Goal: Task Accomplishment & Management: Use online tool/utility

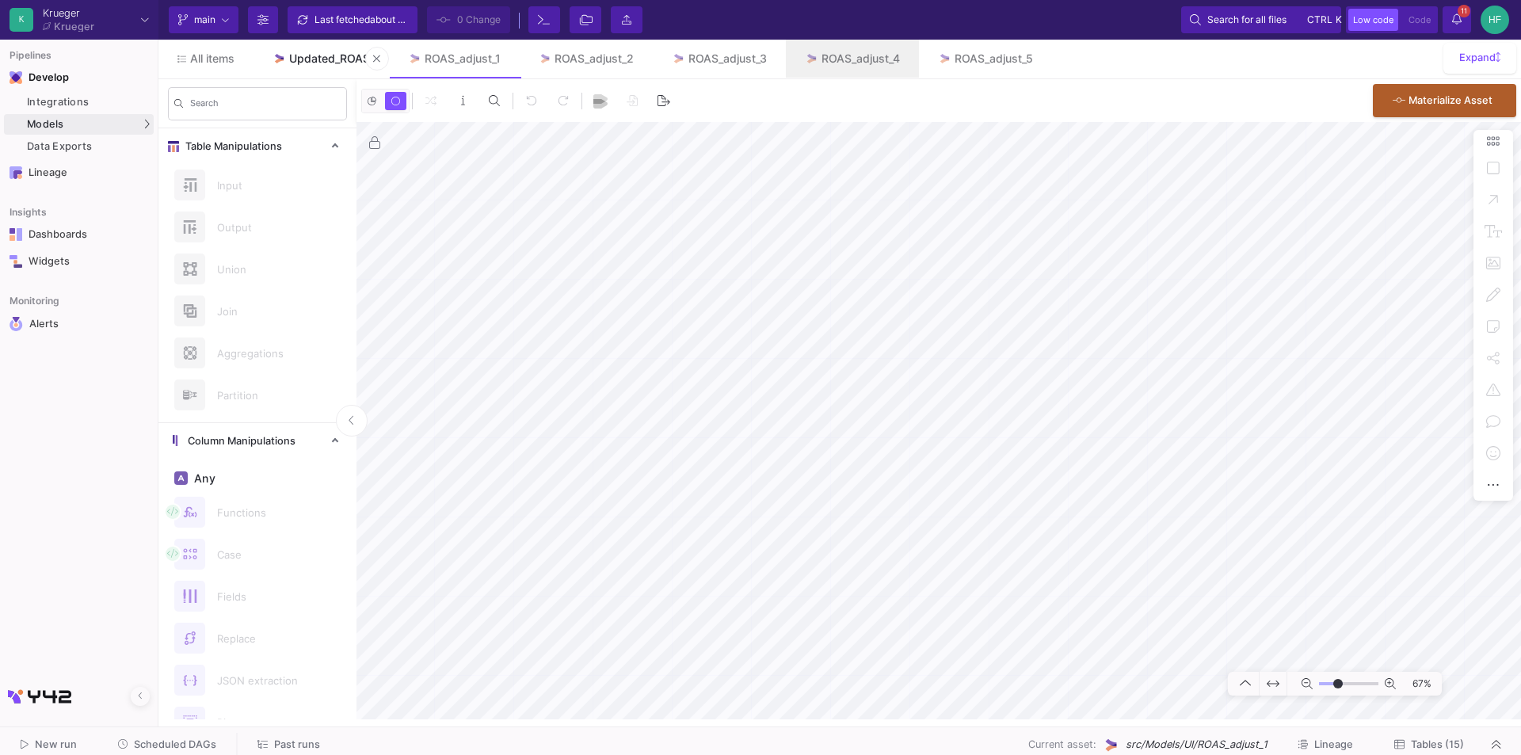
click at [322, 61] on div "Updated_ROAS" at bounding box center [329, 58] width 81 height 13
type input "-9"
click at [1348, 754] on html "K [PERSON_NAME] [PERSON_NAME] Current branch main Branch Options Last fetched a…" at bounding box center [760, 377] width 1521 height 755
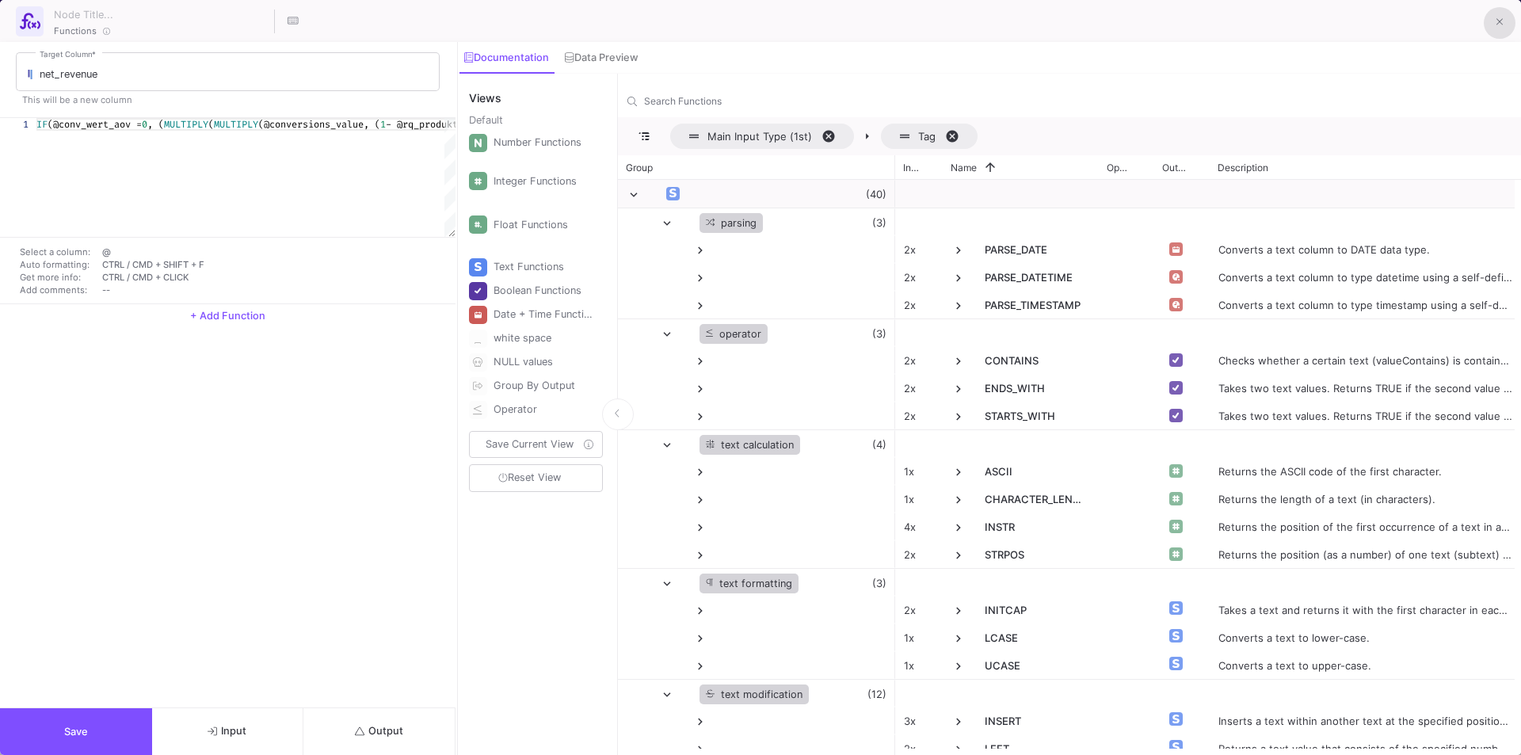
click at [1493, 30] on button at bounding box center [1500, 23] width 32 height 32
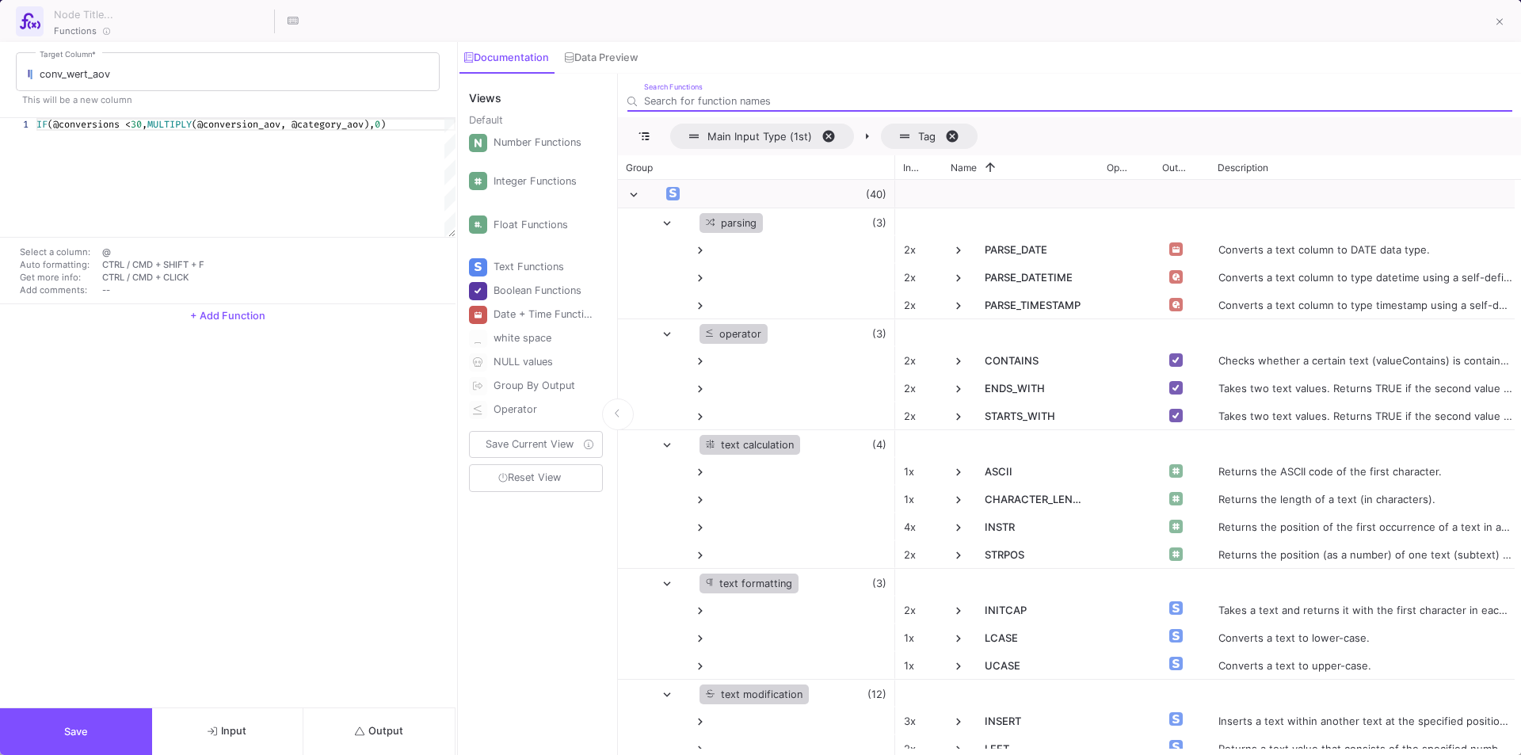
click at [267, 742] on button "Input" at bounding box center [228, 731] width 152 height 47
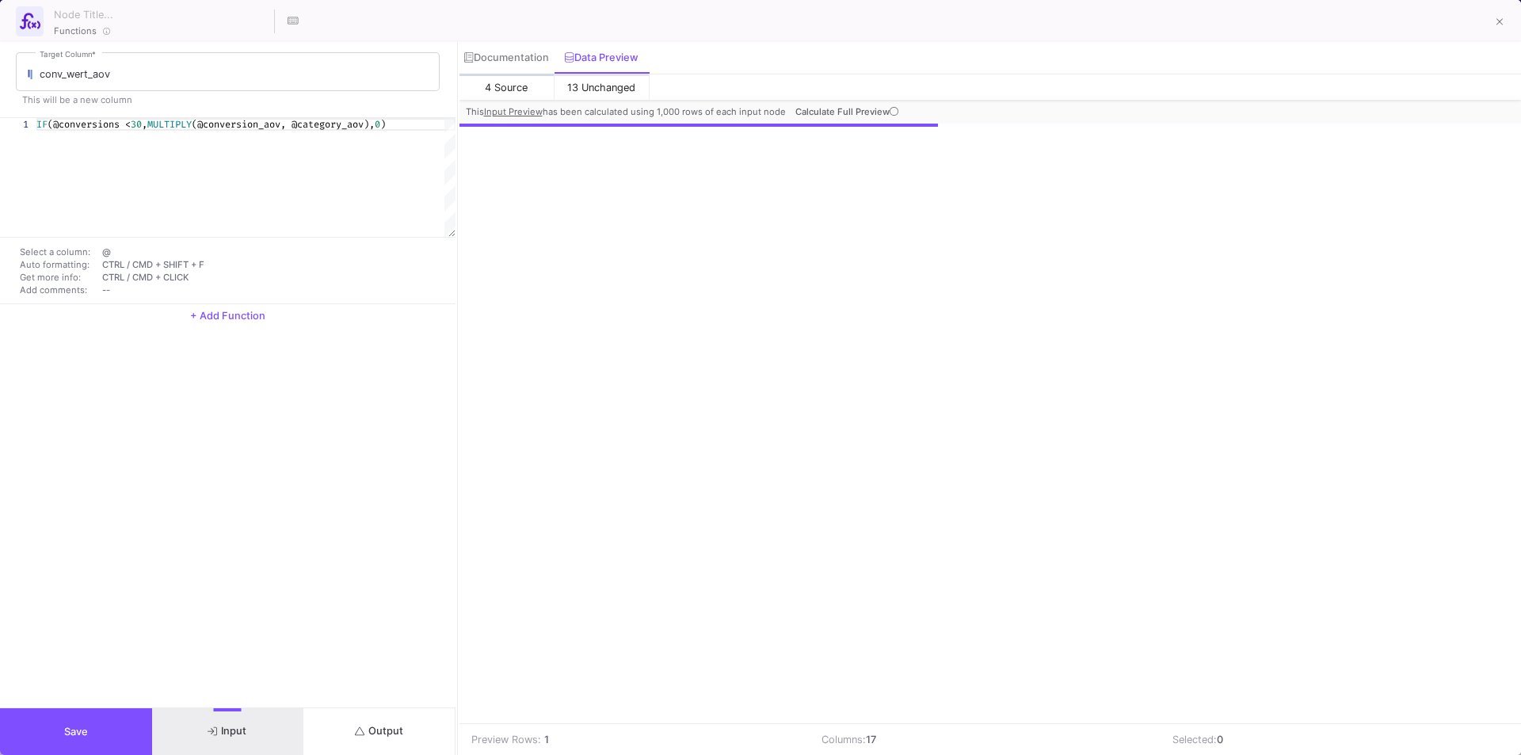
scroll to position [0, 376]
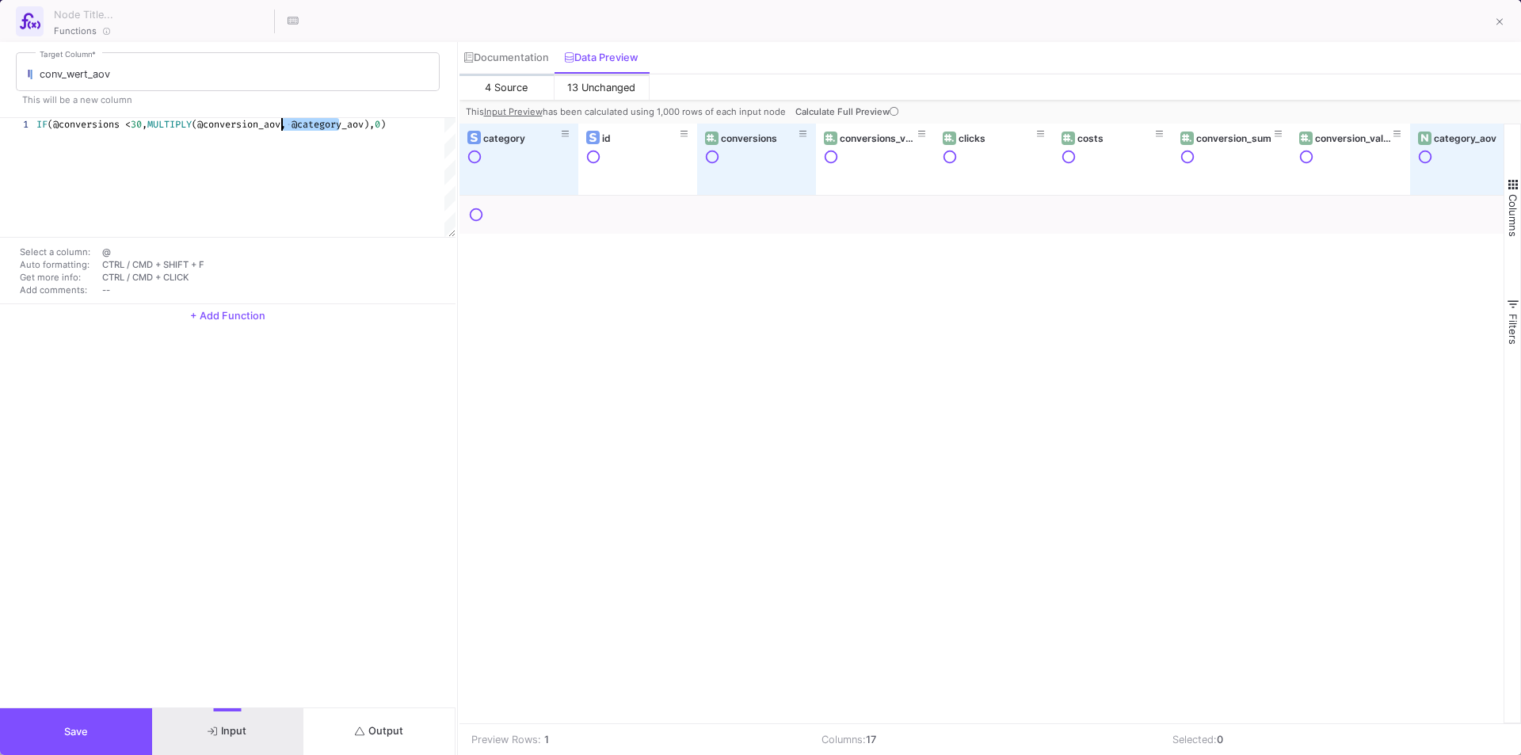
drag, startPoint x: 338, startPoint y: 127, endPoint x: 292, endPoint y: 120, distance: 46.4
click at [324, 124] on span "@category_aov)," at bounding box center [333, 124] width 83 height 13
click at [1502, 16] on fa-icon at bounding box center [1500, 22] width 7 height 13
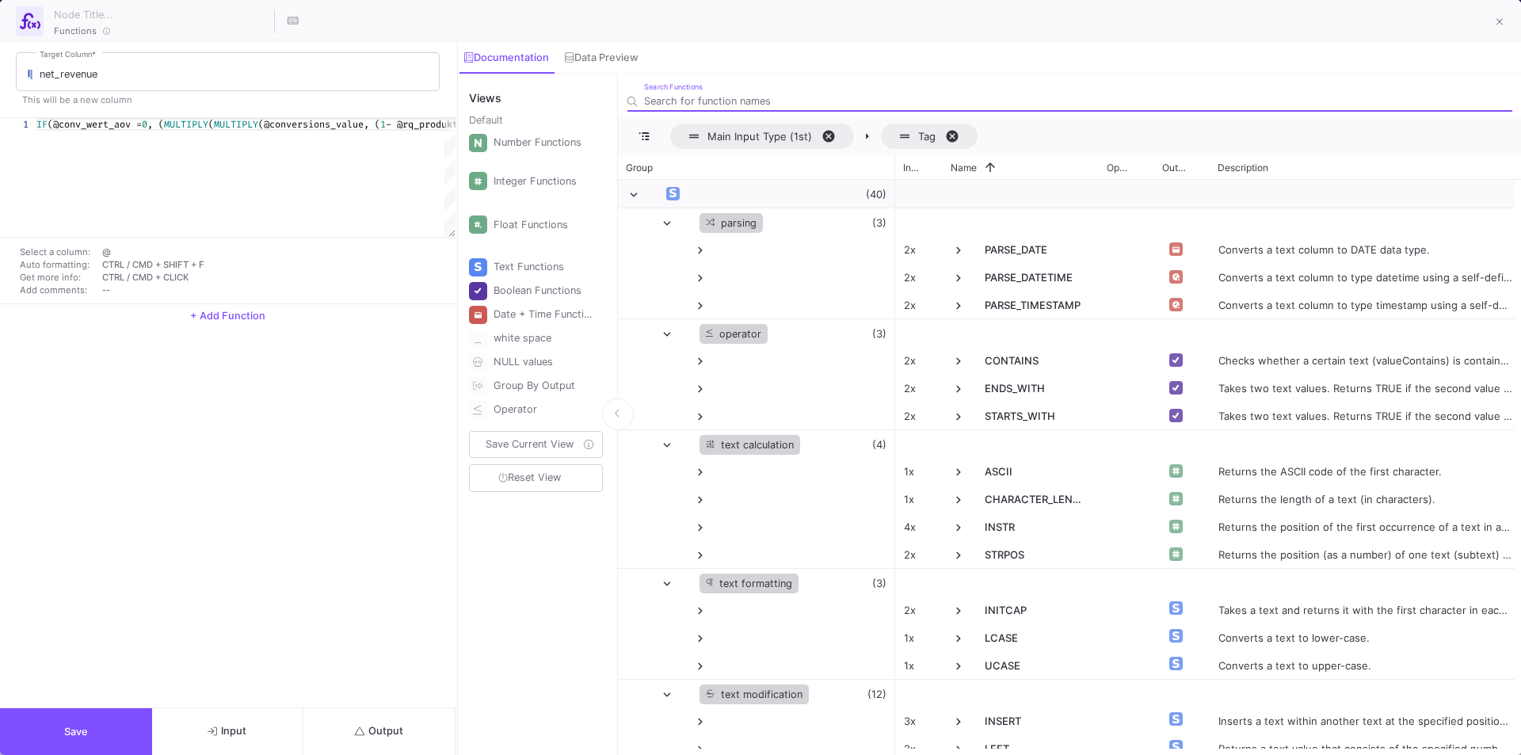
click at [215, 734] on icon "button" at bounding box center [213, 731] width 10 height 10
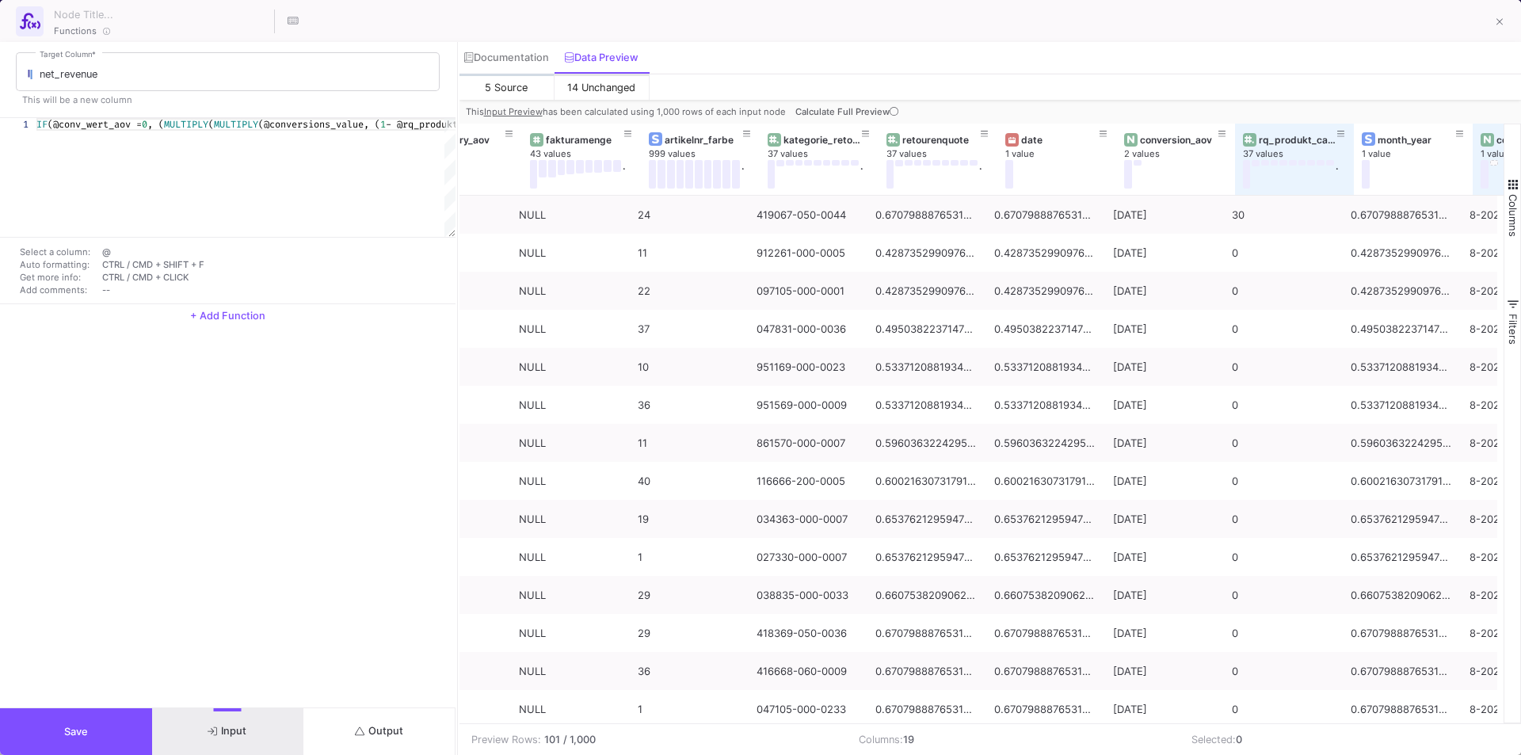
scroll to position [0, 0]
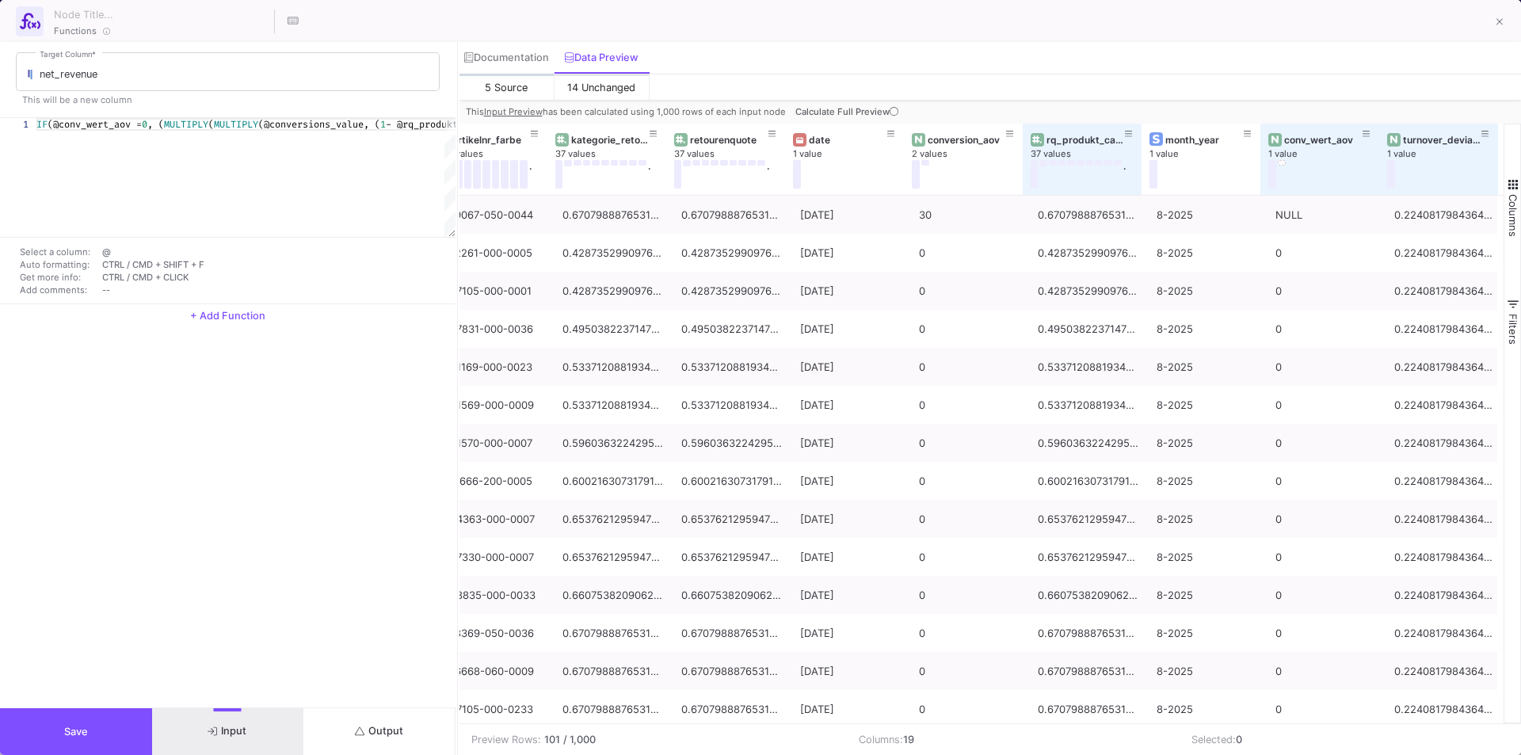
click at [372, 733] on span "Output" at bounding box center [379, 731] width 48 height 12
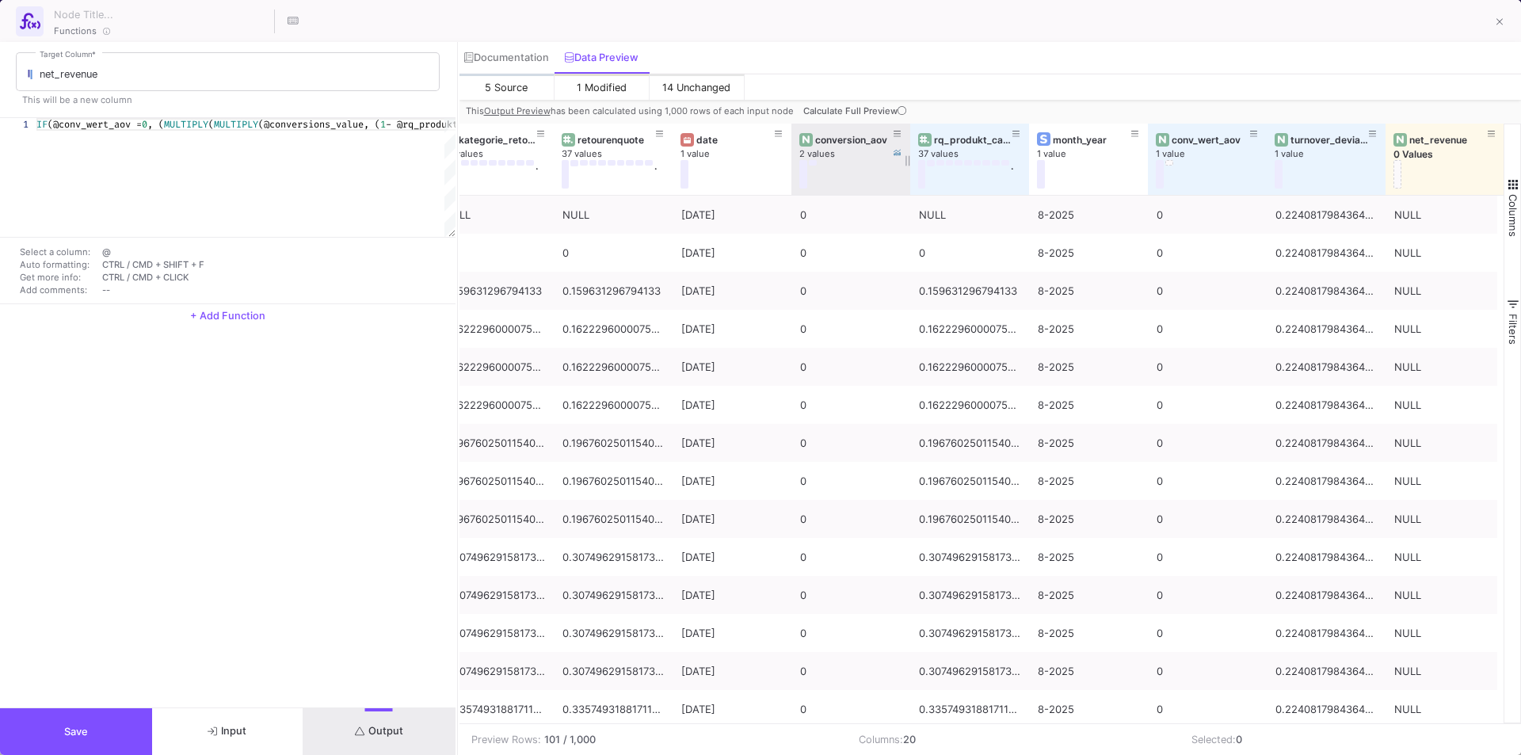
click at [863, 112] on span "Calculate Full Preview" at bounding box center [856, 110] width 106 height 11
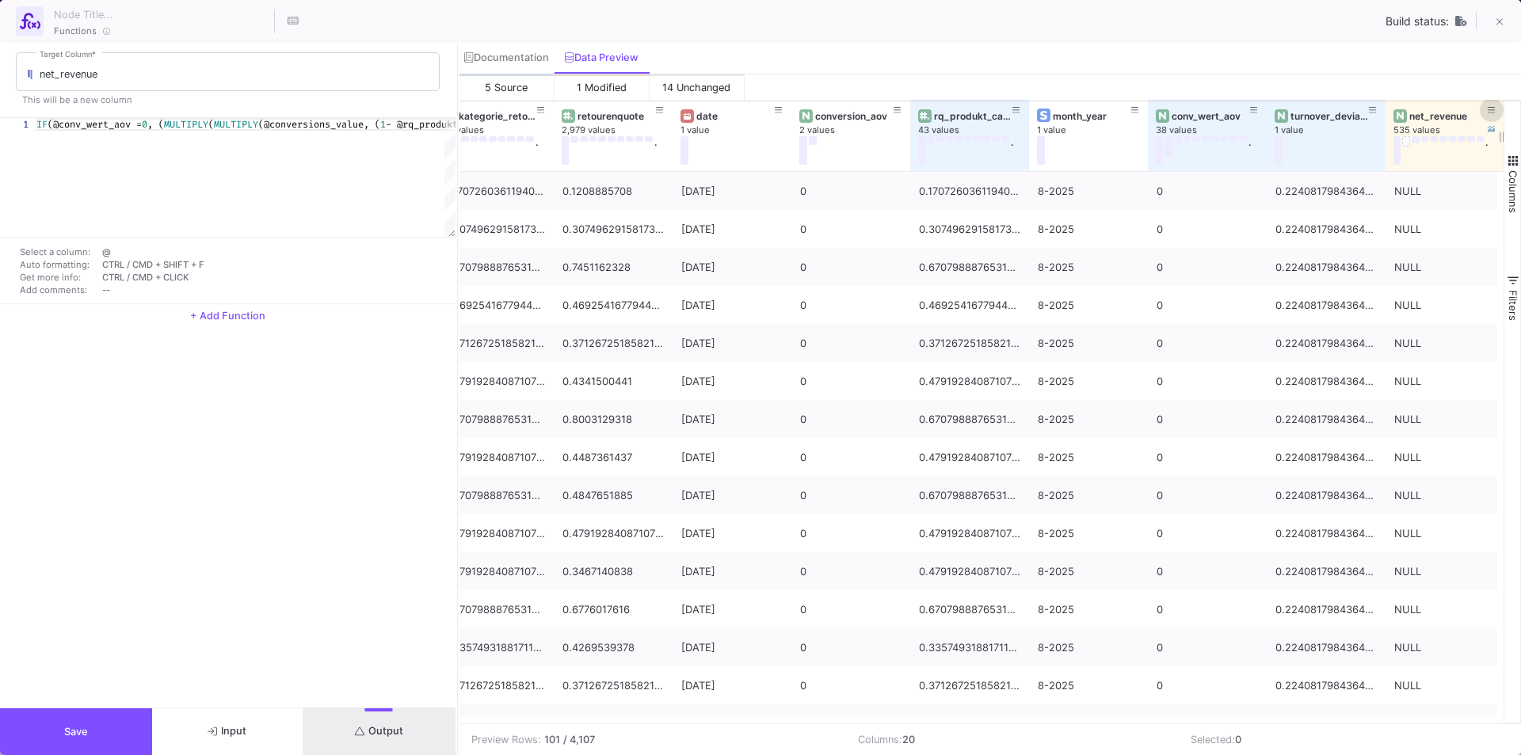
click at [1489, 110] on icon at bounding box center [1492, 110] width 8 height 6
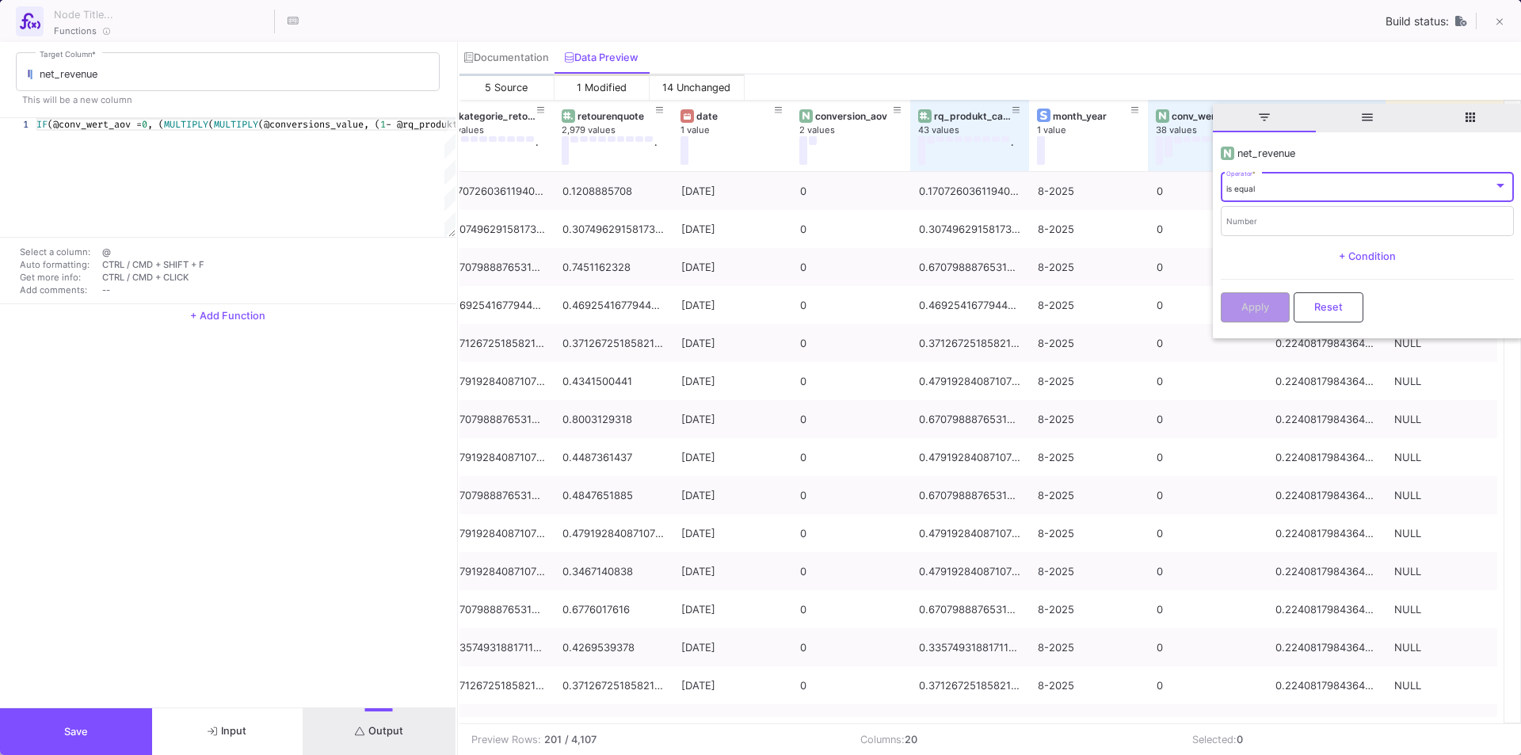
click at [1286, 178] on div "is equal Operator *" at bounding box center [1366, 186] width 281 height 32
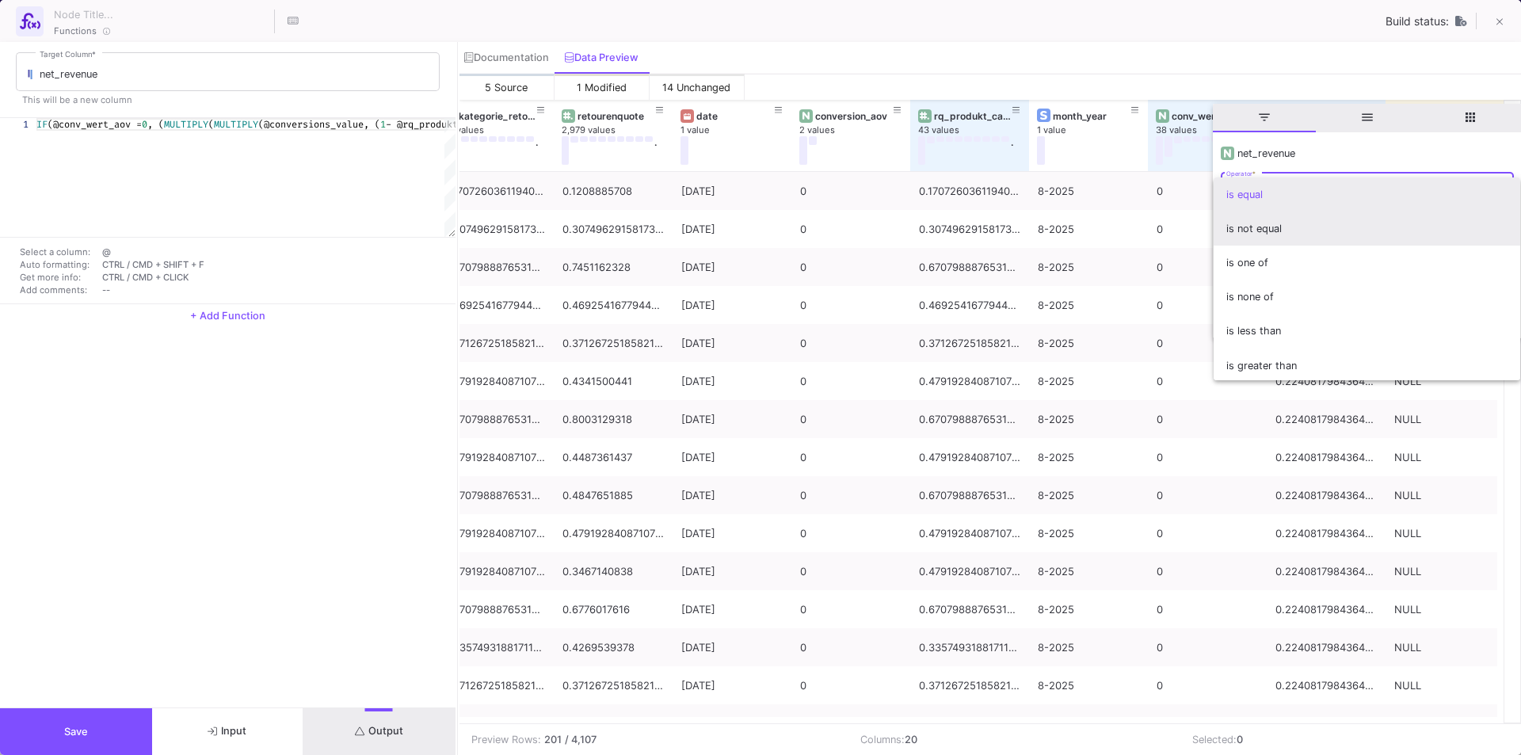
click at [1270, 223] on span "is not equal" at bounding box center [1366, 229] width 281 height 34
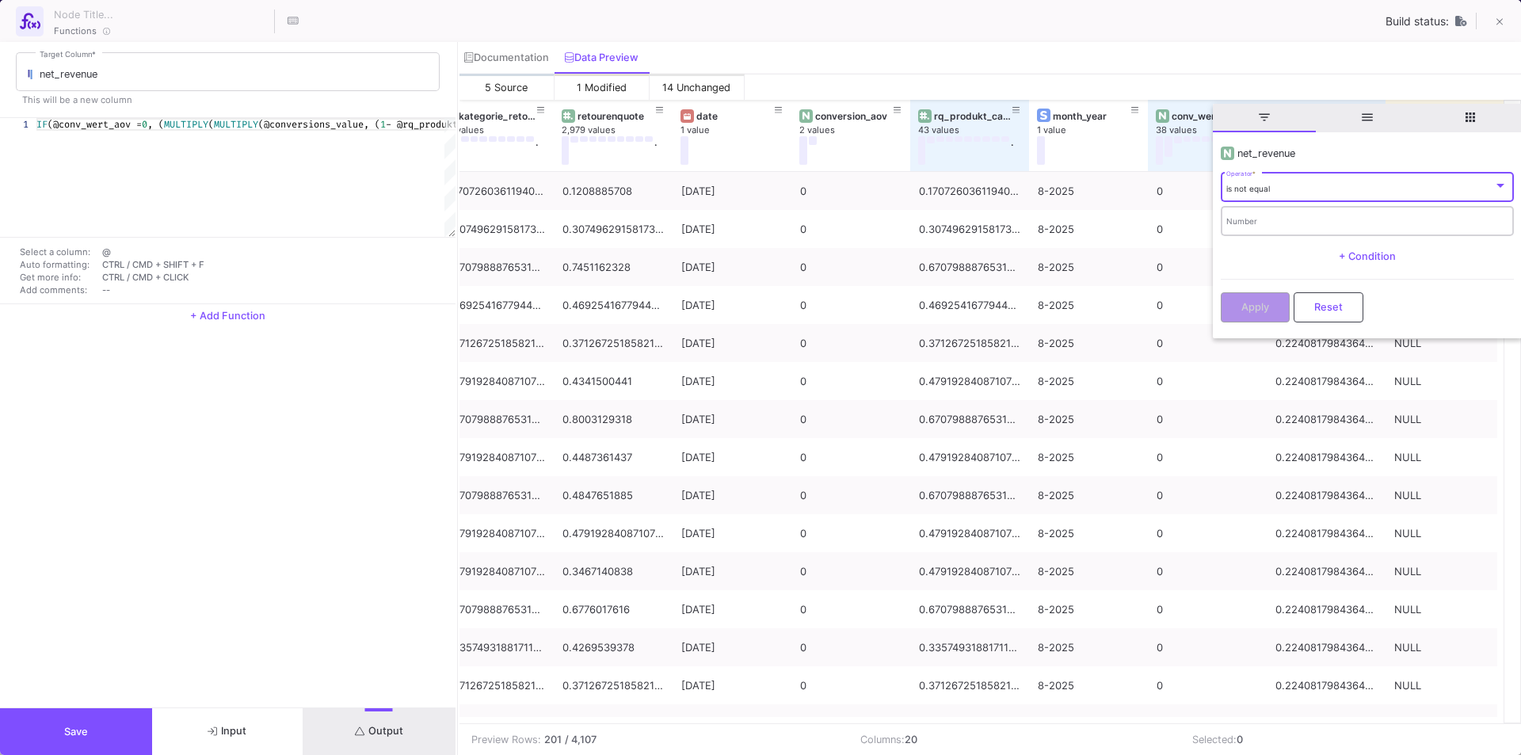
click at [1264, 223] on input "Number" at bounding box center [1366, 223] width 281 height 10
click at [1283, 215] on div "Number" at bounding box center [1366, 220] width 281 height 32
click at [1287, 222] on input "Number" at bounding box center [1366, 223] width 281 height 10
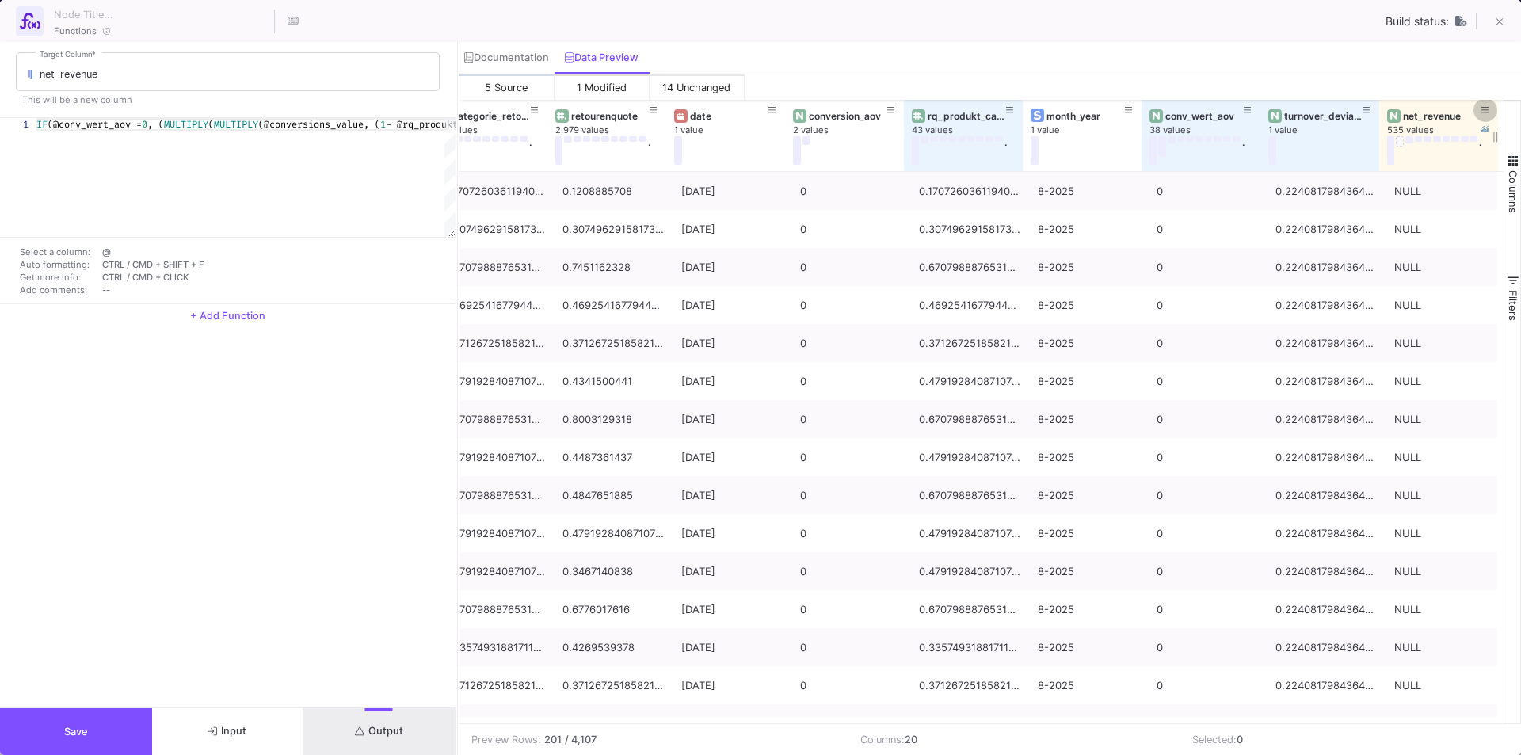
click at [1482, 109] on icon at bounding box center [1485, 110] width 8 height 9
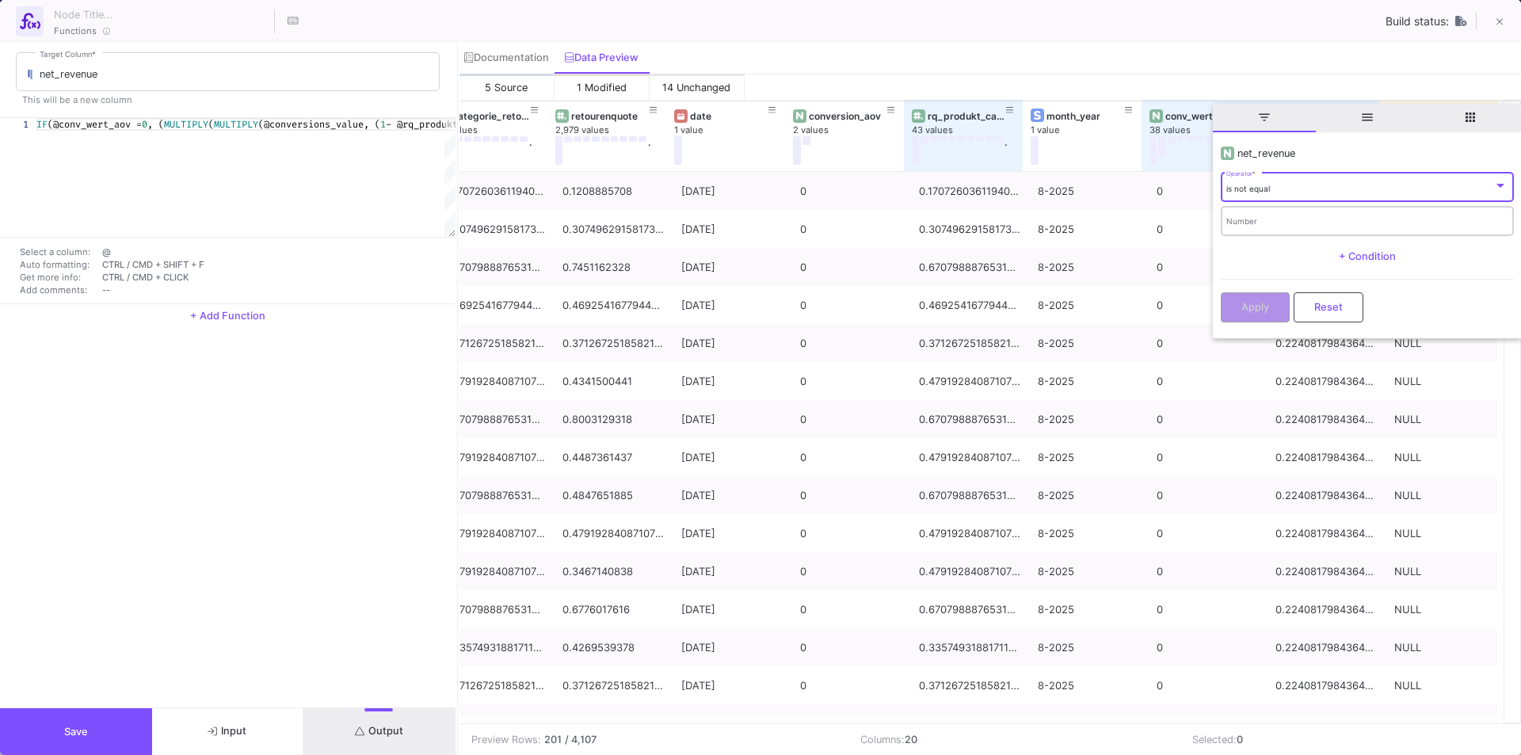
click at [1248, 235] on div "is not equal Operator * Number + Condition" at bounding box center [1367, 221] width 293 height 103
click at [1258, 222] on input "Number" at bounding box center [1366, 223] width 281 height 10
click at [1352, 214] on div "Number" at bounding box center [1366, 220] width 281 height 32
click at [1325, 217] on div "Number" at bounding box center [1366, 220] width 281 height 32
click at [1281, 224] on input "Number" at bounding box center [1366, 223] width 281 height 10
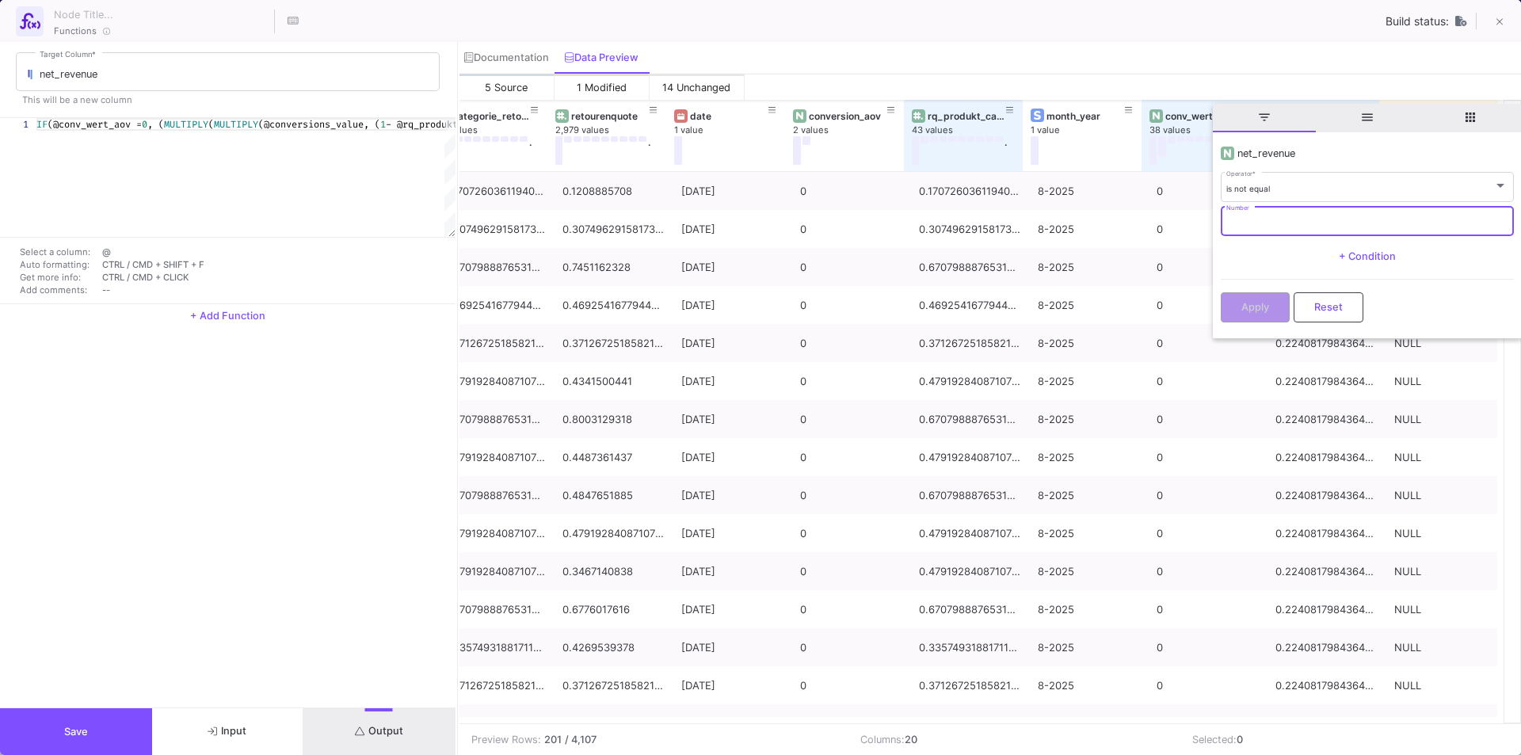
click at [1279, 220] on input "Number" at bounding box center [1366, 223] width 281 height 10
click at [1257, 226] on input "Number" at bounding box center [1366, 223] width 281 height 10
click at [1245, 215] on div "Number" at bounding box center [1366, 220] width 281 height 32
click at [1275, 229] on div "Number" at bounding box center [1366, 220] width 281 height 32
click at [1259, 218] on input "Number" at bounding box center [1366, 223] width 281 height 10
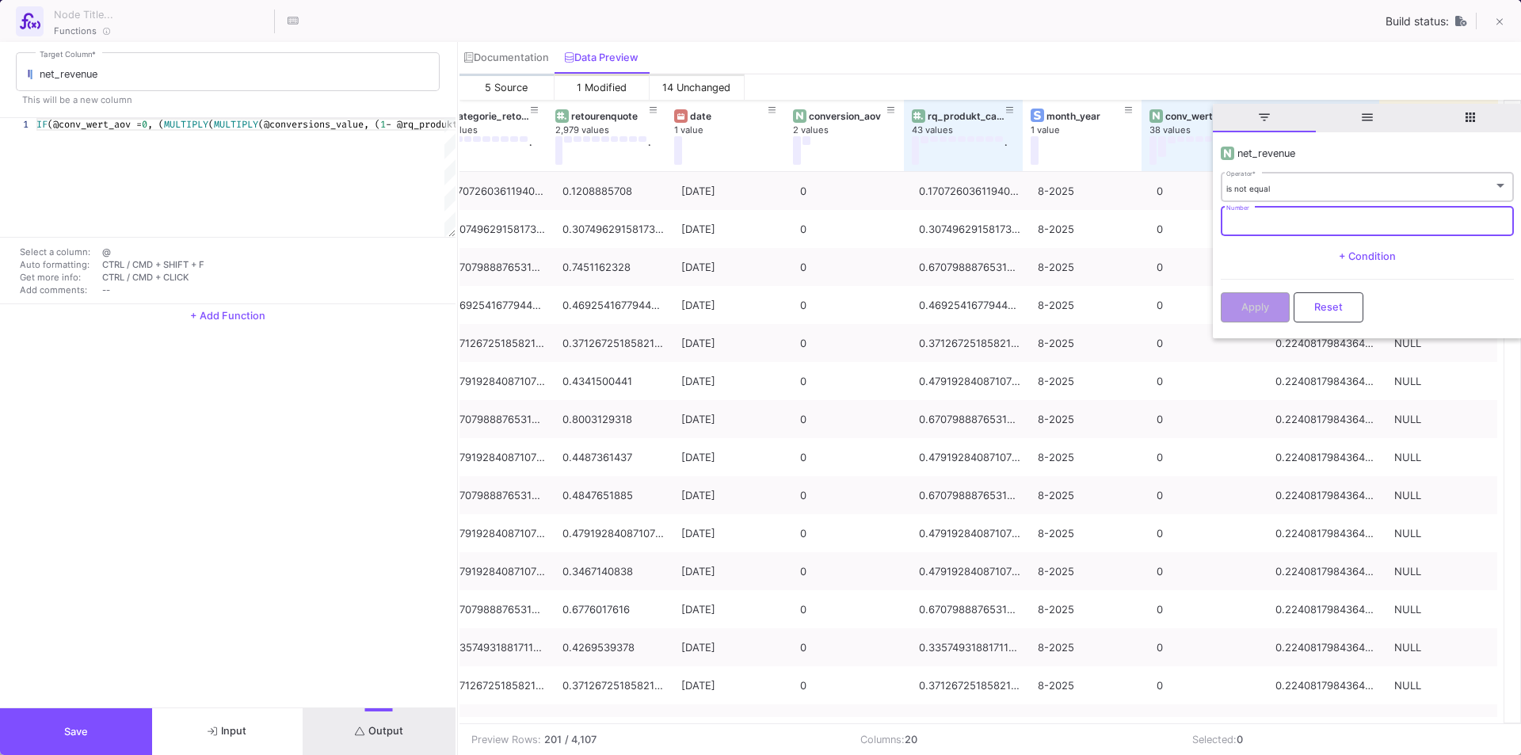
click at [1284, 194] on div "is not equal Operator *" at bounding box center [1366, 186] width 281 height 32
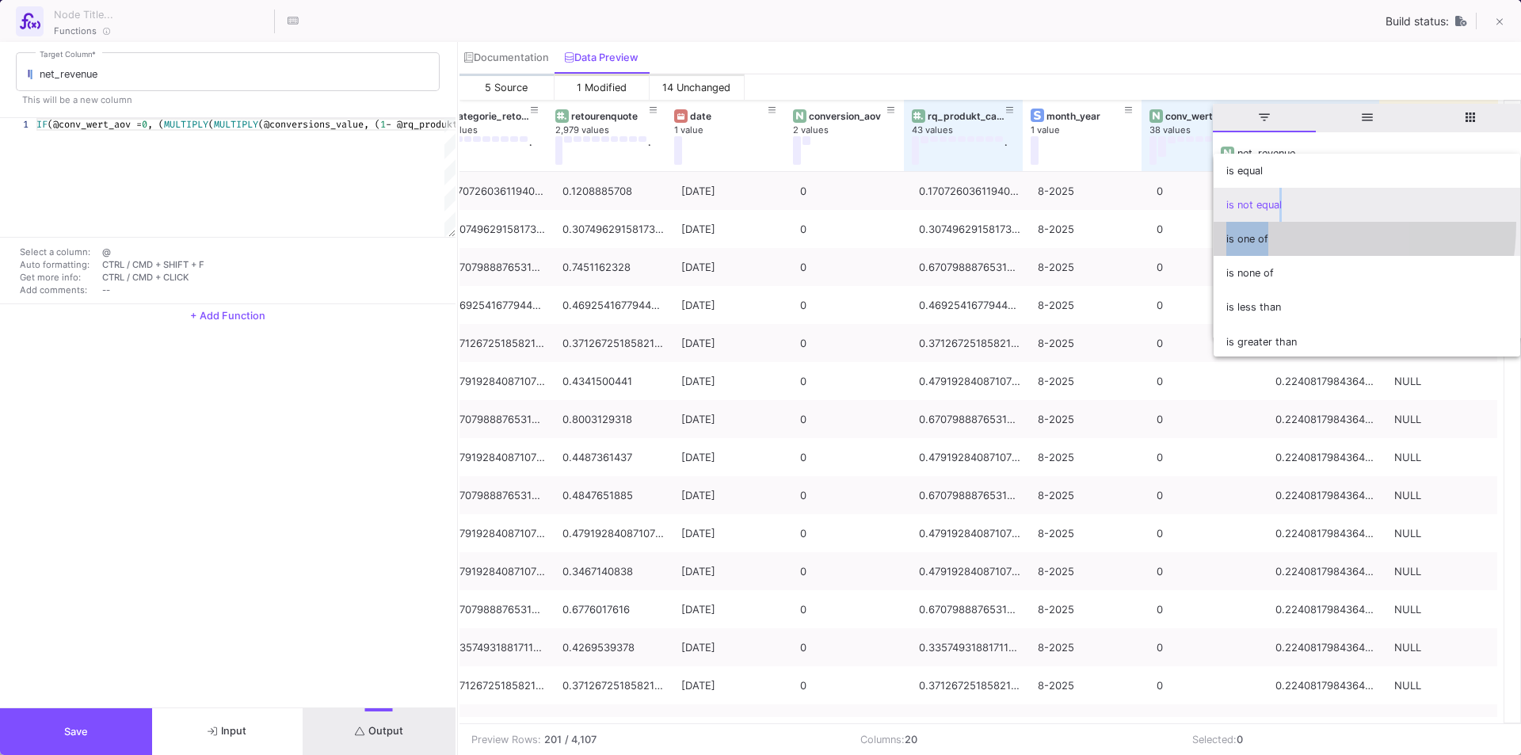
drag, startPoint x: 1261, startPoint y: 223, endPoint x: 1272, endPoint y: 192, distance: 32.6
click at [1272, 192] on div "is equal is not equal is one of is none of is less than is greater than is betw…" at bounding box center [1367, 255] width 307 height 203
click at [1271, 192] on span "is not equal" at bounding box center [1366, 205] width 281 height 34
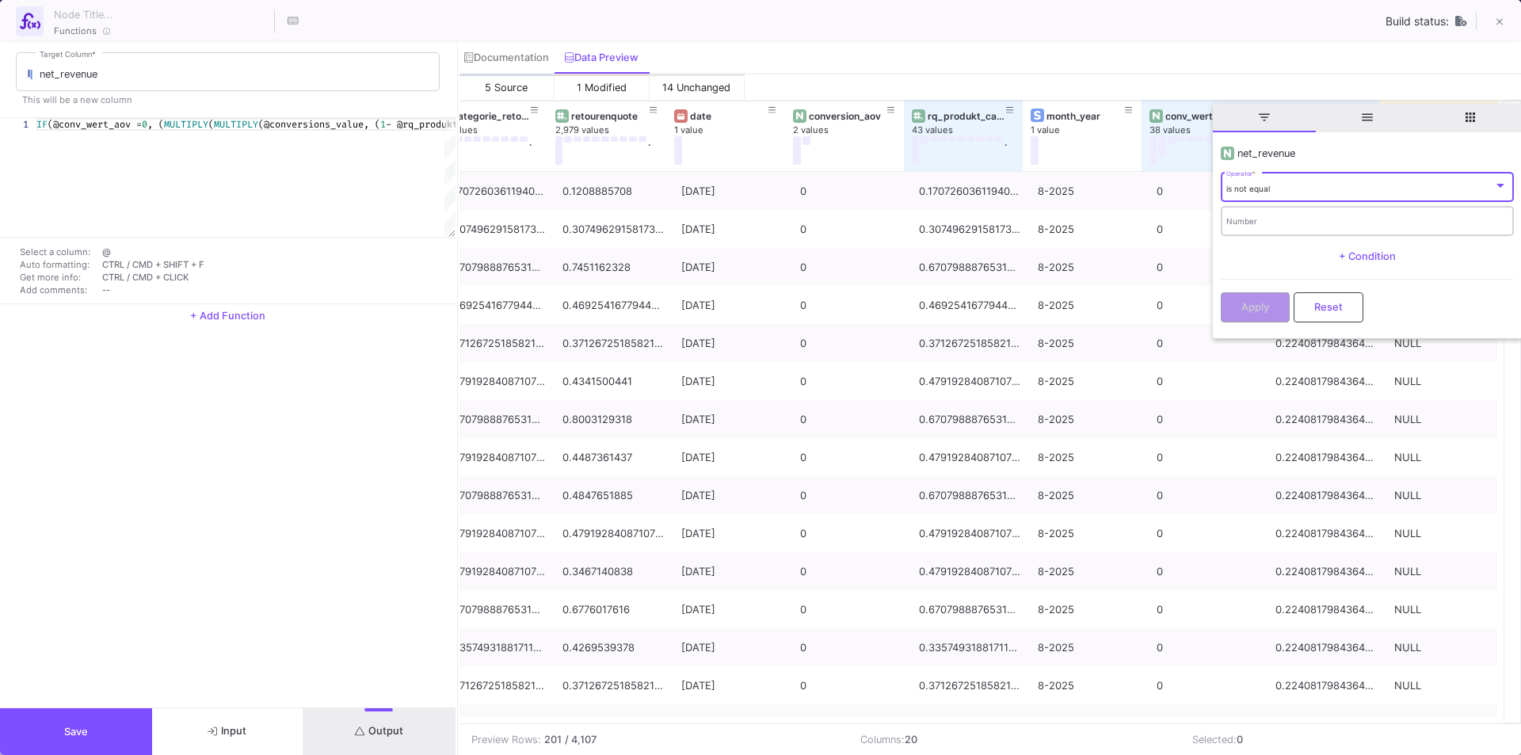
click at [1258, 219] on input "Number" at bounding box center [1366, 223] width 281 height 10
click at [1228, 43] on div "Documentation Data Preview" at bounding box center [990, 58] width 1062 height 32
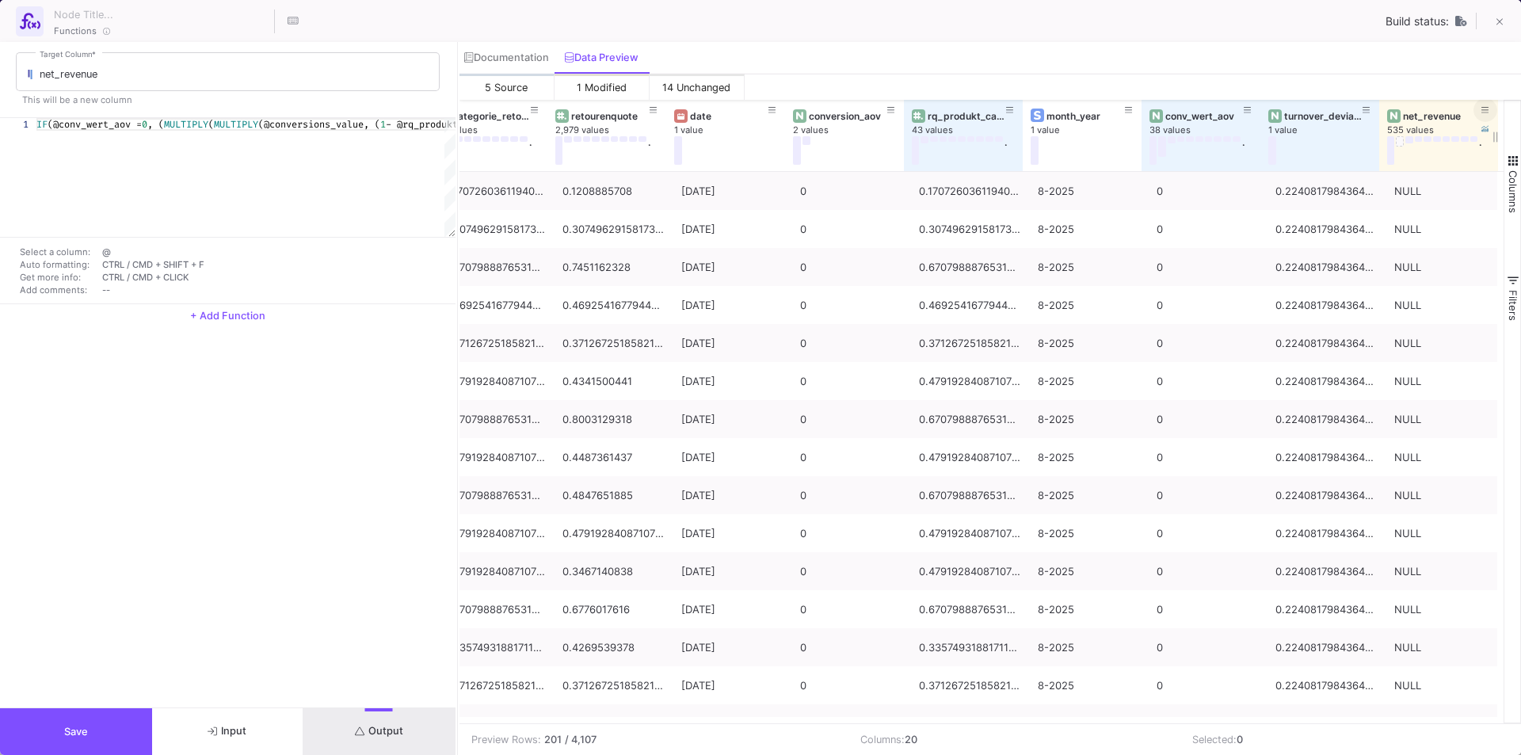
click at [1484, 109] on icon at bounding box center [1485, 110] width 8 height 9
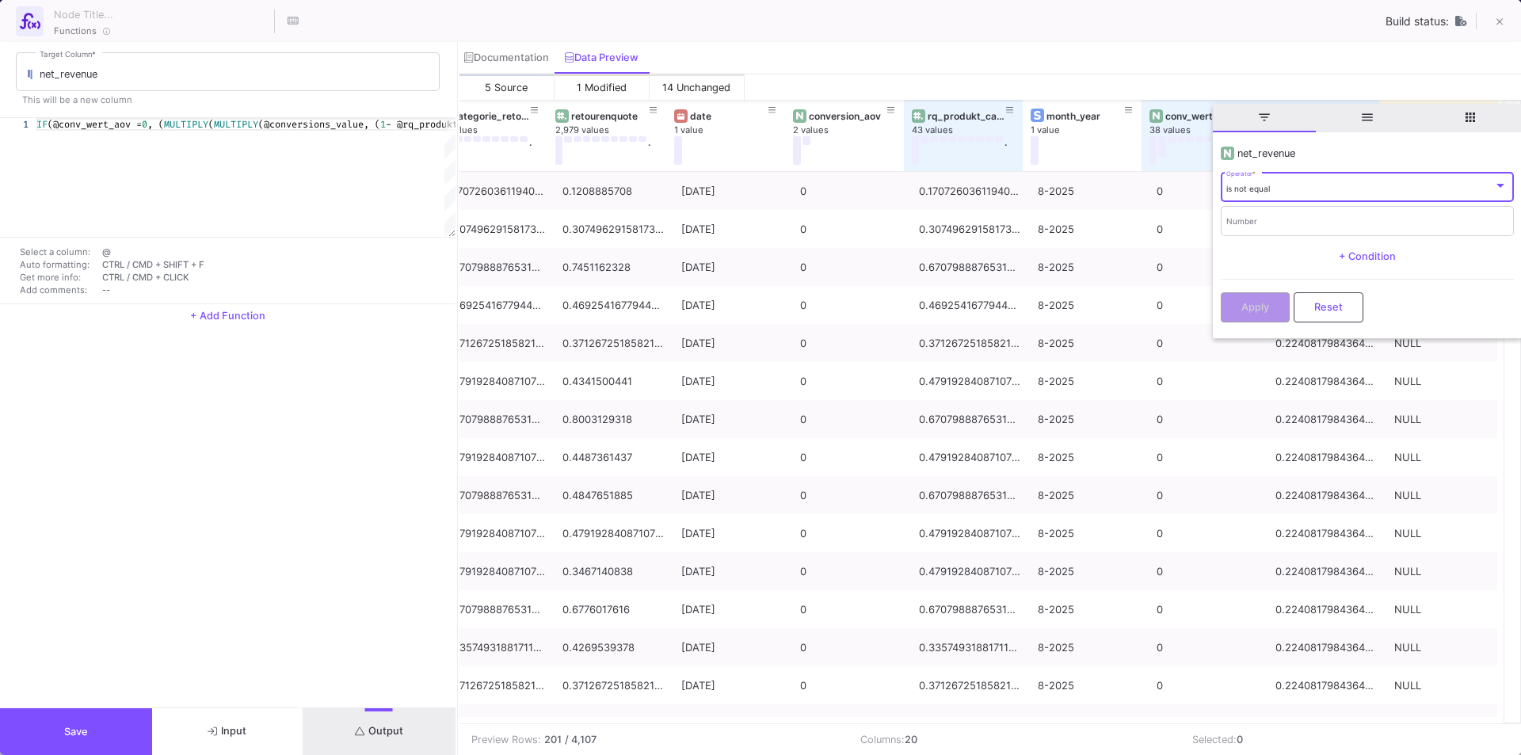
click at [1308, 180] on div "is not equal Operator *" at bounding box center [1366, 186] width 281 height 32
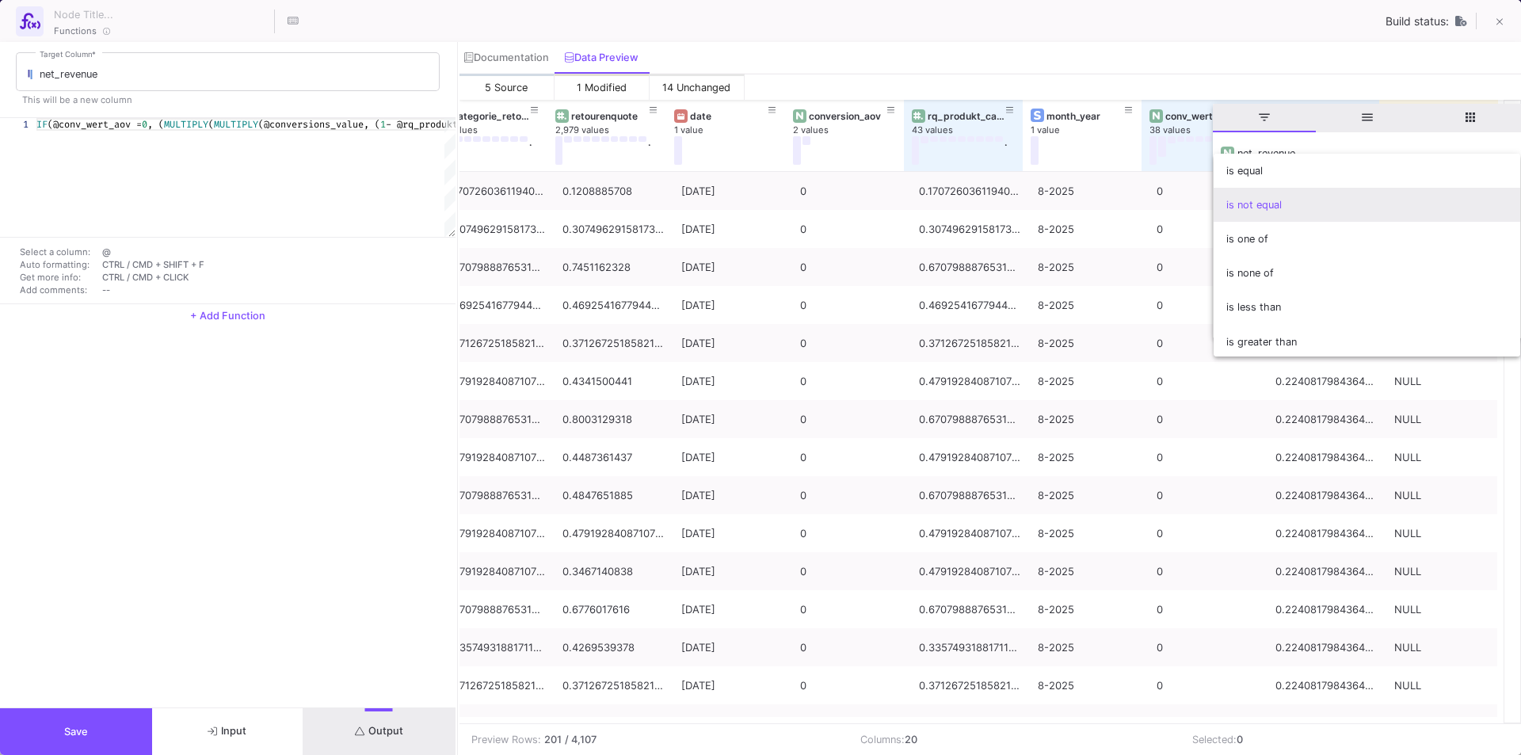
click at [1260, 200] on span "is not equal" at bounding box center [1366, 205] width 281 height 34
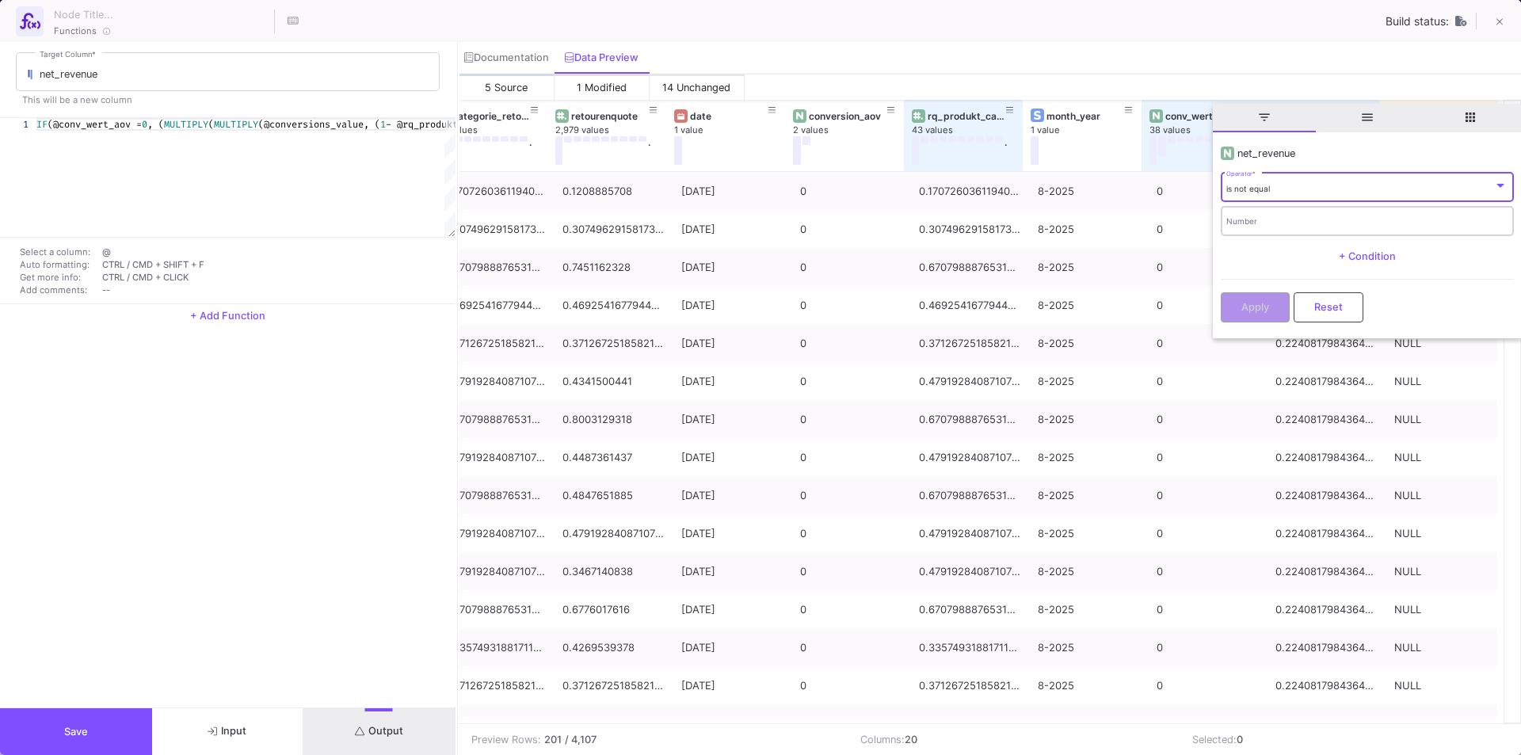
click at [1265, 212] on div "Number" at bounding box center [1366, 220] width 281 height 32
click at [1376, 259] on span "+ Condition" at bounding box center [1367, 256] width 57 height 12
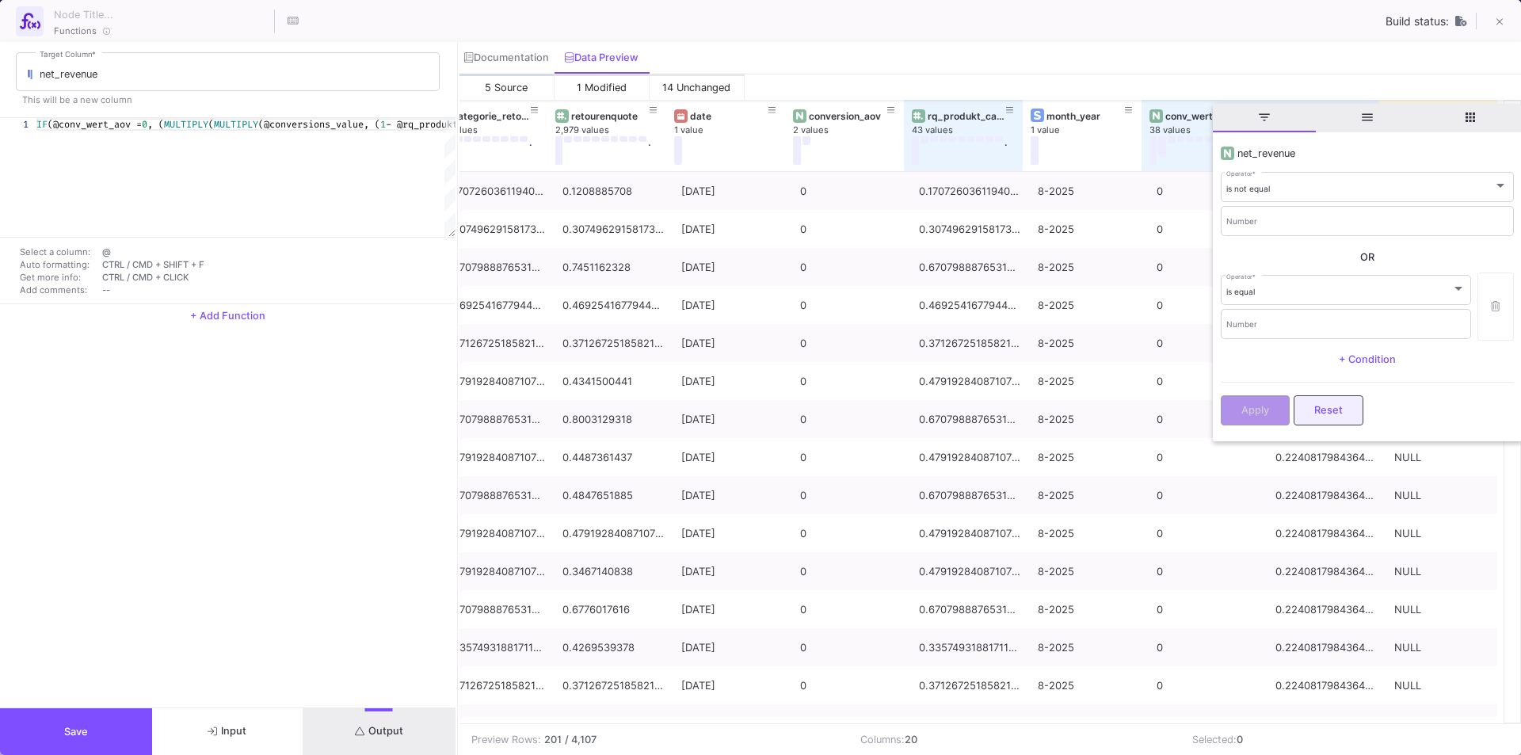
click at [1314, 416] on span "Reset" at bounding box center [1328, 410] width 29 height 12
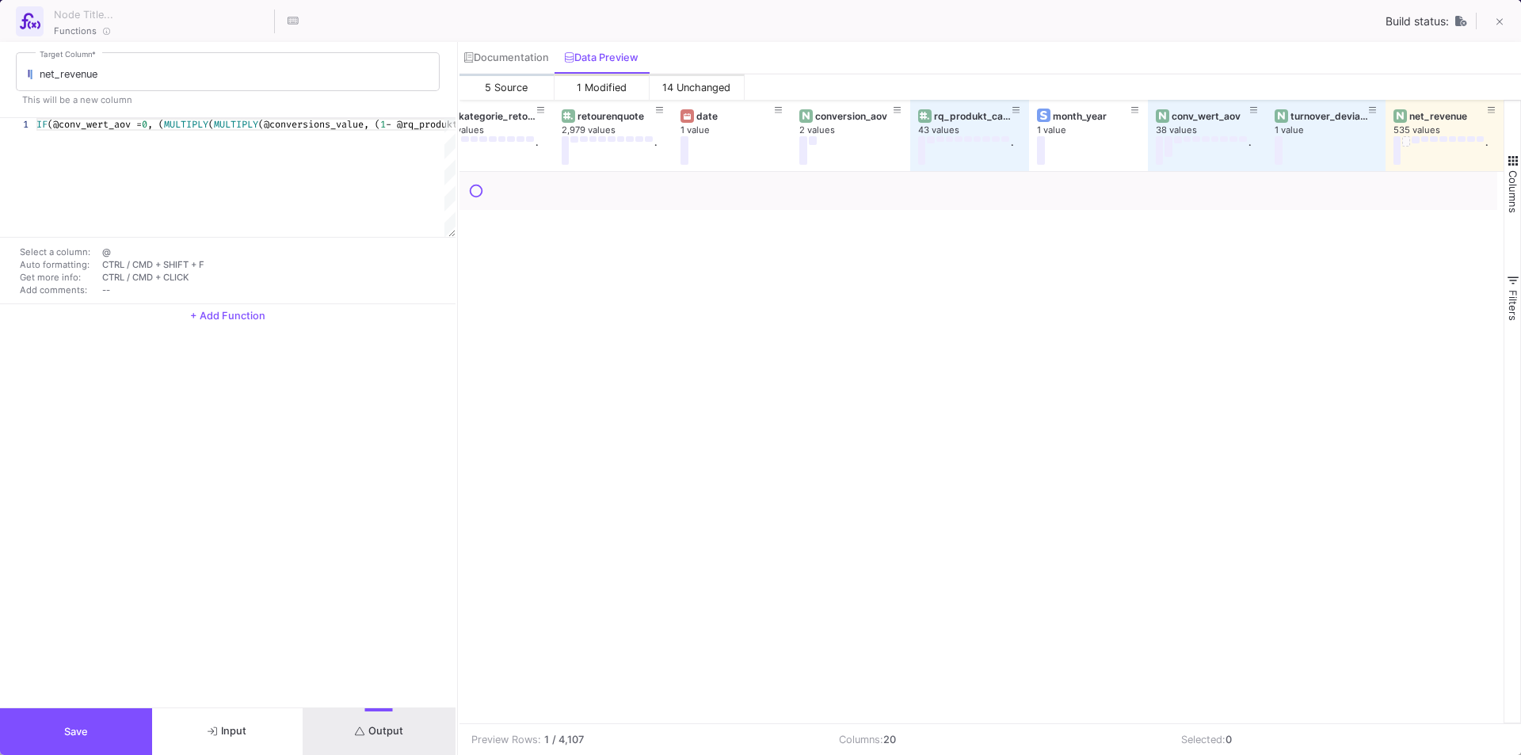
scroll to position [0, 1332]
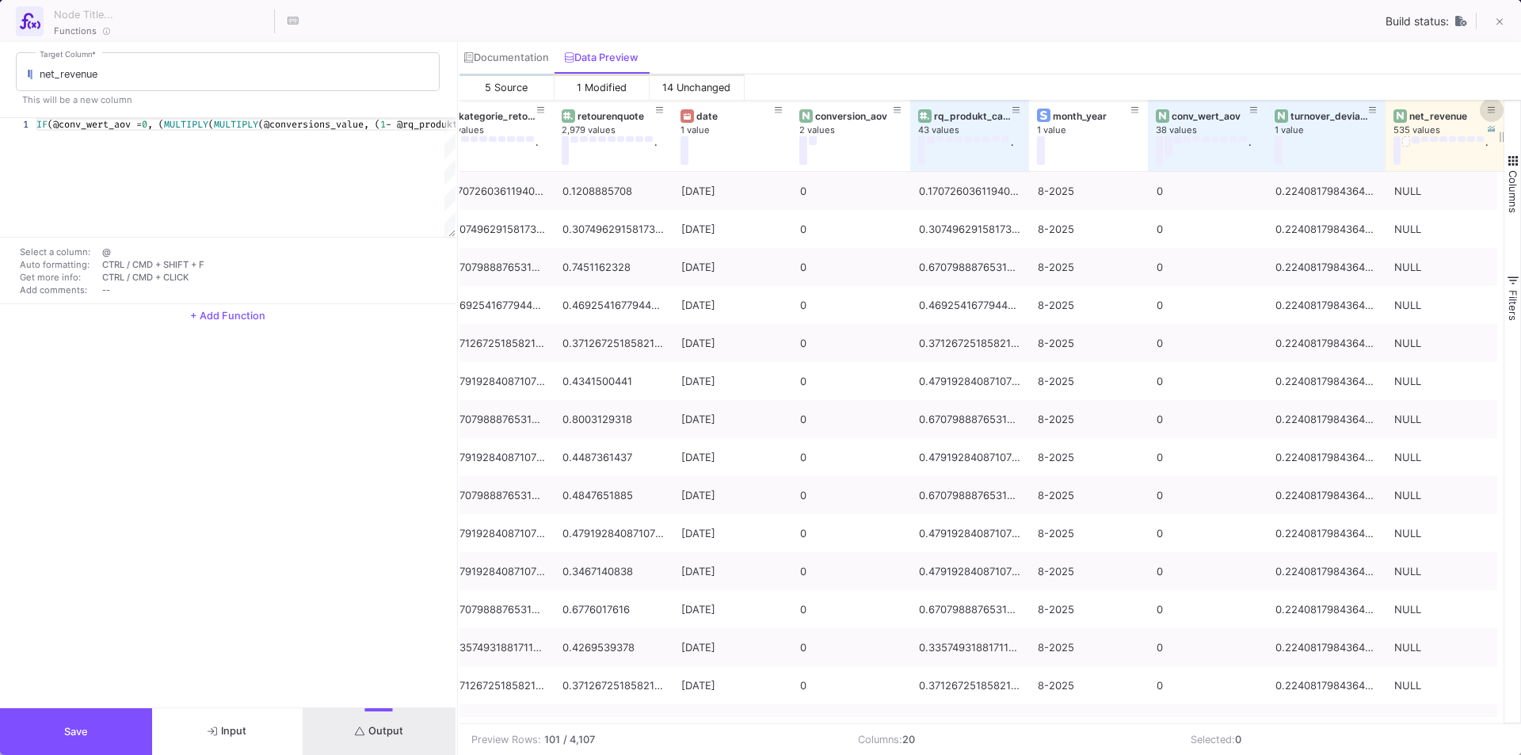
click at [1491, 106] on icon at bounding box center [1492, 110] width 8 height 9
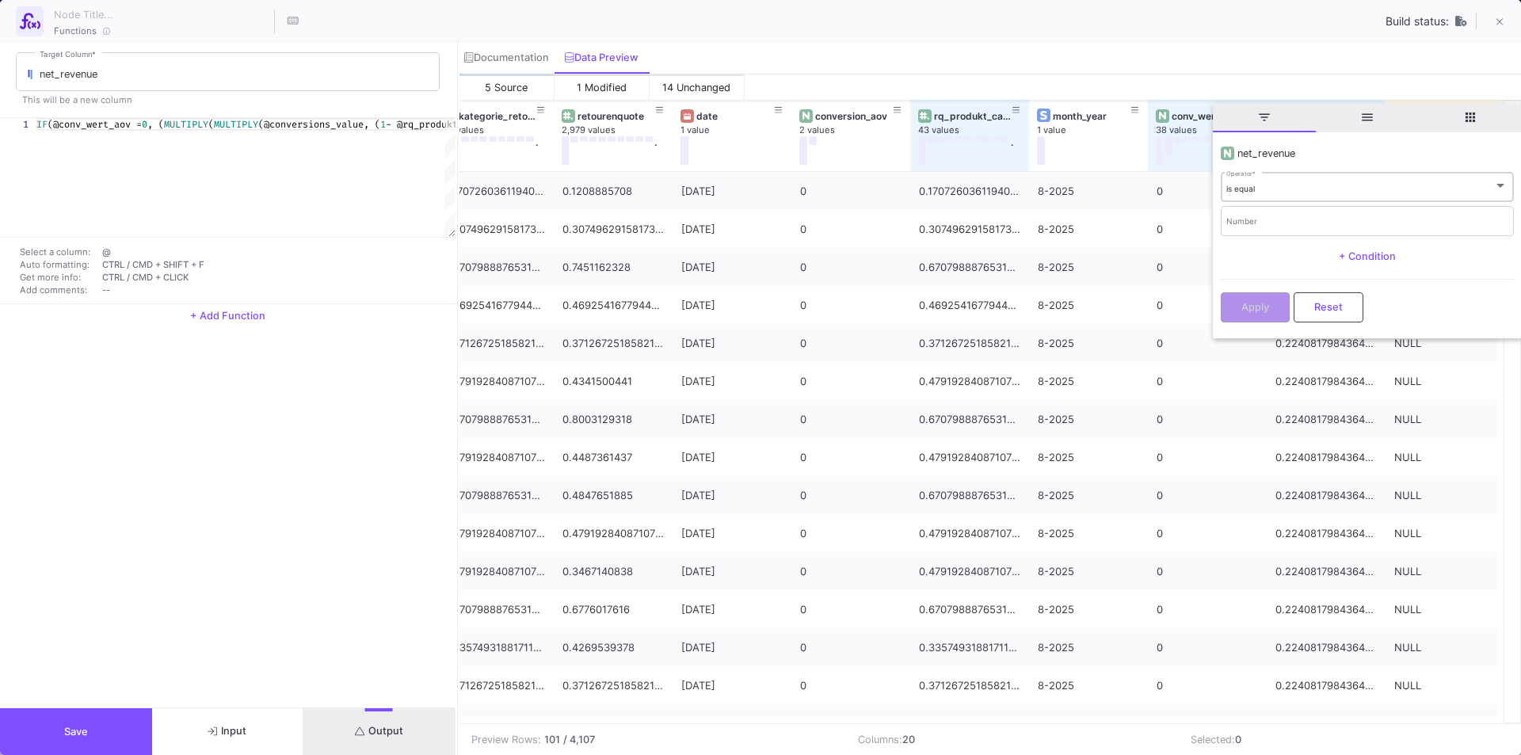
click at [1326, 196] on div "is equal Operator *" at bounding box center [1366, 186] width 281 height 32
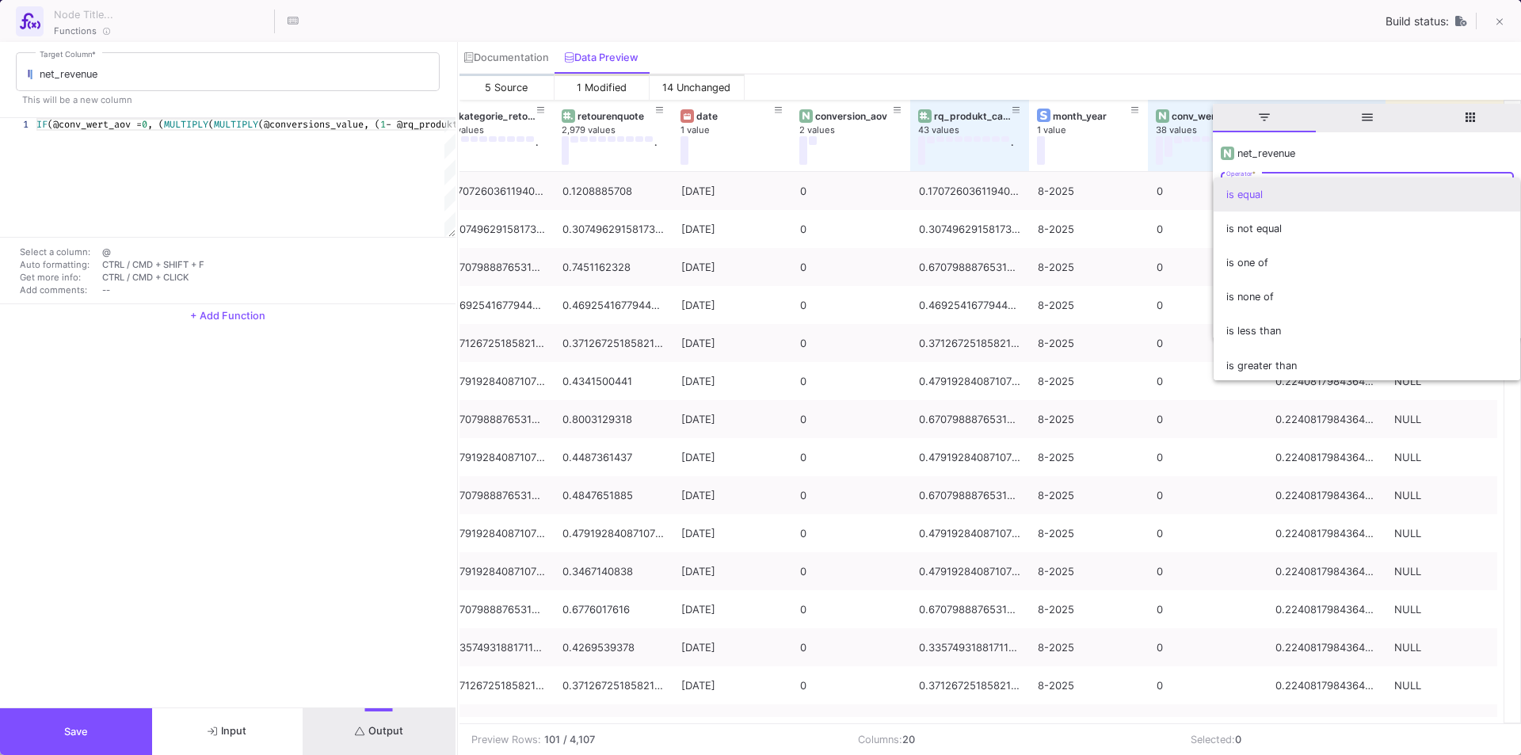
click at [1272, 189] on span "is equal" at bounding box center [1366, 194] width 281 height 34
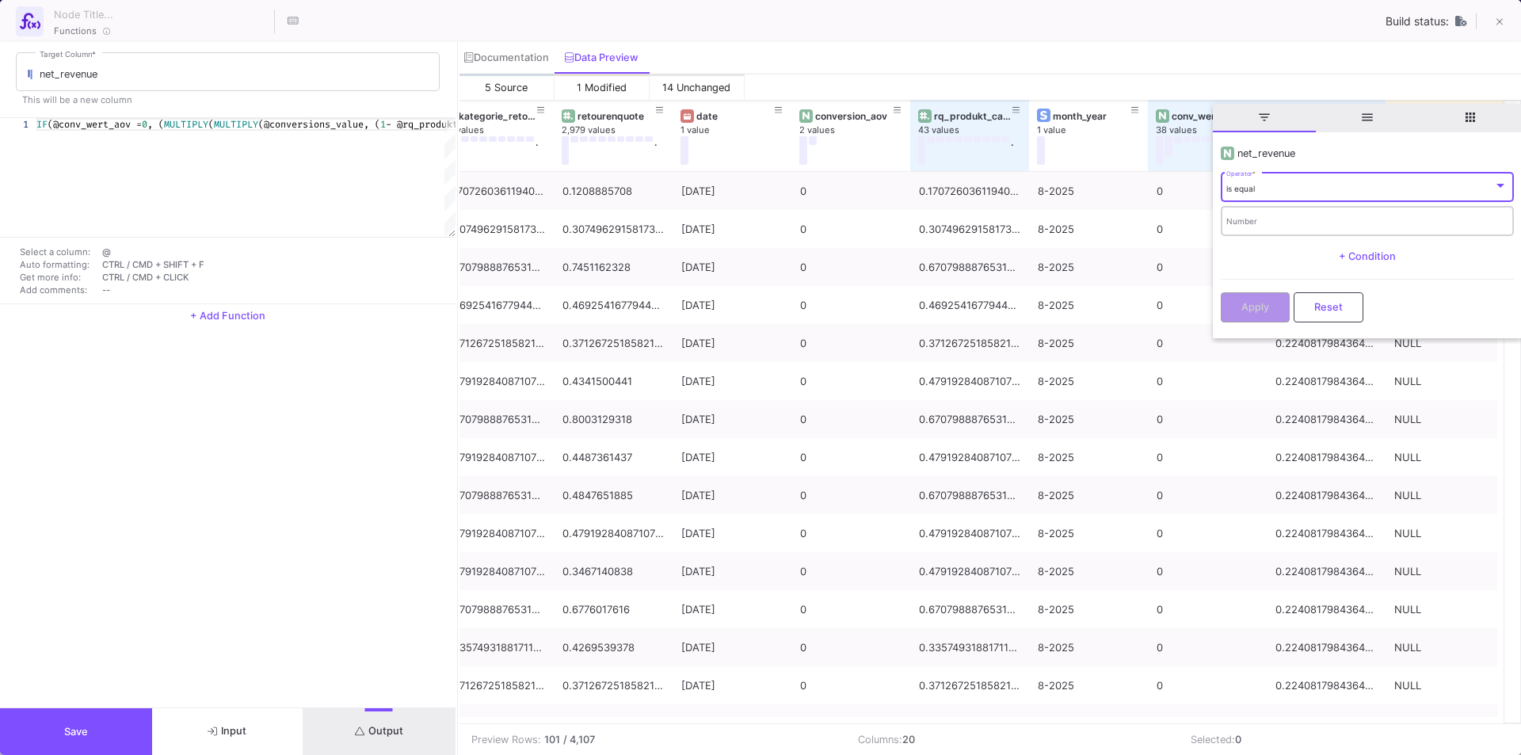
click at [1277, 219] on div "Number" at bounding box center [1366, 220] width 281 height 32
click at [1277, 218] on input "Number" at bounding box center [1366, 223] width 281 height 10
click at [1301, 224] on input "Number" at bounding box center [1366, 223] width 281 height 10
type input "4"
click at [1256, 223] on input "Number" at bounding box center [1366, 223] width 281 height 10
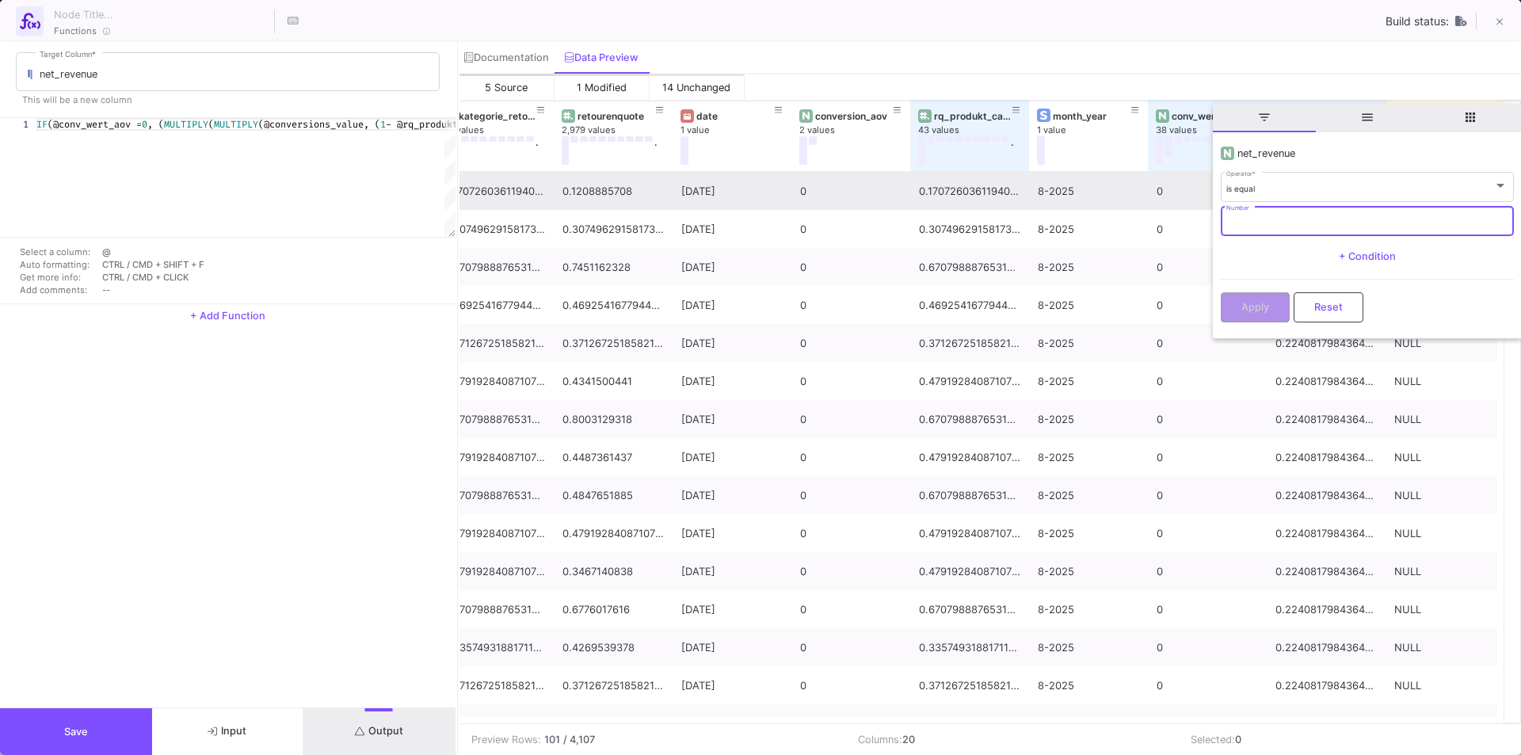
scroll to position [0, 1338]
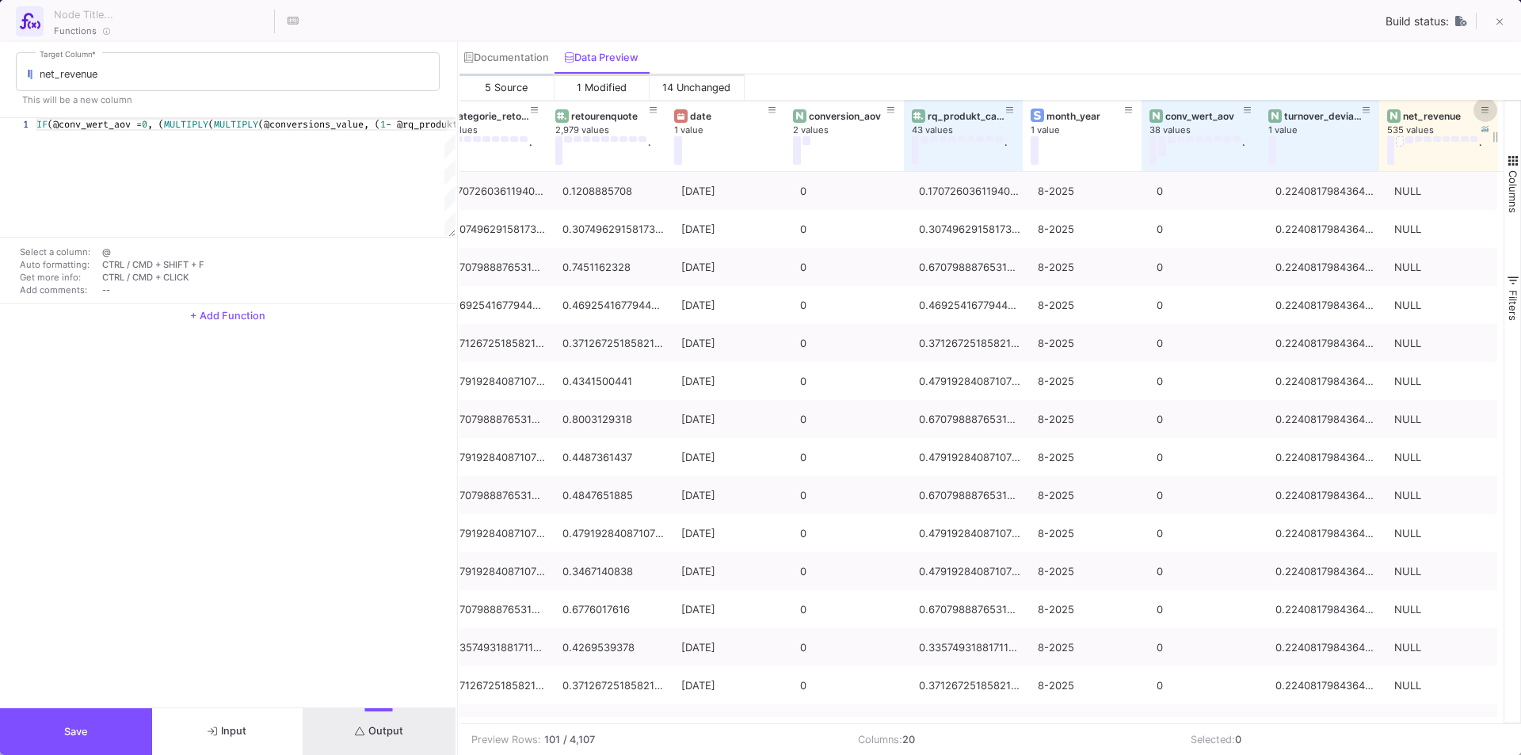
click at [1478, 114] on button at bounding box center [1486, 110] width 24 height 24
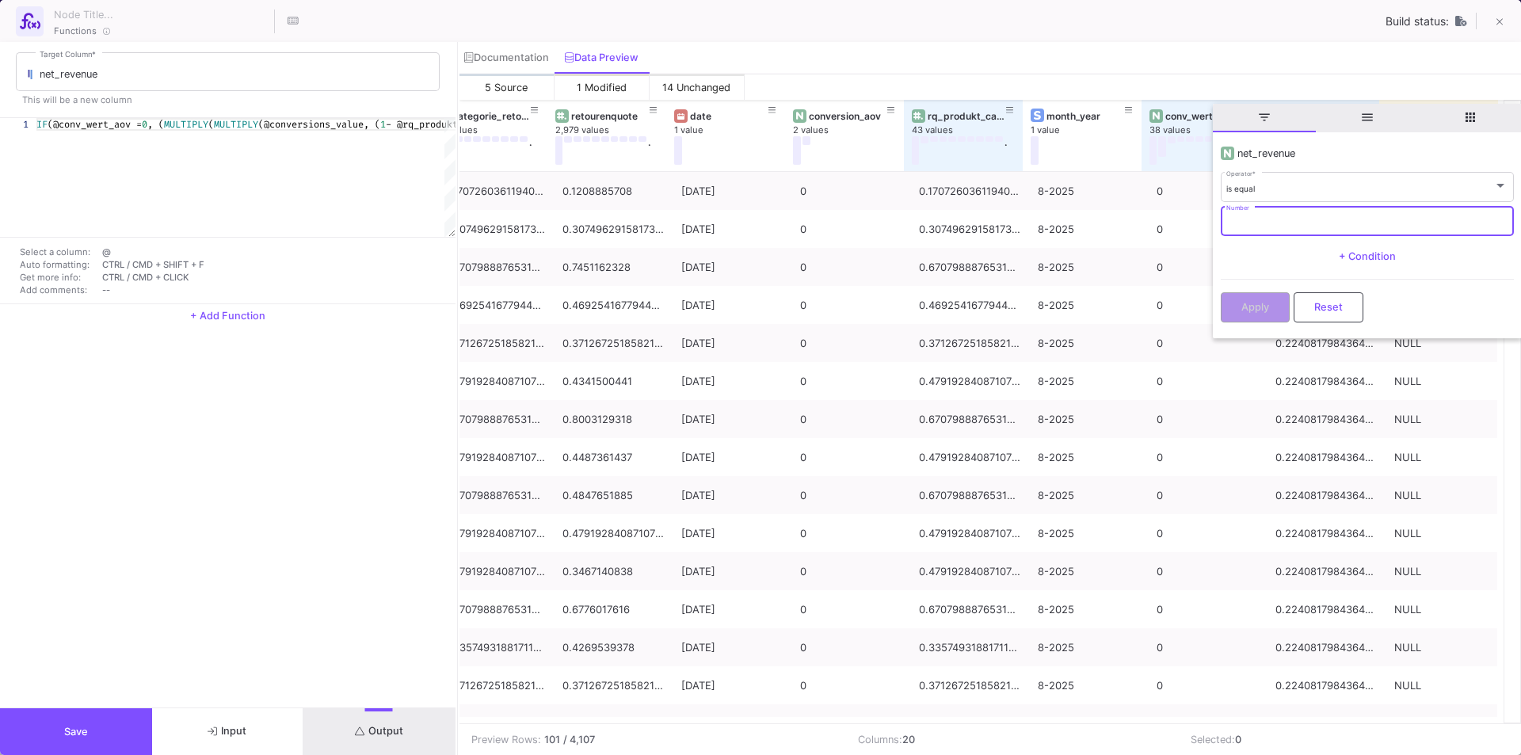
click at [1326, 219] on input "Number" at bounding box center [1366, 223] width 281 height 10
type input "0"
click at [1303, 187] on div "is equal" at bounding box center [1359, 189] width 267 height 10
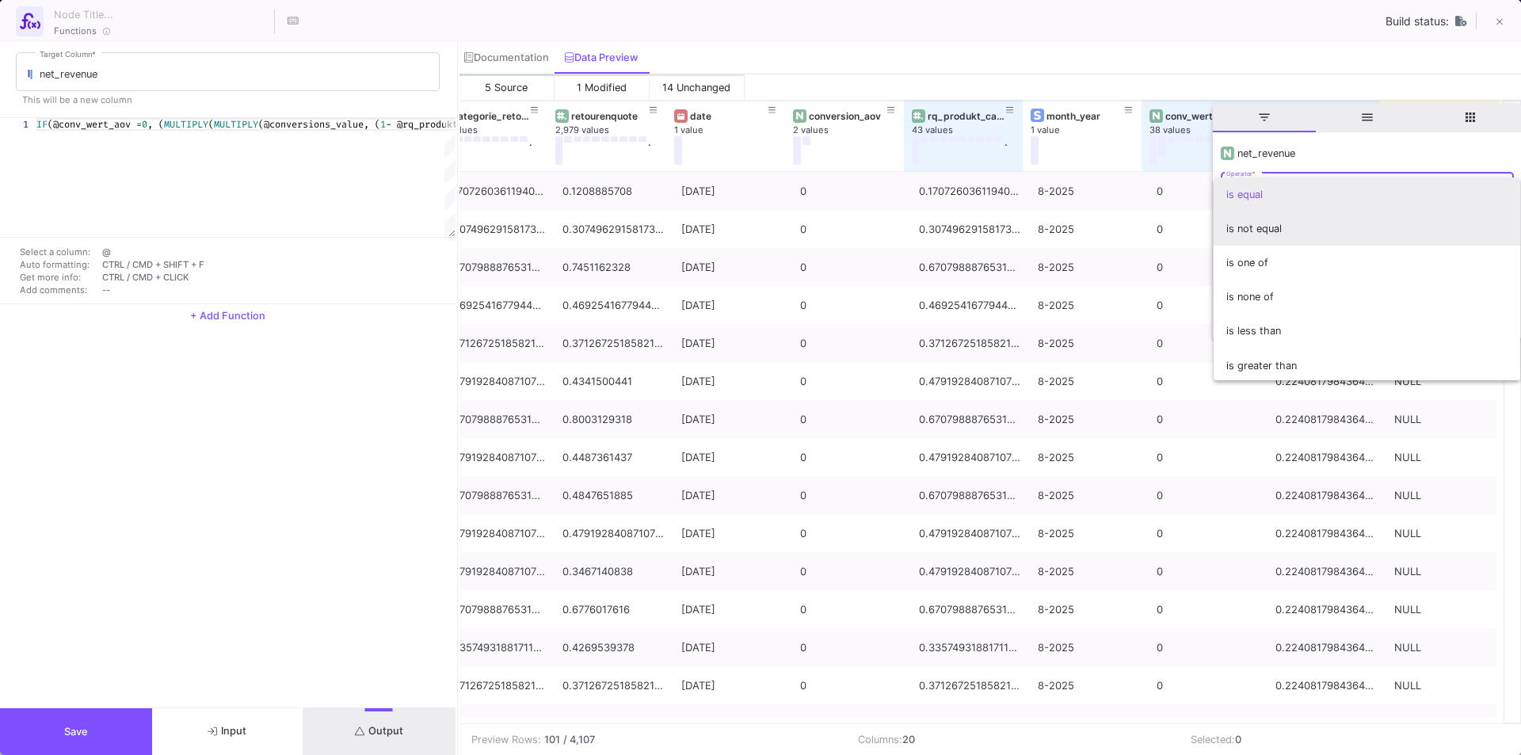
click at [1264, 231] on span "is not equal" at bounding box center [1366, 229] width 281 height 34
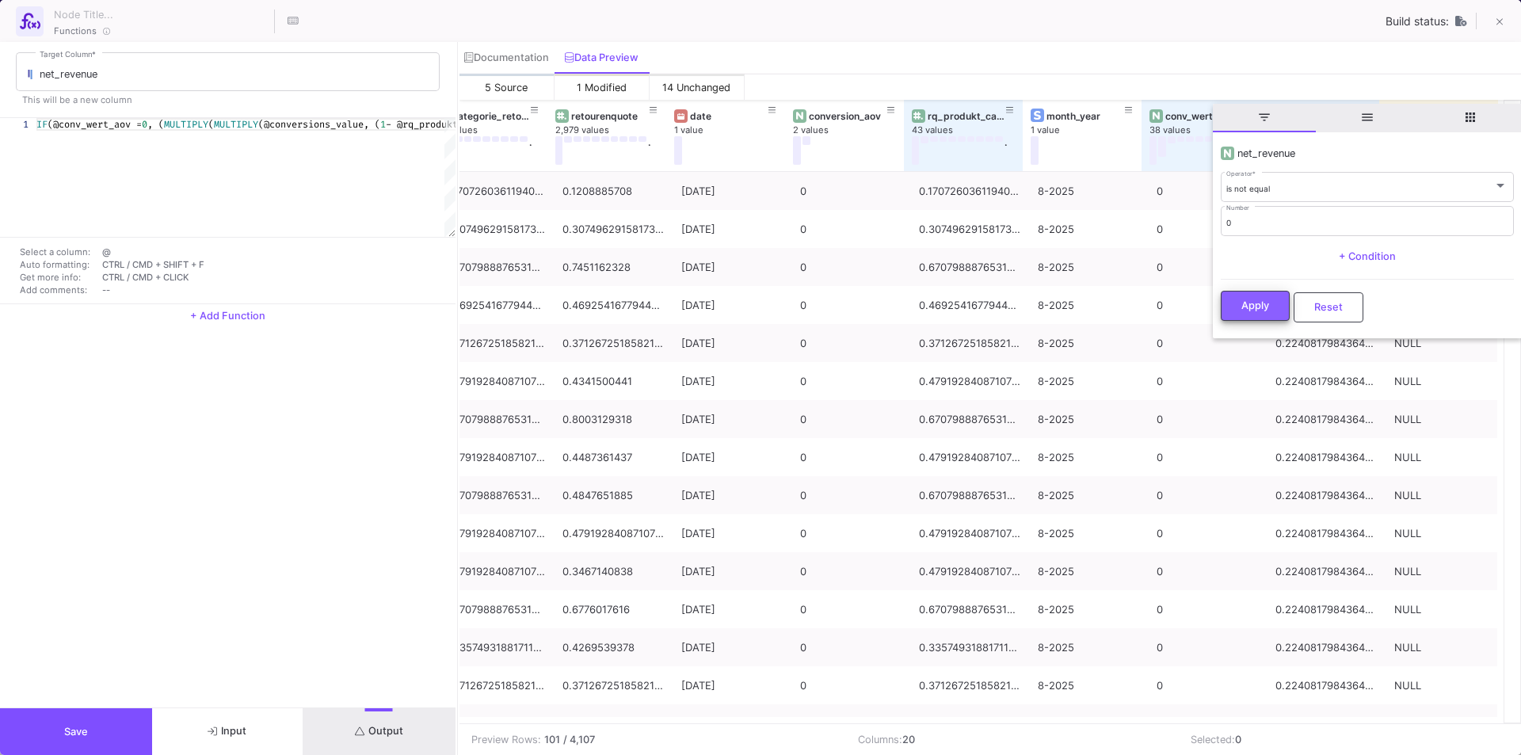
click at [1252, 299] on button "Apply" at bounding box center [1255, 306] width 69 height 30
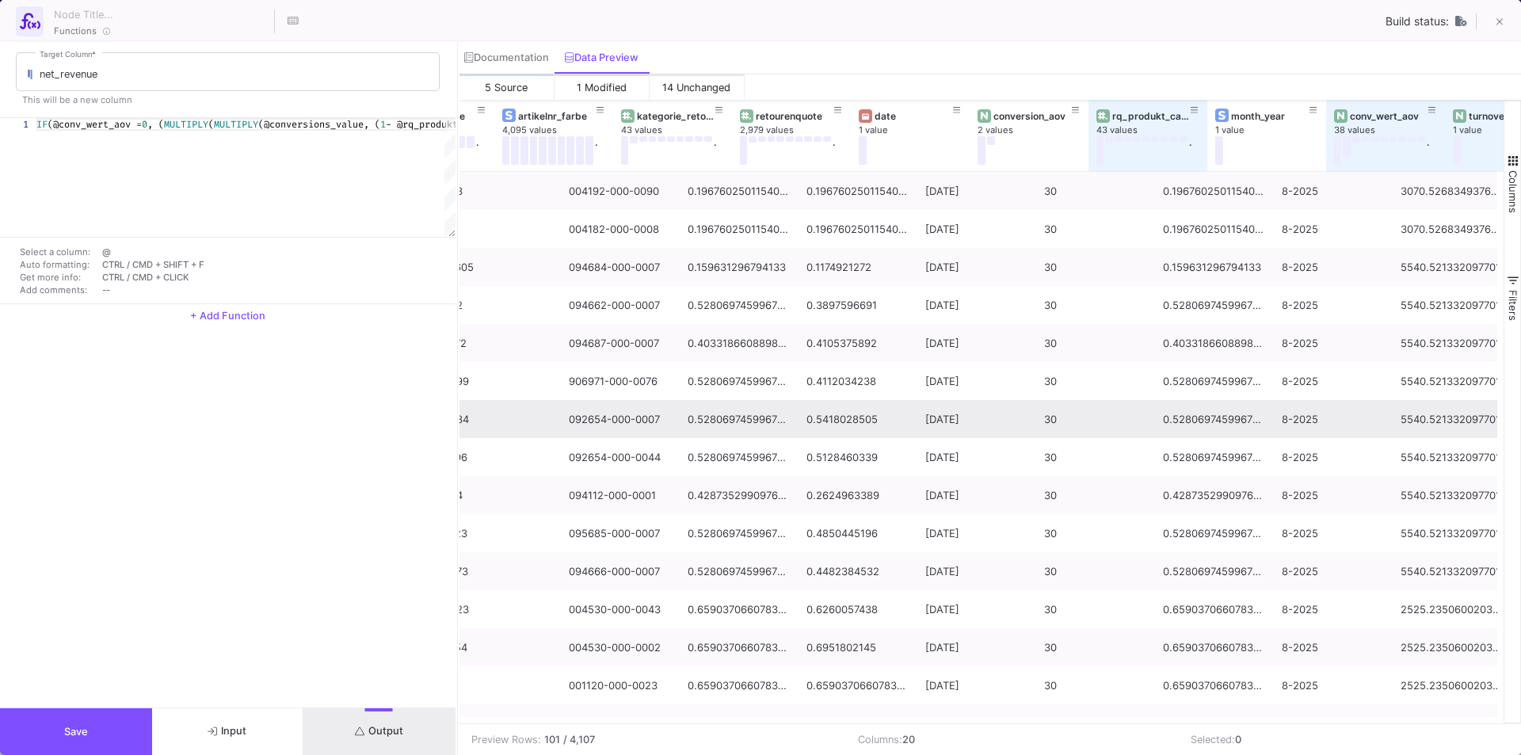
scroll to position [0, 1153]
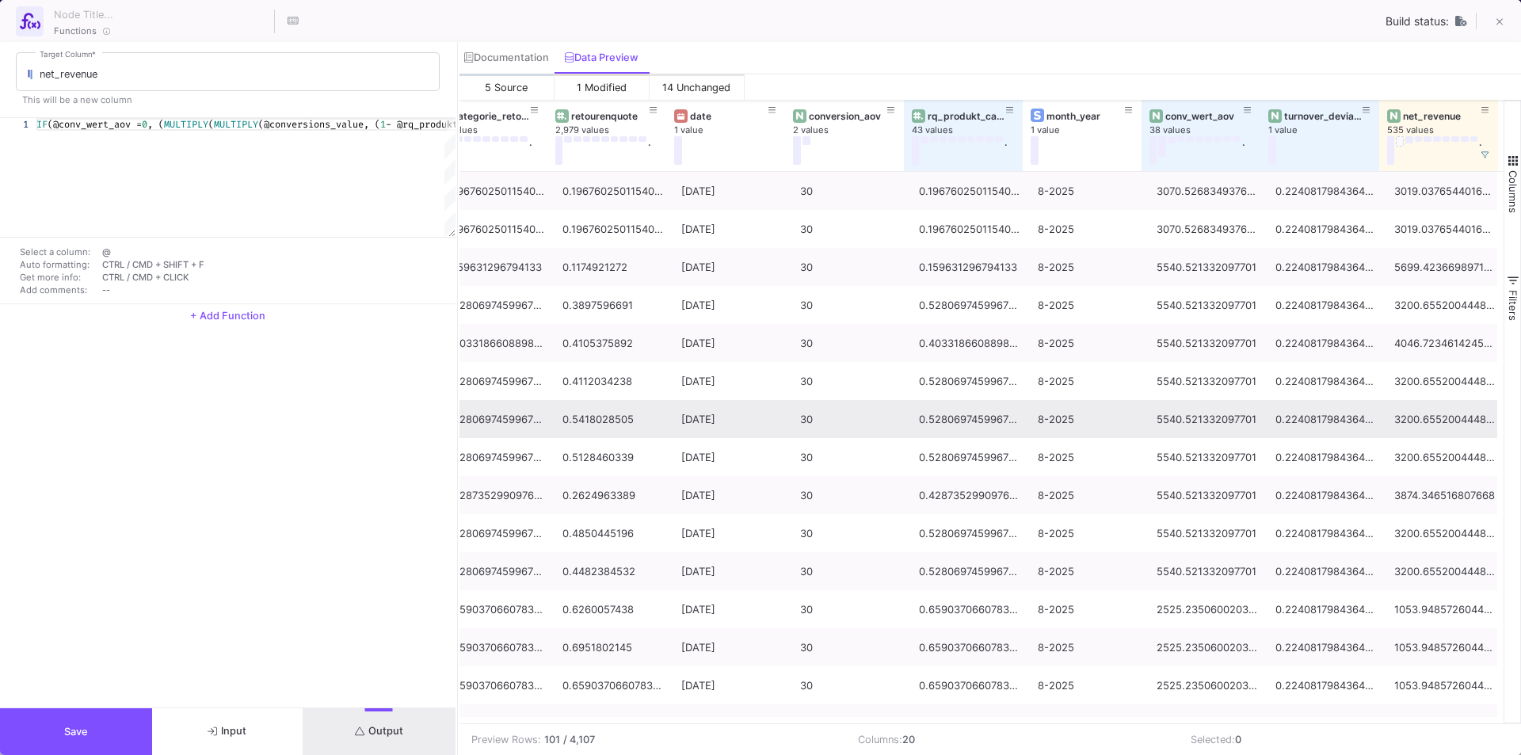
click at [1485, 151] on mat-tooltip-component "Calculate Descriptive Statistics" at bounding box center [1429, 163] width 158 height 33
click at [1485, 111] on icon at bounding box center [1485, 110] width 8 height 9
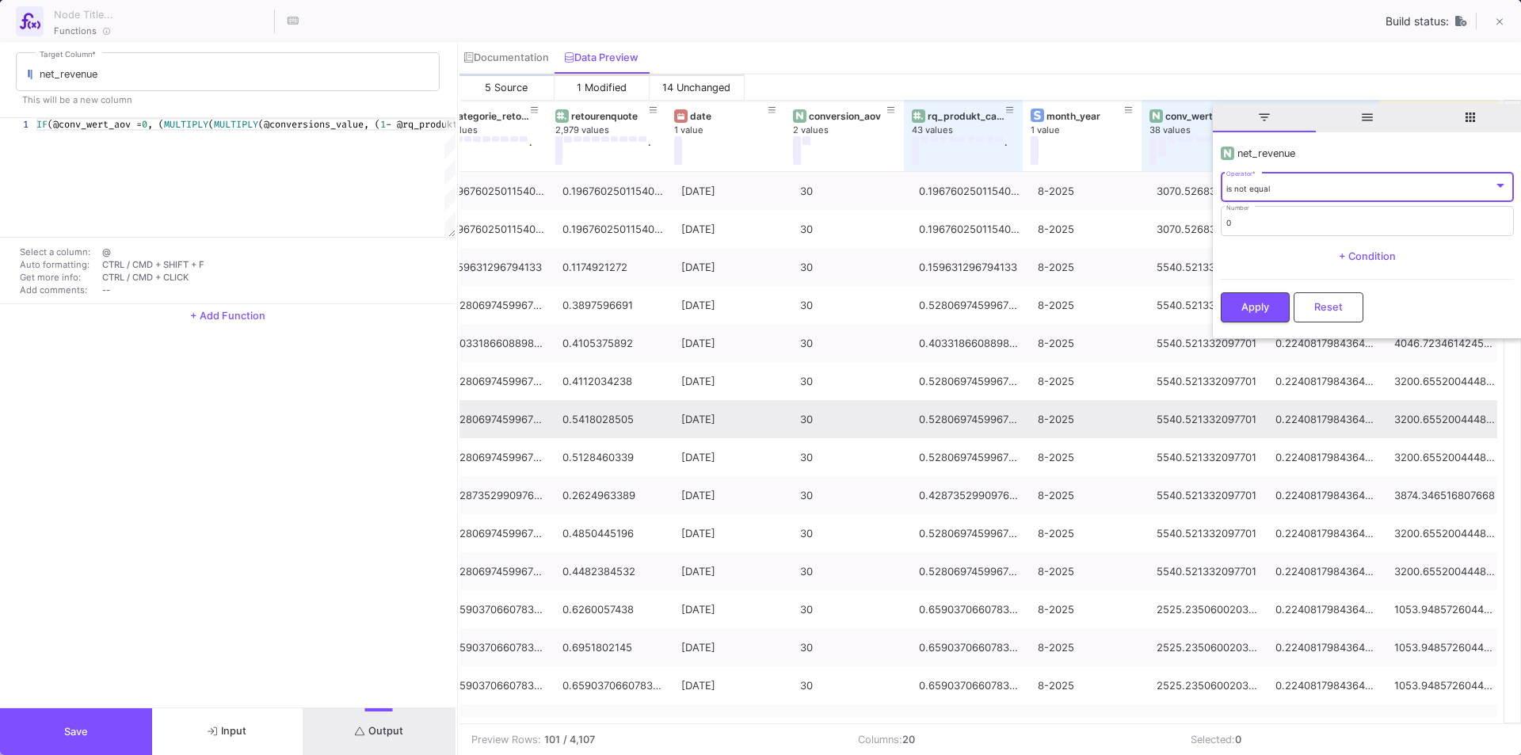
click at [1341, 313] on span "Reset" at bounding box center [1328, 307] width 29 height 12
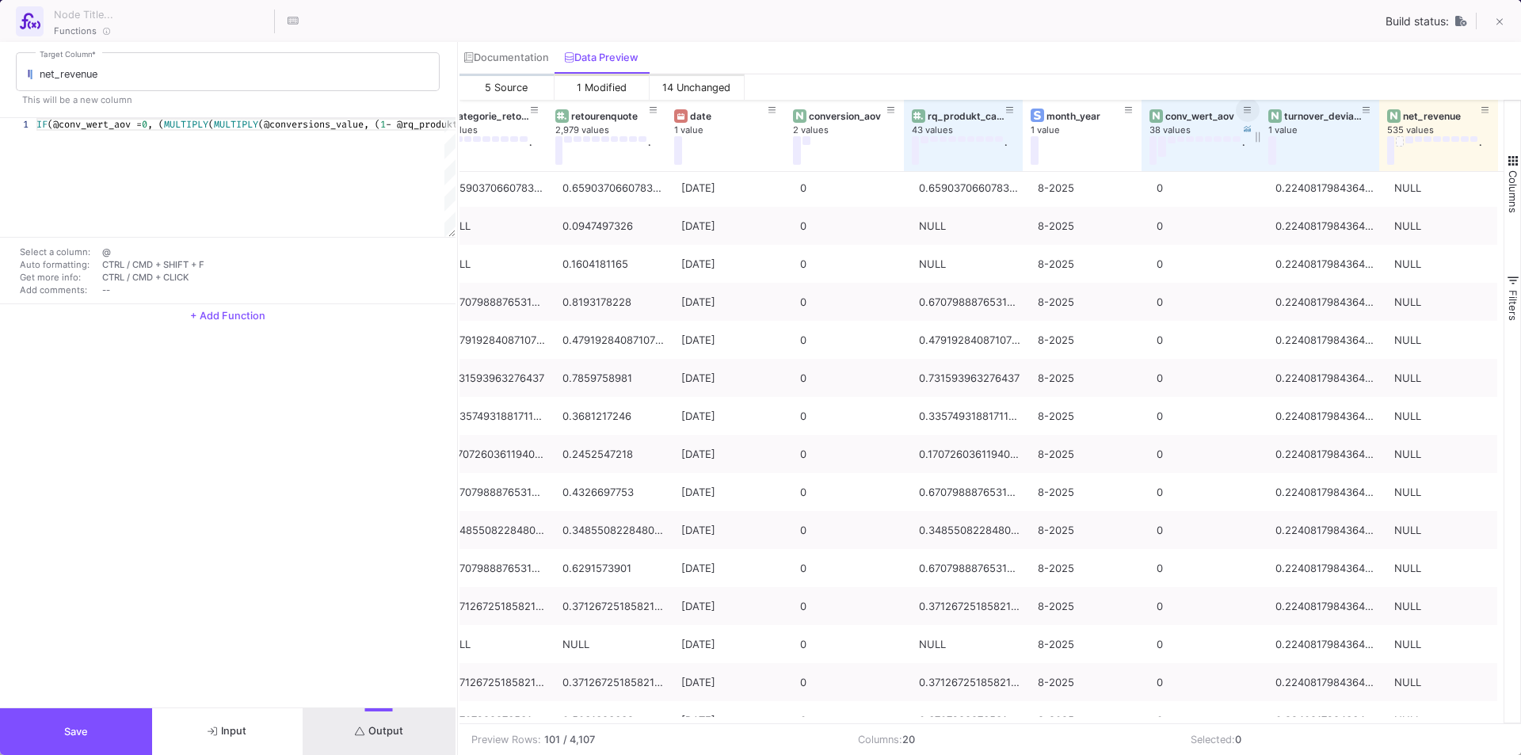
click at [1242, 109] on button at bounding box center [1248, 110] width 24 height 24
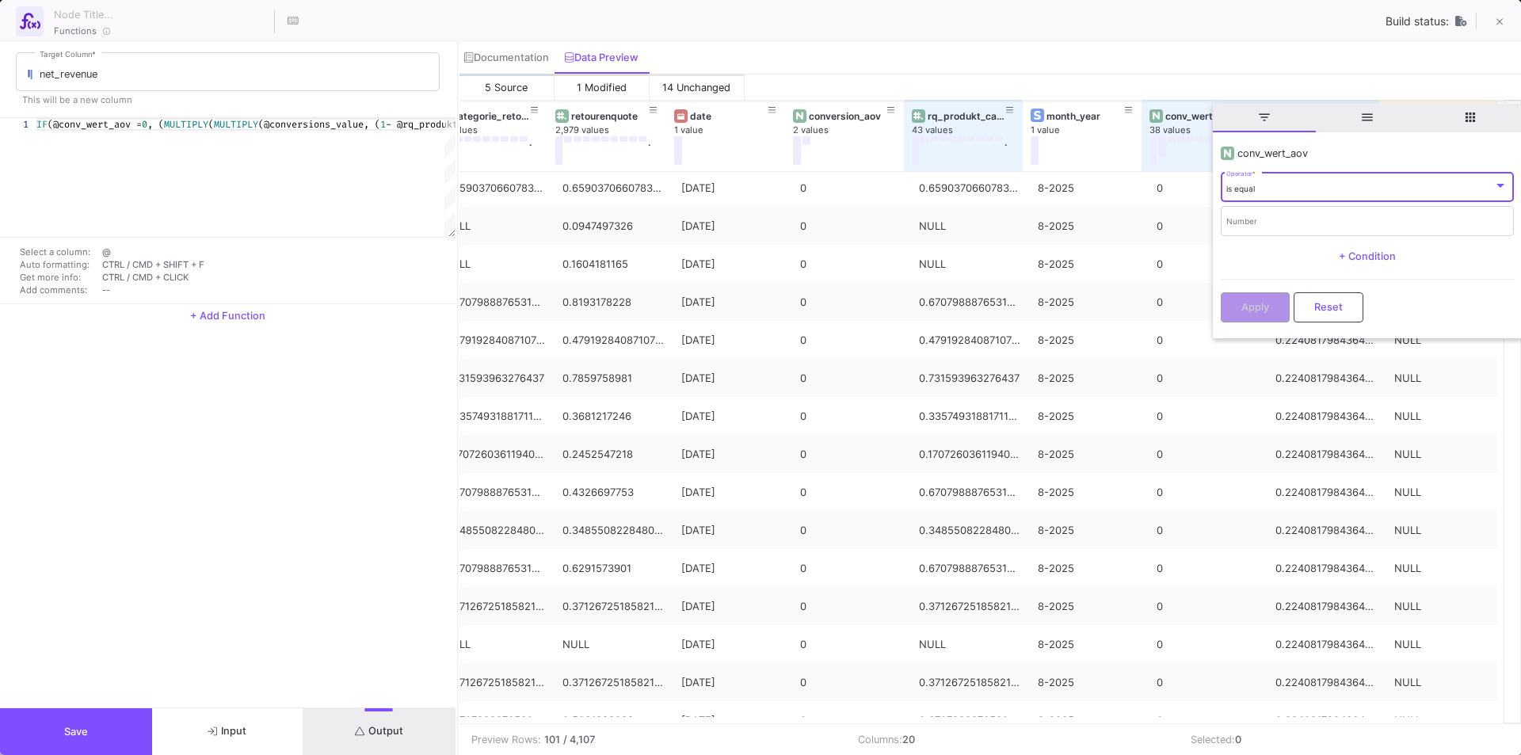
click at [1189, 47] on div "Documentation Data Preview" at bounding box center [990, 58] width 1062 height 32
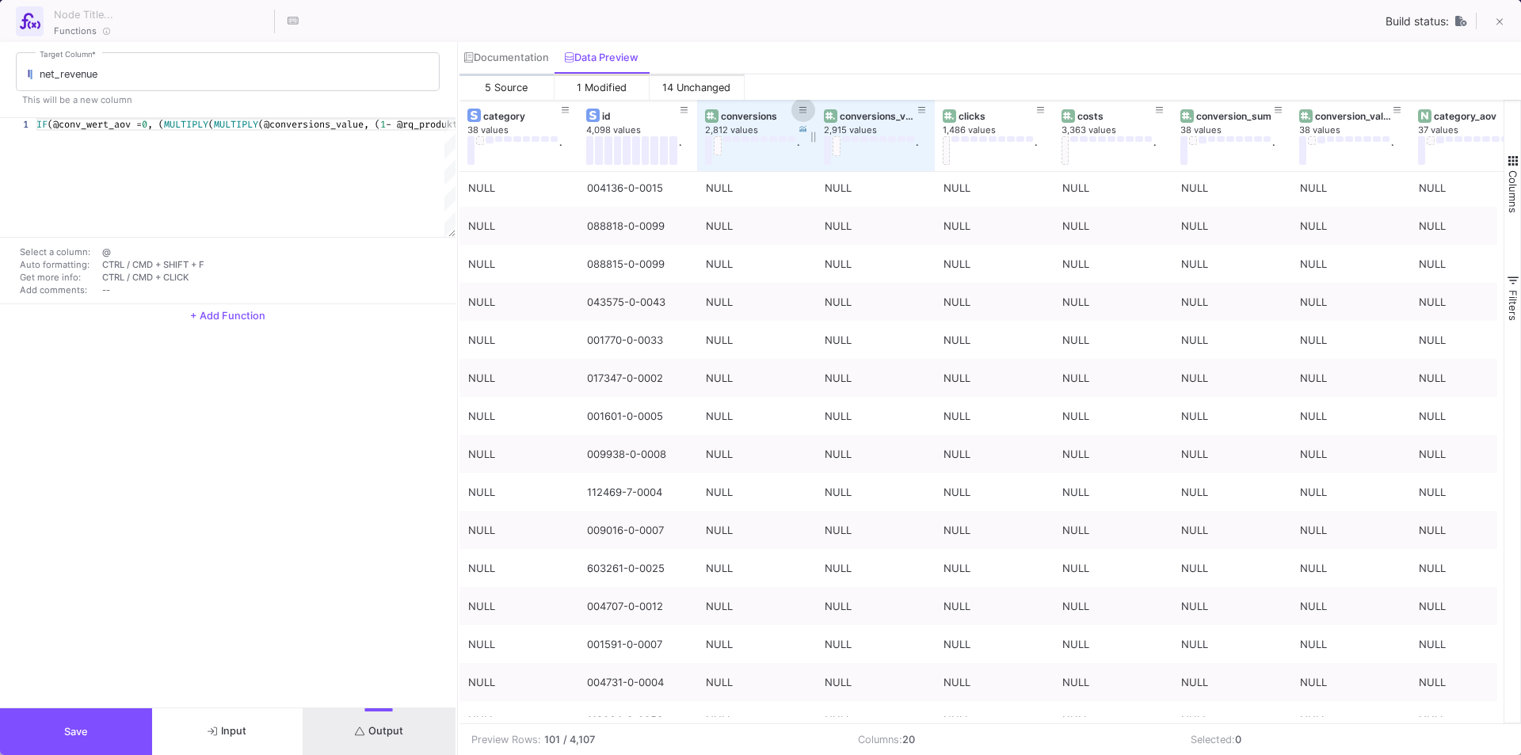
click at [802, 108] on icon at bounding box center [803, 110] width 8 height 9
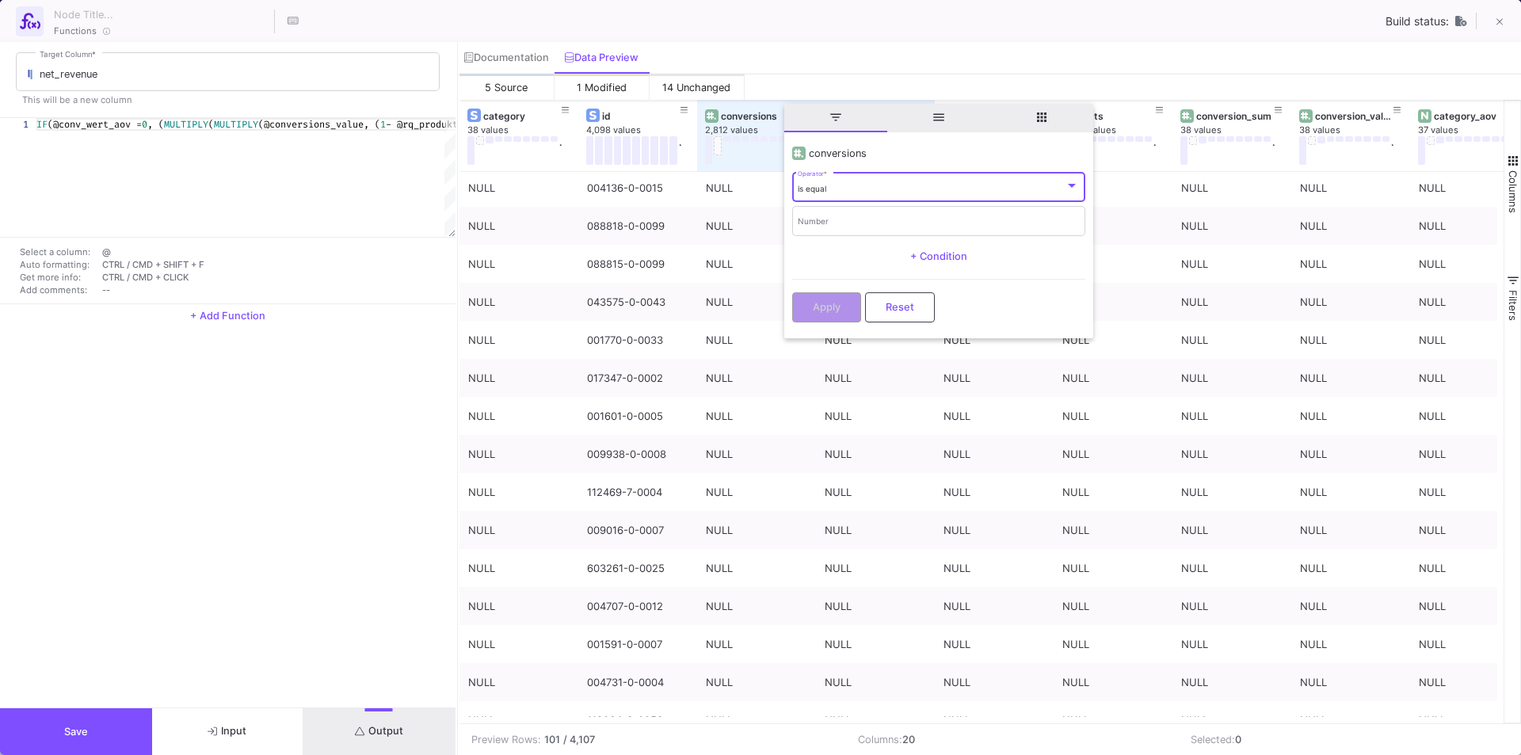
click at [866, 187] on div "is equal" at bounding box center [931, 189] width 267 height 10
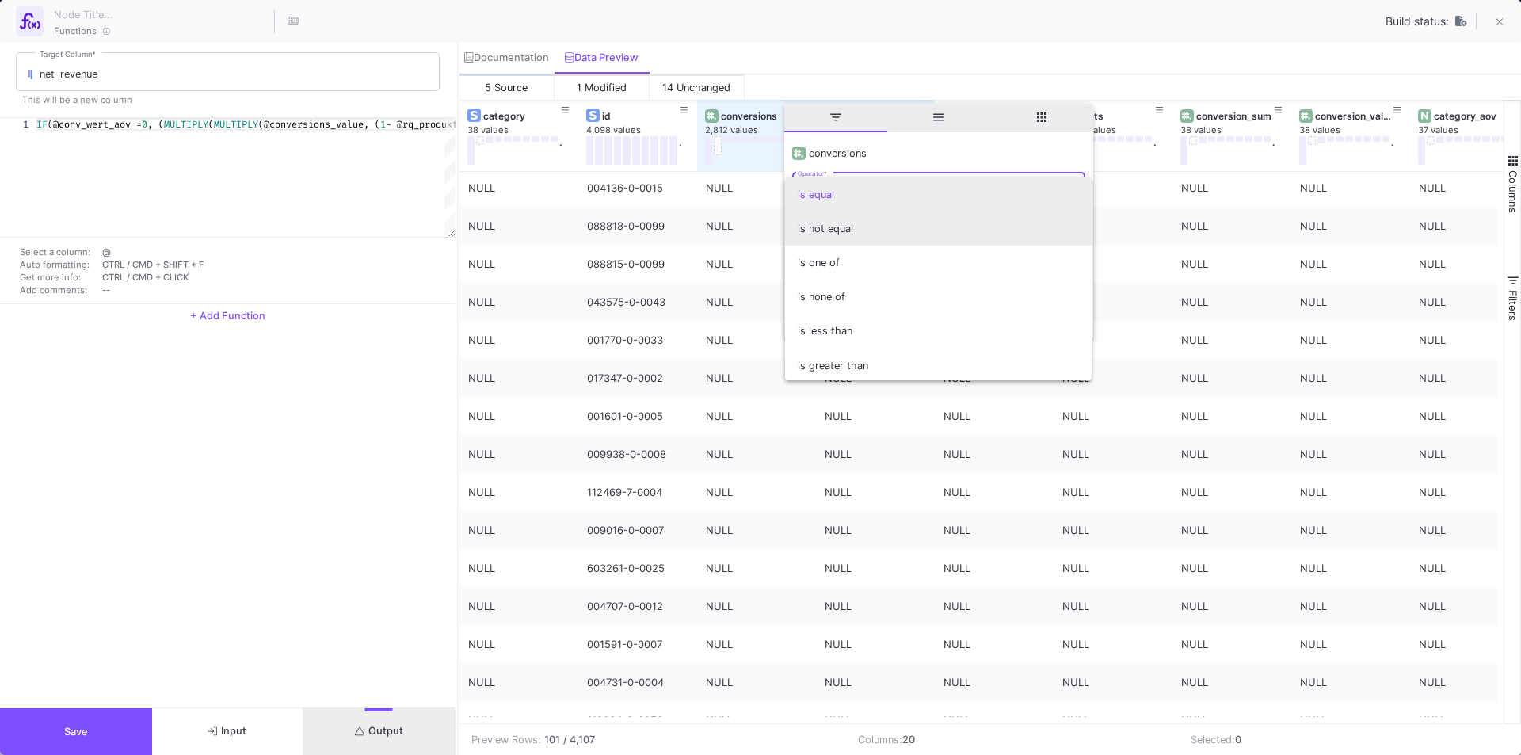
click at [851, 221] on span "is not equal" at bounding box center [938, 229] width 281 height 34
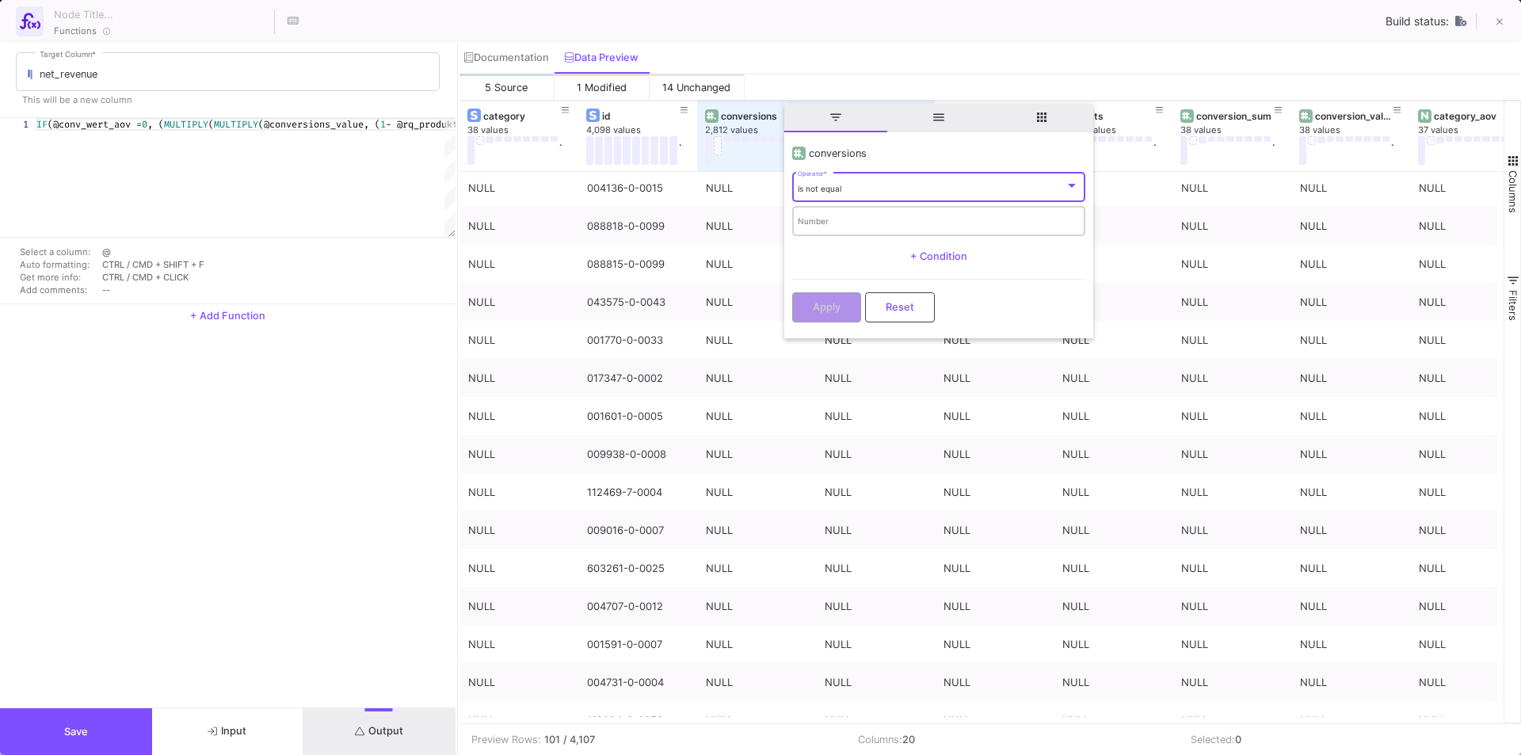
click at [842, 230] on div "Number" at bounding box center [938, 220] width 281 height 32
type input "0"
click at [831, 314] on button "Apply" at bounding box center [826, 306] width 69 height 30
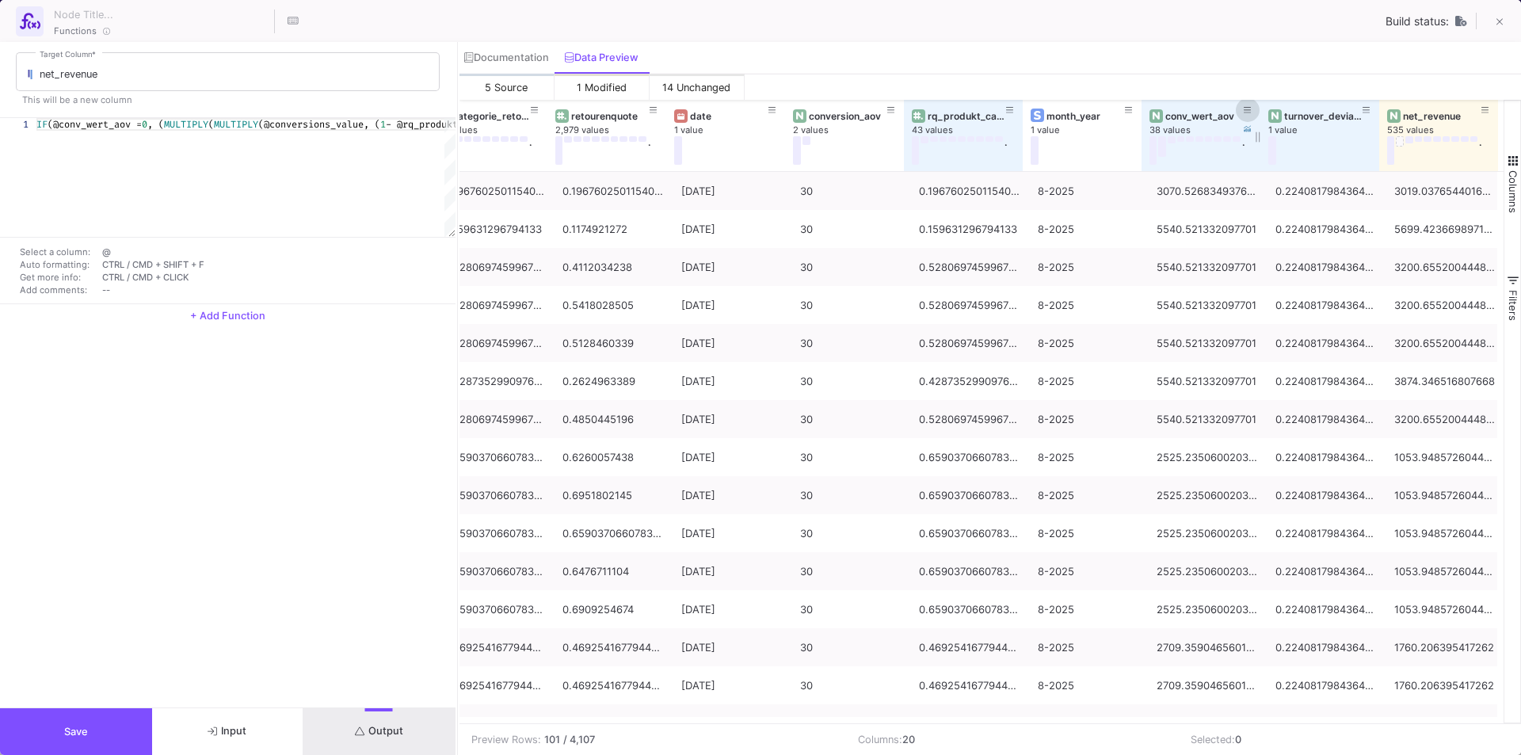
click at [1249, 109] on icon at bounding box center [1248, 110] width 8 height 9
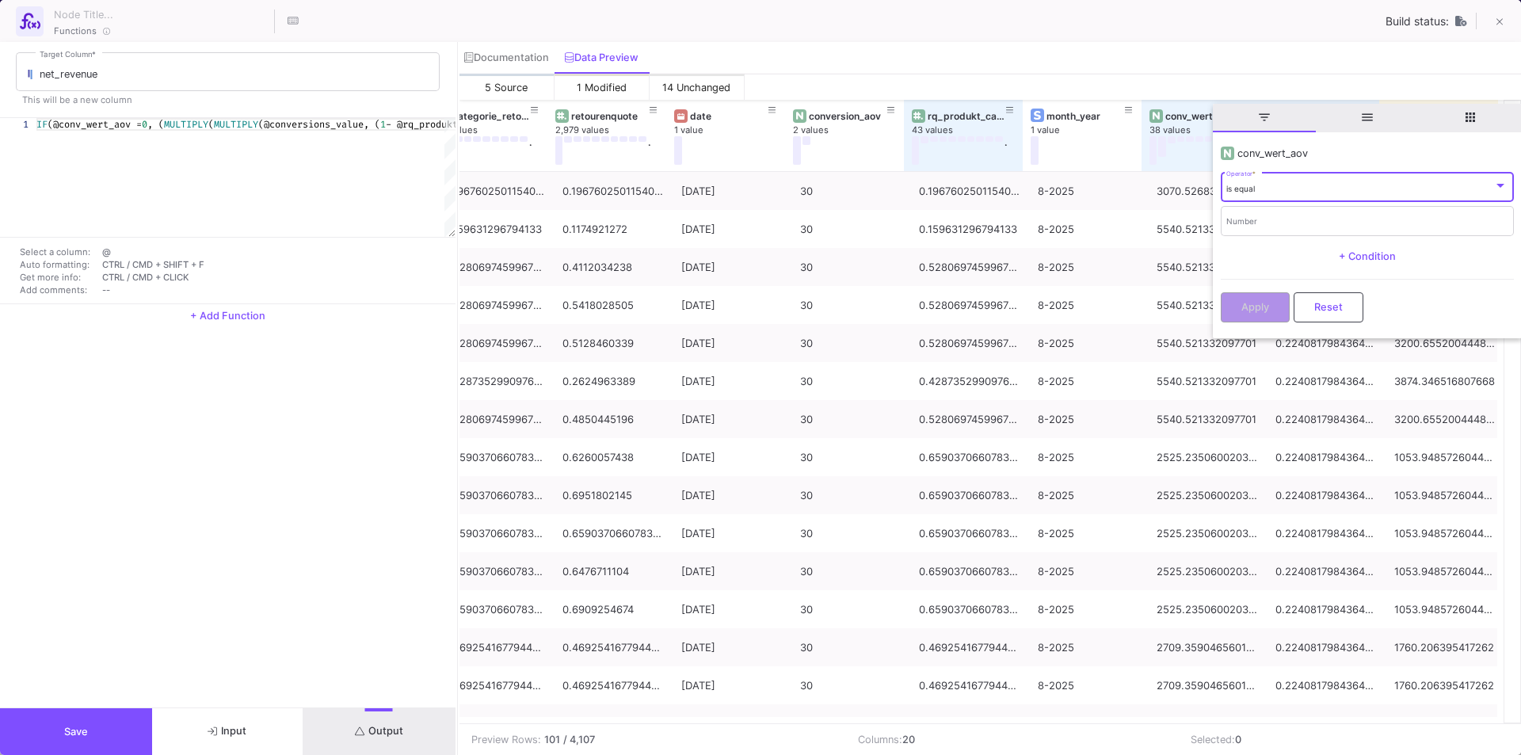
click at [1279, 180] on div "is equal Operator *" at bounding box center [1366, 186] width 281 height 32
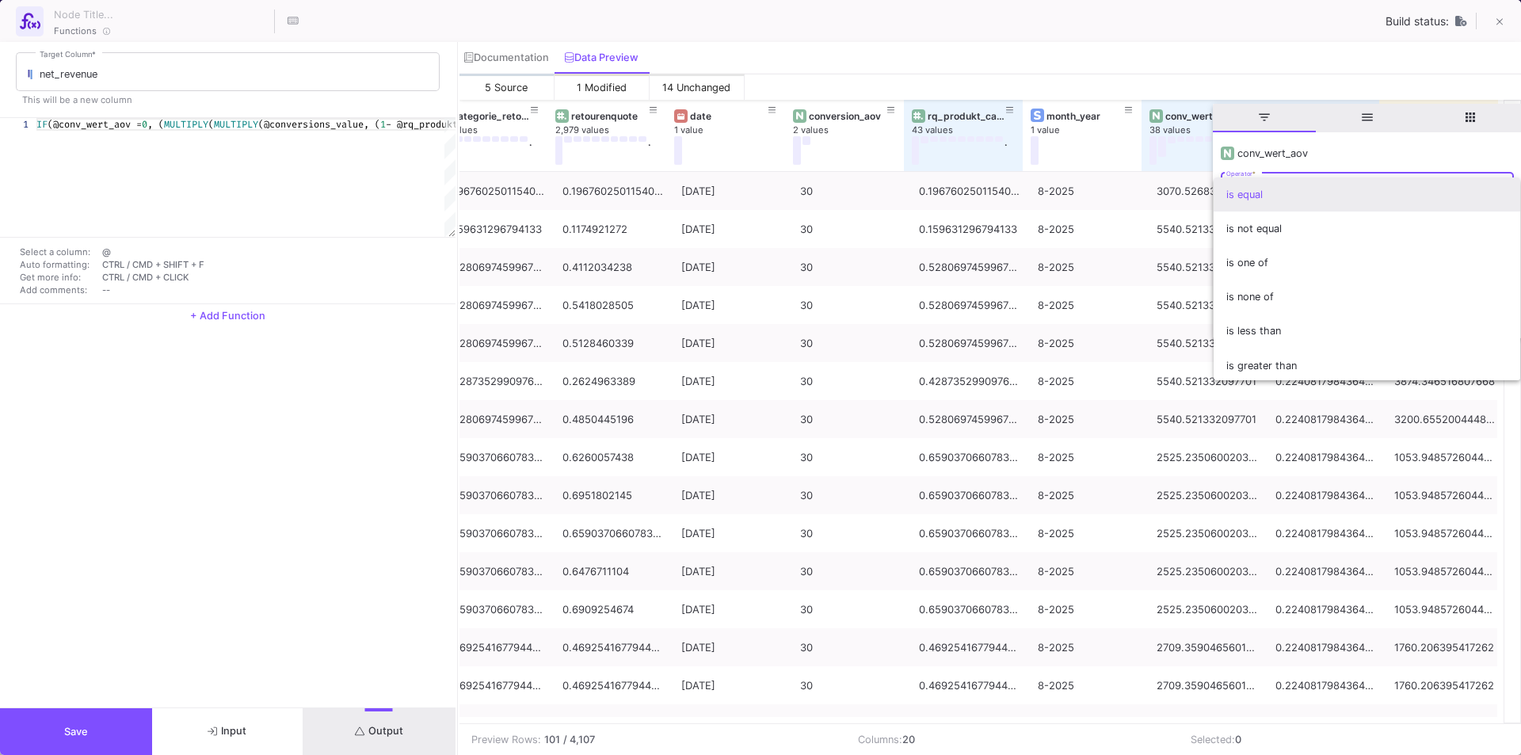
click at [1272, 200] on span "is equal" at bounding box center [1366, 194] width 281 height 34
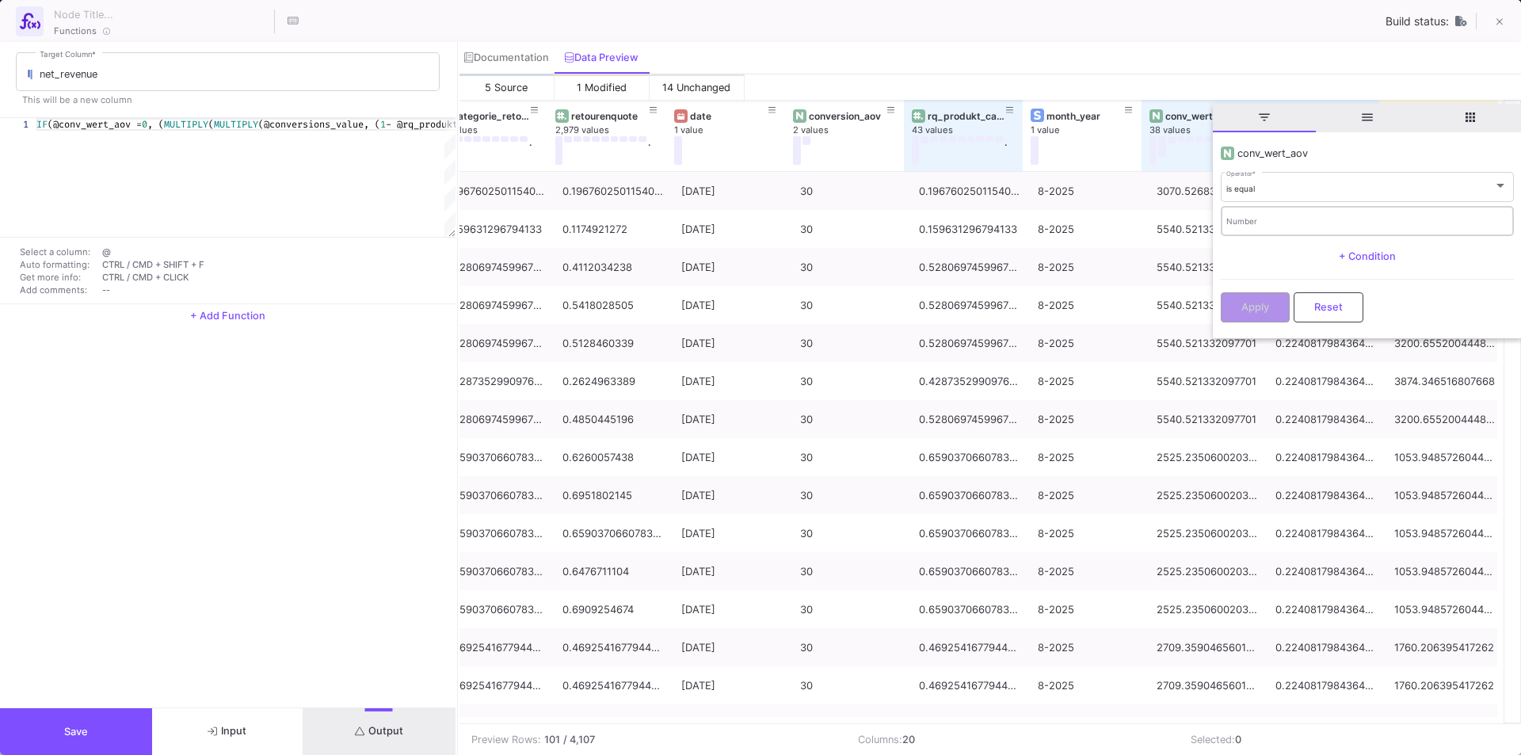
click at [1264, 226] on div "Number" at bounding box center [1366, 220] width 281 height 32
click at [1264, 227] on input "Number" at bounding box center [1366, 223] width 281 height 10
type input "0"
click at [1251, 303] on span "Apply" at bounding box center [1255, 305] width 28 height 12
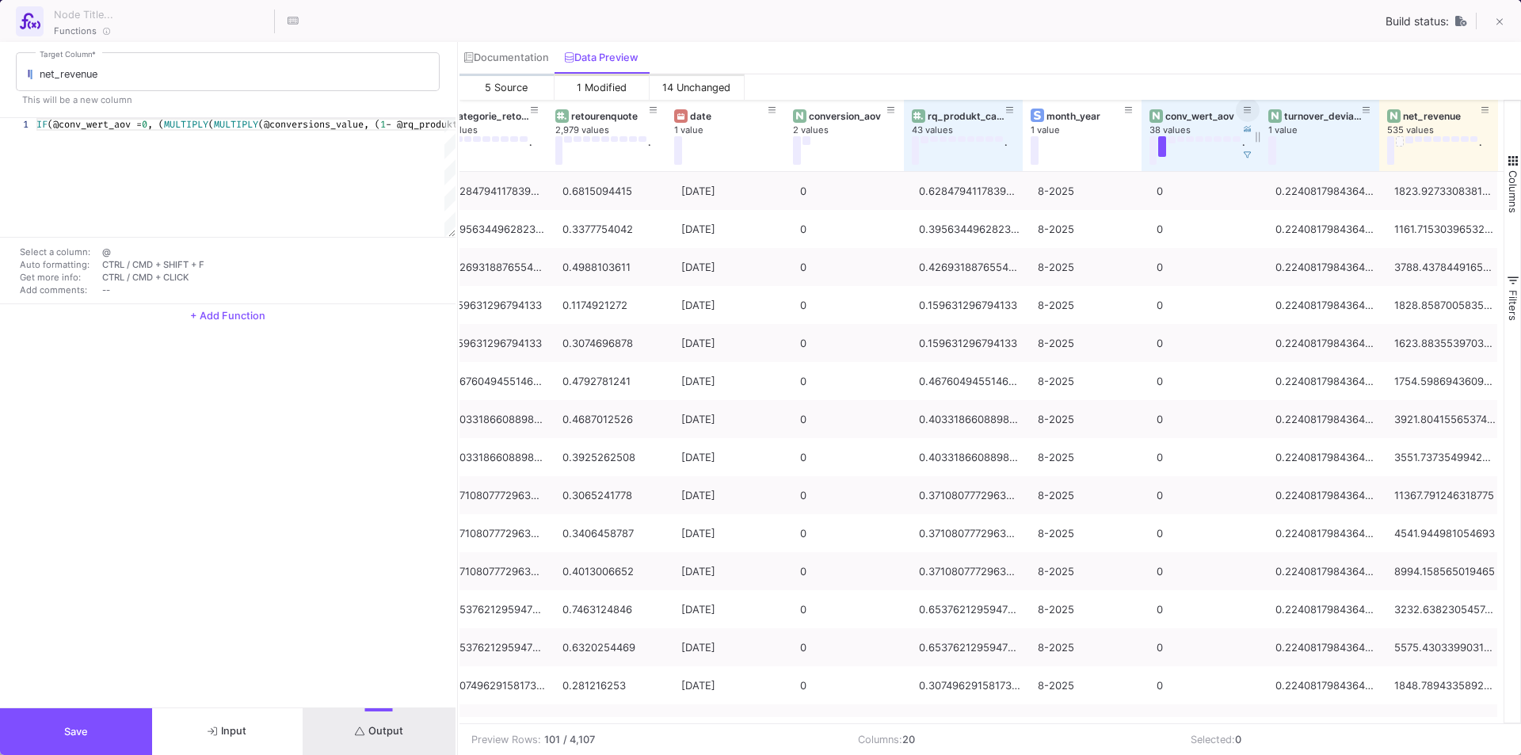
click at [1241, 109] on button at bounding box center [1248, 110] width 24 height 24
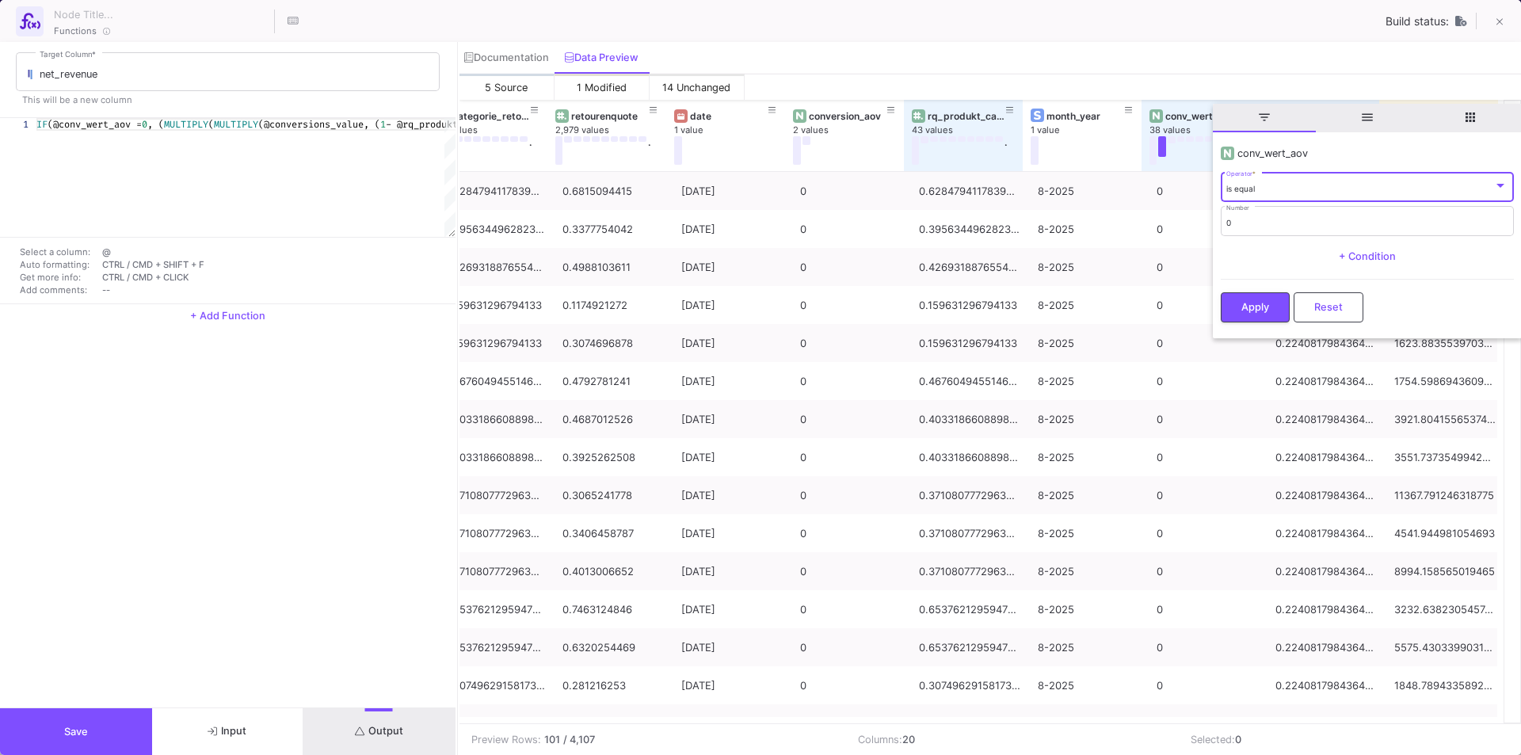
click at [1261, 194] on div "is equal Operator *" at bounding box center [1366, 186] width 281 height 32
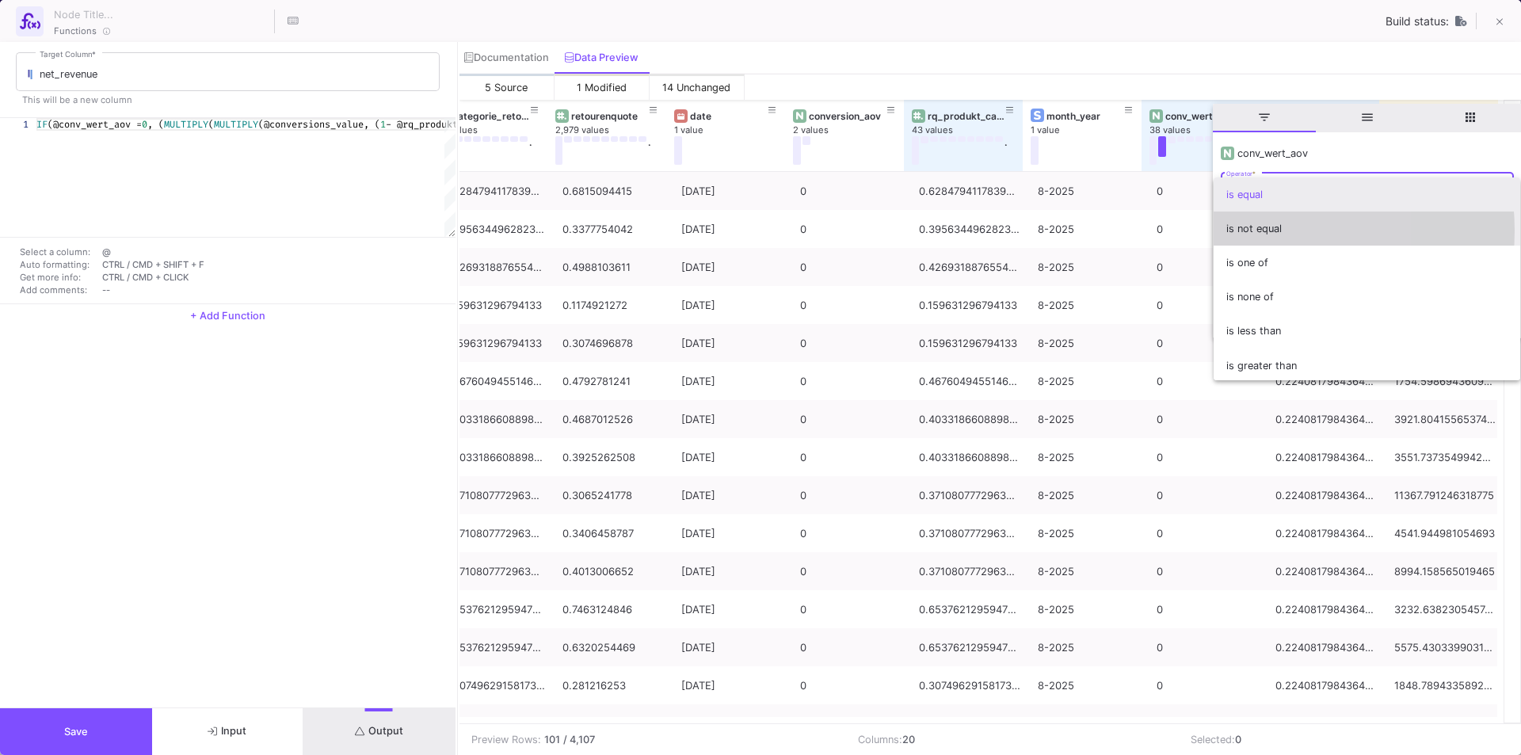
click at [1261, 231] on span "is not equal" at bounding box center [1366, 229] width 281 height 34
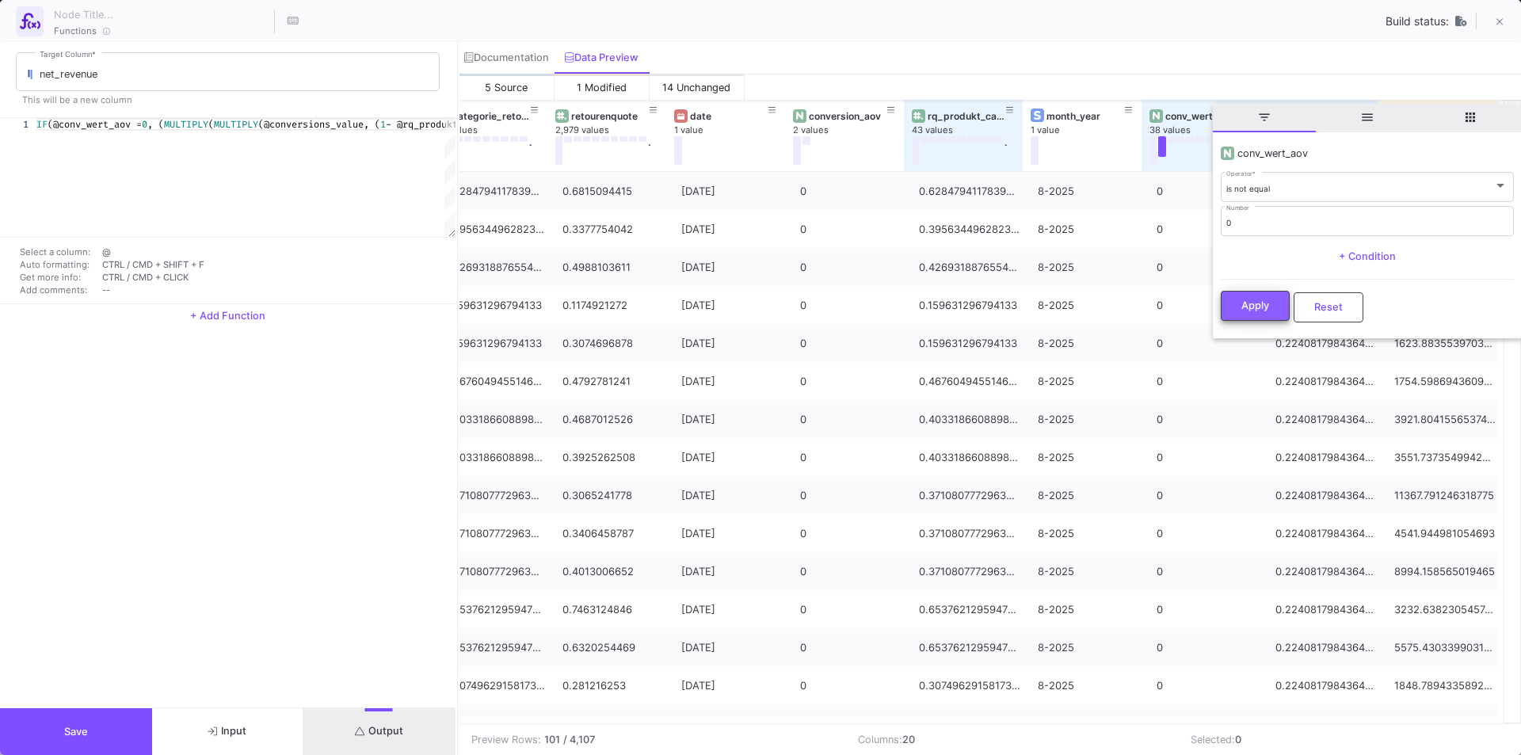
click at [1245, 310] on span "Apply" at bounding box center [1255, 305] width 28 height 12
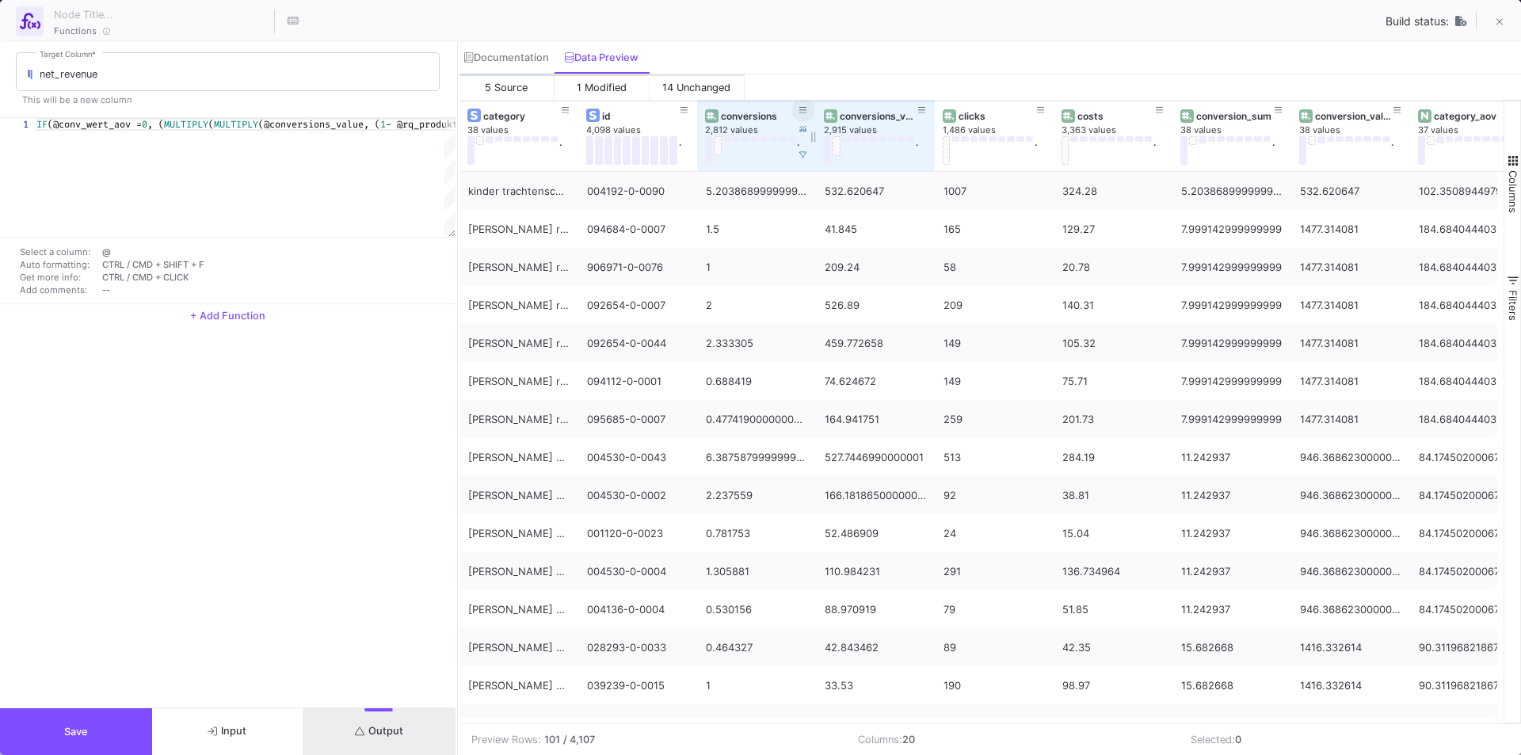
click at [802, 110] on icon at bounding box center [803, 110] width 8 height 6
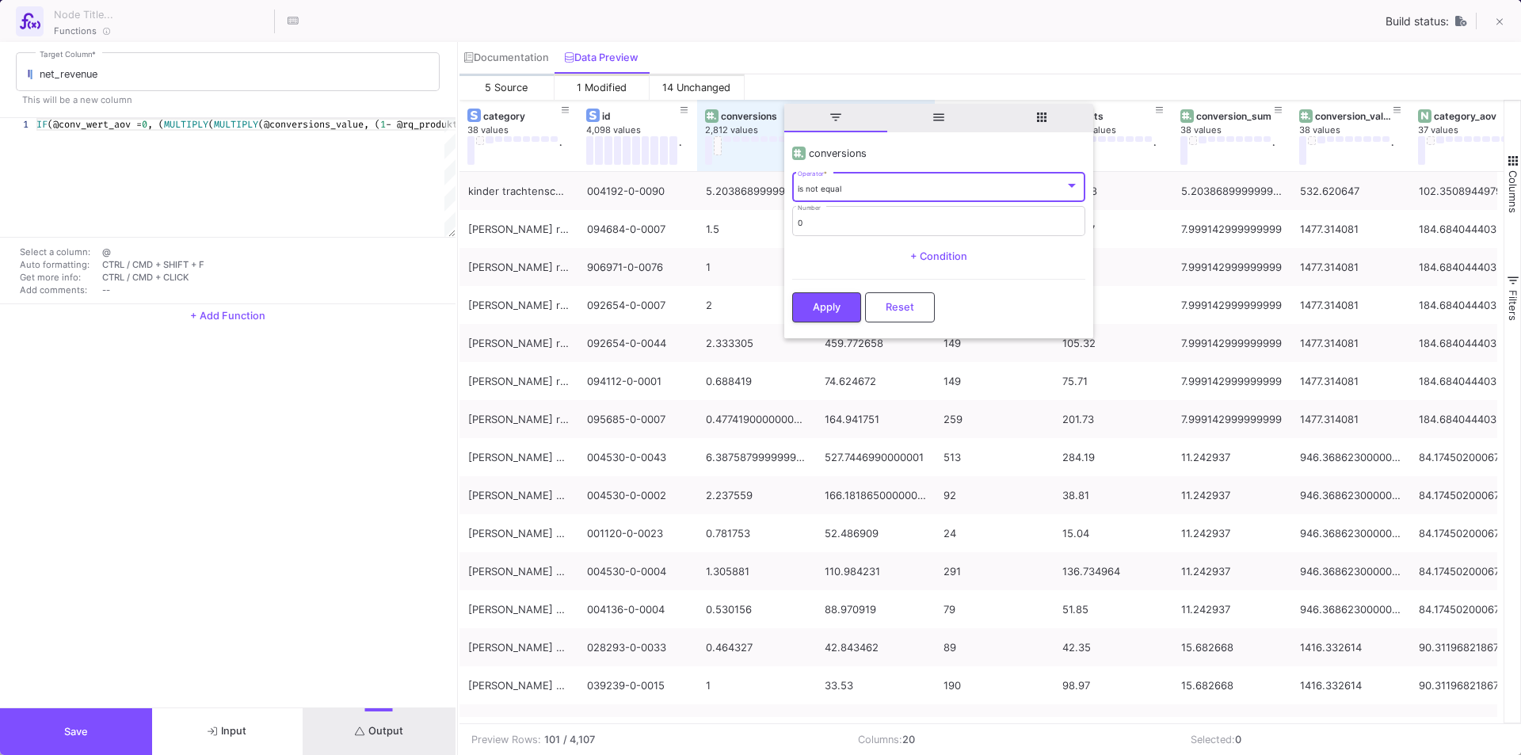
click at [829, 187] on span "is not equal" at bounding box center [820, 189] width 44 height 10
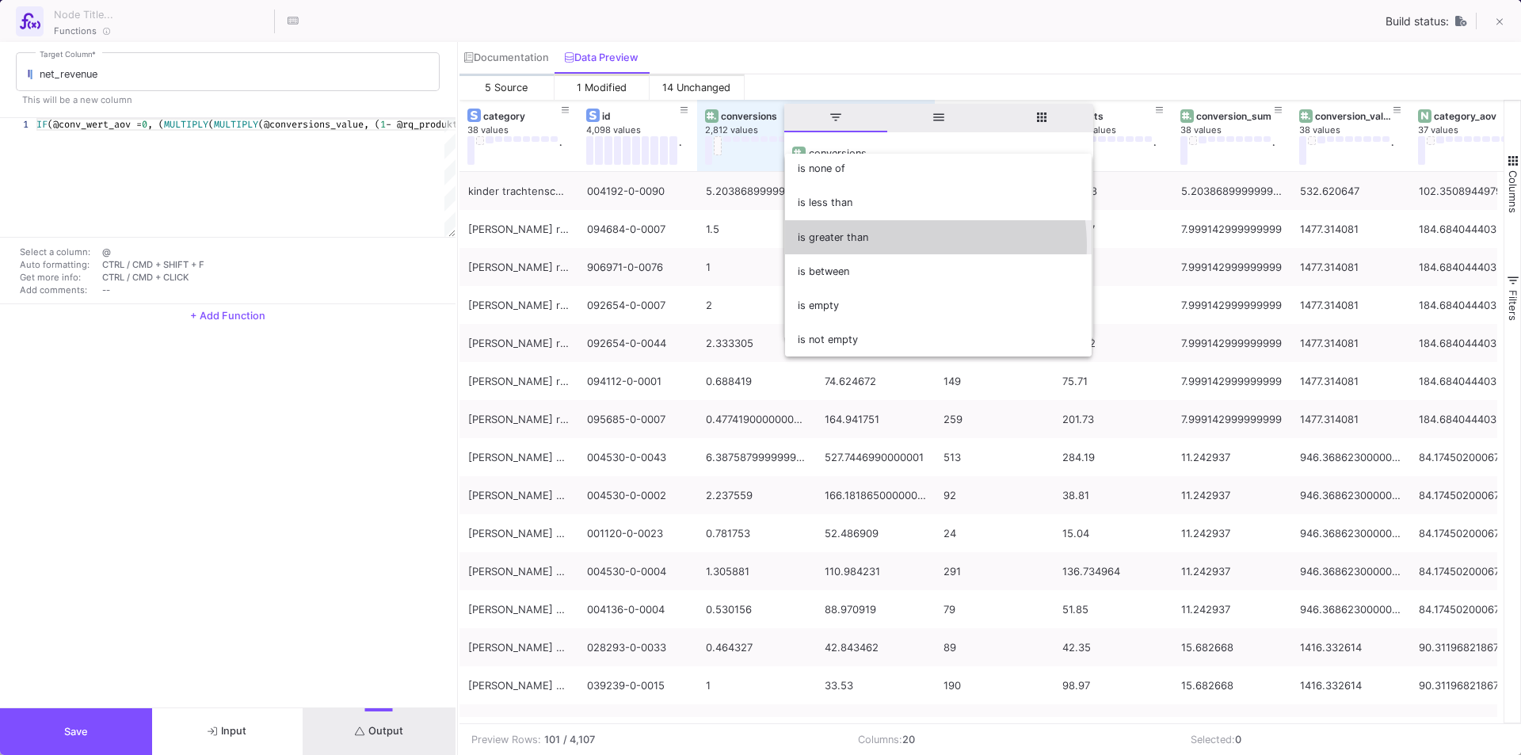
click at [875, 246] on span "is greater than" at bounding box center [938, 237] width 281 height 34
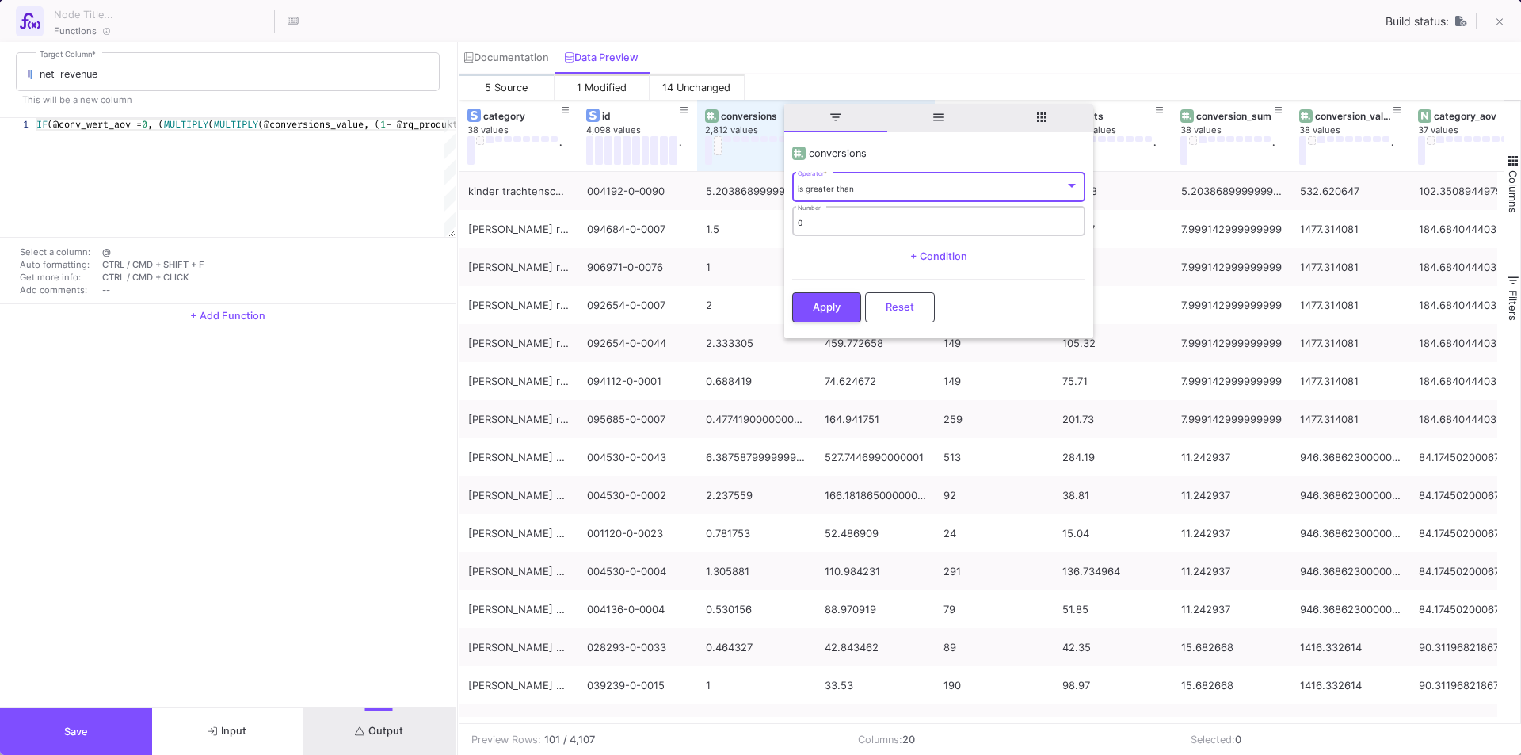
click at [855, 207] on div "0 Number" at bounding box center [938, 220] width 281 height 32
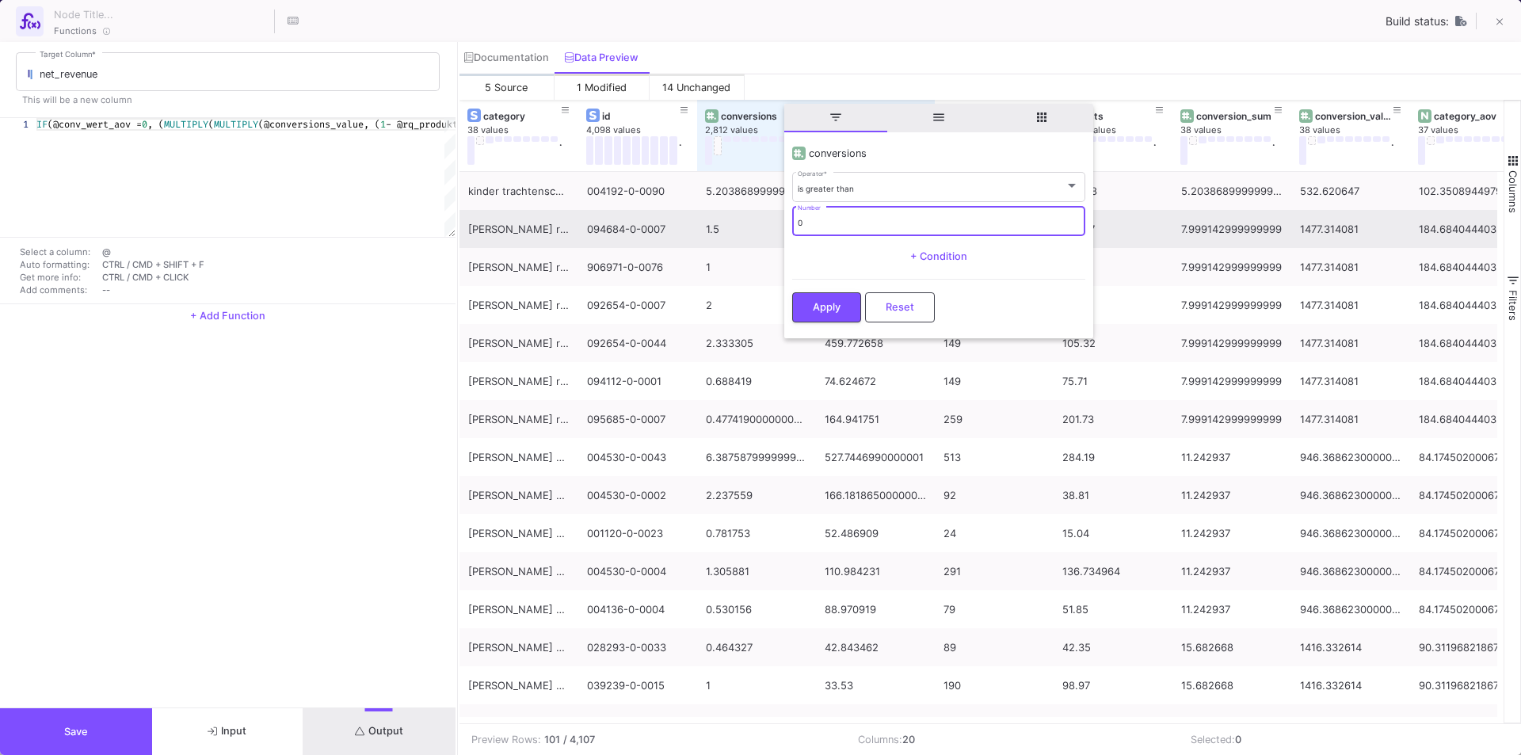
drag, startPoint x: 852, startPoint y: 223, endPoint x: 728, endPoint y: 212, distance: 124.9
click at [729, 212] on div "Drag here to set row groups Drag here to set column labels fakturamenge 1,036 v…" at bounding box center [990, 411] width 1062 height 623
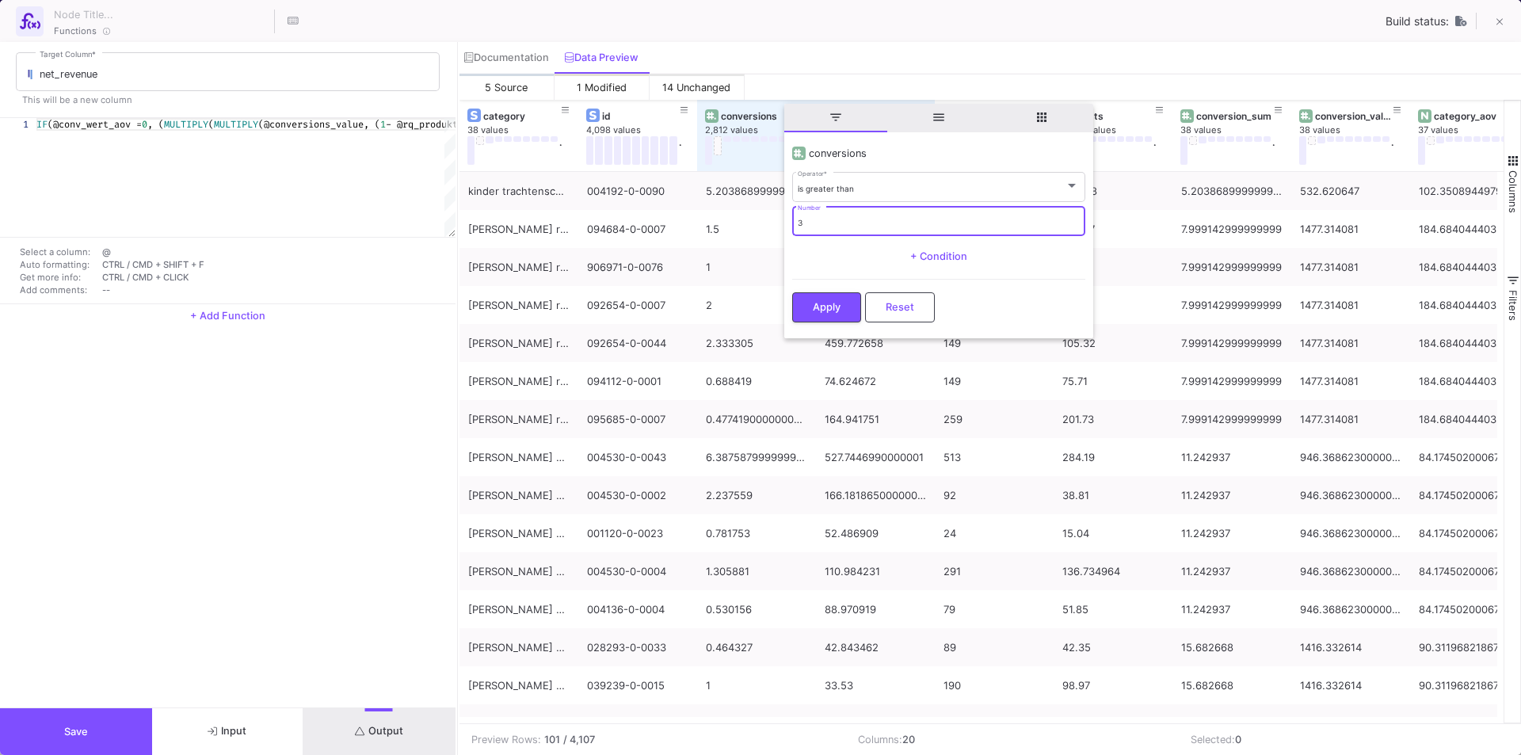
type input "30"
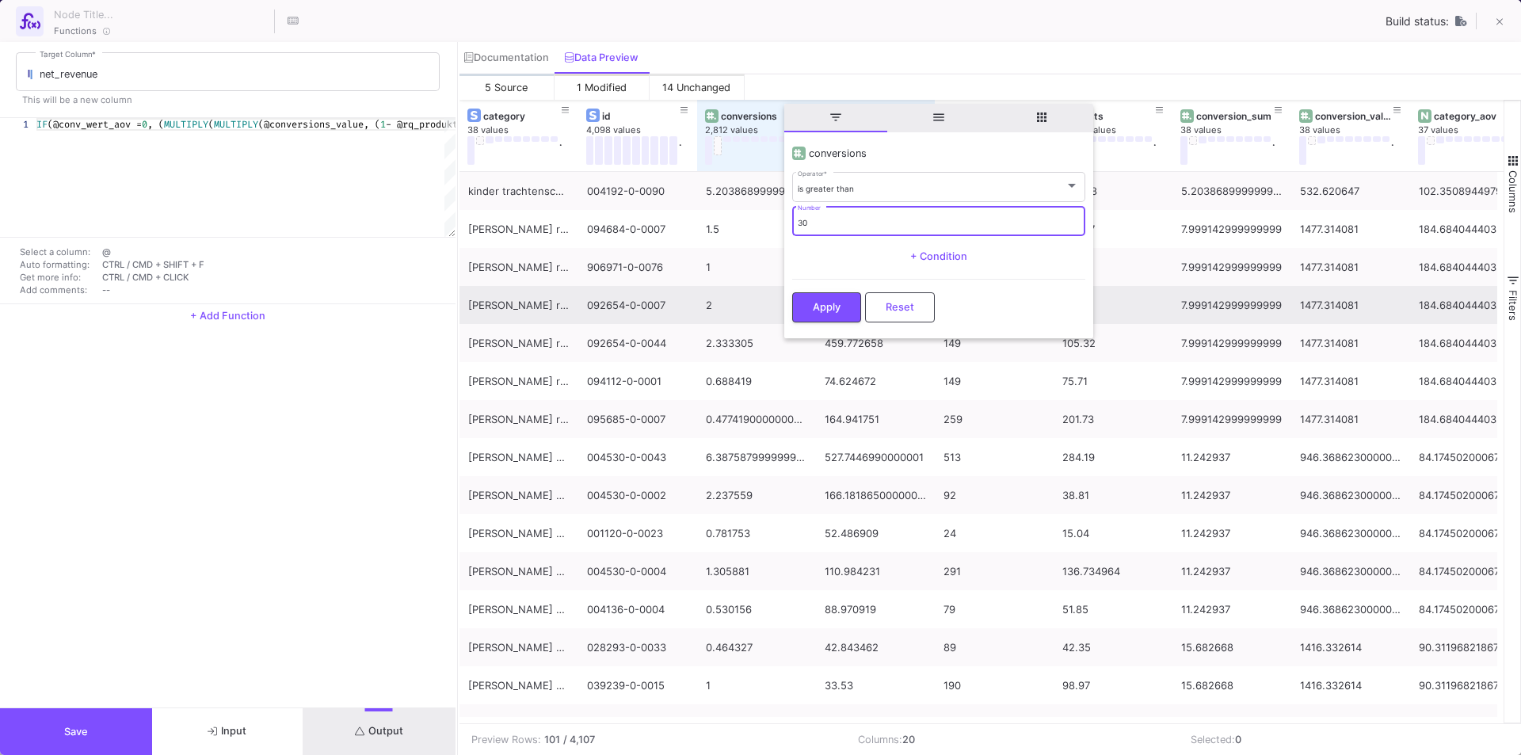
click at [841, 301] on button "Apply" at bounding box center [826, 307] width 69 height 30
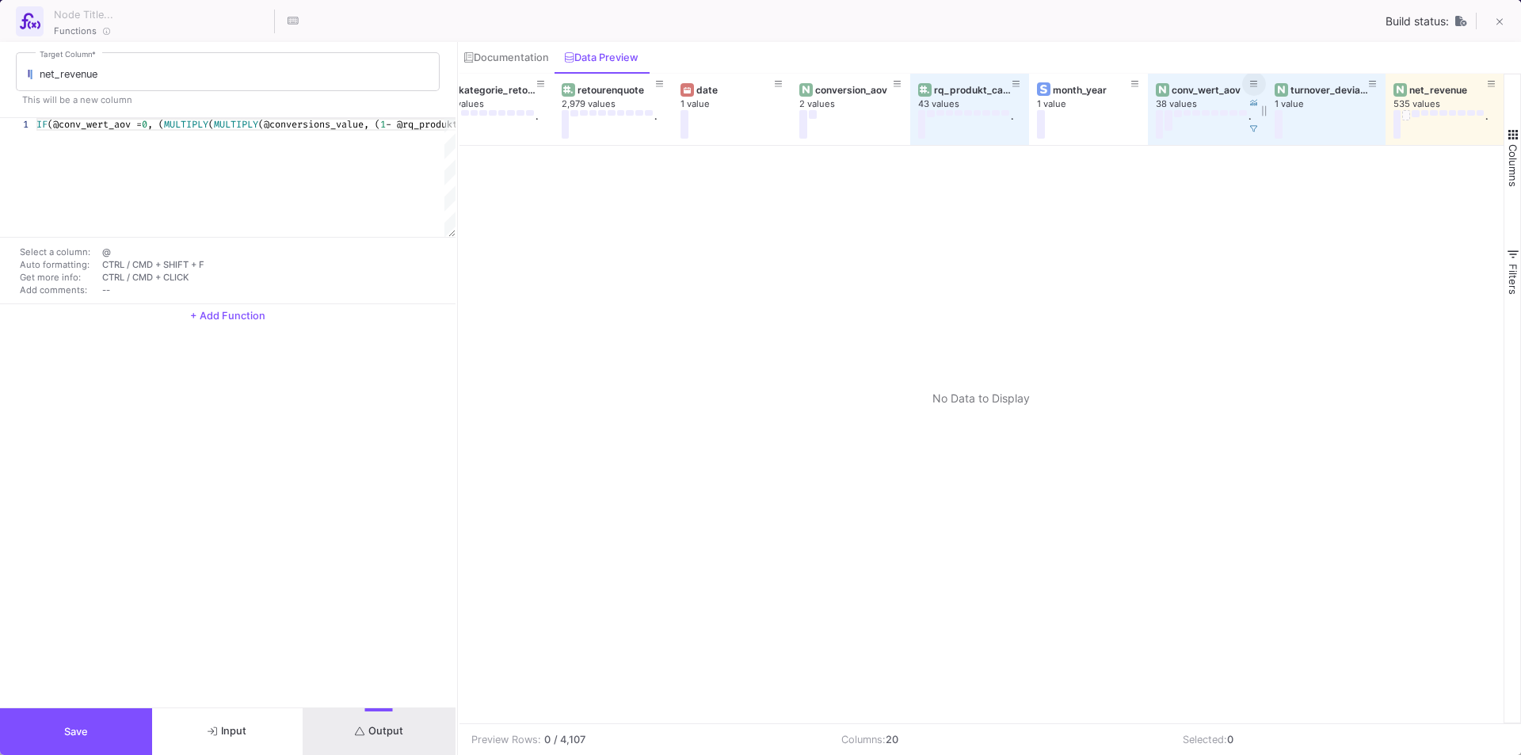
click at [1257, 81] on icon at bounding box center [1254, 84] width 8 height 9
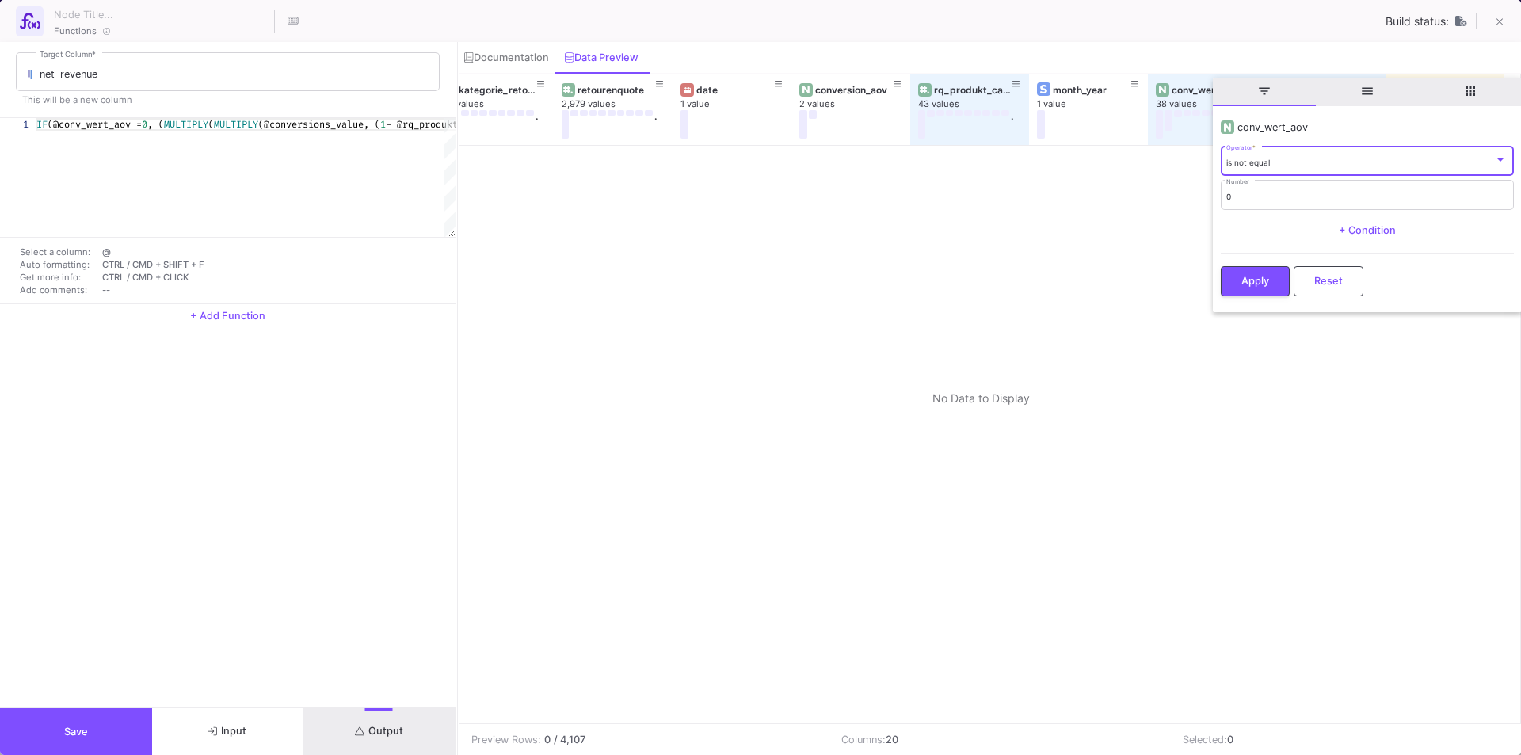
click at [1264, 165] on span "is not equal" at bounding box center [1248, 163] width 44 height 10
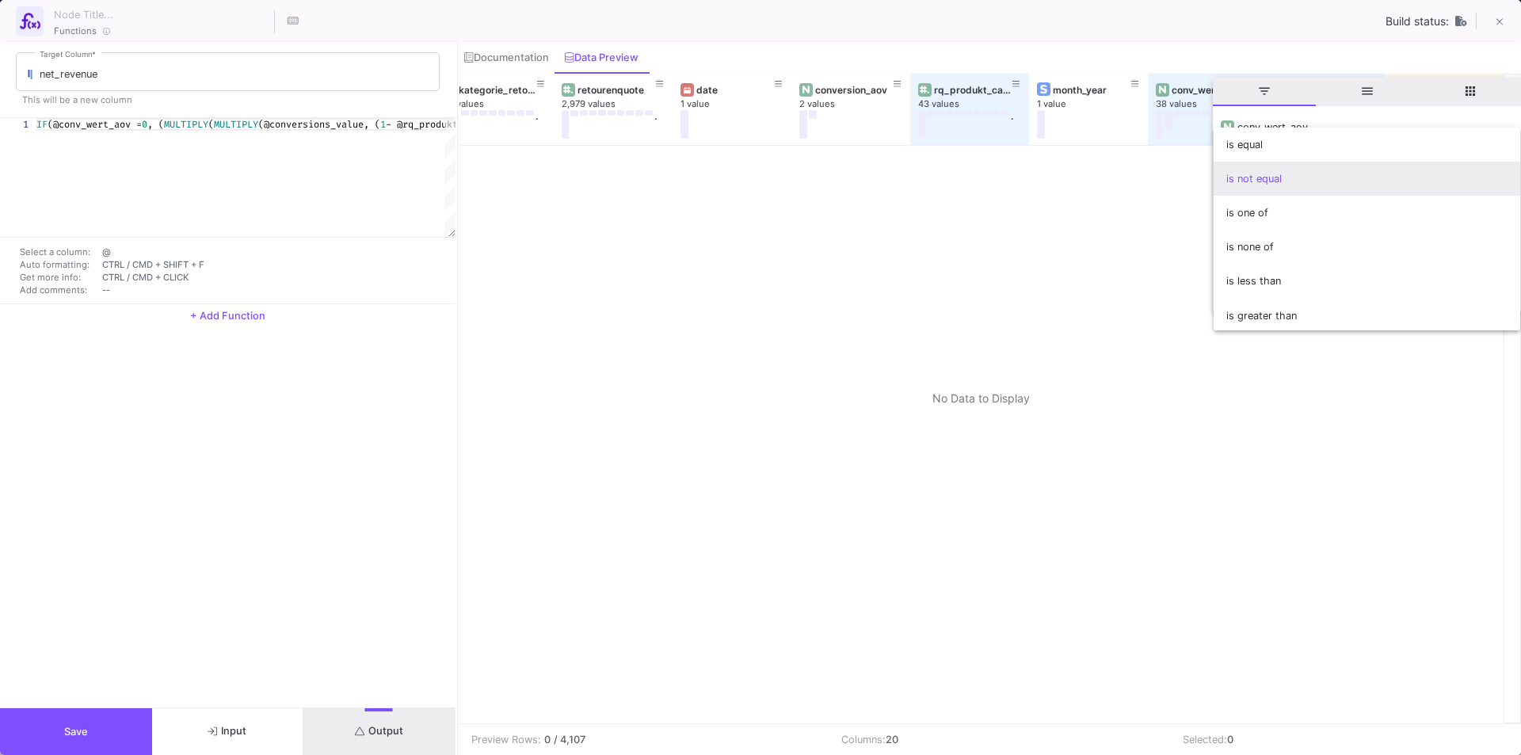
click at [1168, 32] on div at bounding box center [760, 377] width 1521 height 755
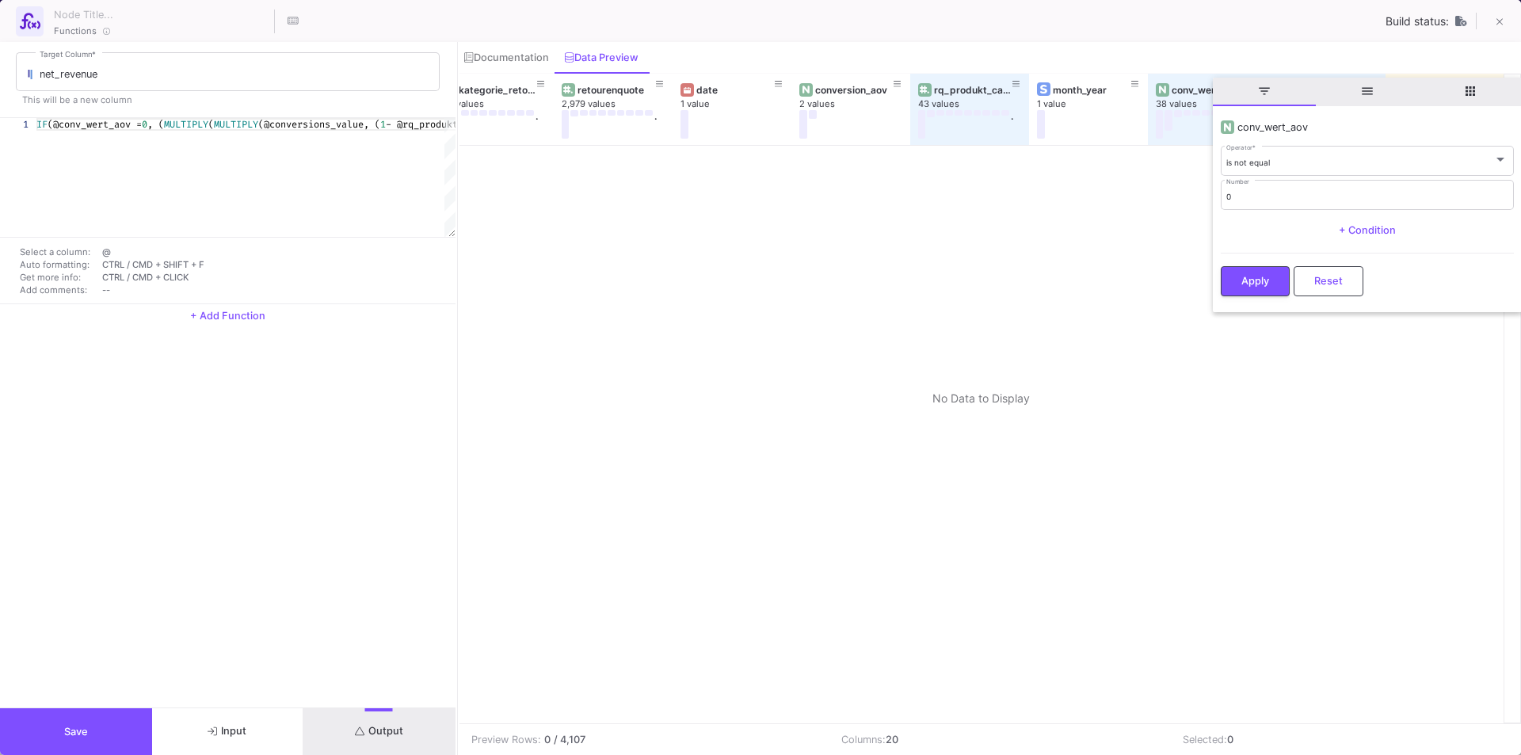
click at [1336, 280] on span "Reset" at bounding box center [1328, 281] width 29 height 12
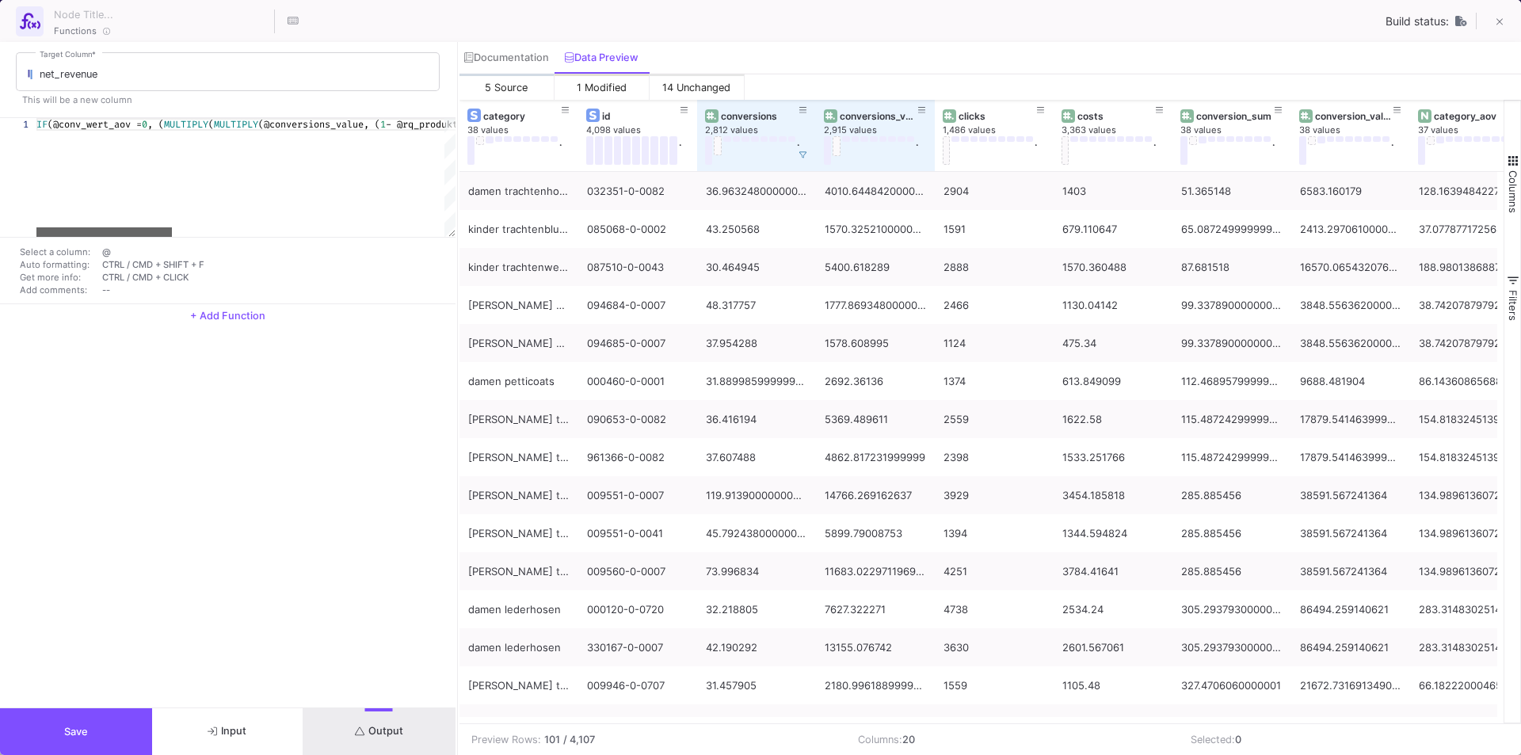
drag, startPoint x: 158, startPoint y: 233, endPoint x: 120, endPoint y: 241, distance: 38.8
click at [120, 241] on div "1 IF (@conv_wert_aov = 0 , ( MULTIPLY ( MULTIPLY (@conversions_value, ( 1 - @rq…" at bounding box center [228, 211] width 456 height 186
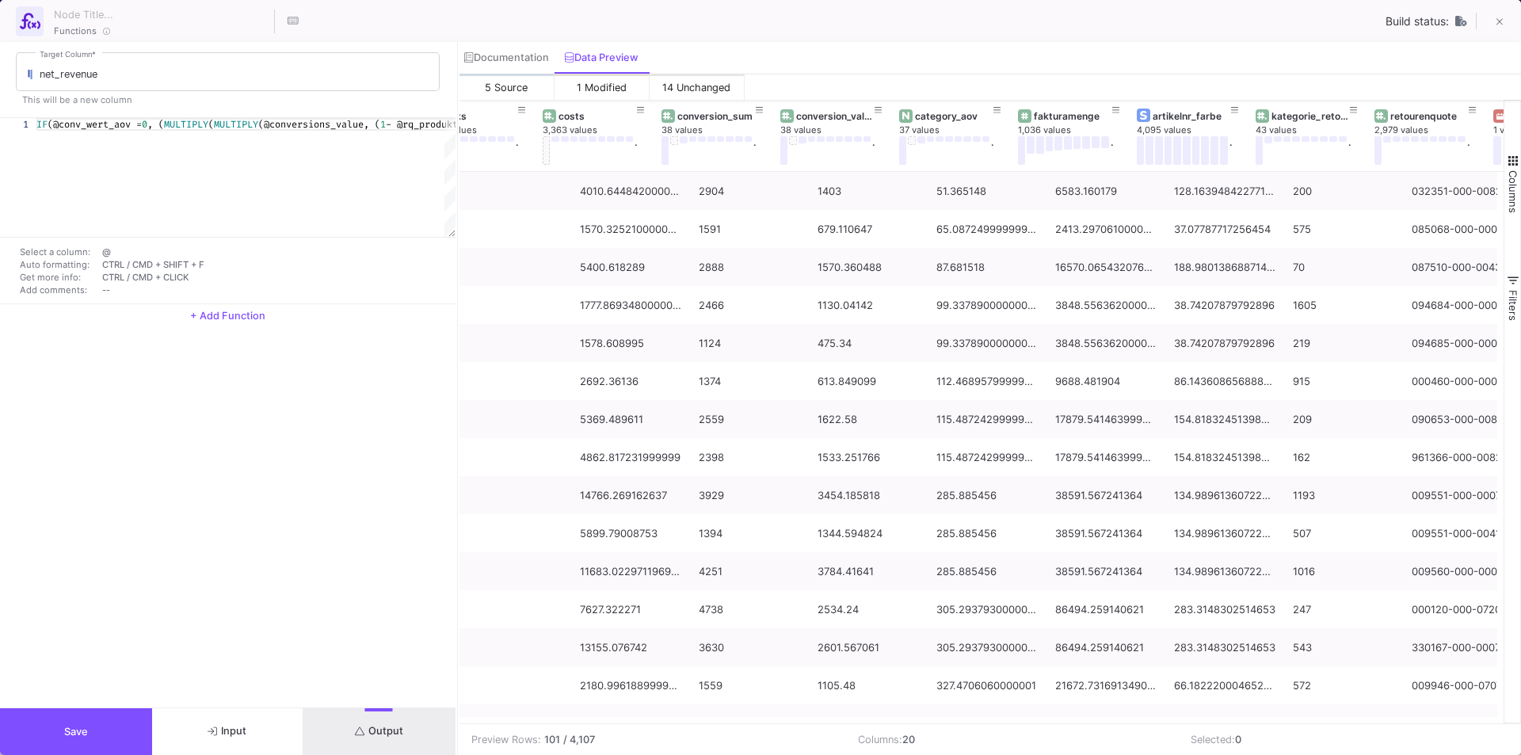
scroll to position [0, 564]
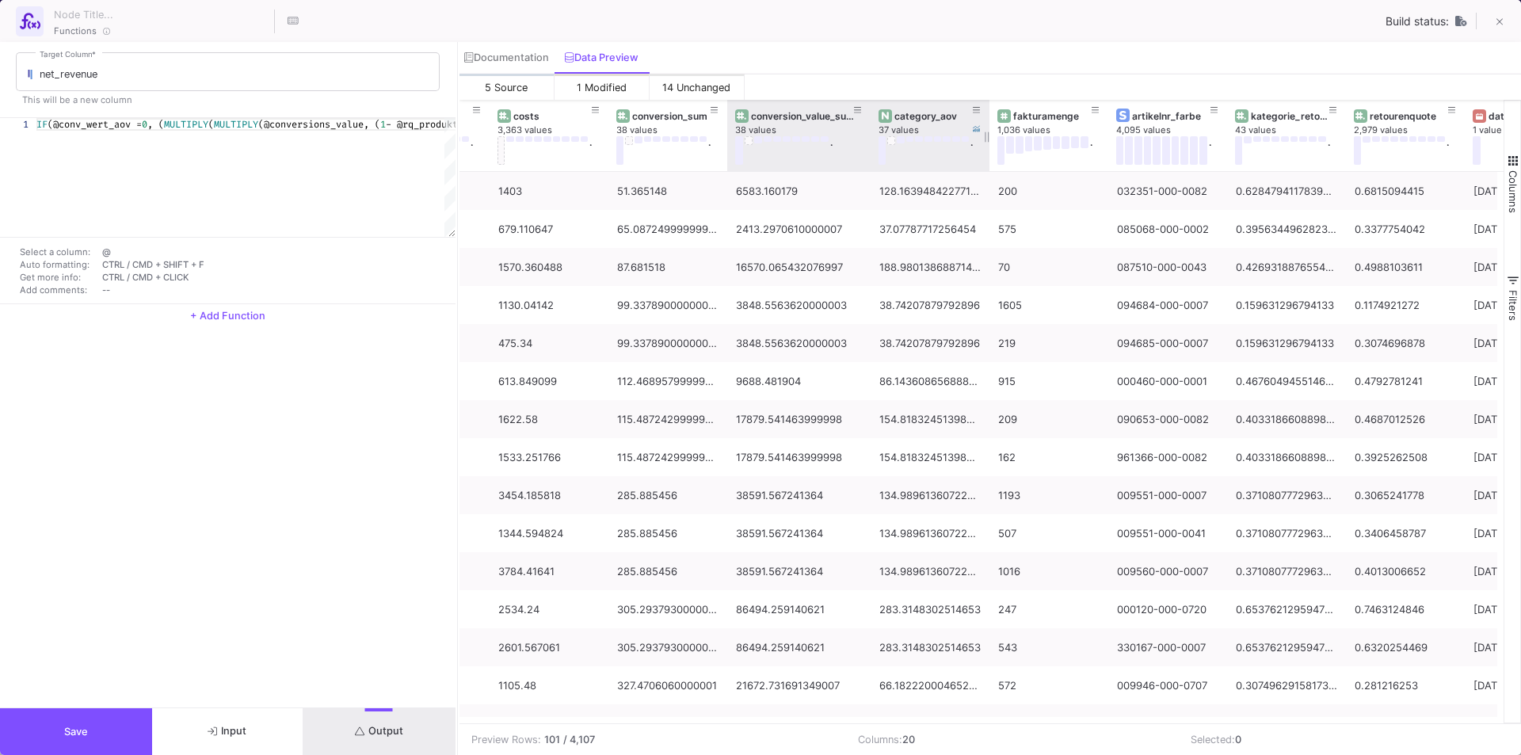
drag, startPoint x: 845, startPoint y: 107, endPoint x: 869, endPoint y: 111, distance: 24.9
click at [869, 111] on div at bounding box center [870, 135] width 6 height 71
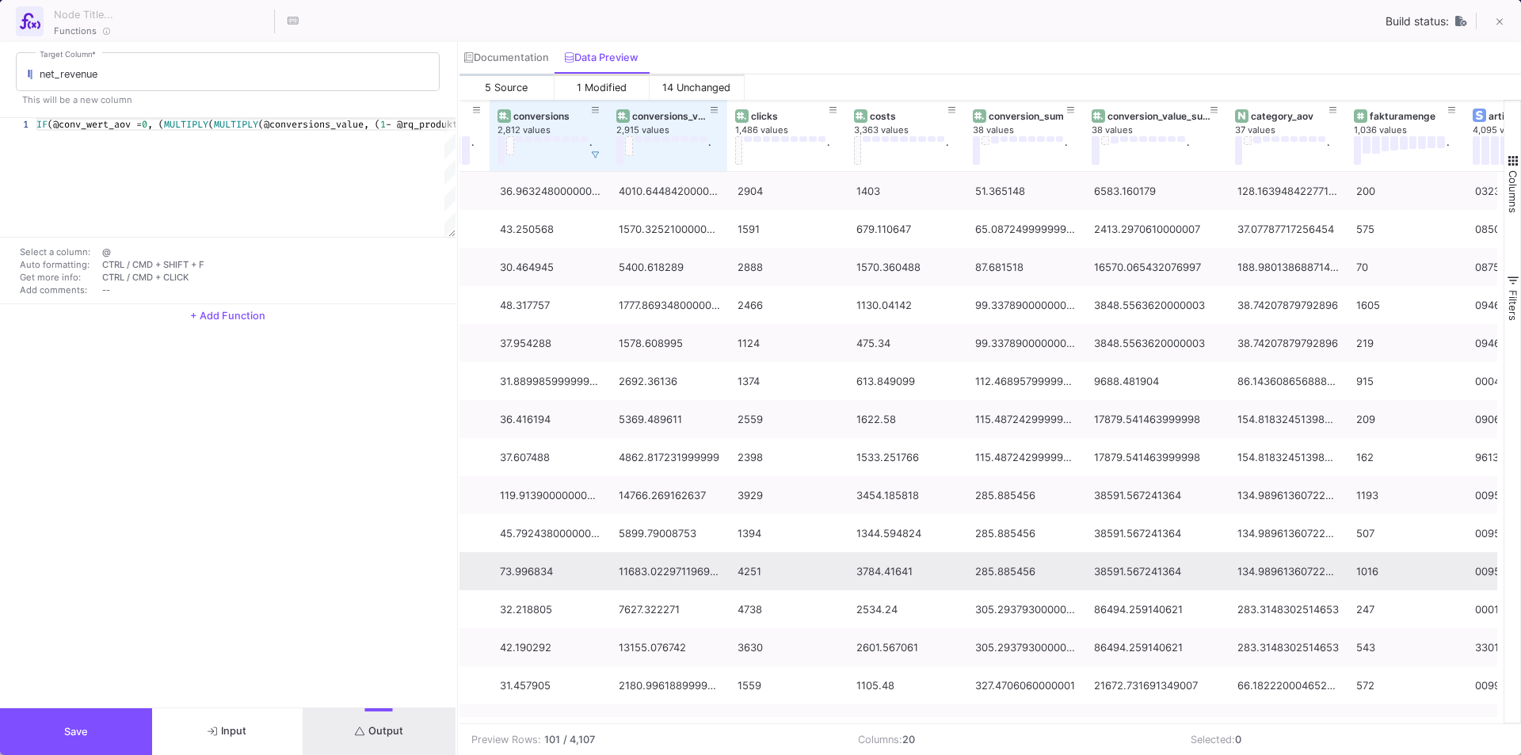
scroll to position [0, 208]
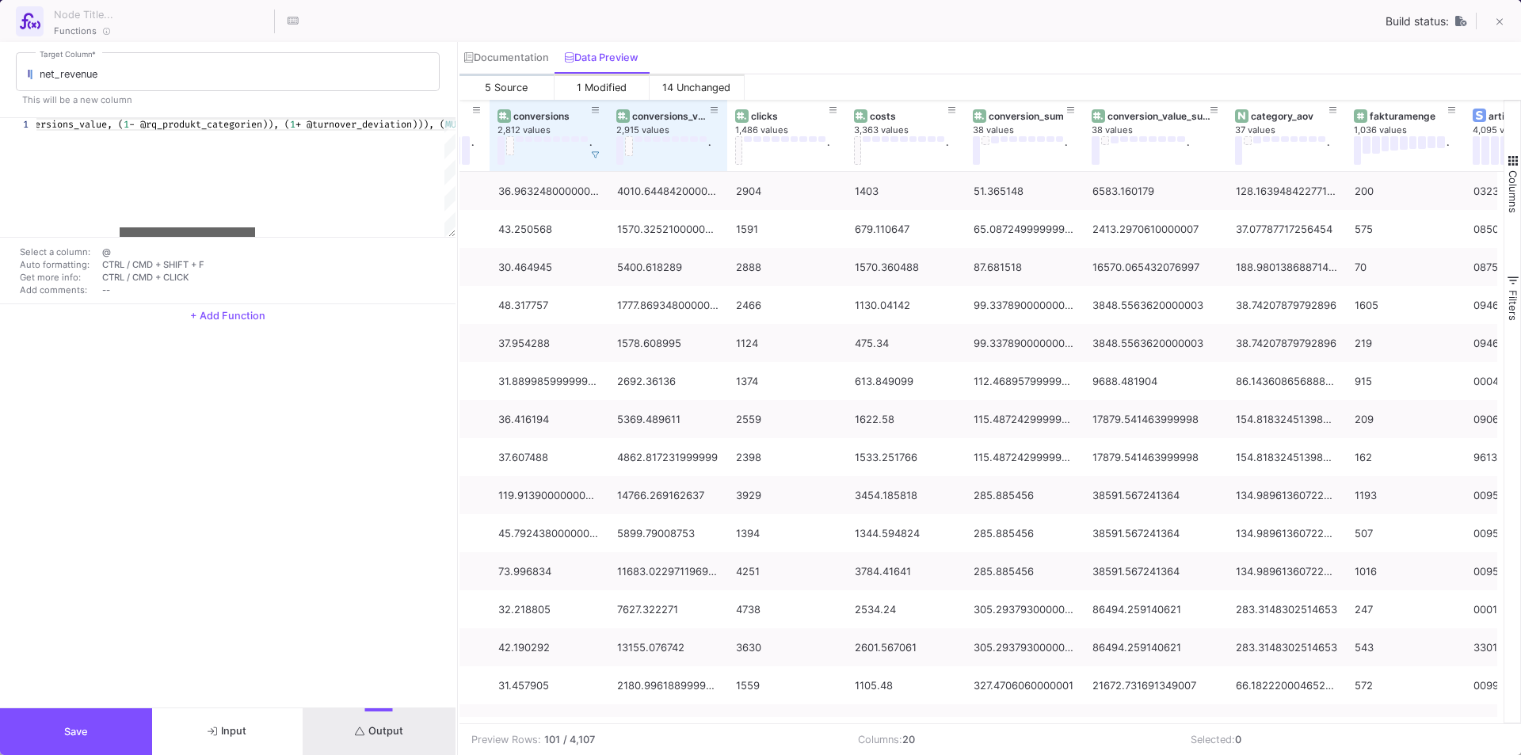
drag, startPoint x: 145, startPoint y: 232, endPoint x: 228, endPoint y: 239, distance: 83.5
click at [228, 239] on div "1 IF (@conv_wert_aov = 0 , ( MULTIPLY ( MULTIPLY (@conversions_value, ( 1 - @rq…" at bounding box center [228, 211] width 456 height 186
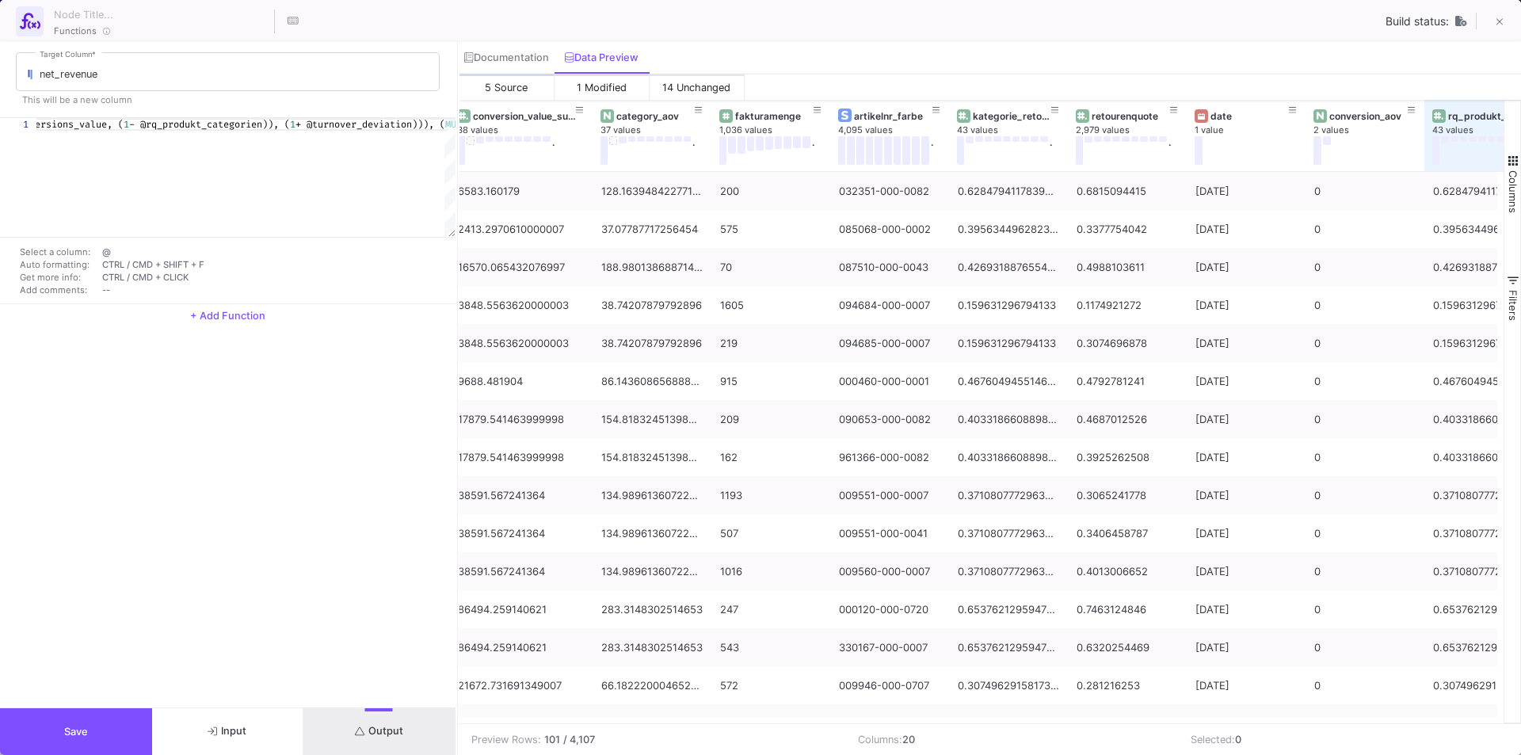
scroll to position [0, 803]
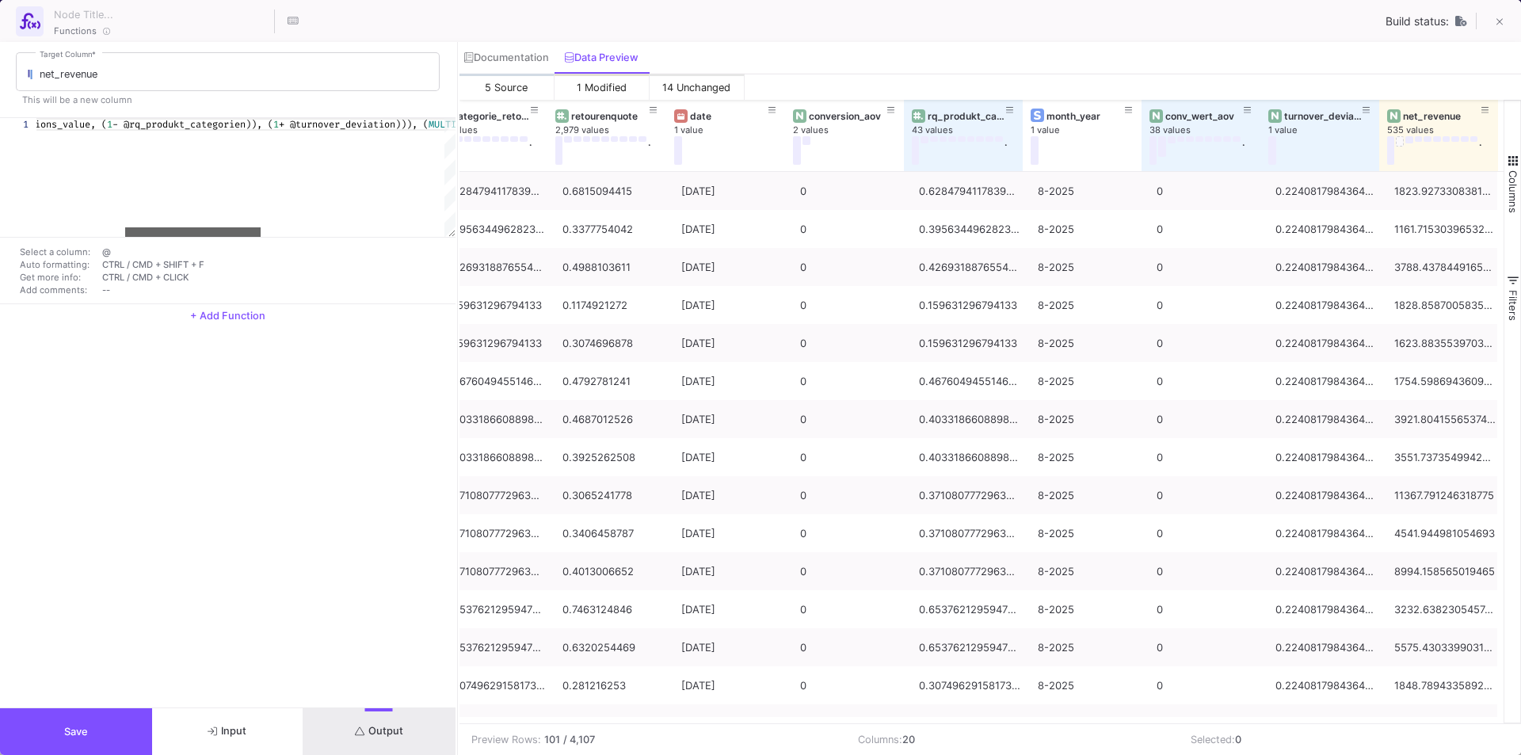
click at [214, 241] on div "1 IF (@conv_wert_aov = 0 , ( MULTIPLY ( MULTIPLY (@conversions_value, ( 1 - @rq…" at bounding box center [228, 211] width 456 height 186
drag, startPoint x: 201, startPoint y: 229, endPoint x: 179, endPoint y: 245, distance: 27.3
click at [179, 245] on div "1 IF (@conv_wert_aov = 0 , ( MULTIPLY ( MULTIPLY (@conversions_value, ( 1 - @rq…" at bounding box center [228, 211] width 456 height 186
click at [183, 234] on div at bounding box center [169, 232] width 135 height 10
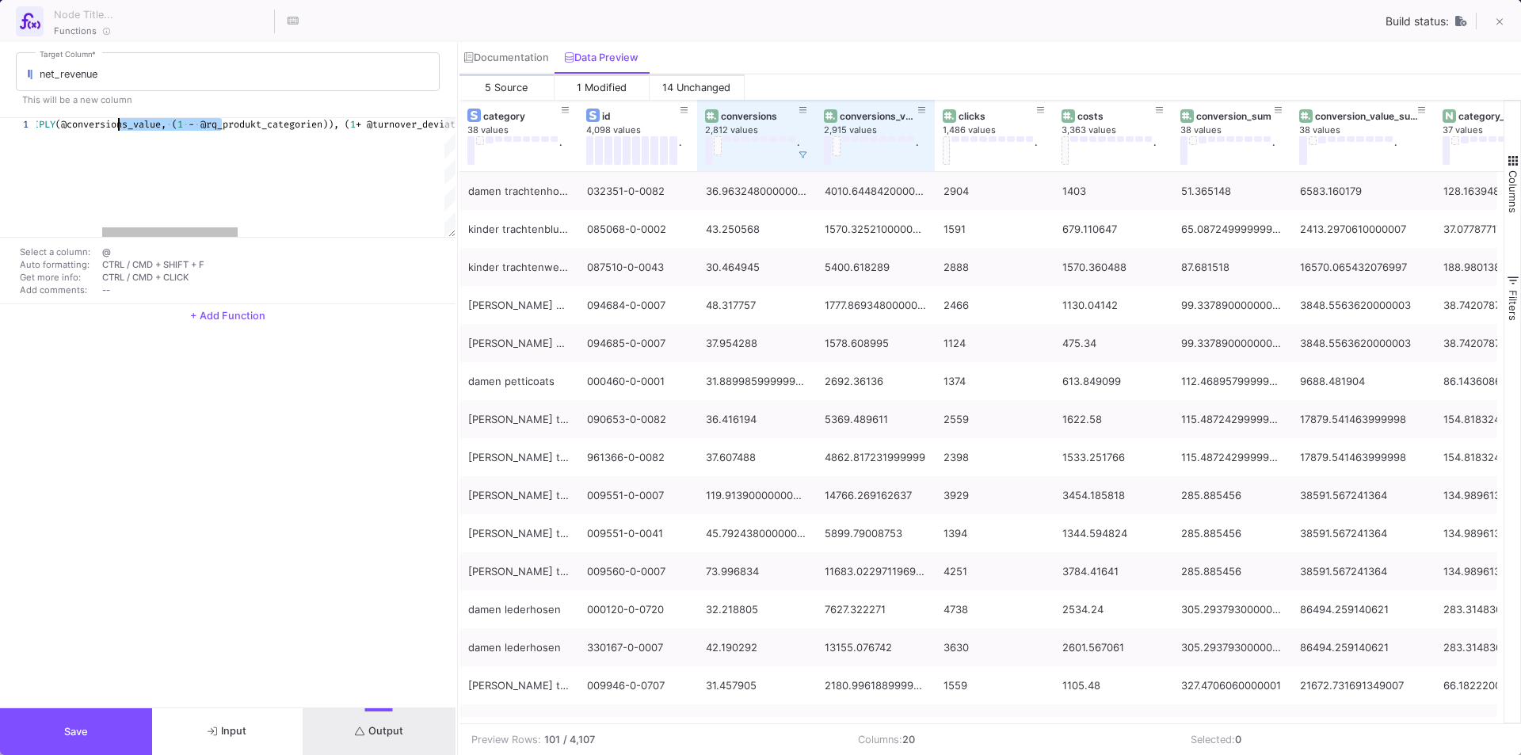
scroll to position [0, 1231]
drag, startPoint x: 219, startPoint y: 125, endPoint x: -25, endPoint y: 120, distance: 244.9
click at [128, 131] on div "IF (@conv_wert_aov · = · 0 , · ( MULTIPLY ( MULTIPLY (@conversions_value, · ( 1…" at bounding box center [666, 177] width 1260 height 119
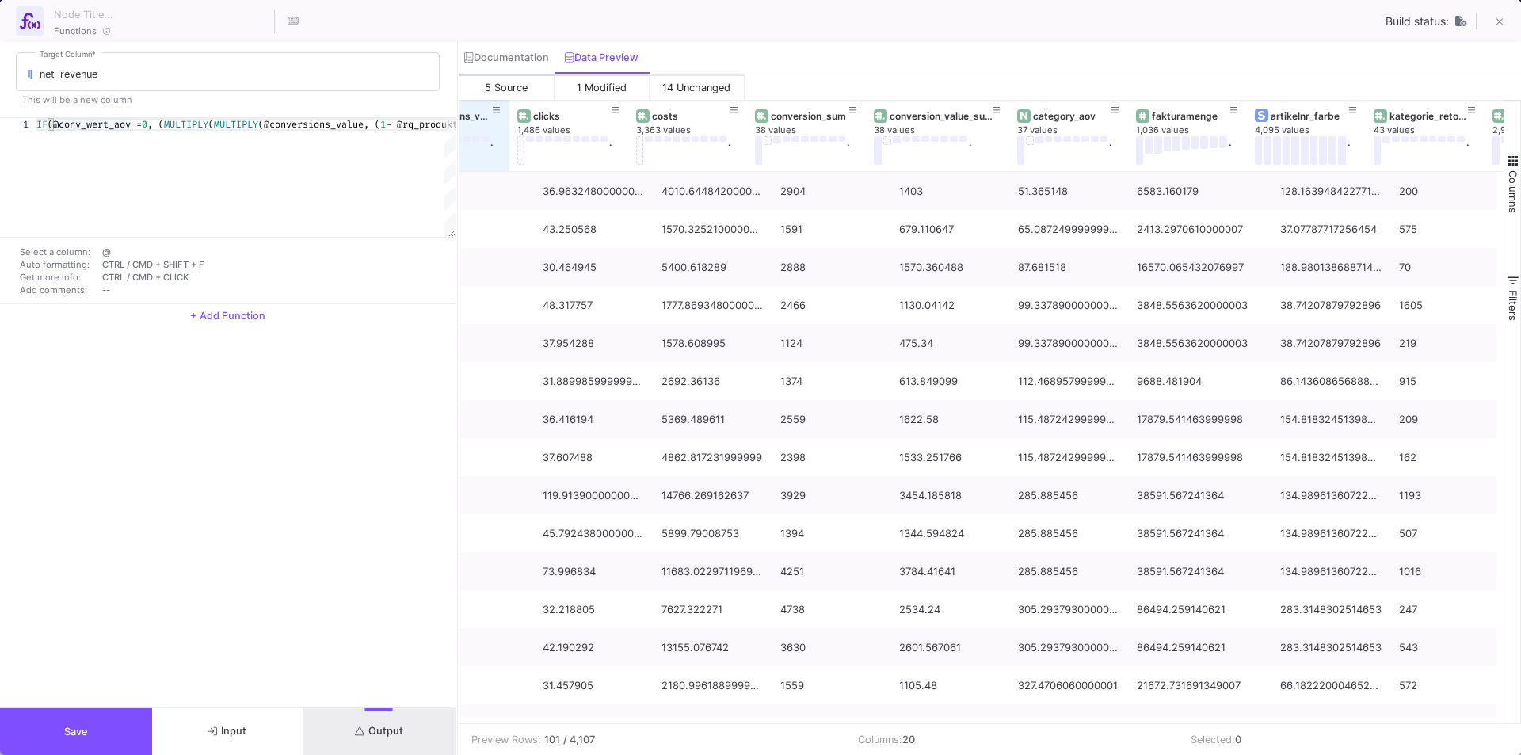
scroll to position [0, 431]
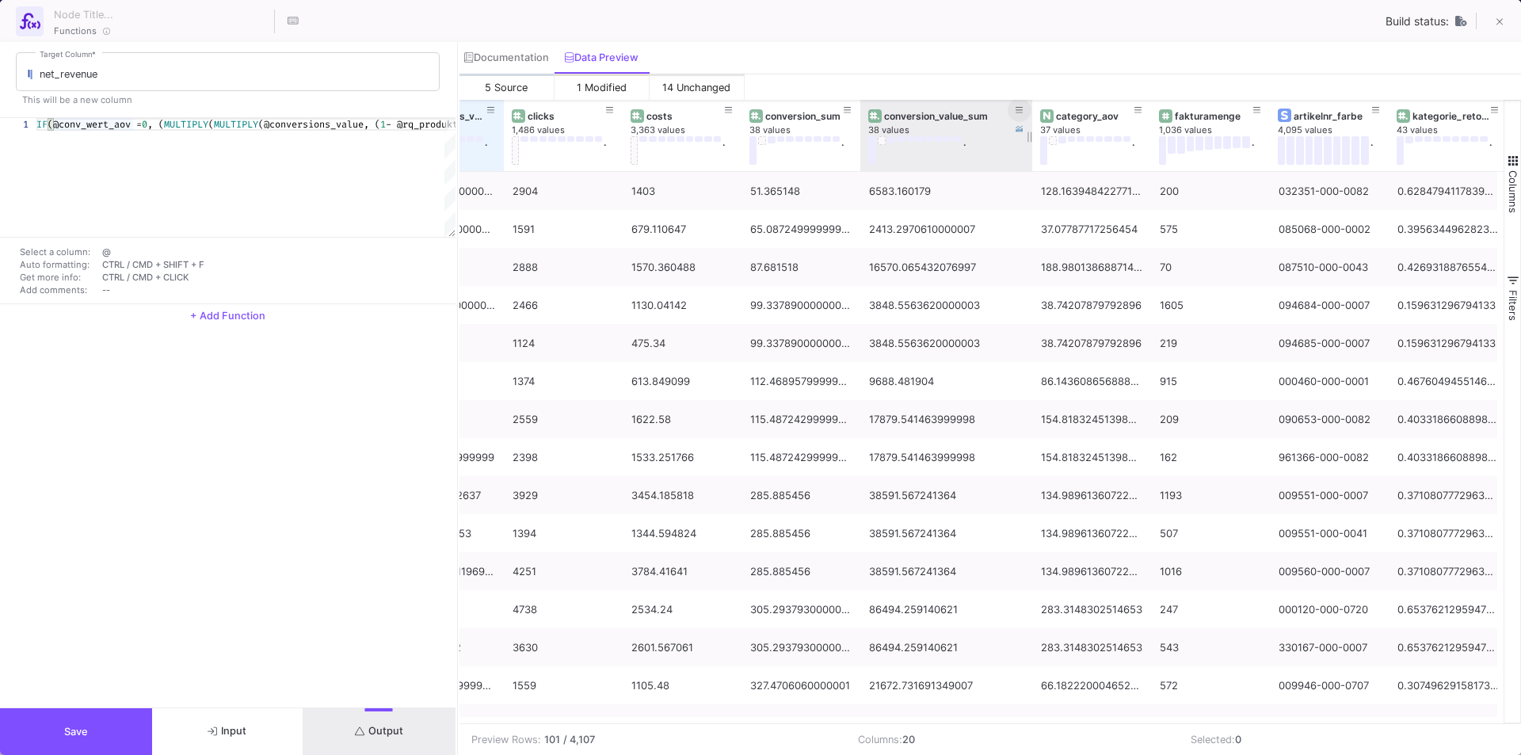
drag, startPoint x: 1001, startPoint y: 108, endPoint x: 1030, endPoint y: 114, distance: 29.2
click at [1030, 114] on div at bounding box center [1032, 135] width 6 height 71
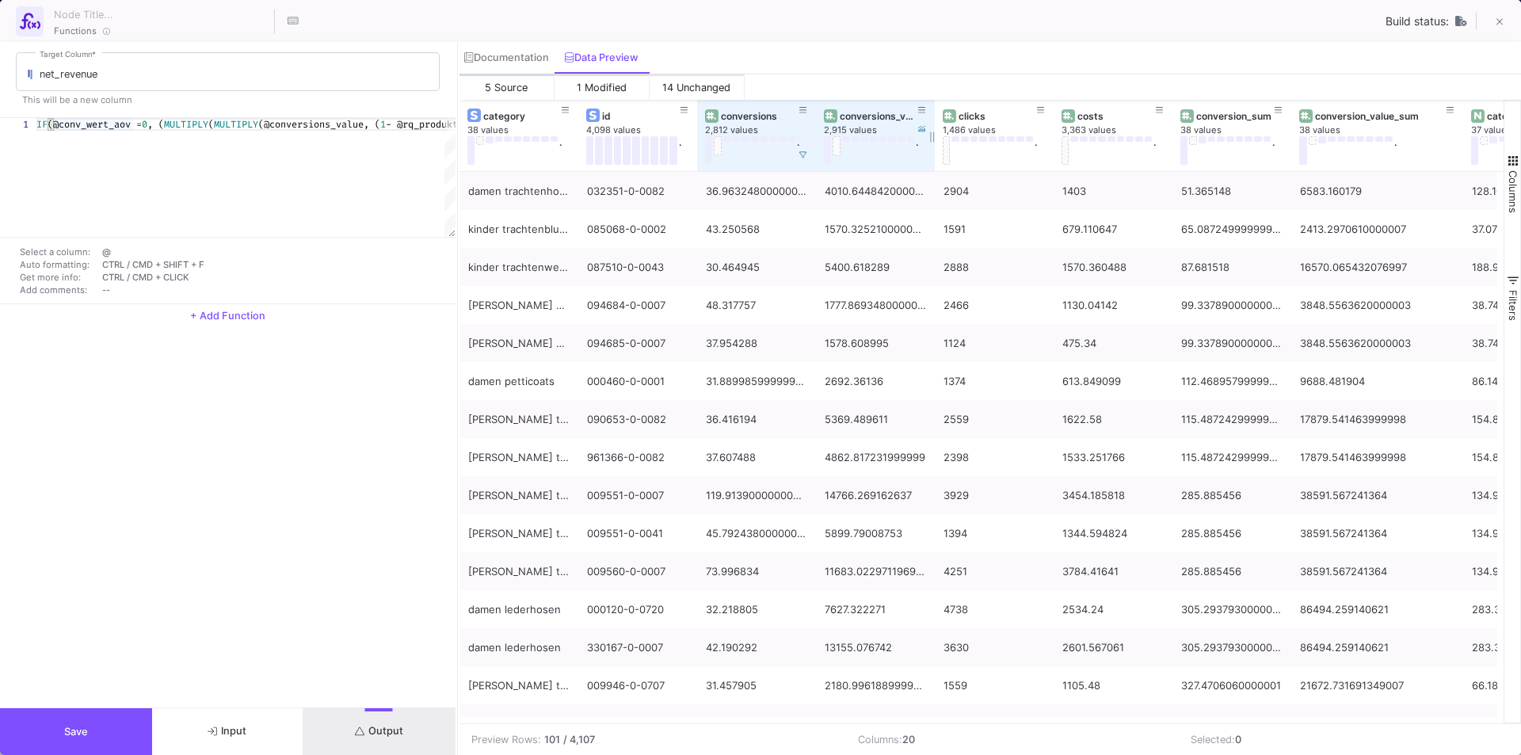
scroll to position [0, 1231]
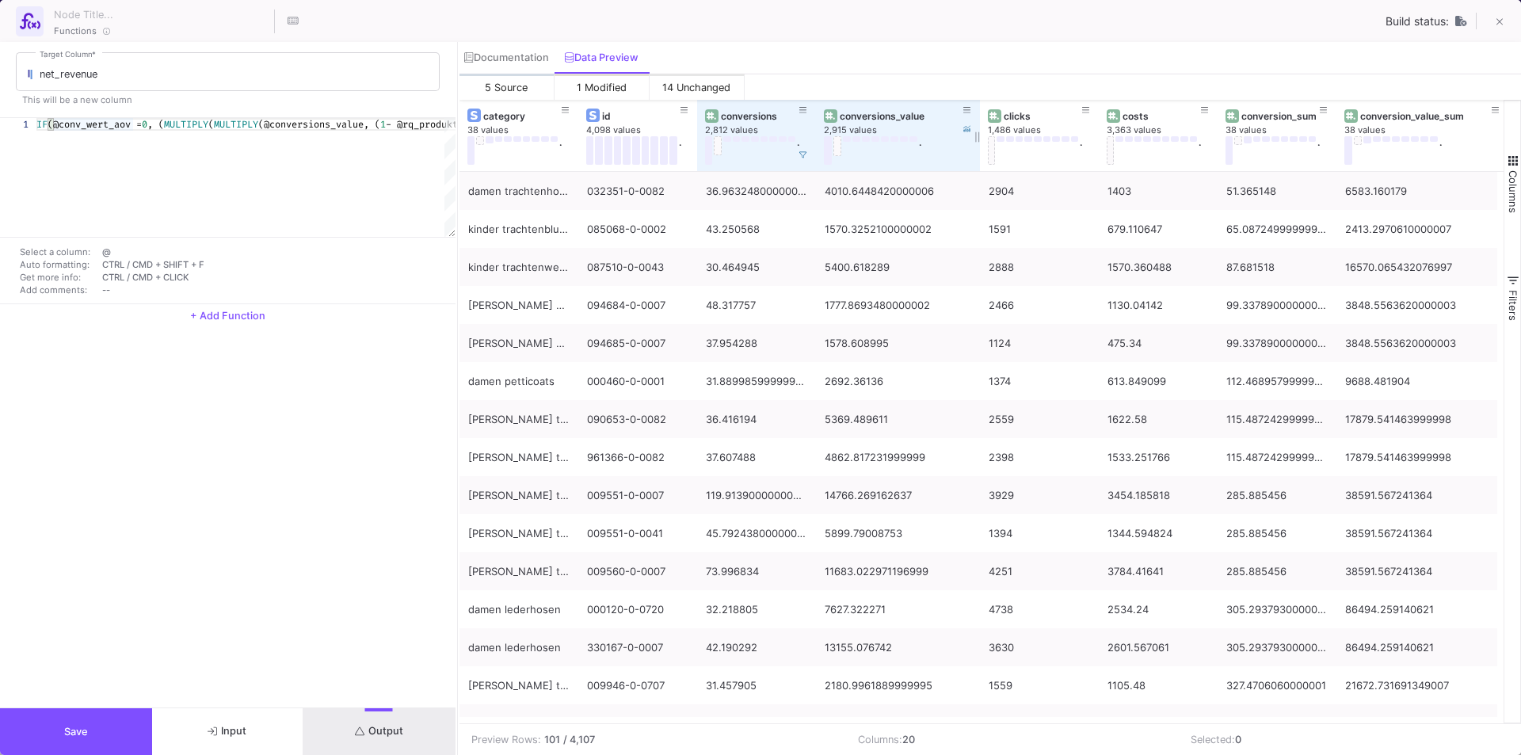
drag, startPoint x: 932, startPoint y: 107, endPoint x: 978, endPoint y: 109, distance: 45.2
click at [978, 109] on div at bounding box center [980, 135] width 6 height 71
drag, startPoint x: 100, startPoint y: 231, endPoint x: 147, endPoint y: 231, distance: 47.5
click at [147, 231] on div at bounding box center [151, 232] width 135 height 10
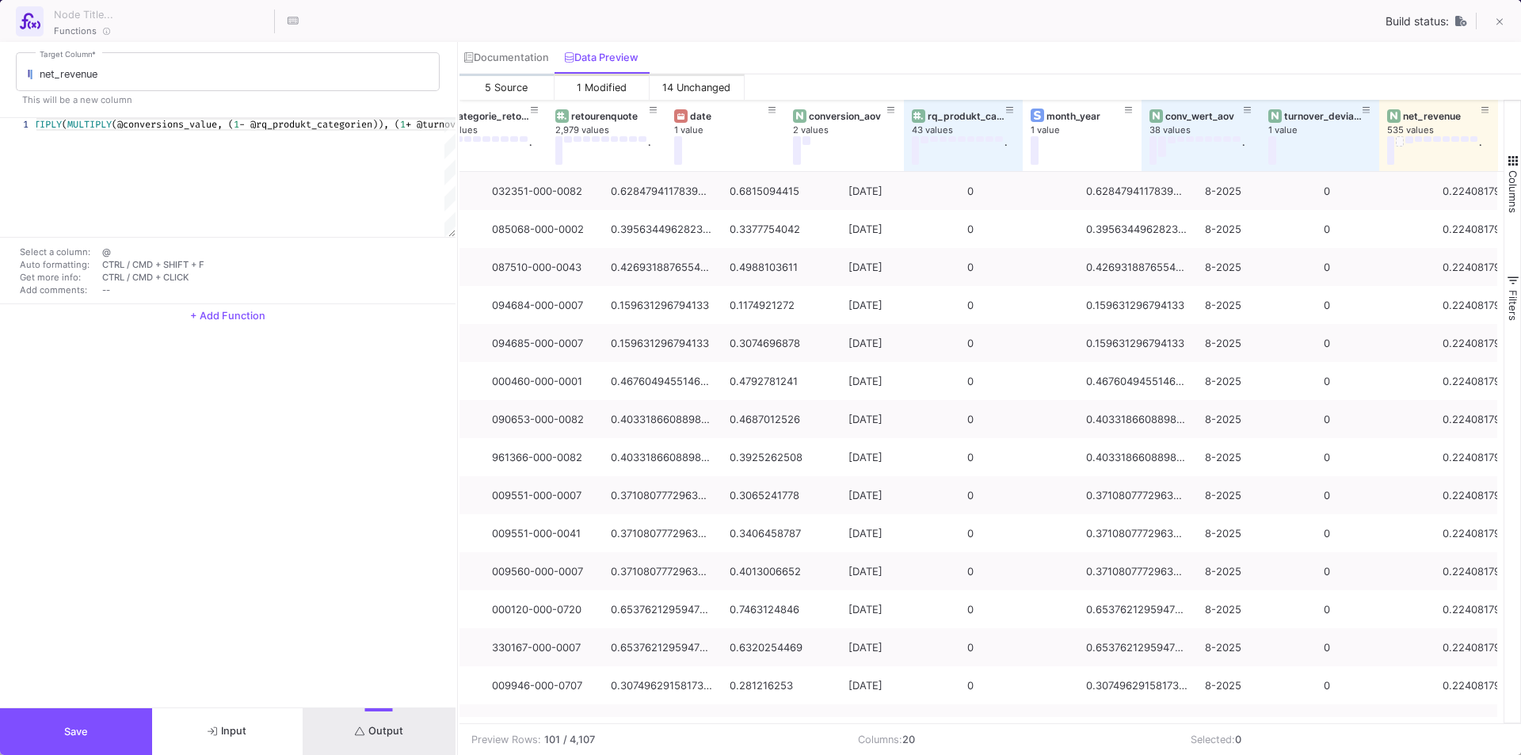
scroll to position [0, 1436]
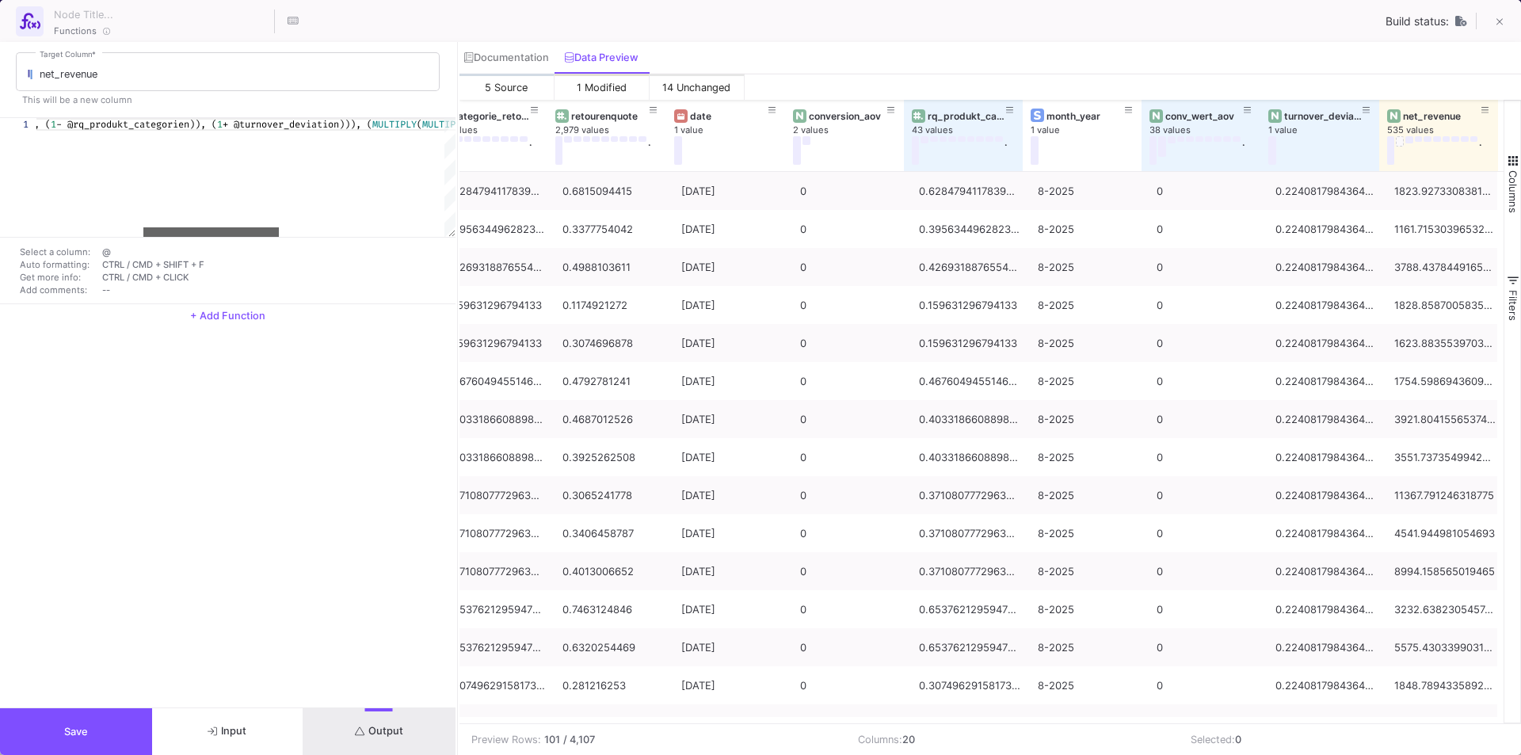
drag, startPoint x: 182, startPoint y: 231, endPoint x: 241, endPoint y: 234, distance: 58.7
click at [241, 234] on div at bounding box center [210, 232] width 135 height 10
drag, startPoint x: 185, startPoint y: 234, endPoint x: 287, endPoint y: 270, distance: 107.8
click at [287, 270] on div "1 IF (@conv_wert_aov = 0 , ( MULTIPLY ( MULTIPLY (@conversions_value, ( 1 - @rq…" at bounding box center [228, 211] width 456 height 186
drag, startPoint x: 310, startPoint y: 234, endPoint x: 308, endPoint y: 246, distance: 11.2
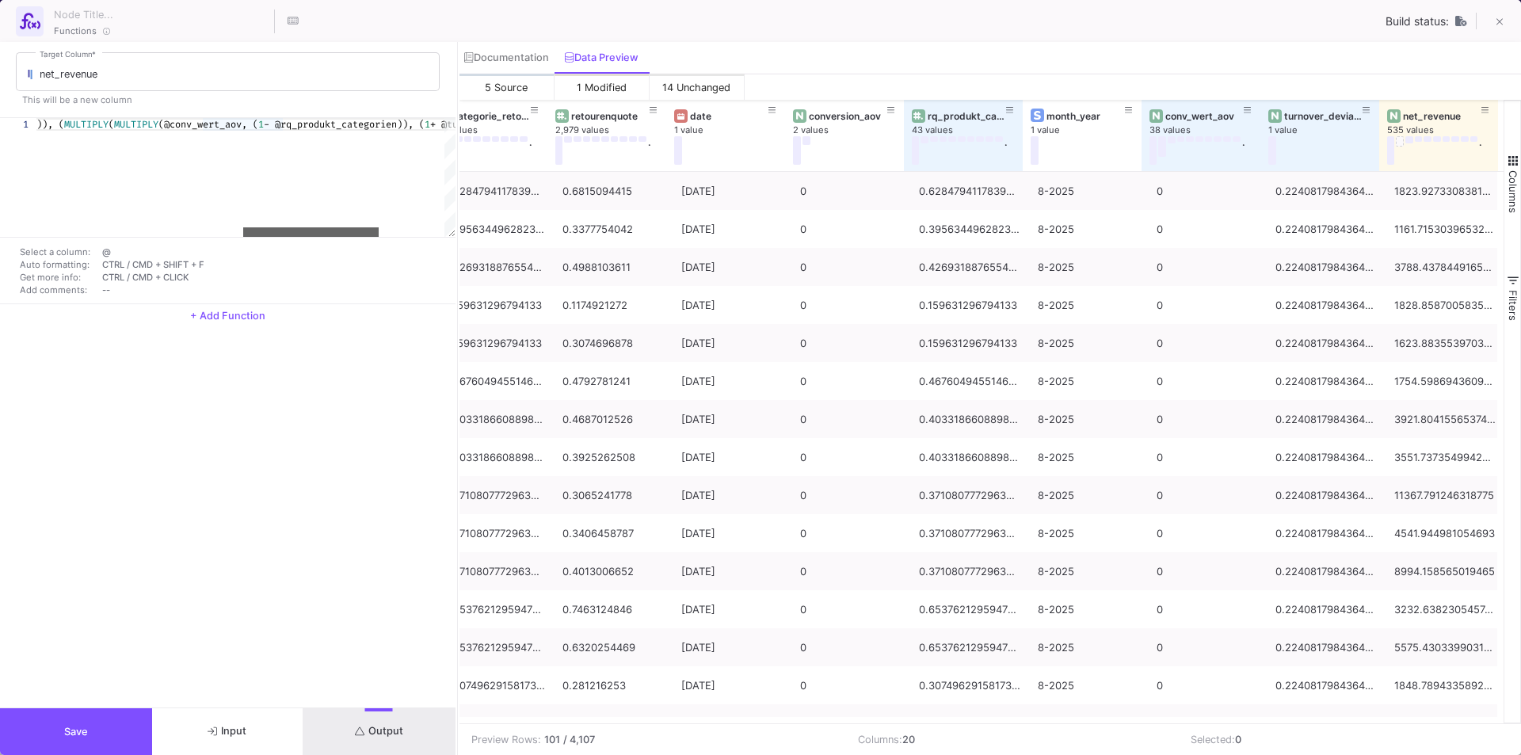
click at [308, 246] on div "1 IF (@conv_wert_aov = 0 , ( MULTIPLY ( MULTIPLY (@conversions_value, ( 1 - @rq…" at bounding box center [228, 211] width 456 height 186
drag, startPoint x: 315, startPoint y: 234, endPoint x: 64, endPoint y: 228, distance: 250.4
click at [64, 228] on div at bounding box center [103, 232] width 135 height 10
drag, startPoint x: 143, startPoint y: 231, endPoint x: 204, endPoint y: 239, distance: 61.5
click at [204, 239] on div "1 IF (@conv_wert_aov = 0 , ( MULTIPLY ( MULTIPLY (@conversions_value, ( 1 - @rq…" at bounding box center [228, 211] width 456 height 186
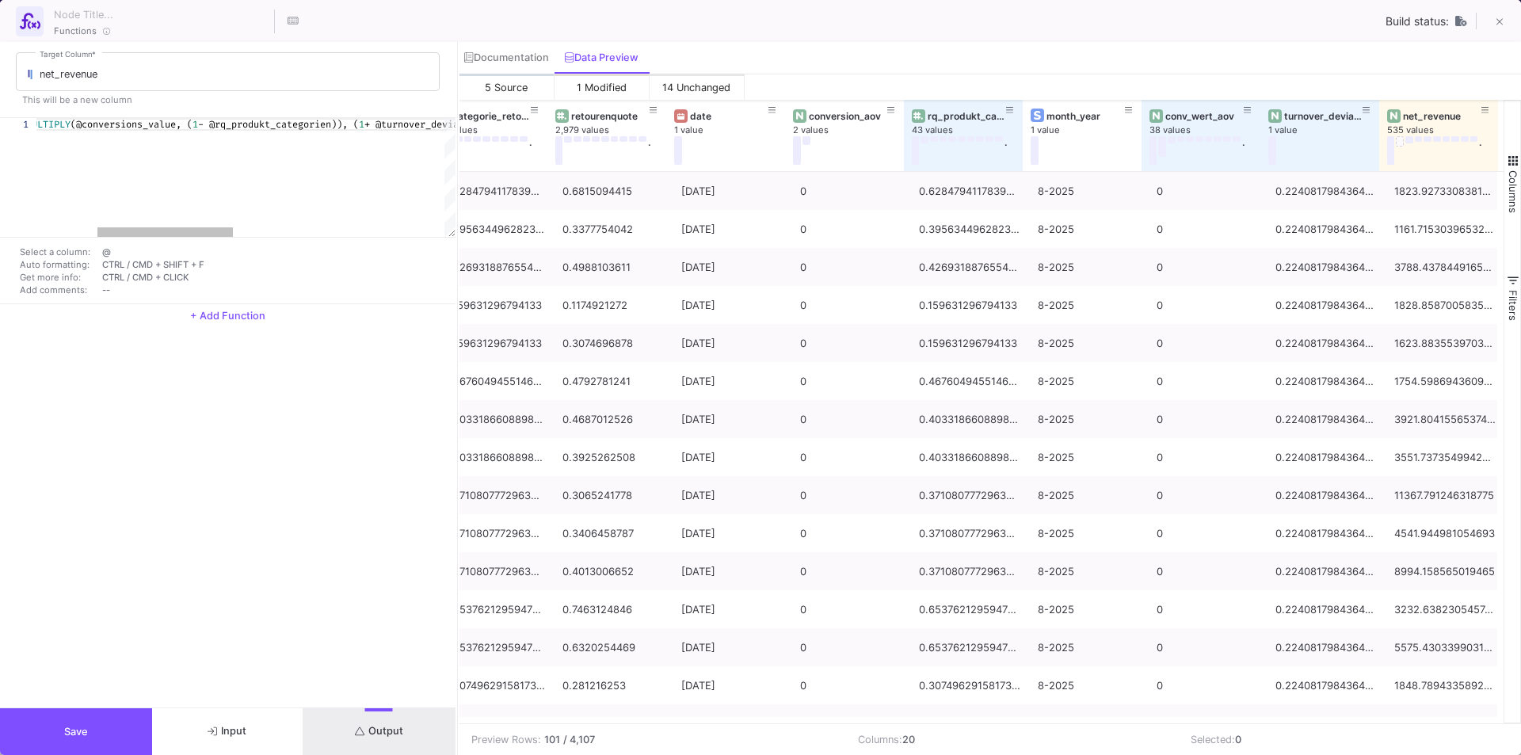
scroll to position [0, 91]
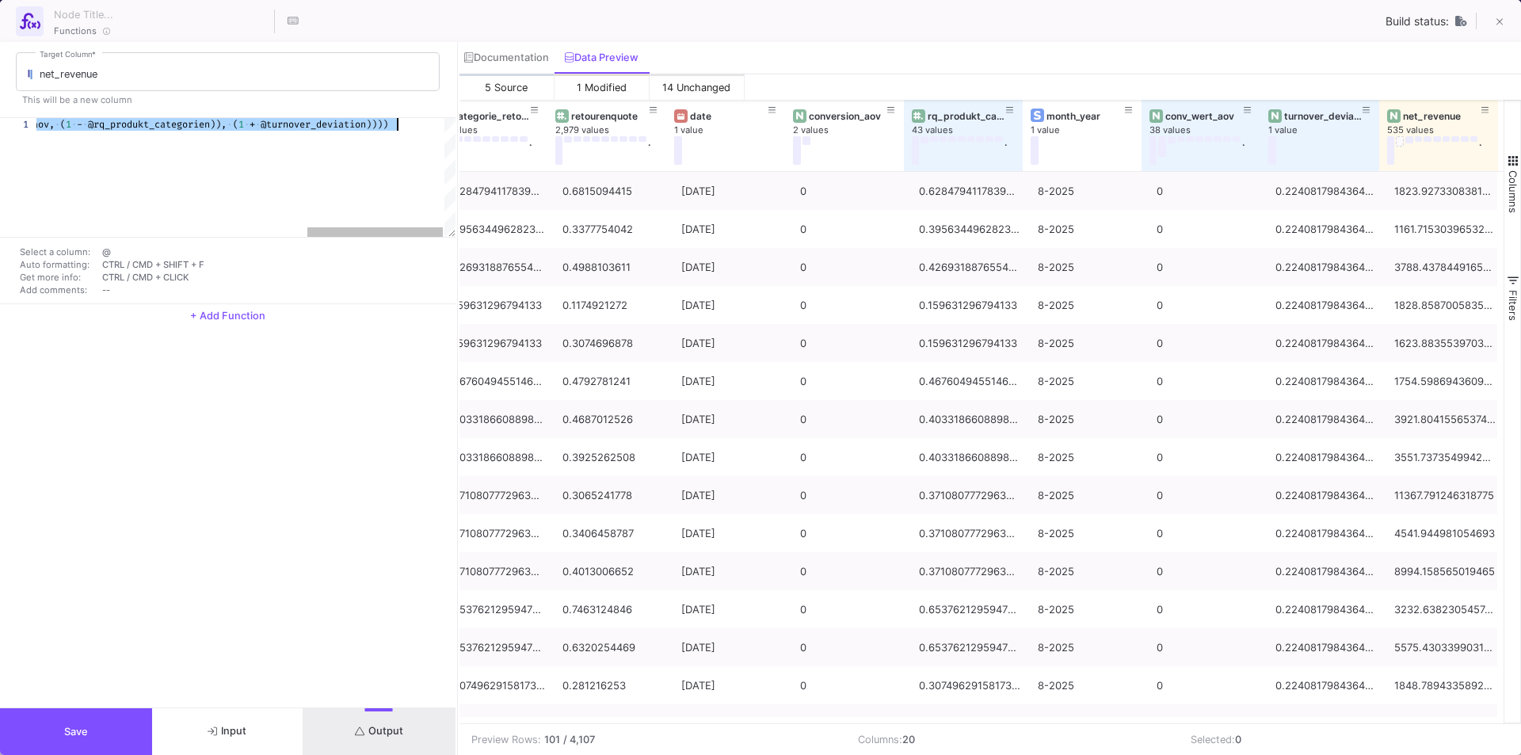
click at [357, 124] on span "@turnover_deviation))))" at bounding box center [325, 124] width 128 height 13
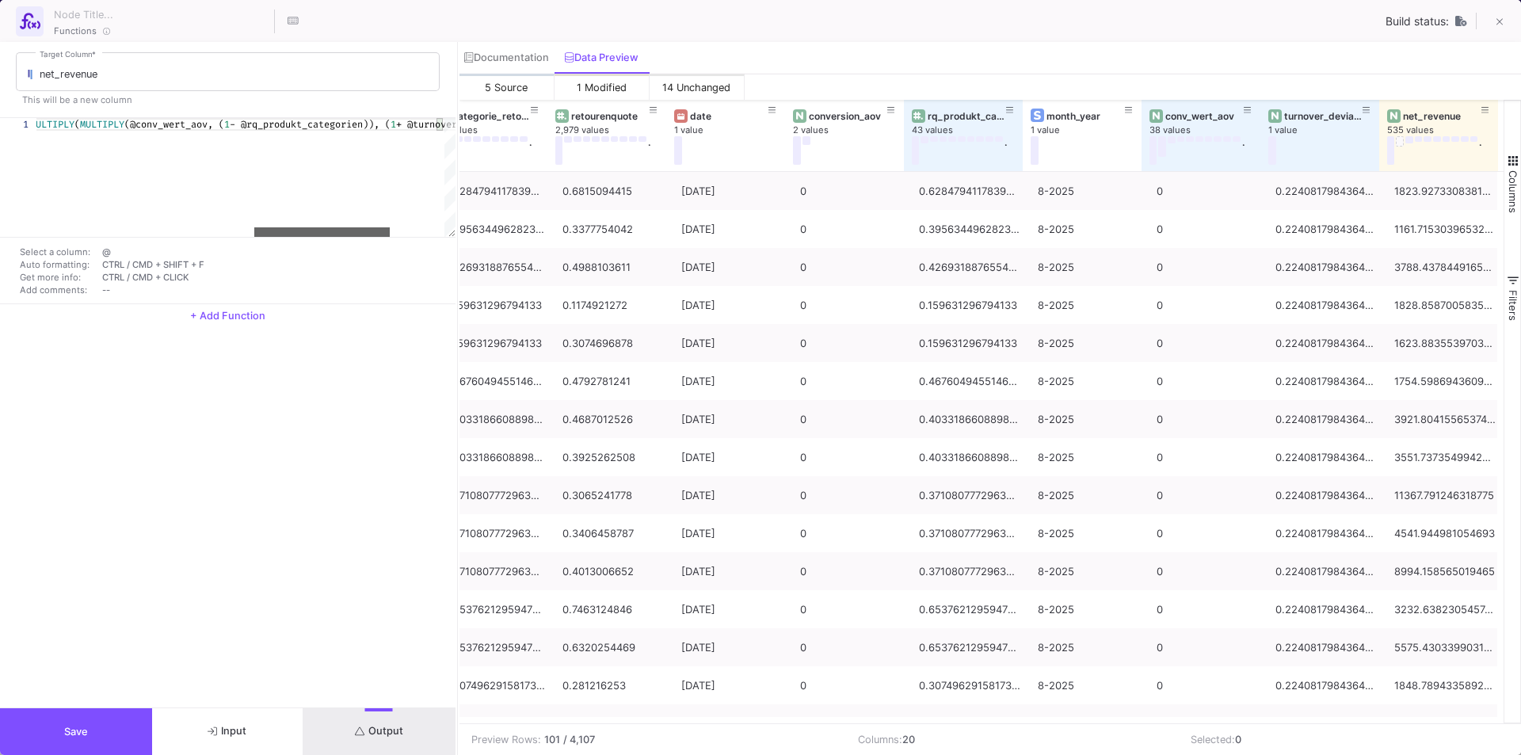
drag, startPoint x: 372, startPoint y: 234, endPoint x: 319, endPoint y: 234, distance: 53.1
click at [319, 234] on div at bounding box center [321, 232] width 135 height 10
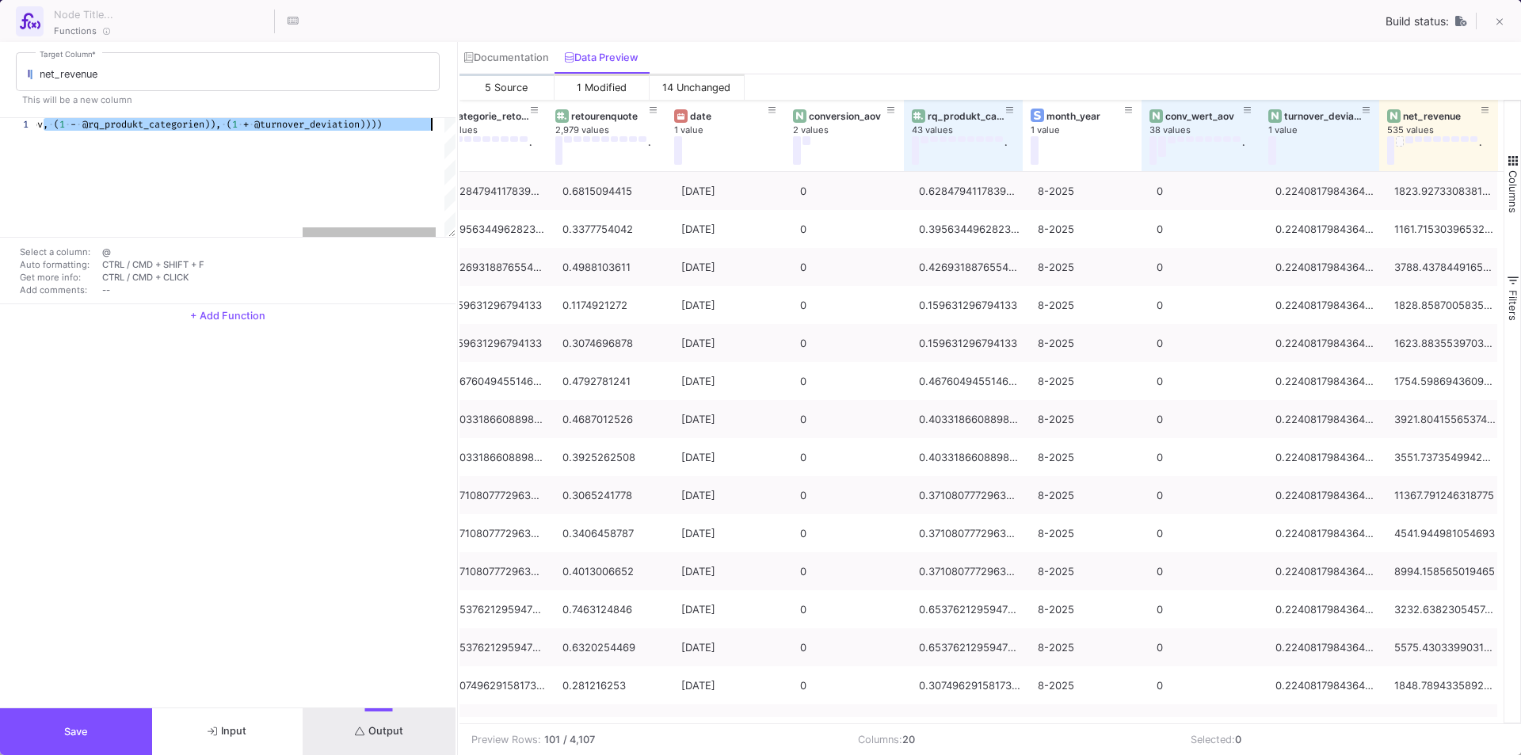
drag, startPoint x: 208, startPoint y: 127, endPoint x: 328, endPoint y: 126, distance: 119.6
click at [200, 127] on span "@rq_produkt_categorien))," at bounding box center [151, 124] width 139 height 13
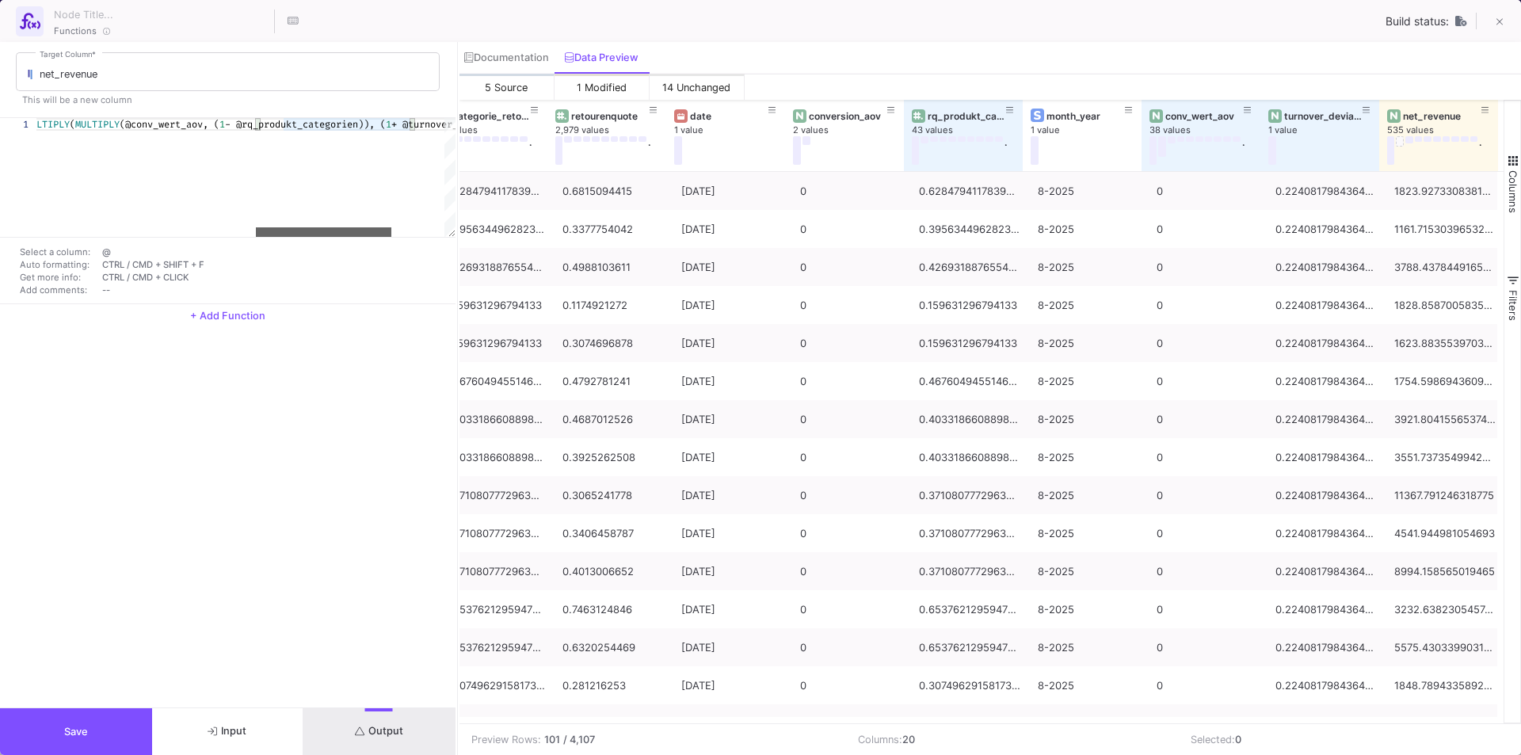
drag, startPoint x: 330, startPoint y: 233, endPoint x: 278, endPoint y: 243, distance: 52.5
click at [278, 243] on div "1 IF (@conv_wert_aov = 0 , ( MULTIPLY ( MULTIPLY (@conversions_value, ( 1 - @rq…" at bounding box center [228, 211] width 456 height 186
drag, startPoint x: 337, startPoint y: 233, endPoint x: 385, endPoint y: 235, distance: 48.4
click at [385, 235] on div at bounding box center [376, 232] width 135 height 10
drag, startPoint x: 330, startPoint y: 230, endPoint x: 202, endPoint y: 230, distance: 128.3
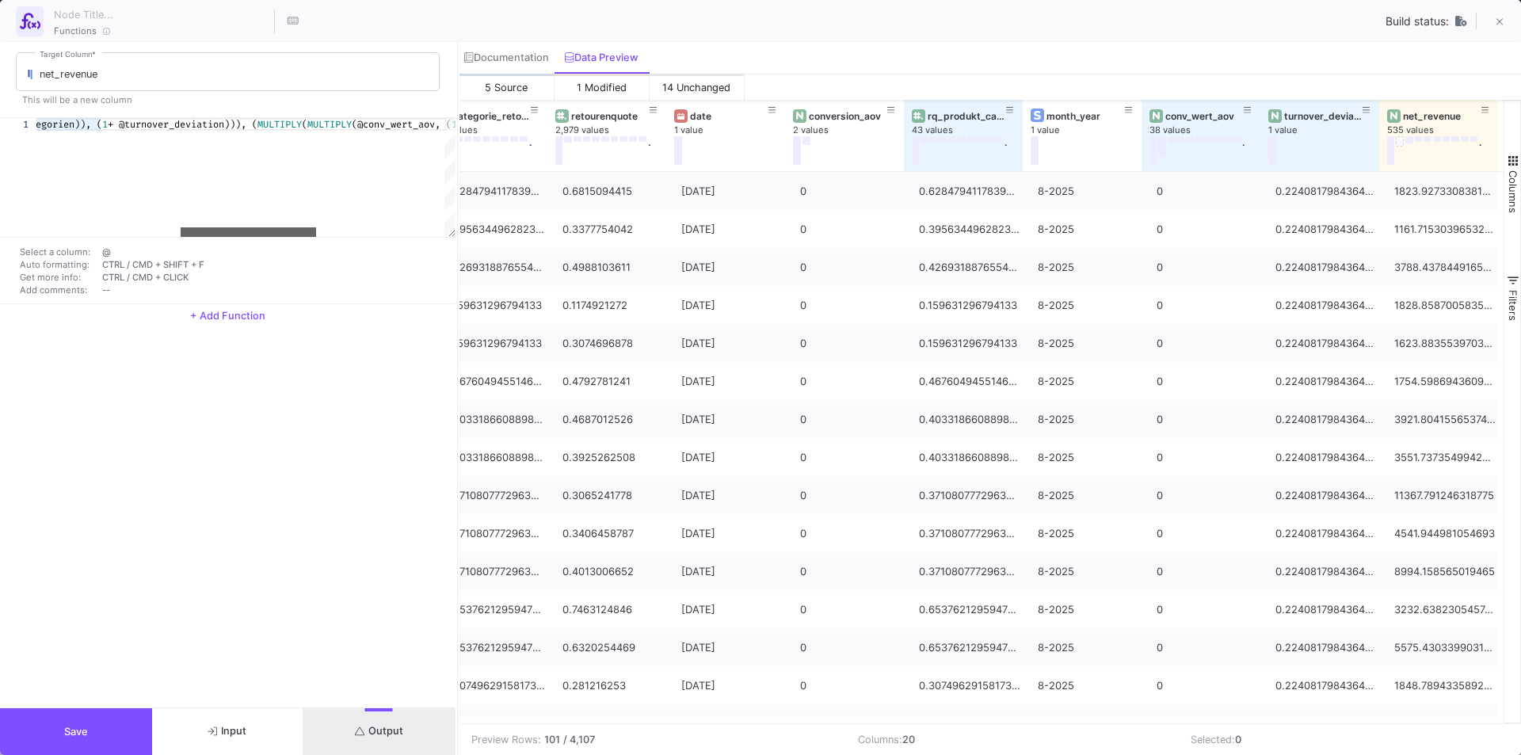
click at [202, 230] on div at bounding box center [248, 232] width 135 height 10
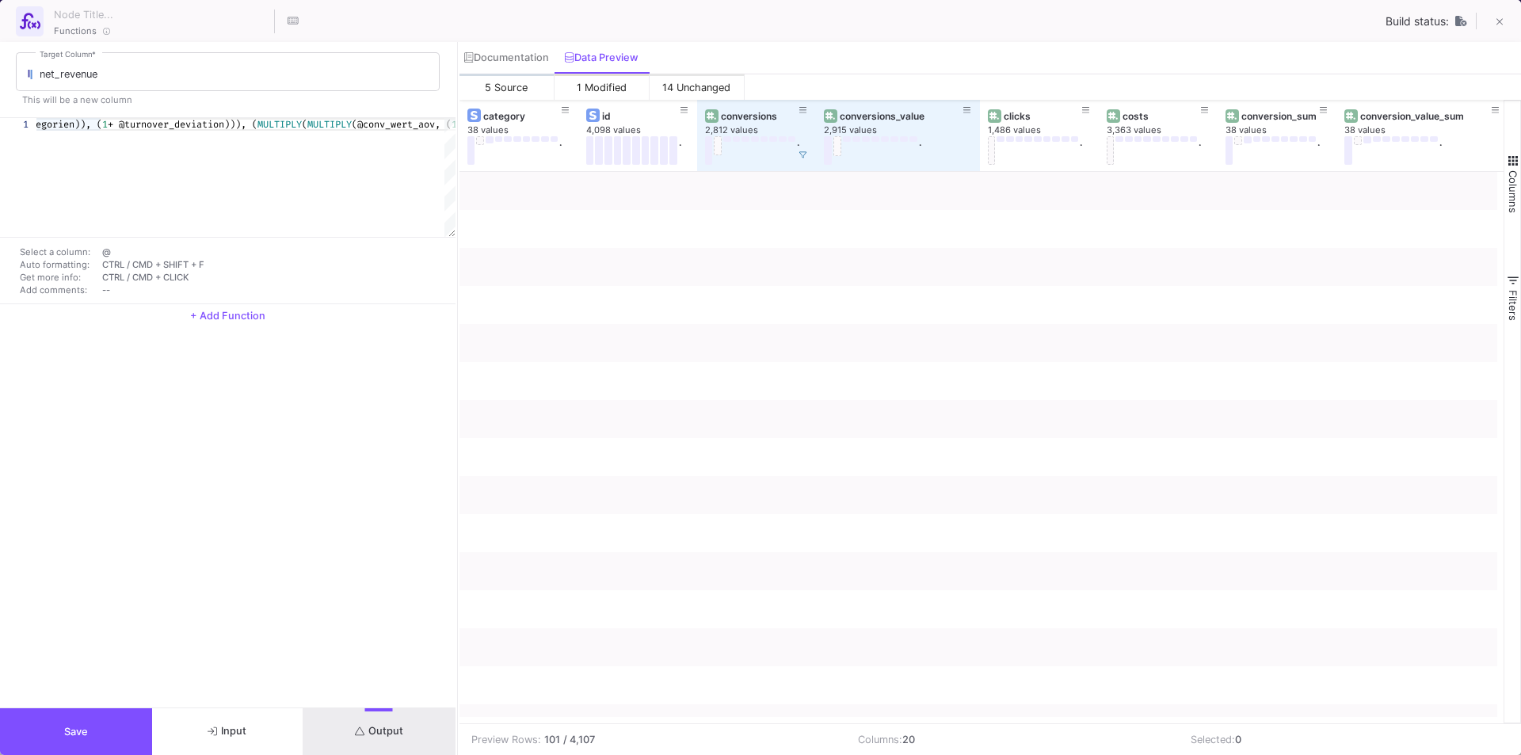
scroll to position [0, 0]
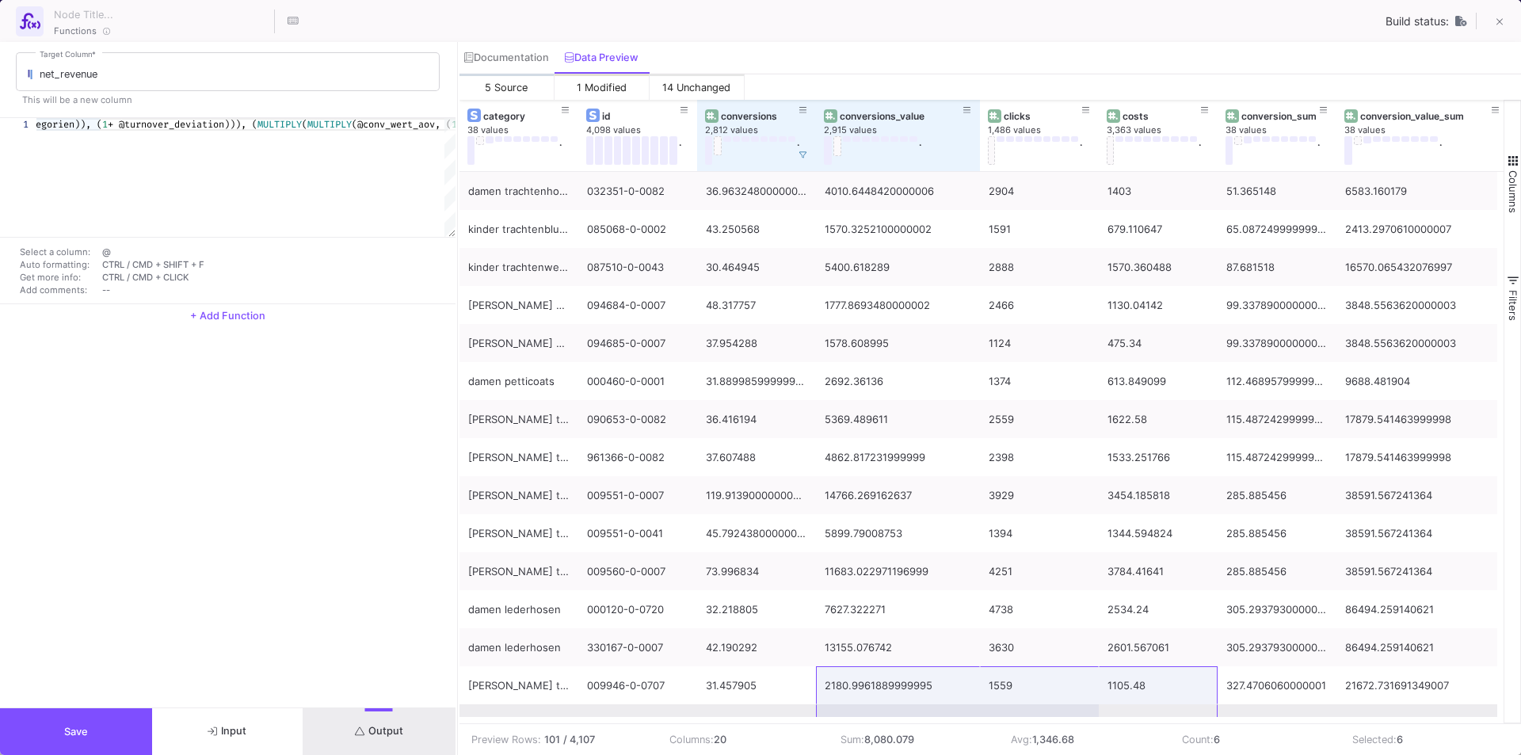
drag, startPoint x: 1216, startPoint y: 708, endPoint x: 883, endPoint y: 709, distance: 332.7
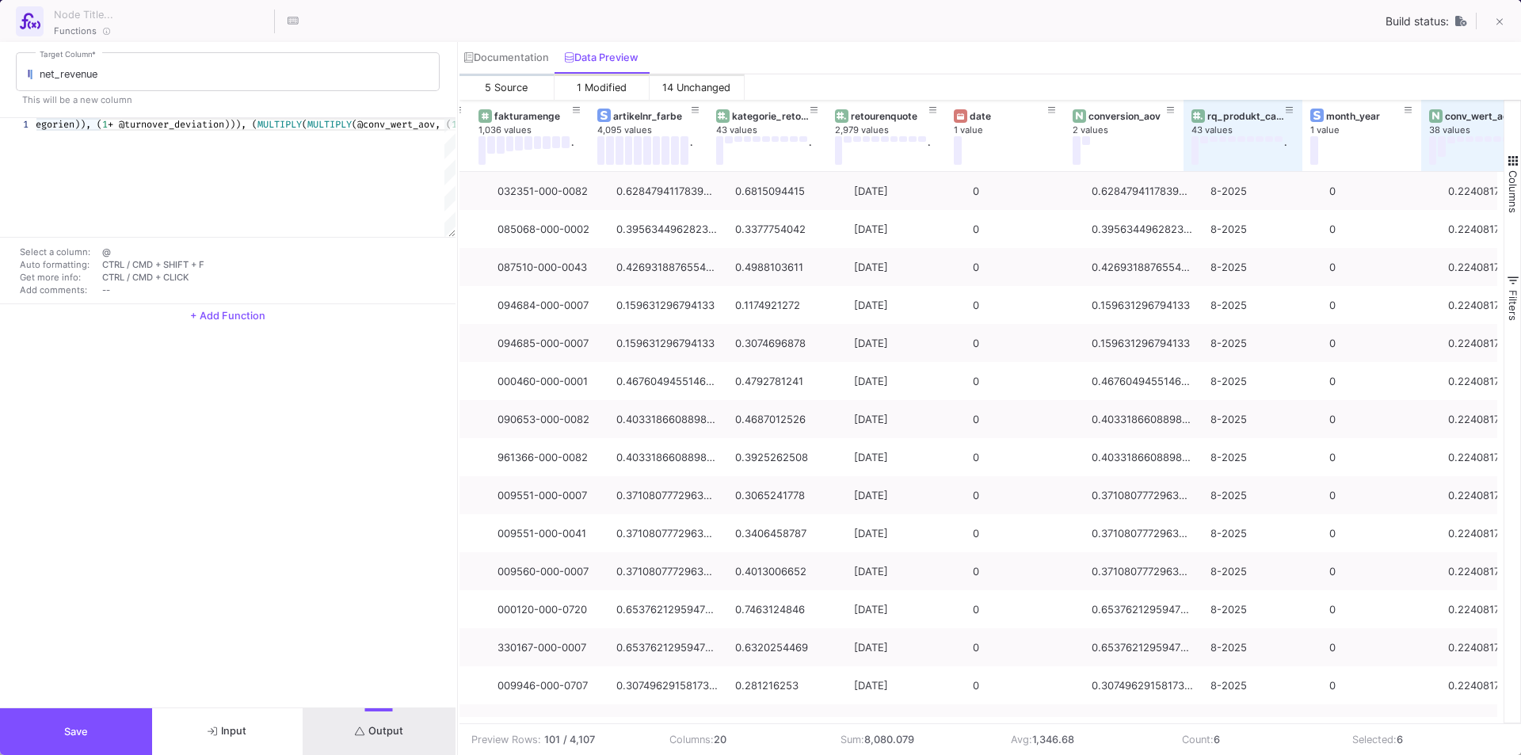
scroll to position [0, 1157]
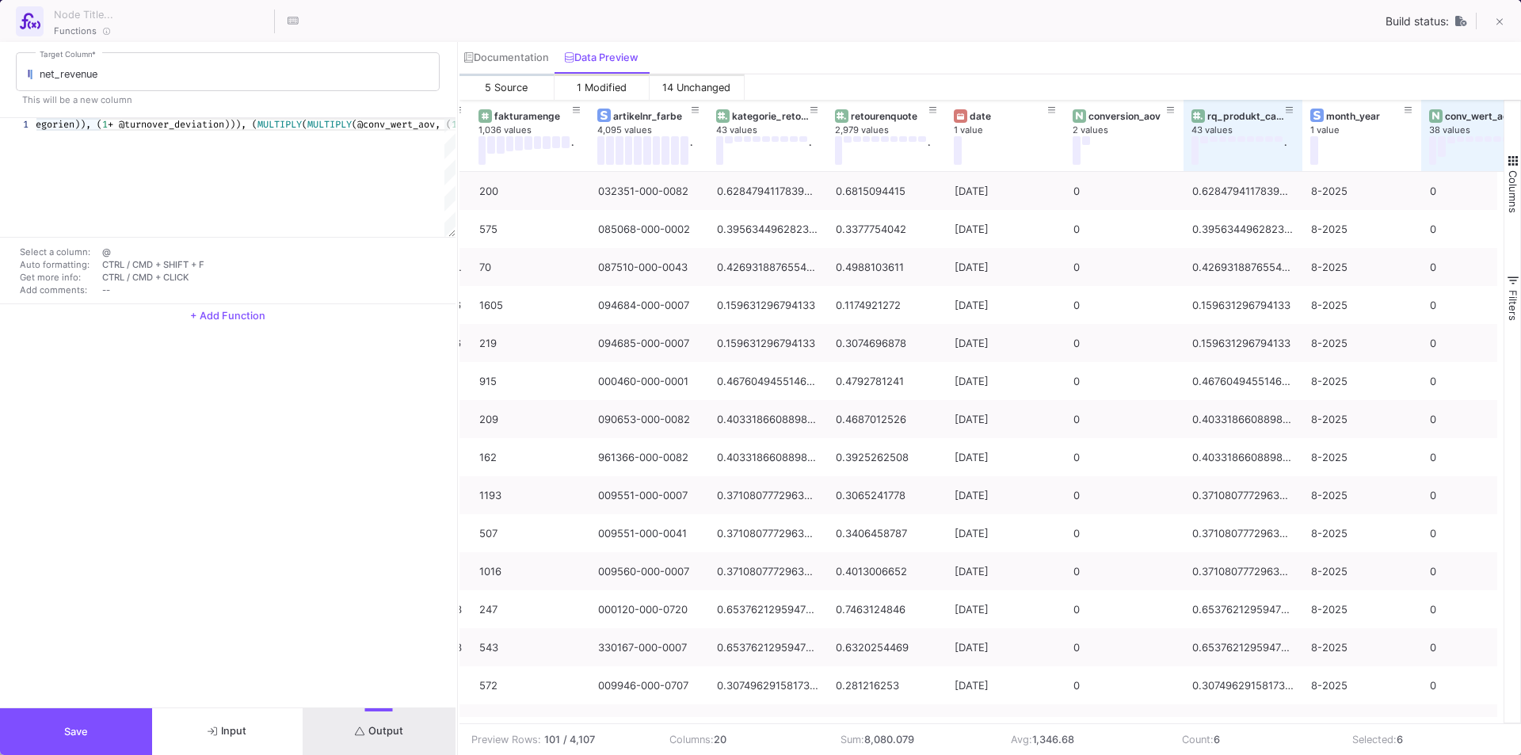
click at [1099, 724] on td "Avg: 1,346.68" at bounding box center [1084, 739] width 171 height 31
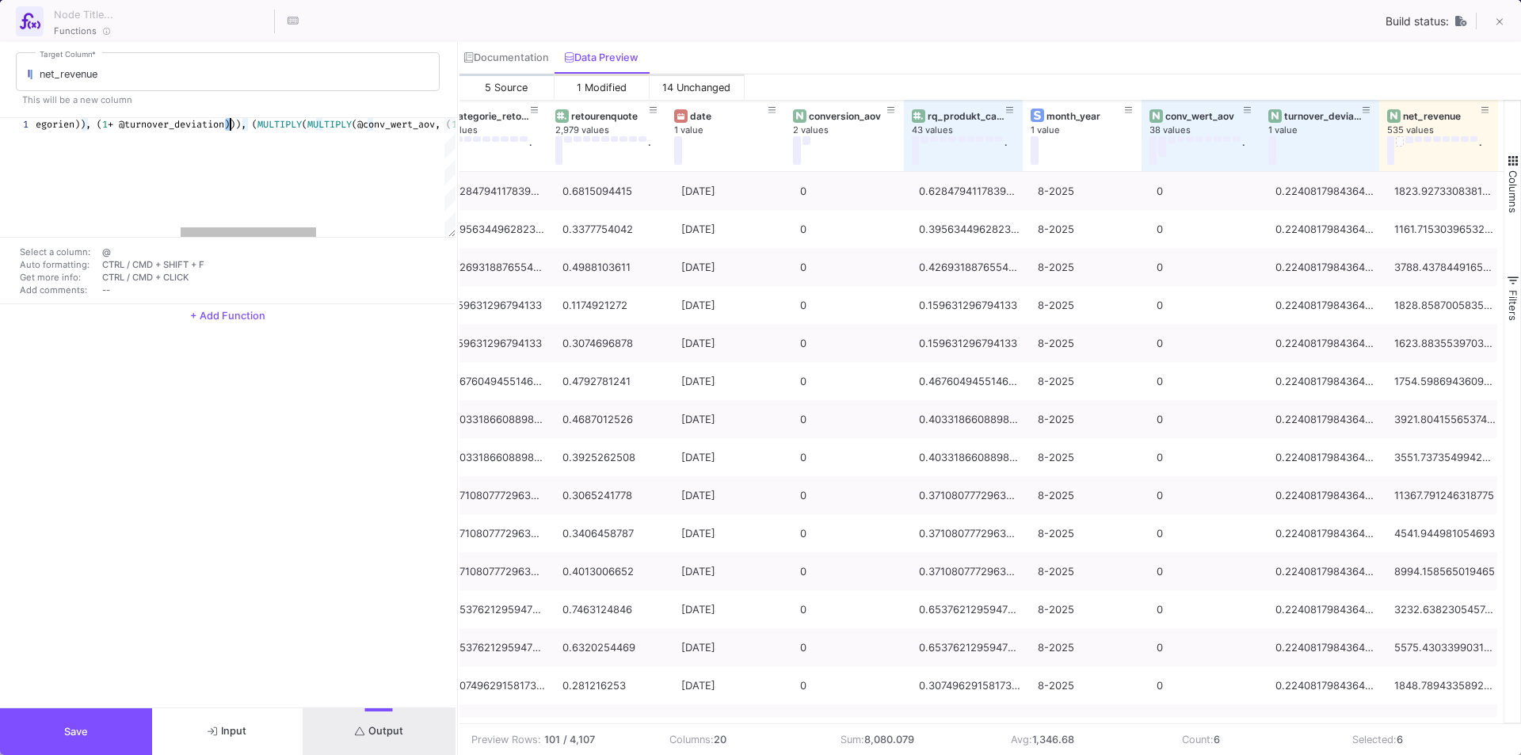
scroll to position [0, 998]
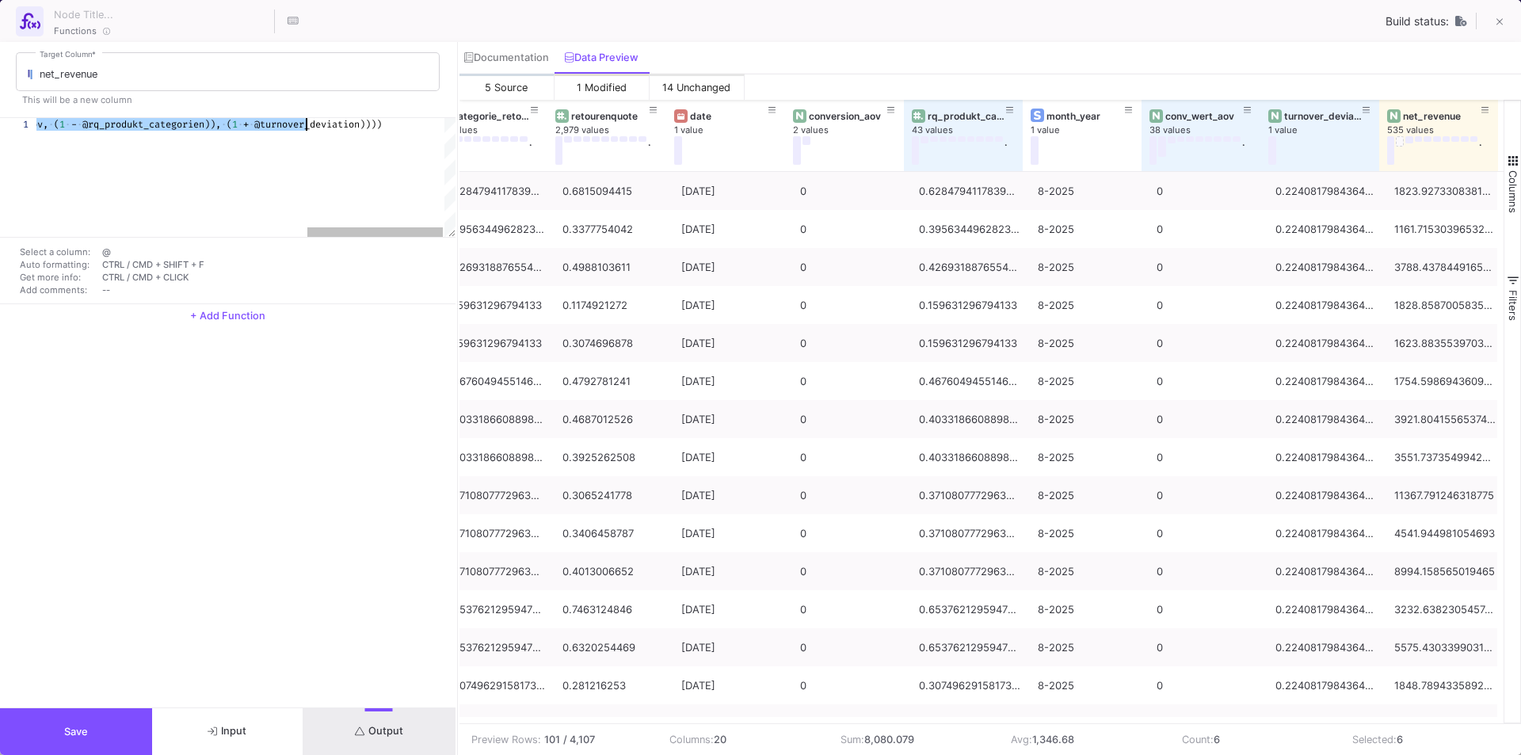
drag, startPoint x: 227, startPoint y: 127, endPoint x: 309, endPoint y: 130, distance: 81.7
click at [308, 126] on span "@turnover_deviation))))" at bounding box center [318, 124] width 128 height 13
drag, startPoint x: 388, startPoint y: 233, endPoint x: 328, endPoint y: 241, distance: 60.7
click at [328, 241] on div "1 IF (@conv_wert_aov = 0 , ( MULTIPLY ( MULTIPLY (@conversions_value, ( 1 - @rq…" at bounding box center [228, 211] width 456 height 186
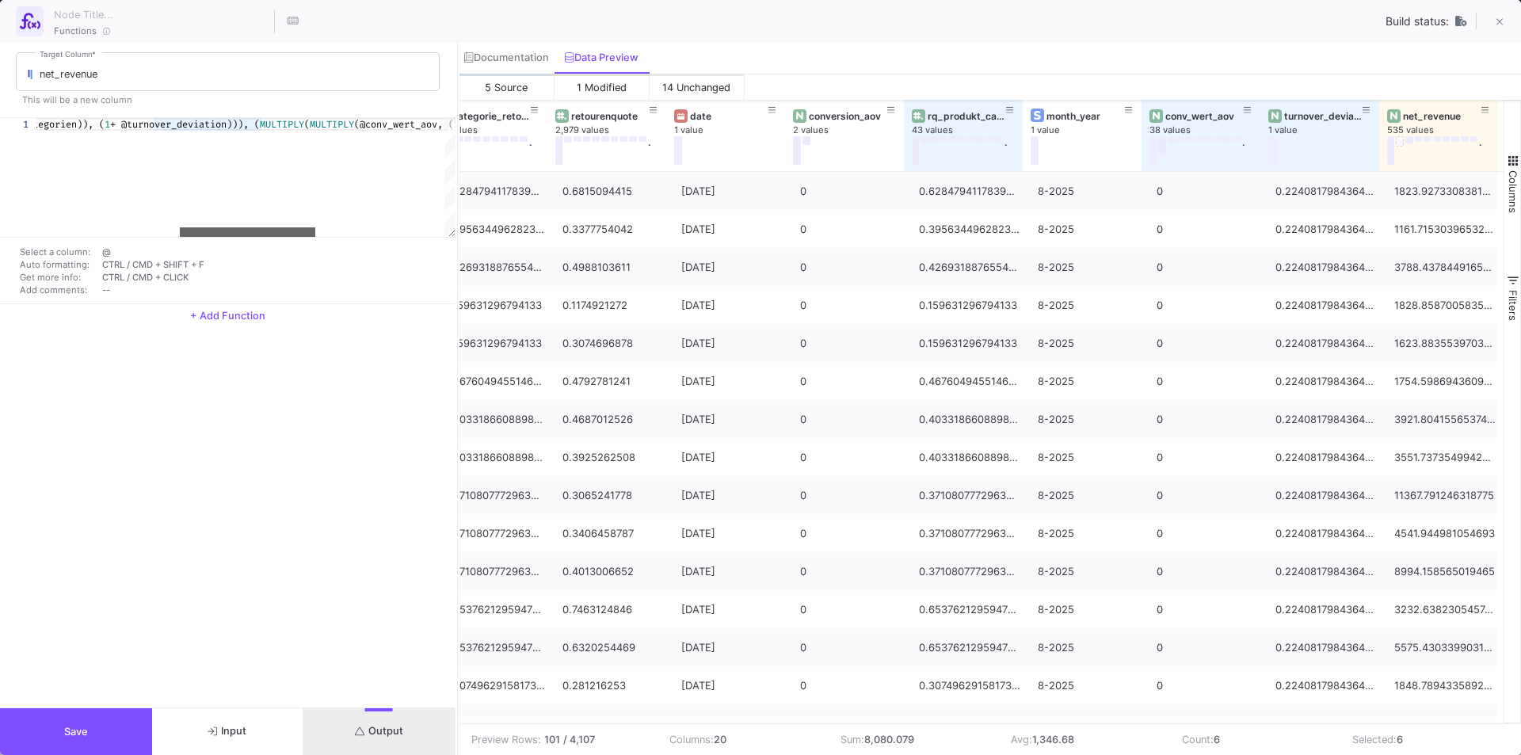
drag, startPoint x: 307, startPoint y: 231, endPoint x: 239, endPoint y: 237, distance: 67.6
click at [239, 237] on div "1 IF (@conv_wert_aov = 0 , ( MULTIPLY ( MULTIPLY (@conversions_value, ( 1 - @rq…" at bounding box center [228, 211] width 456 height 186
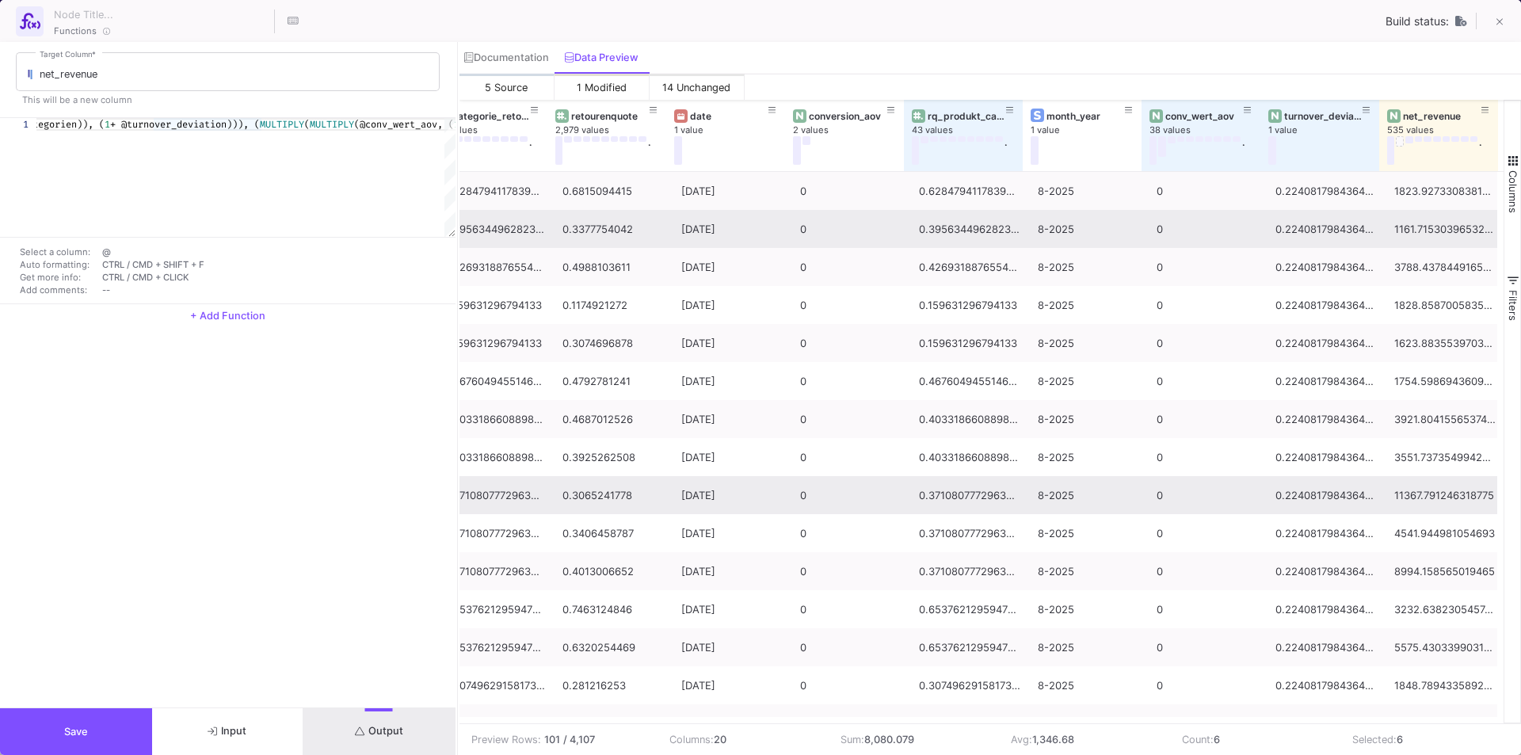
scroll to position [219, 0]
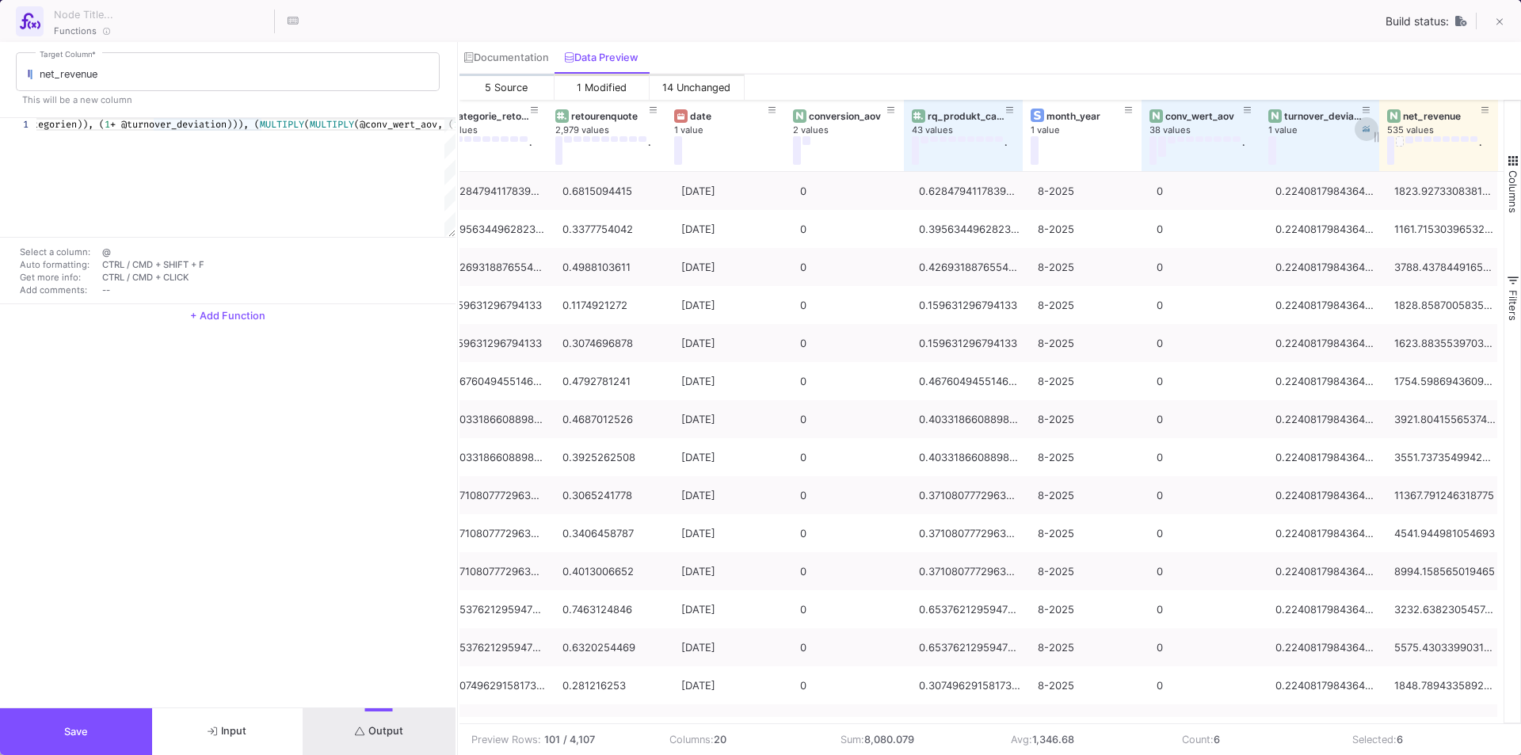
click at [1363, 128] on icon at bounding box center [1367, 129] width 8 height 8
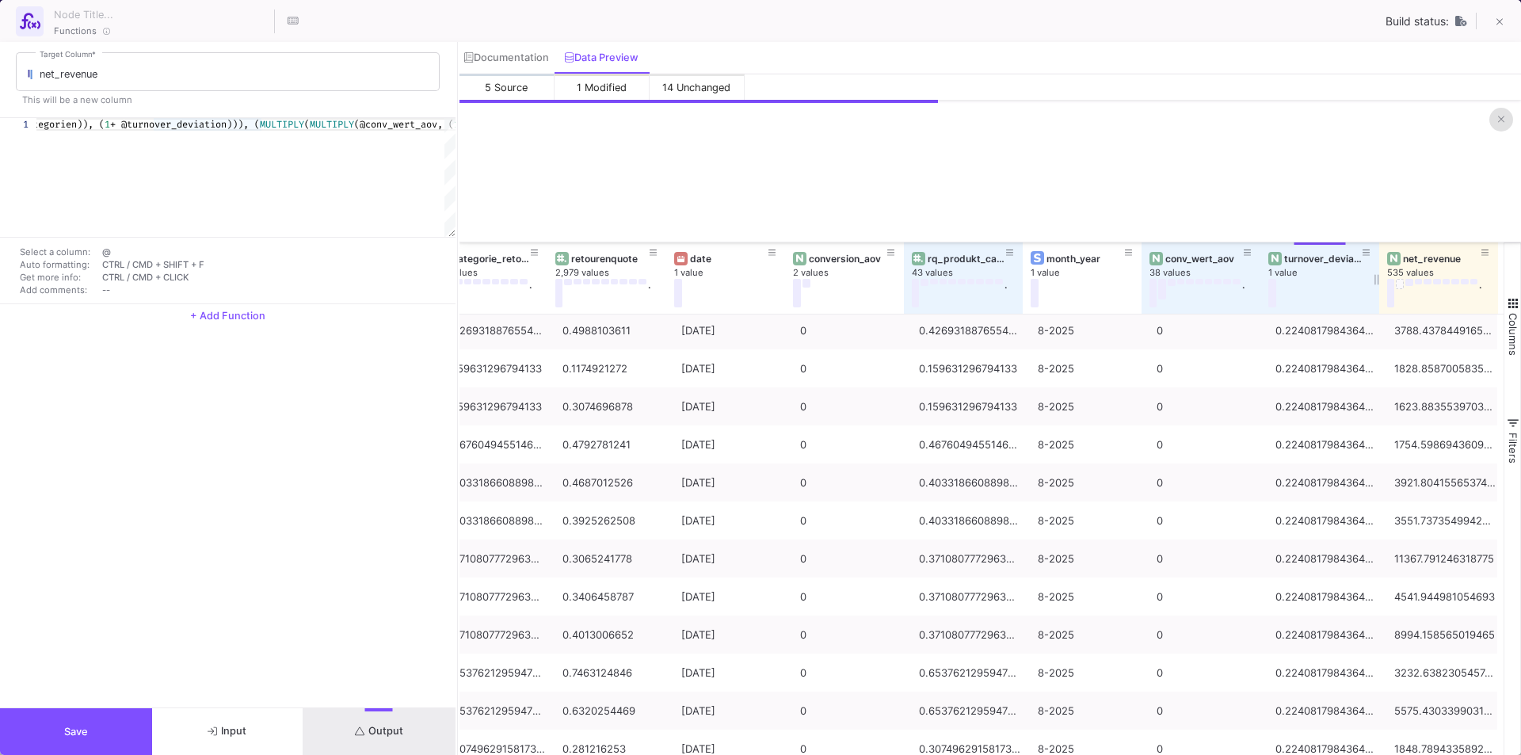
click at [1498, 120] on icon at bounding box center [1501, 119] width 6 height 10
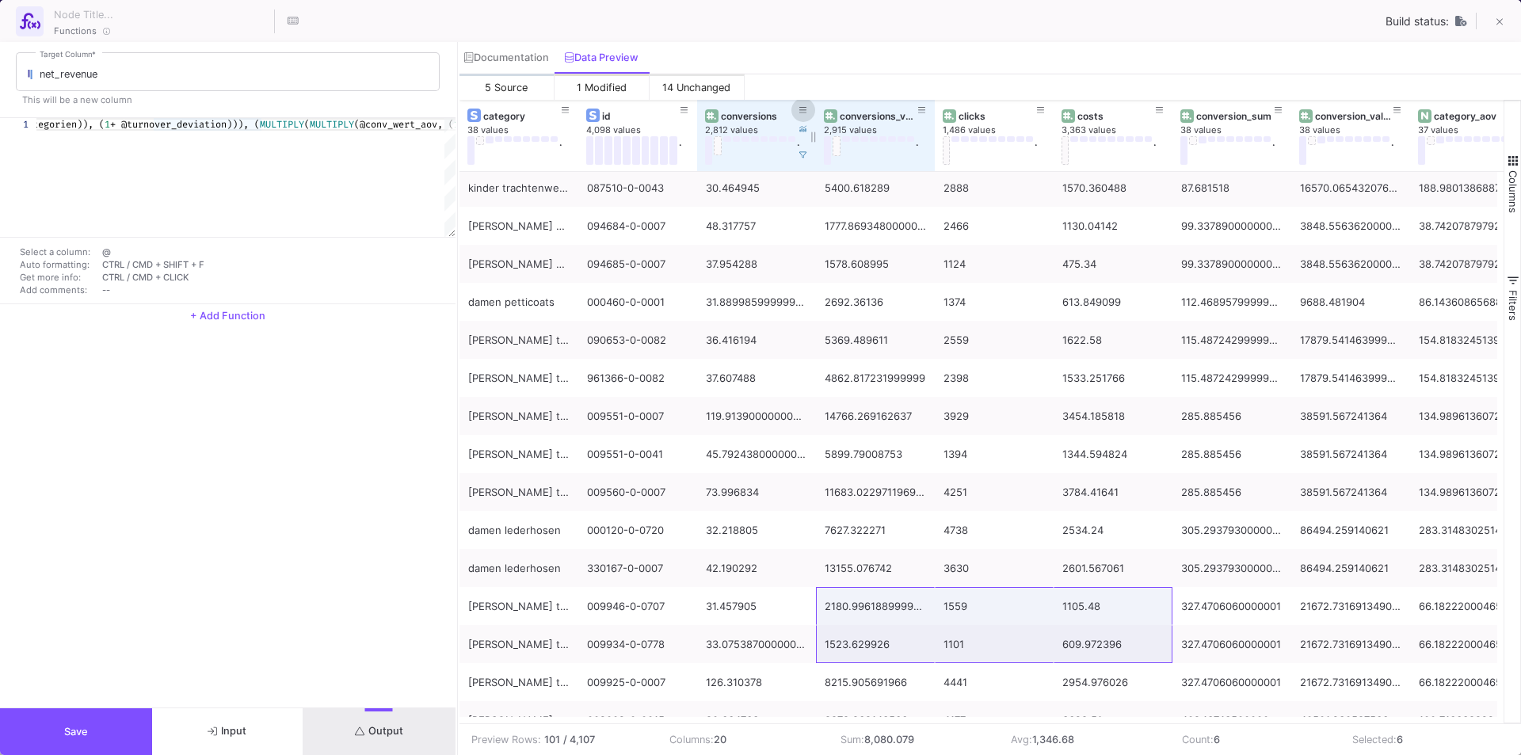
click at [801, 107] on icon at bounding box center [803, 110] width 8 height 9
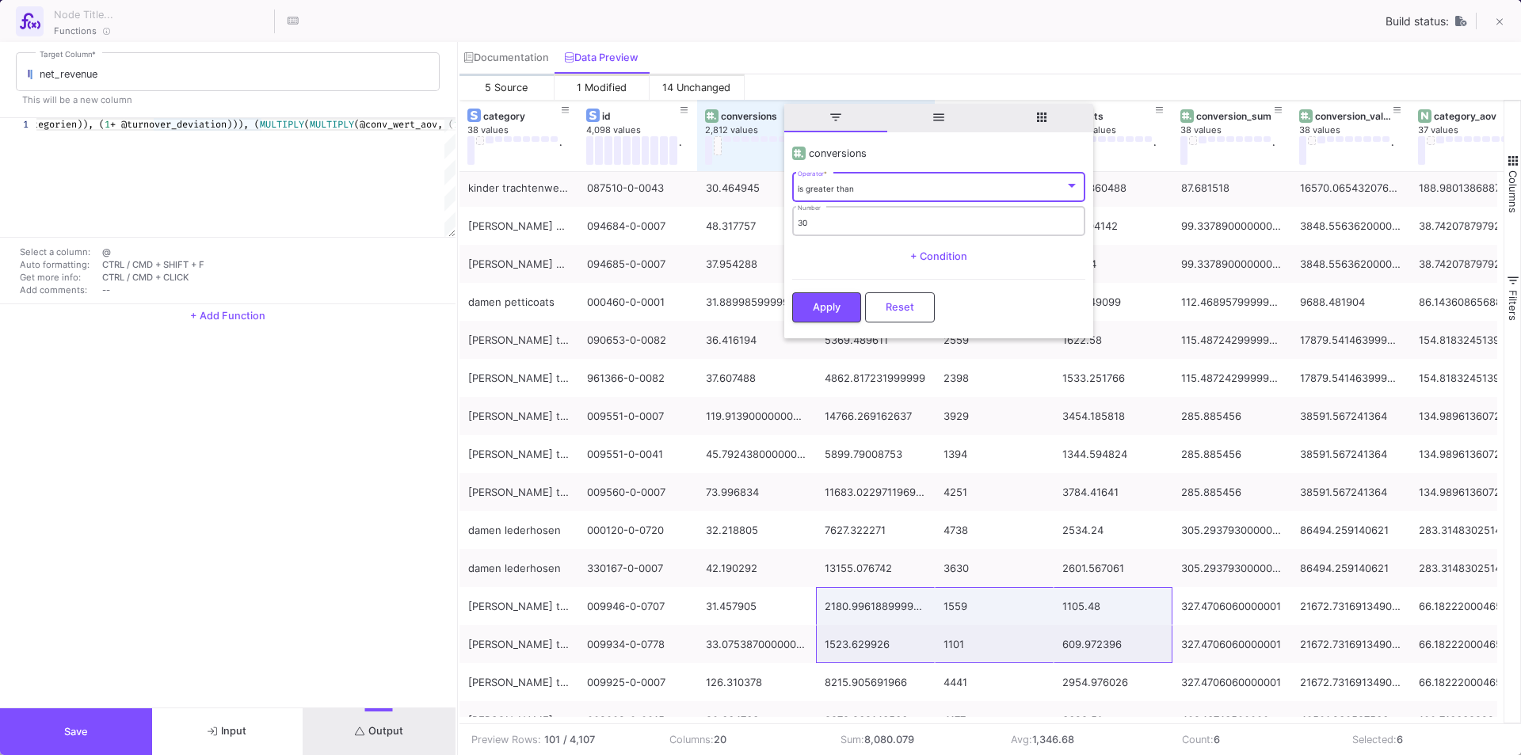
click at [863, 230] on div "30 Number" at bounding box center [938, 220] width 281 height 32
click at [856, 195] on div "is greater than Operator *" at bounding box center [938, 186] width 281 height 32
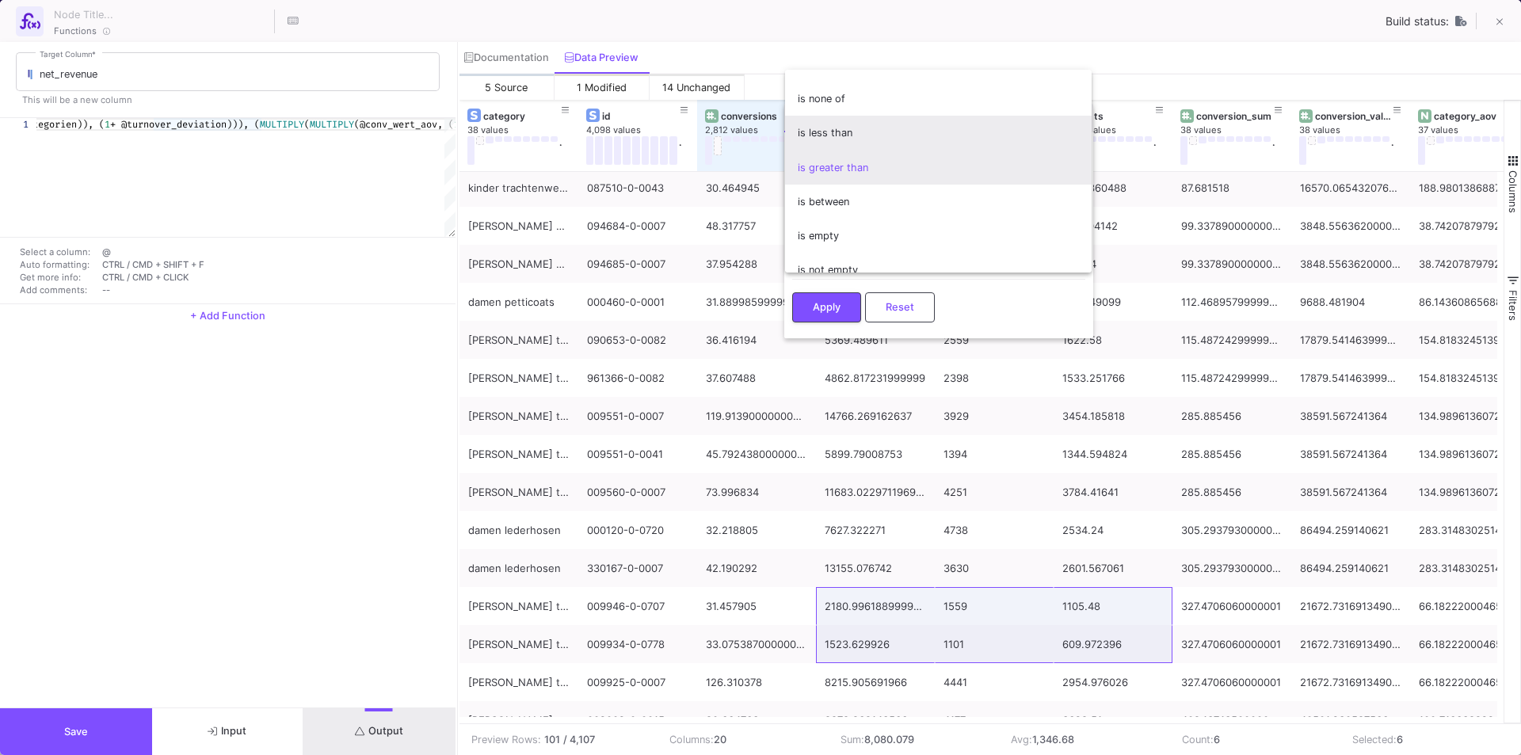
click at [871, 143] on span "is less than" at bounding box center [938, 133] width 281 height 34
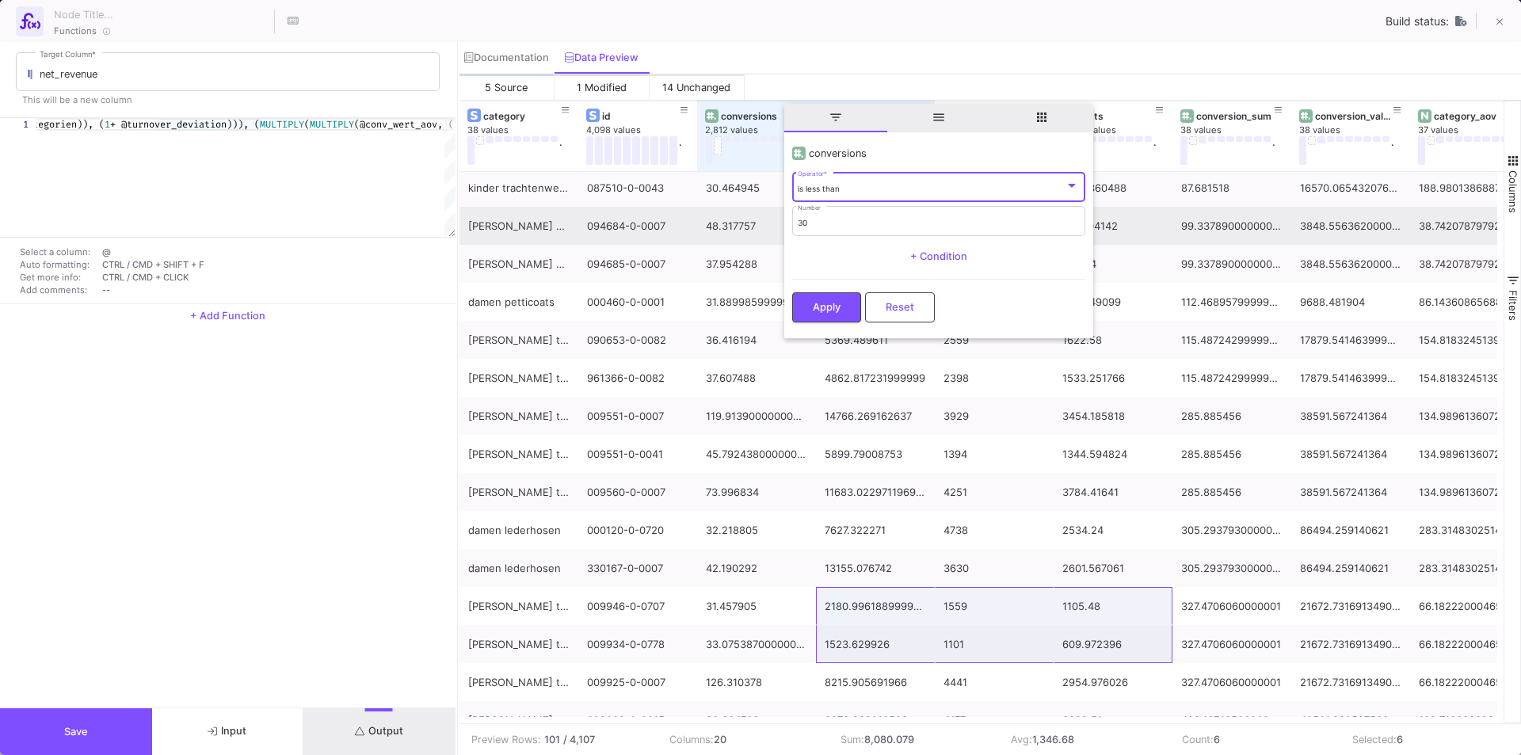
click at [834, 301] on span "Apply" at bounding box center [827, 307] width 28 height 12
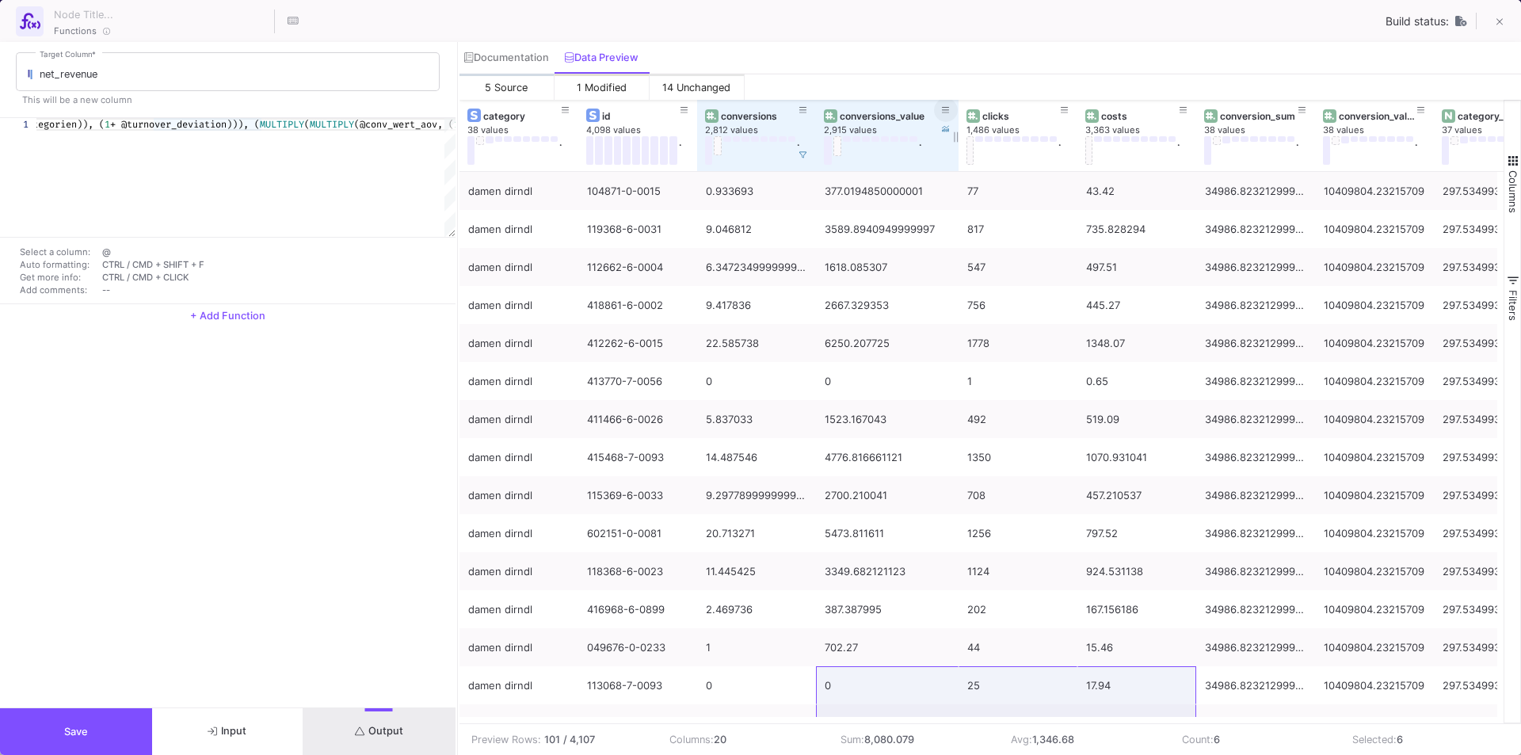
drag, startPoint x: 932, startPoint y: 112, endPoint x: 956, endPoint y: 104, distance: 25.3
click at [956, 104] on div at bounding box center [958, 135] width 6 height 71
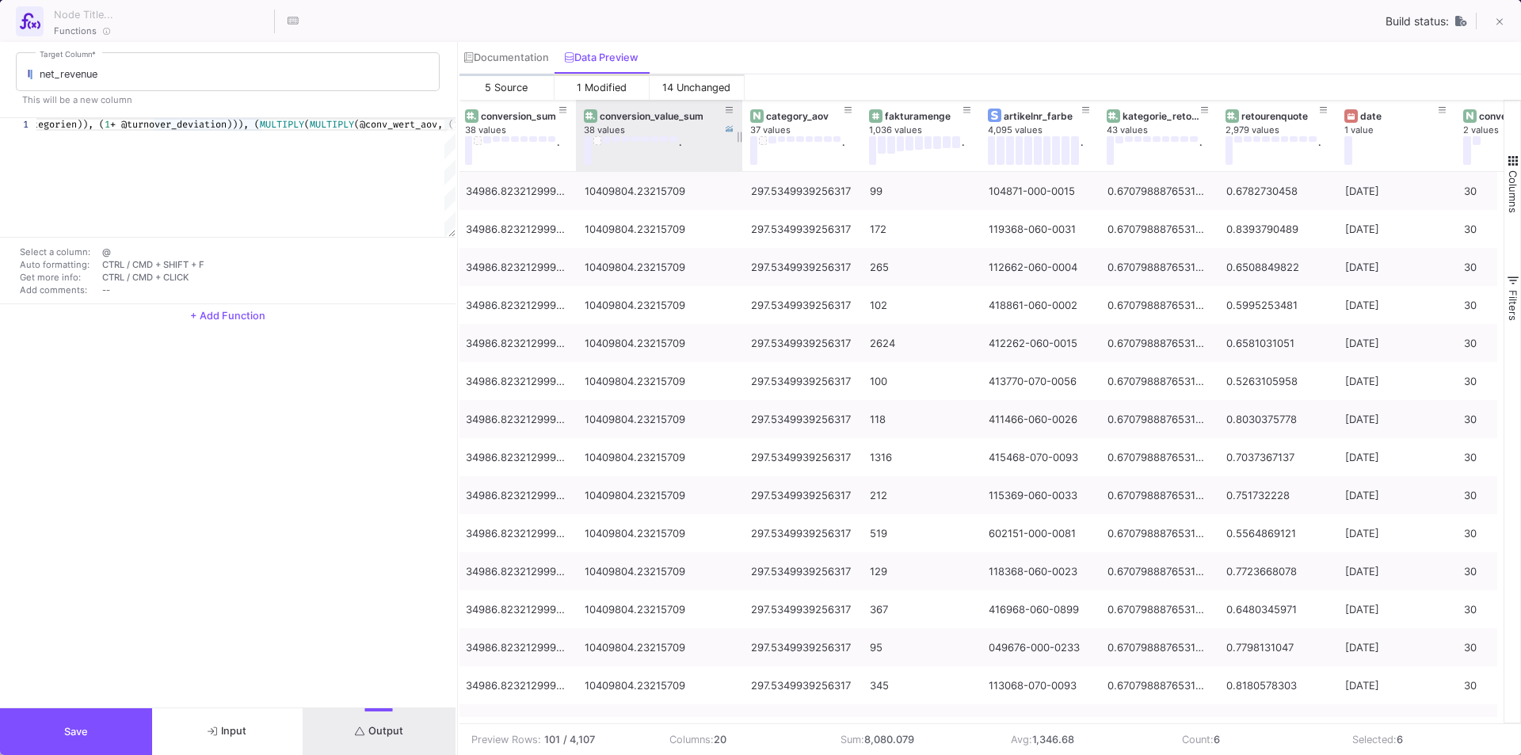
drag, startPoint x: 692, startPoint y: 106, endPoint x: 740, endPoint y: 112, distance: 48.0
click at [740, 112] on div at bounding box center [742, 135] width 6 height 71
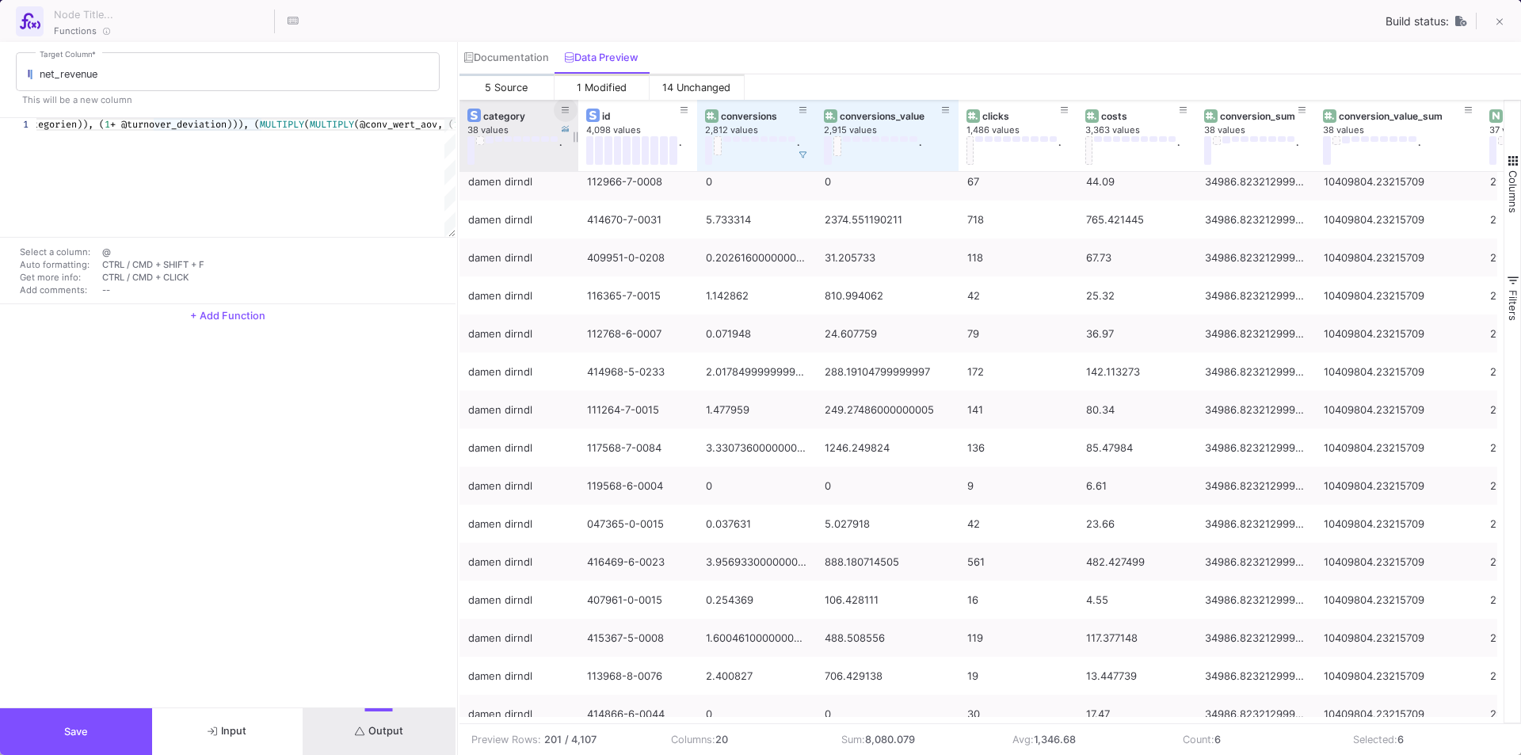
click at [565, 114] on icon at bounding box center [566, 110] width 8 height 9
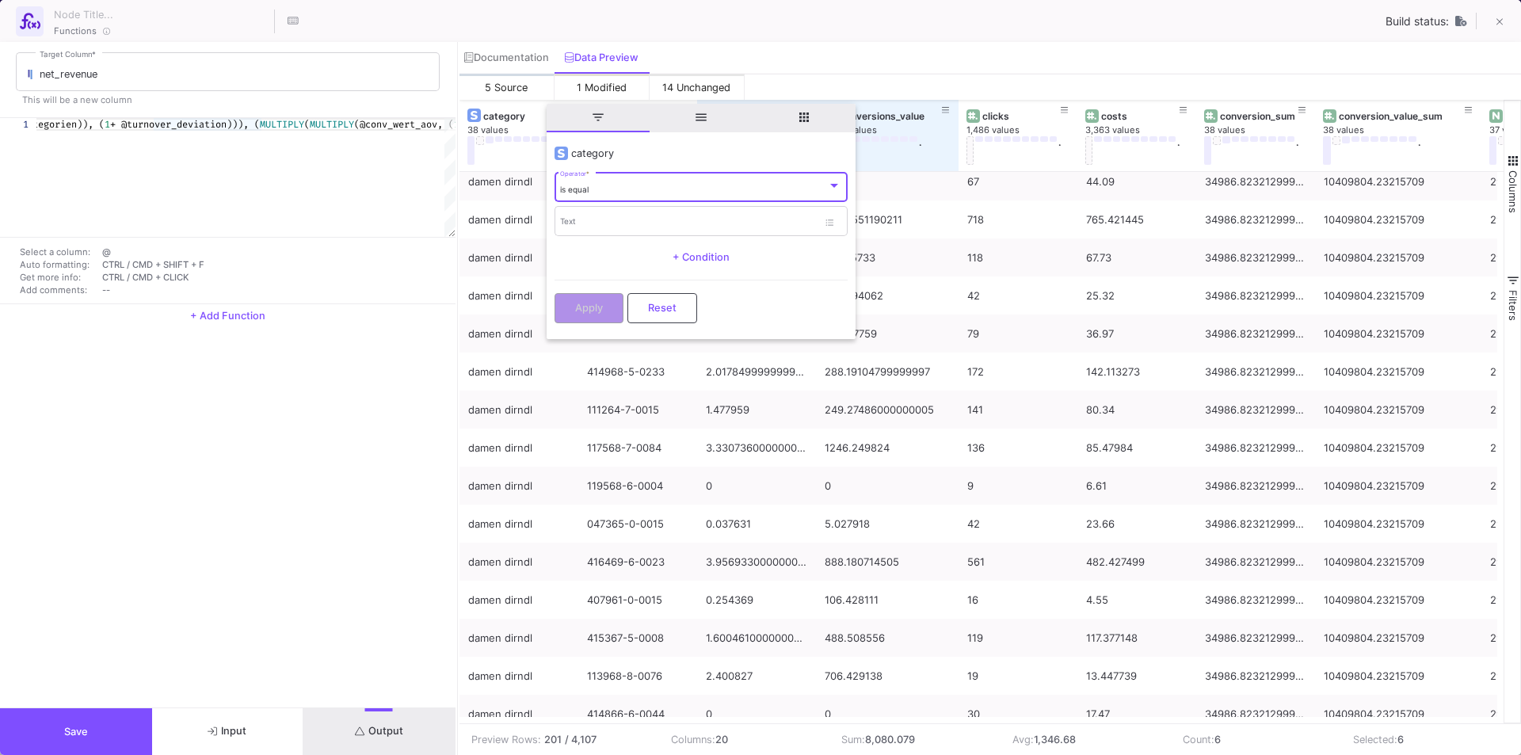
click at [593, 181] on div "is equal Operator *" at bounding box center [700, 186] width 281 height 32
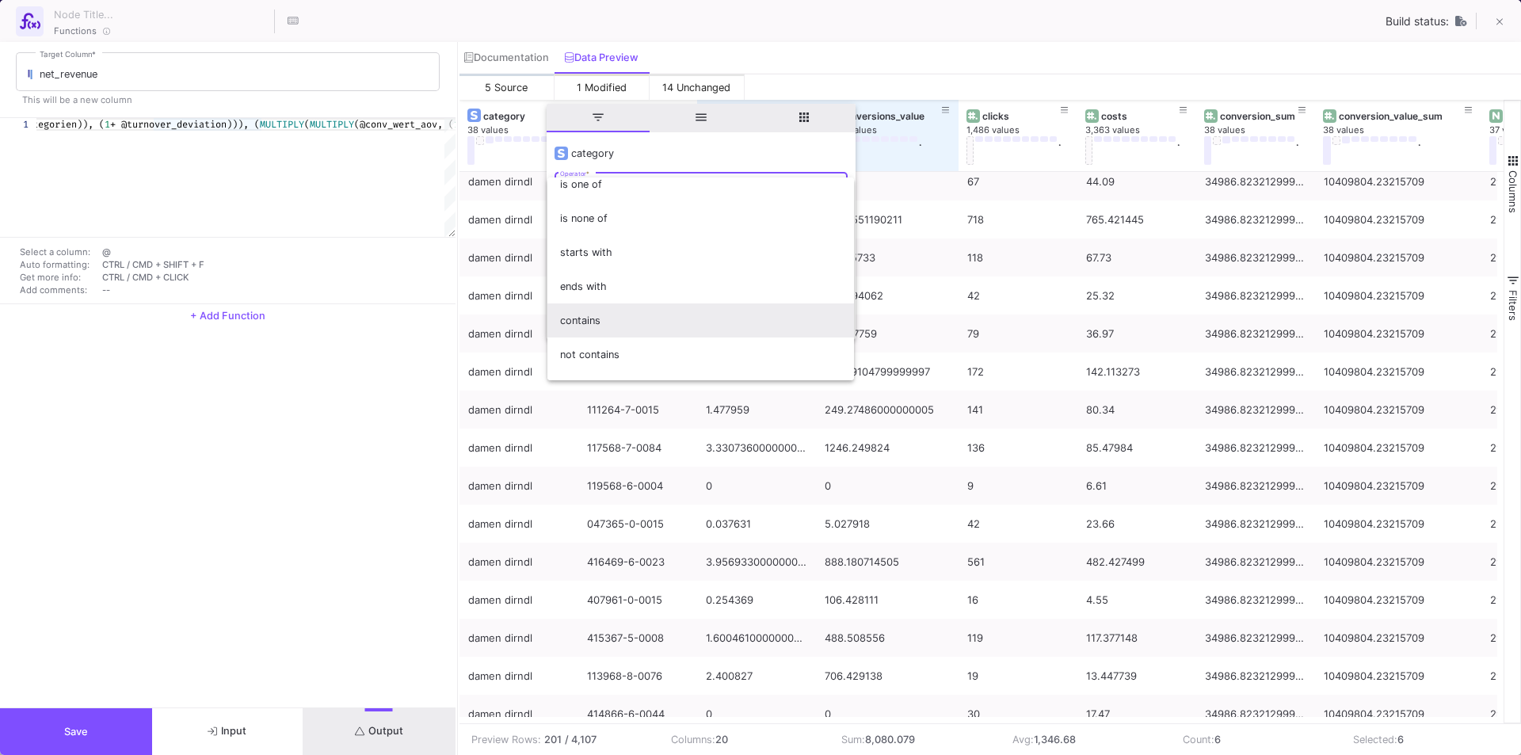
click at [621, 331] on span "contains" at bounding box center [700, 320] width 281 height 34
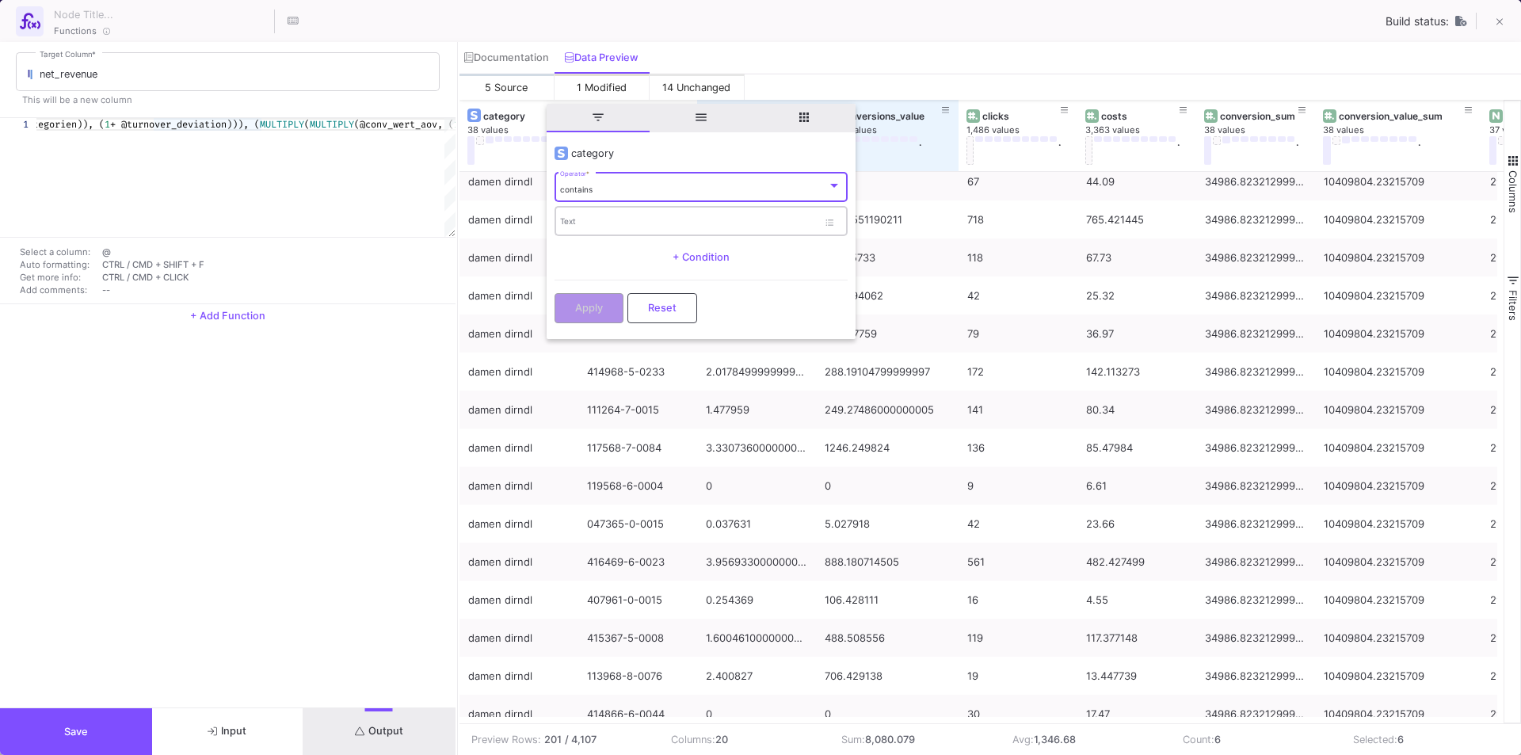
click at [582, 227] on input "Text" at bounding box center [688, 224] width 257 height 10
type input "t"
type input "damen trachtenhosen"
click at [595, 296] on button "Apply" at bounding box center [589, 307] width 69 height 30
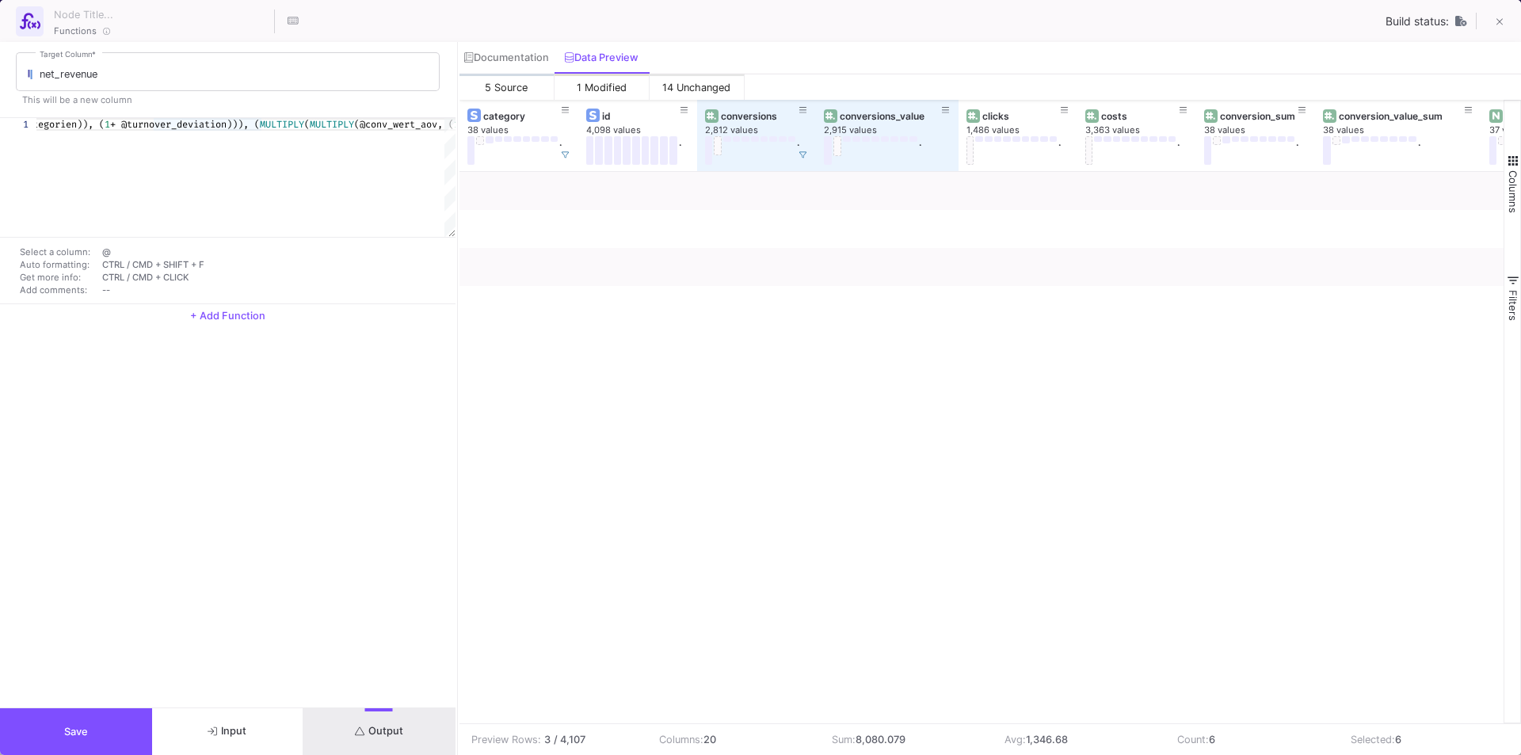
scroll to position [0, 0]
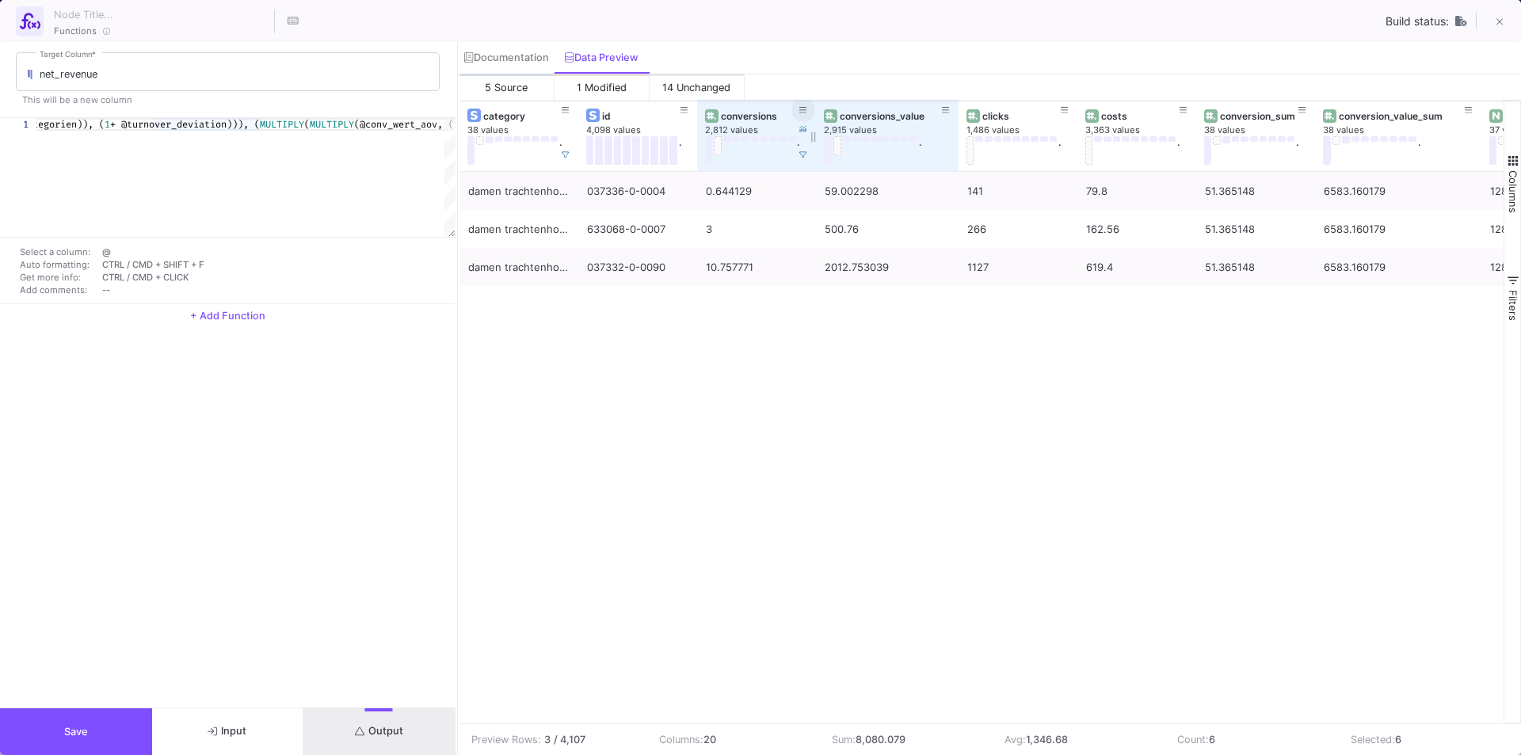
click at [803, 110] on icon at bounding box center [803, 110] width 8 height 6
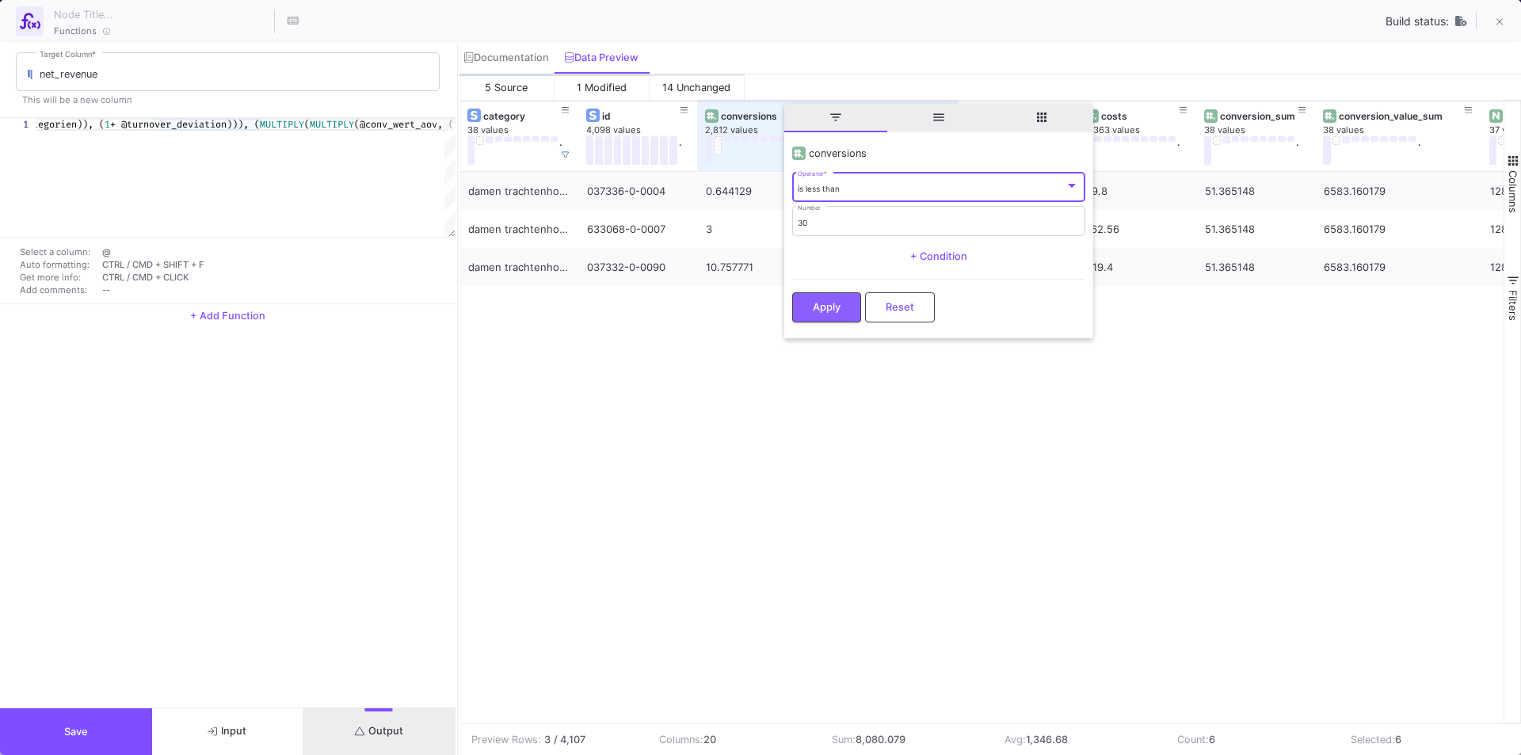
click at [848, 192] on div "is less than" at bounding box center [931, 189] width 267 height 10
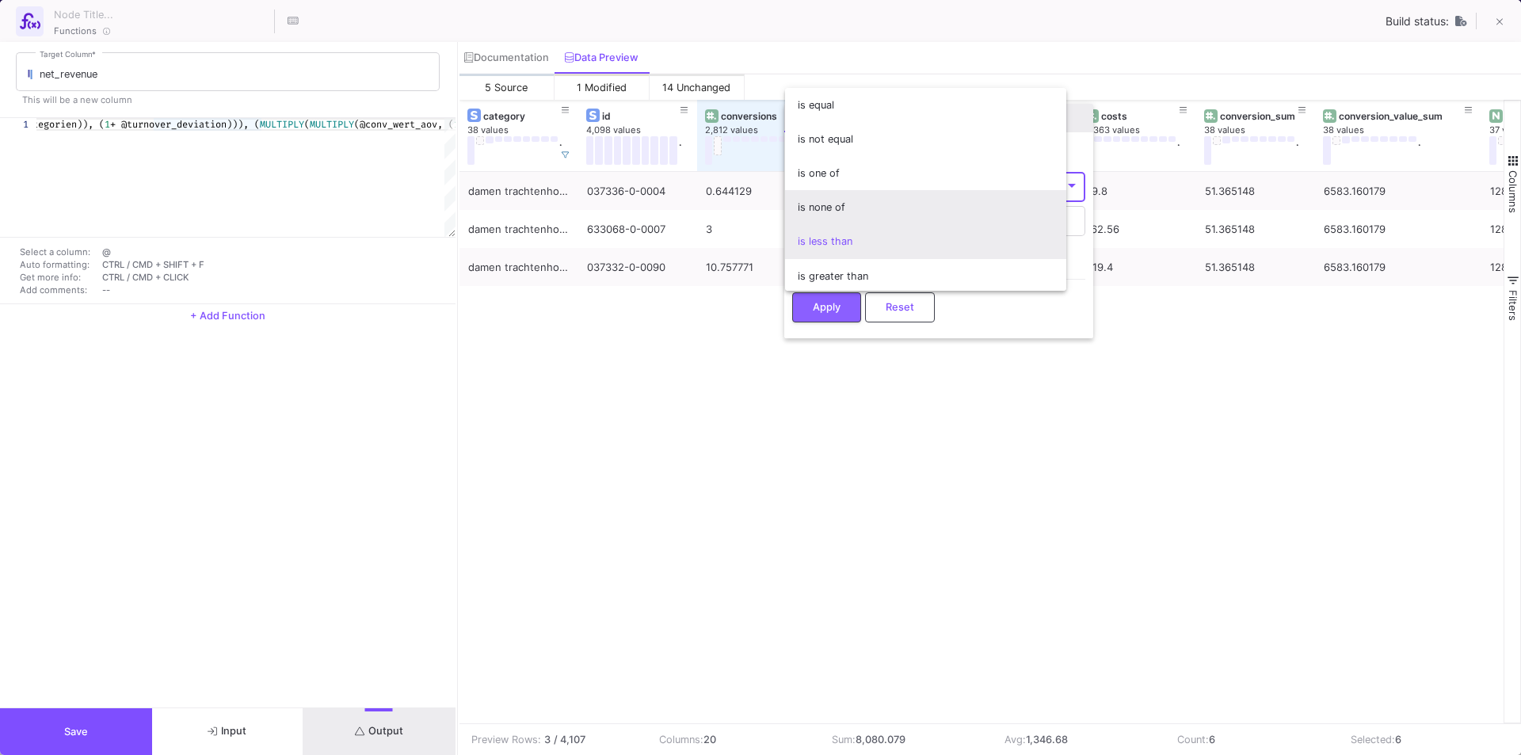
scroll to position [6, 0]
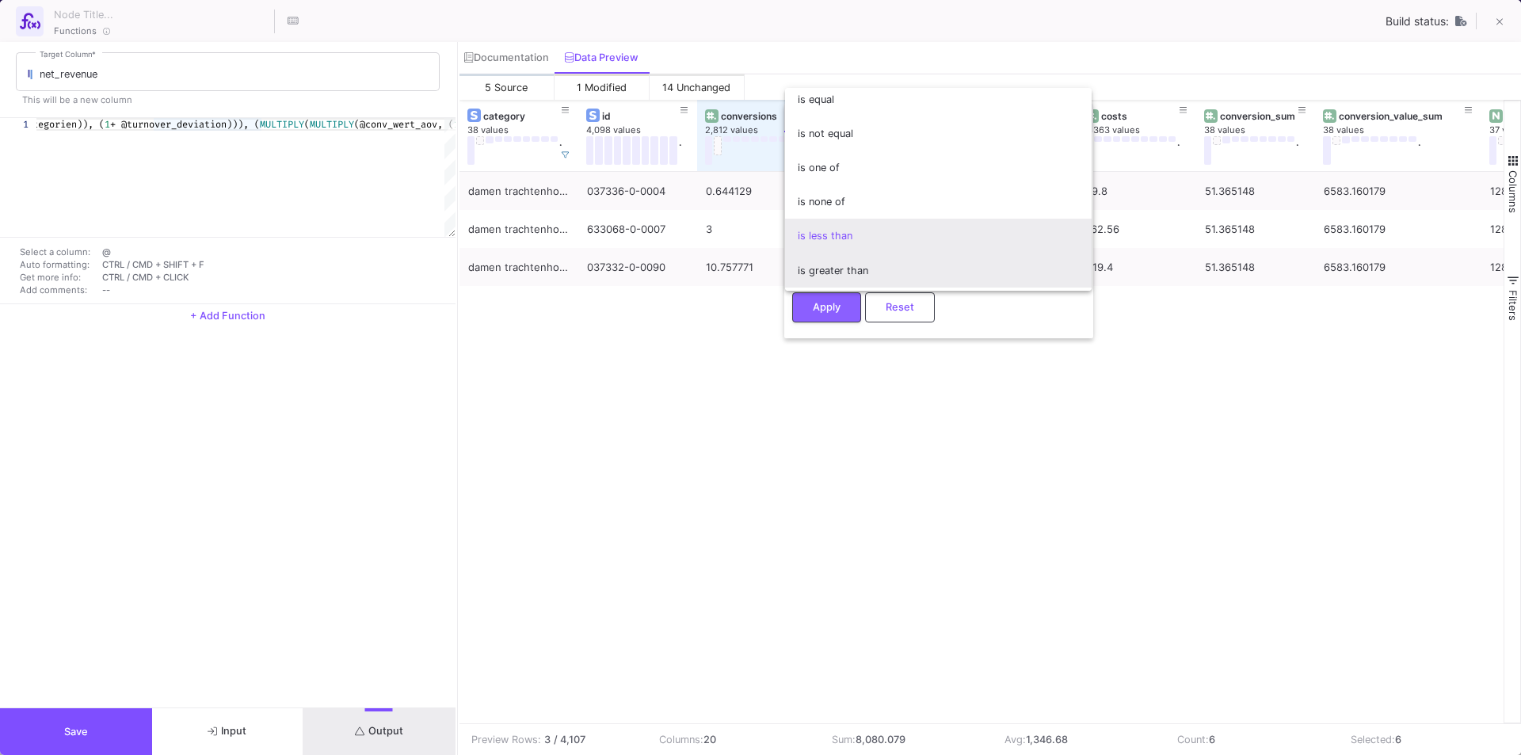
click at [851, 271] on span "is greater than" at bounding box center [938, 271] width 281 height 34
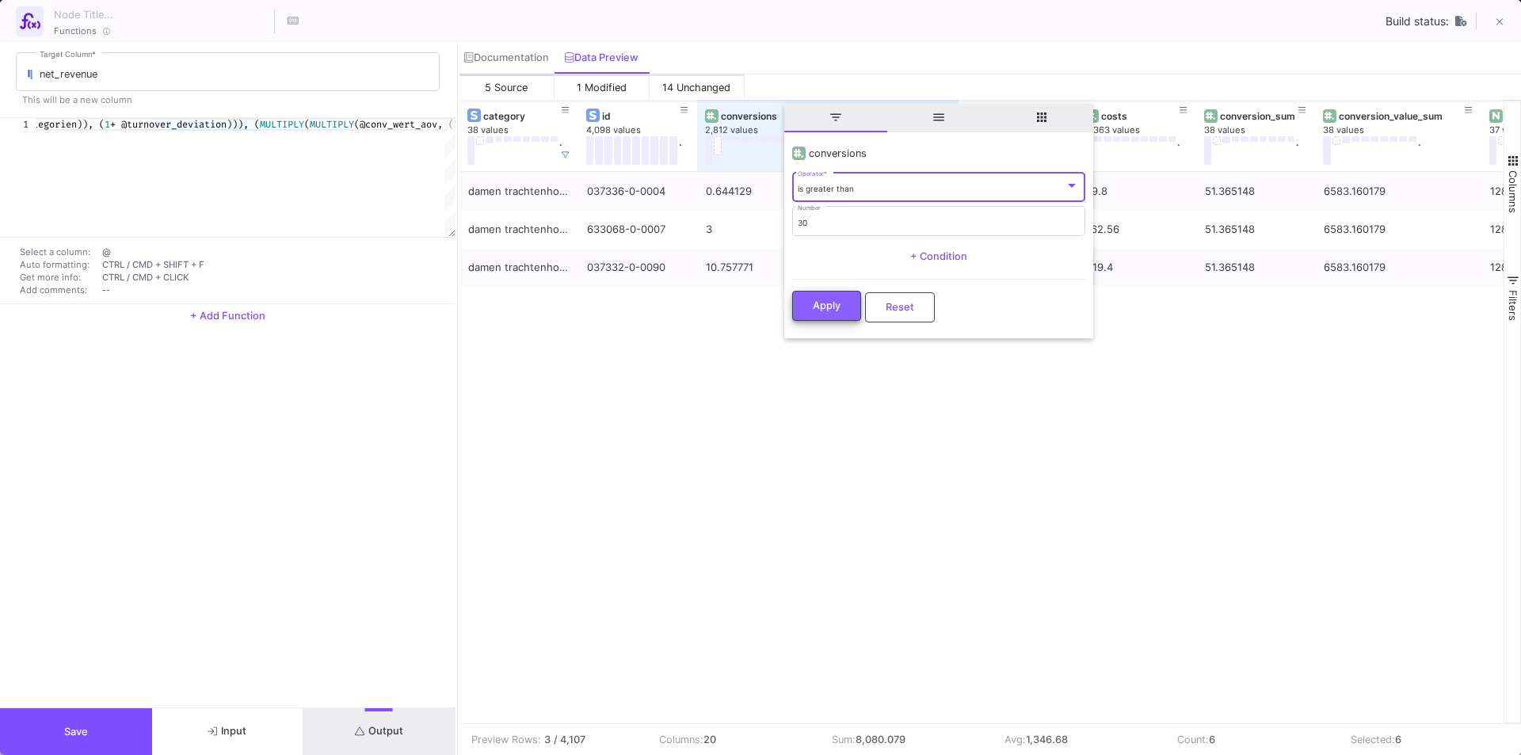
click at [828, 314] on button "Apply" at bounding box center [826, 306] width 69 height 30
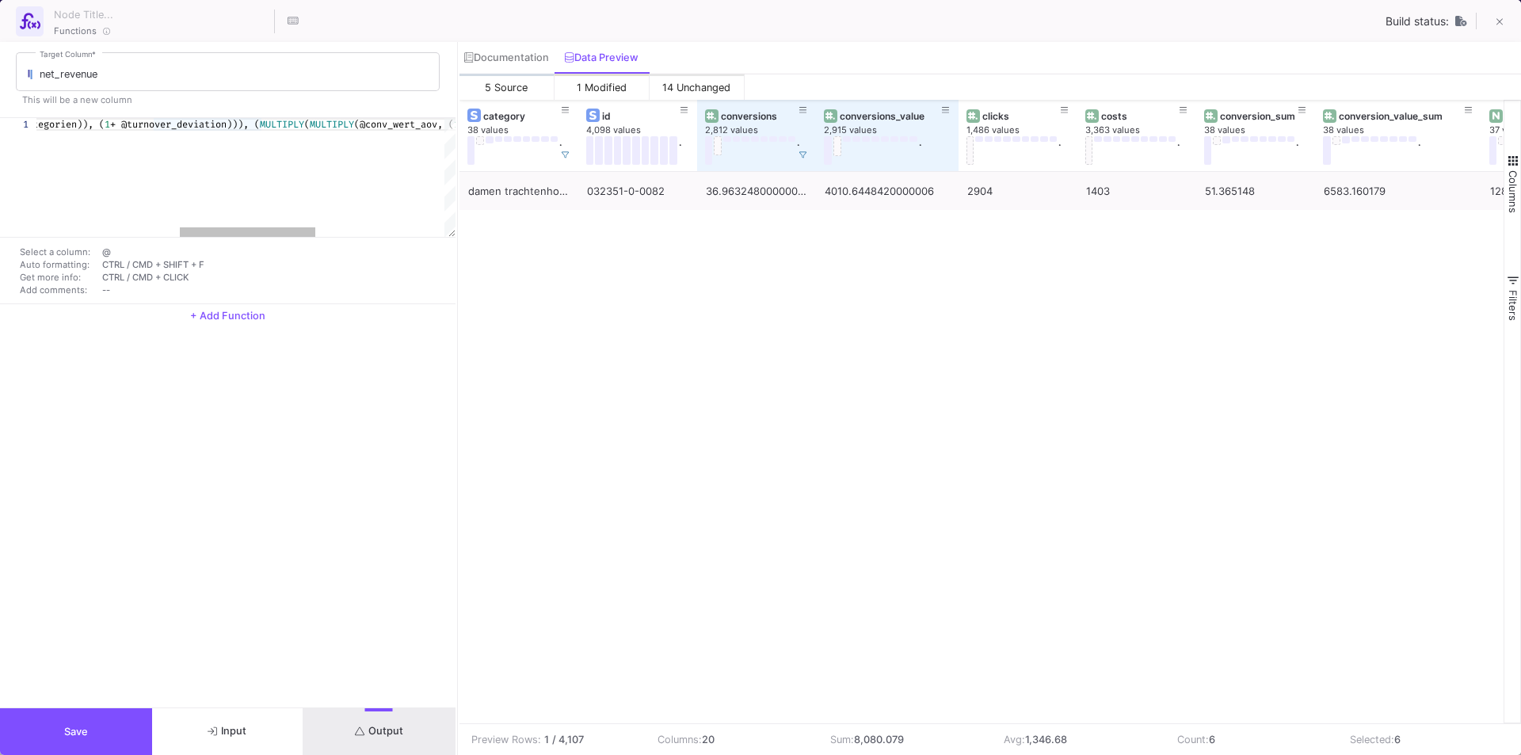
scroll to position [0, 1106]
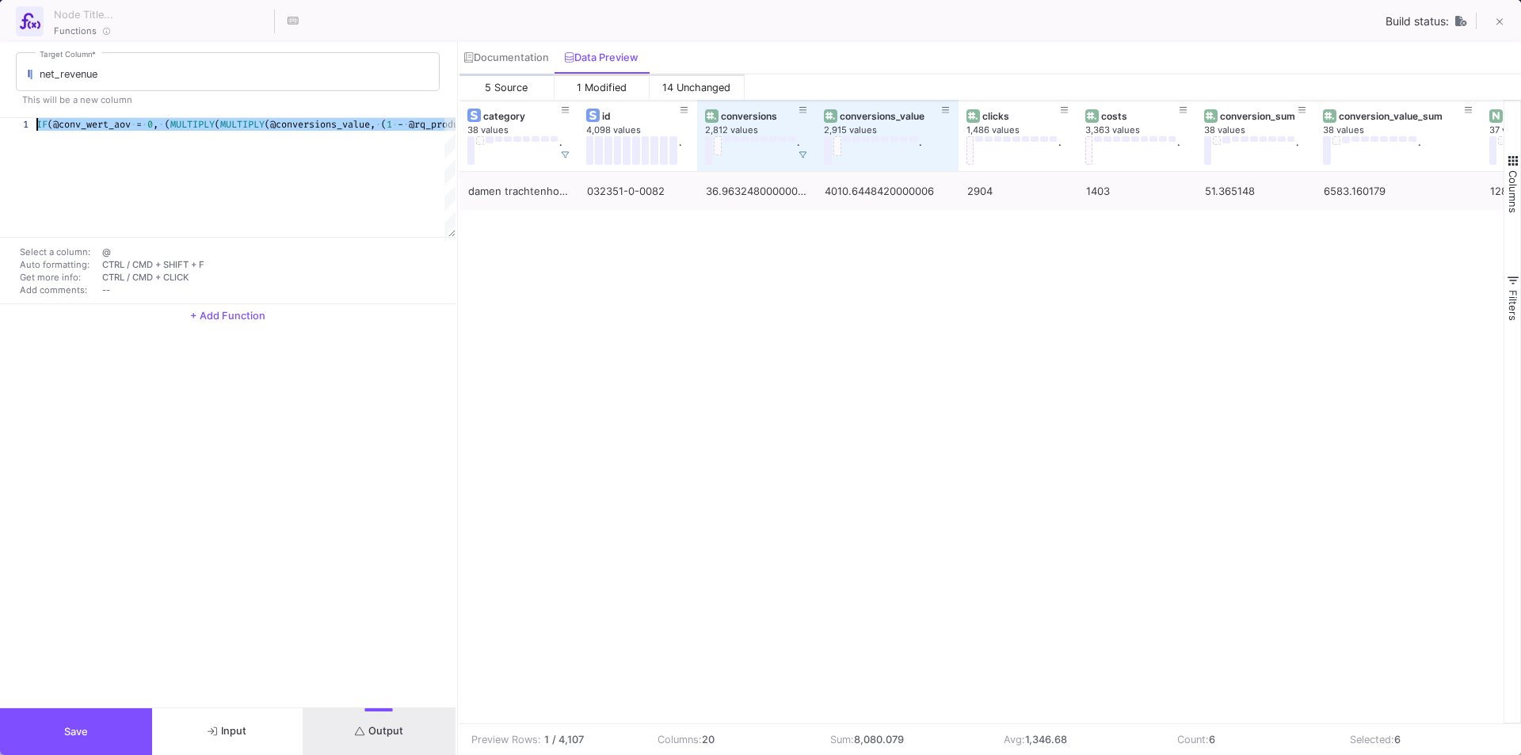
drag, startPoint x: 376, startPoint y: 130, endPoint x: -116, endPoint y: 120, distance: 492.1
click at [153, 121] on span "0" at bounding box center [150, 124] width 6 height 13
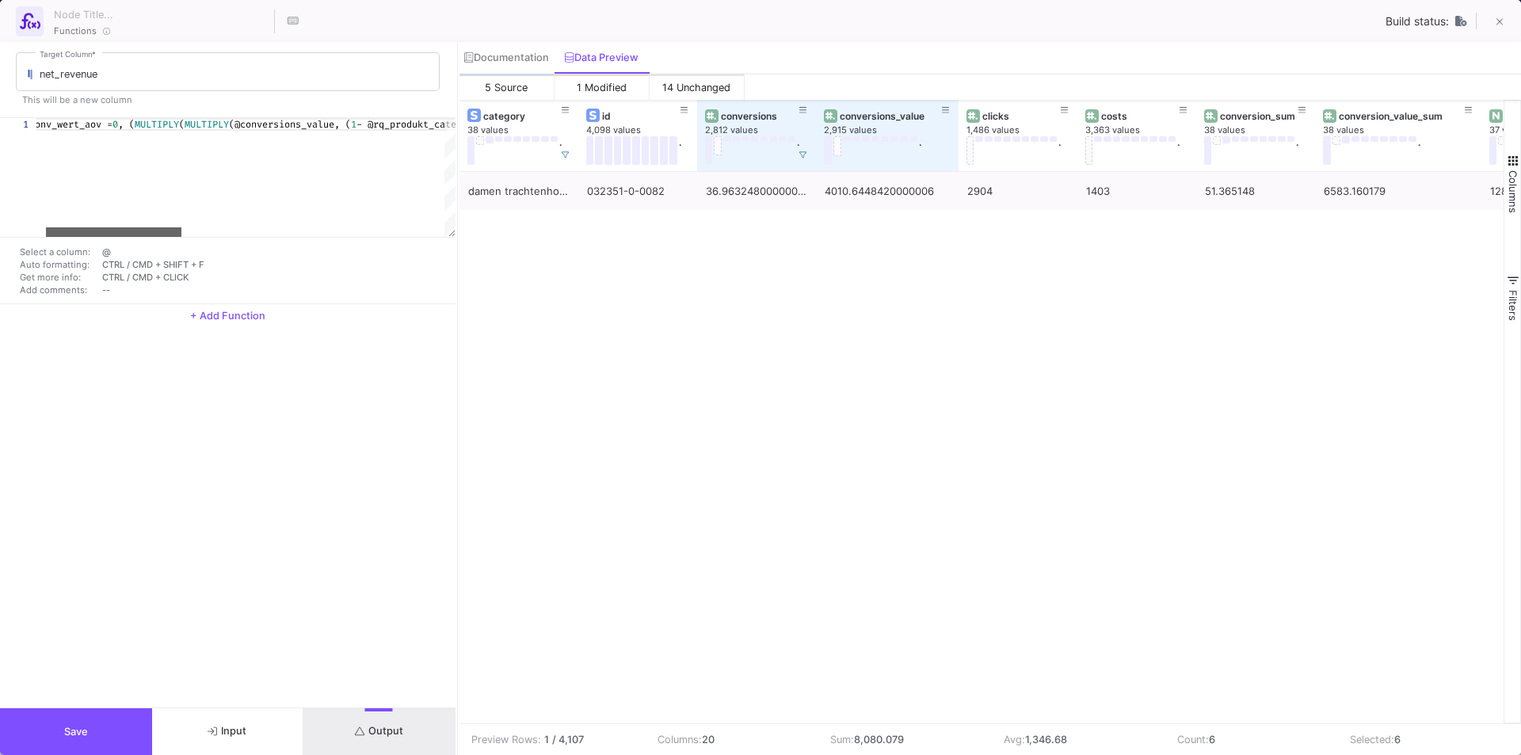
drag, startPoint x: 127, startPoint y: 235, endPoint x: 136, endPoint y: 235, distance: 9.5
click at [136, 235] on div at bounding box center [113, 232] width 135 height 10
drag, startPoint x: 874, startPoint y: 724, endPoint x: 1187, endPoint y: 712, distance: 313.2
click at [1205, 715] on mat-sidenav-content "Drag here to set row groups Drag here to set column labels fakturamenge 1,036 v…" at bounding box center [990, 427] width 1062 height 655
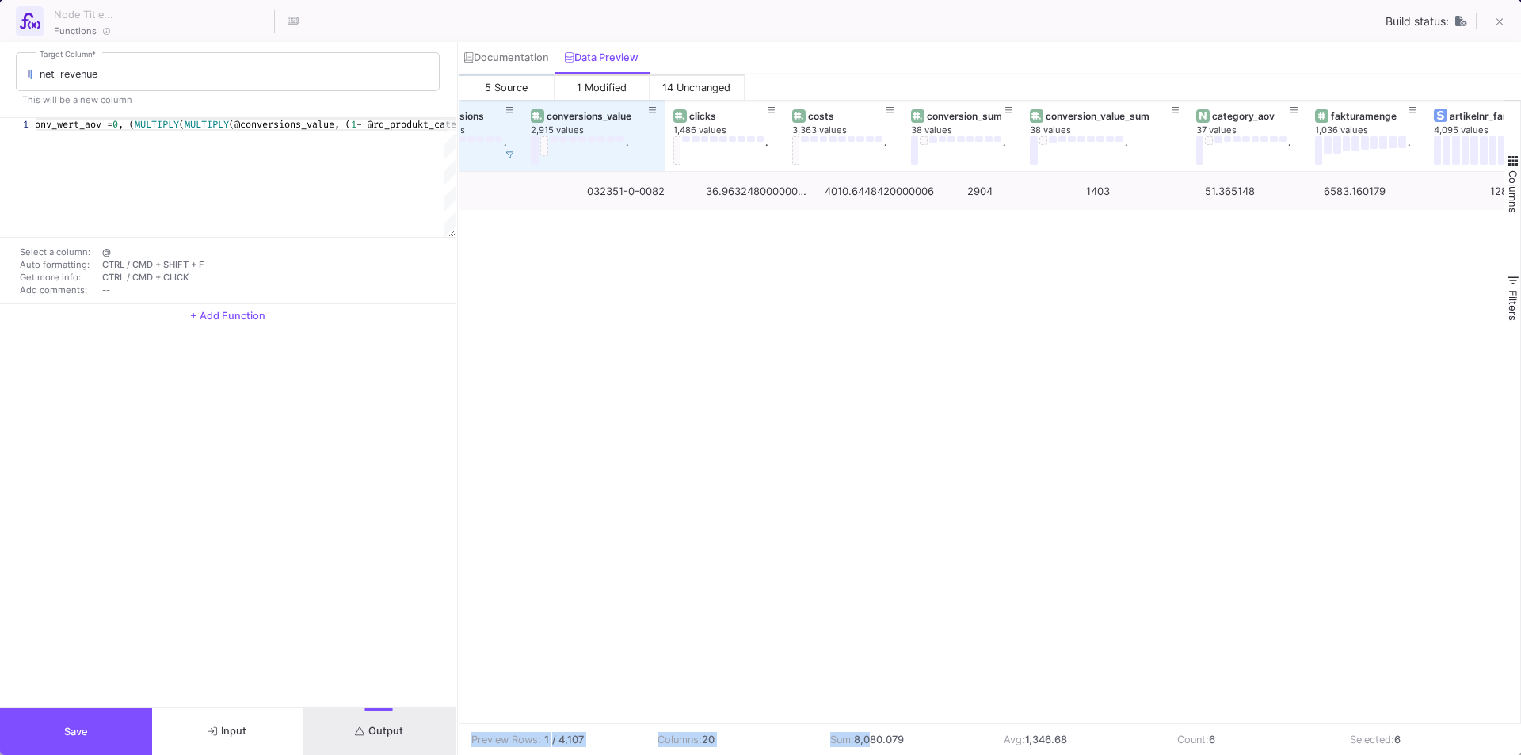
scroll to position [0, 294]
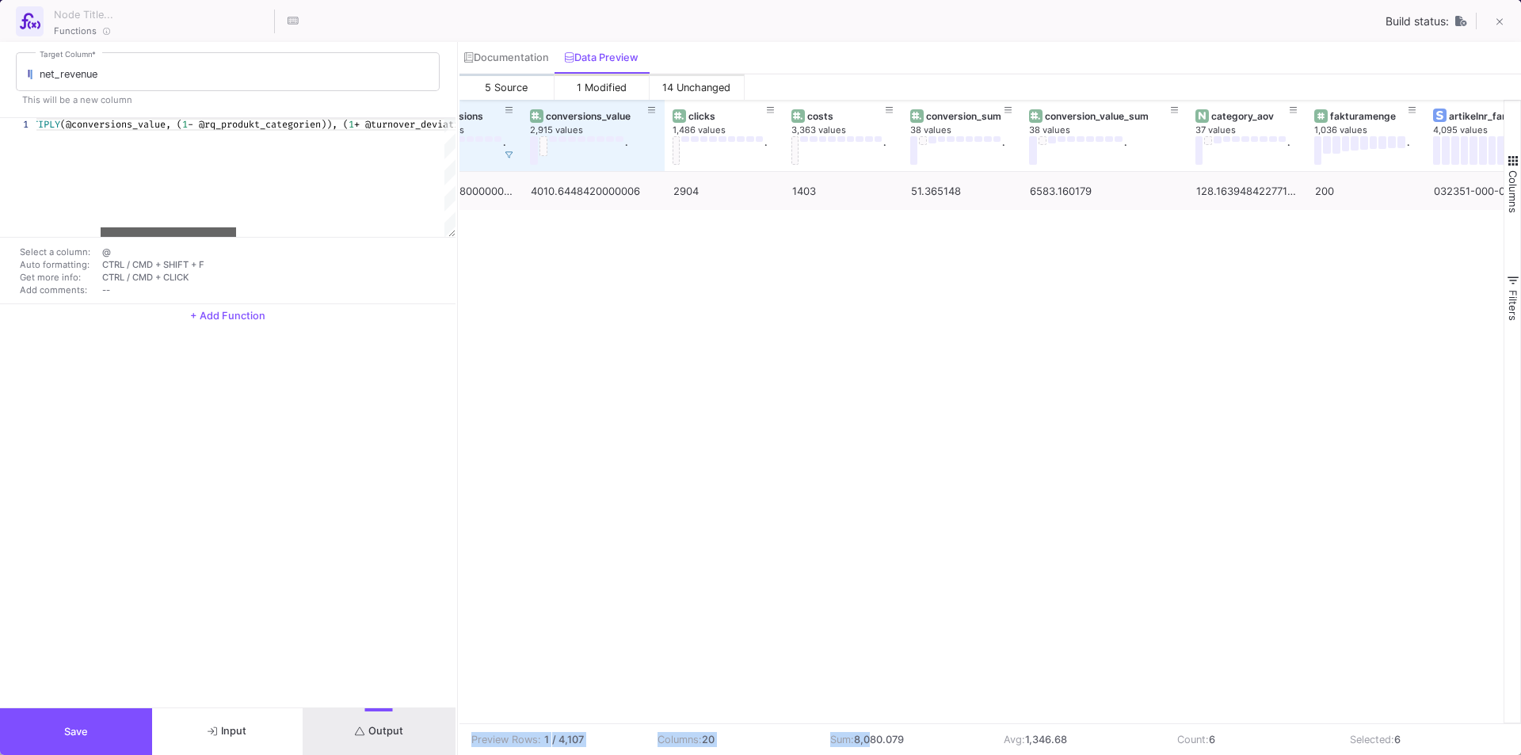
drag, startPoint x: 164, startPoint y: 234, endPoint x: 219, endPoint y: 243, distance: 55.5
click at [219, 243] on div "1 IF (@conv_wert_aov = 0 , ( MULTIPLY ( MULTIPLY (@conversions_value, ( 1 - @rq…" at bounding box center [228, 211] width 456 height 186
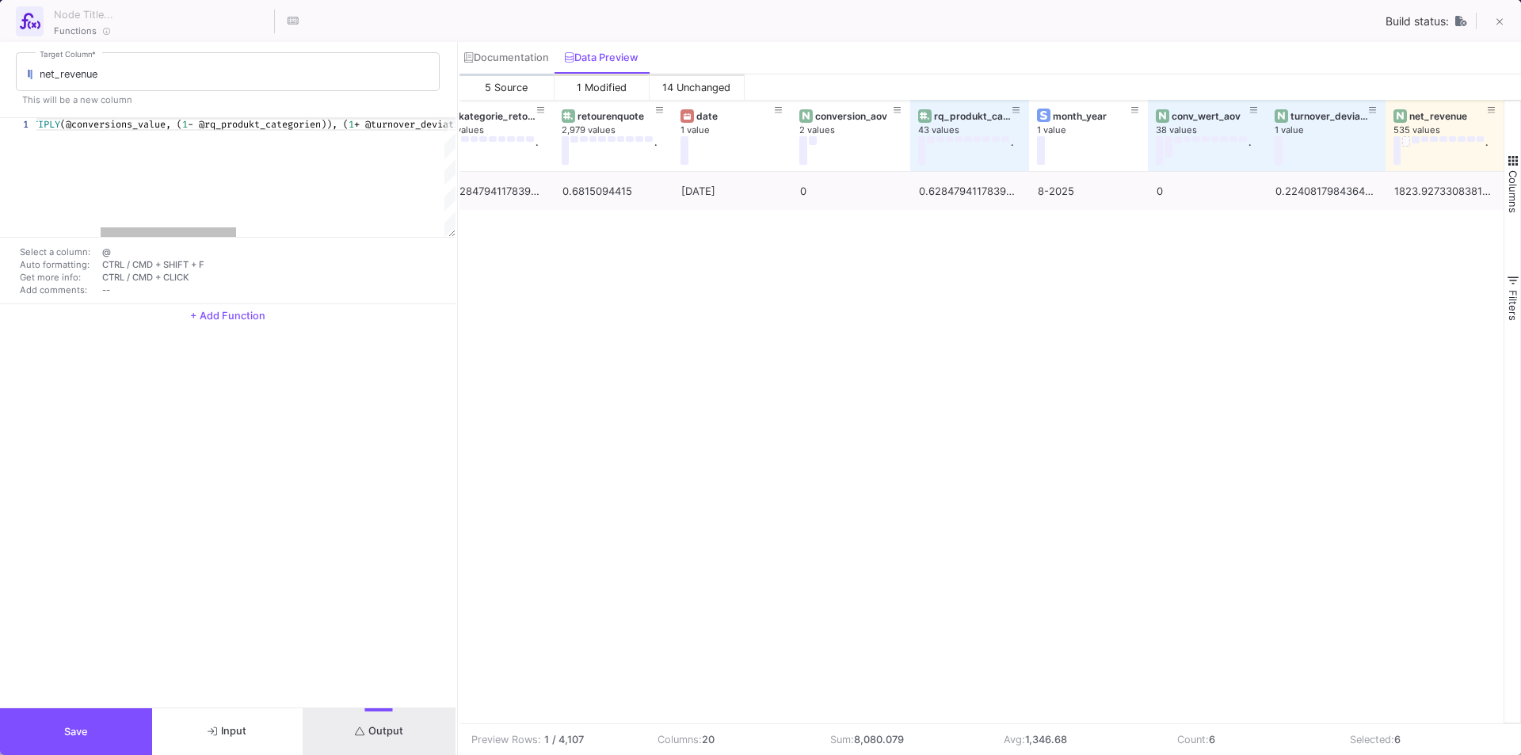
scroll to position [0, 120]
drag, startPoint x: 301, startPoint y: 128, endPoint x: 2, endPoint y: 104, distance: 300.4
click at [83, 123] on span "(@conv_wert_aov" at bounding box center [89, 124] width 83 height 13
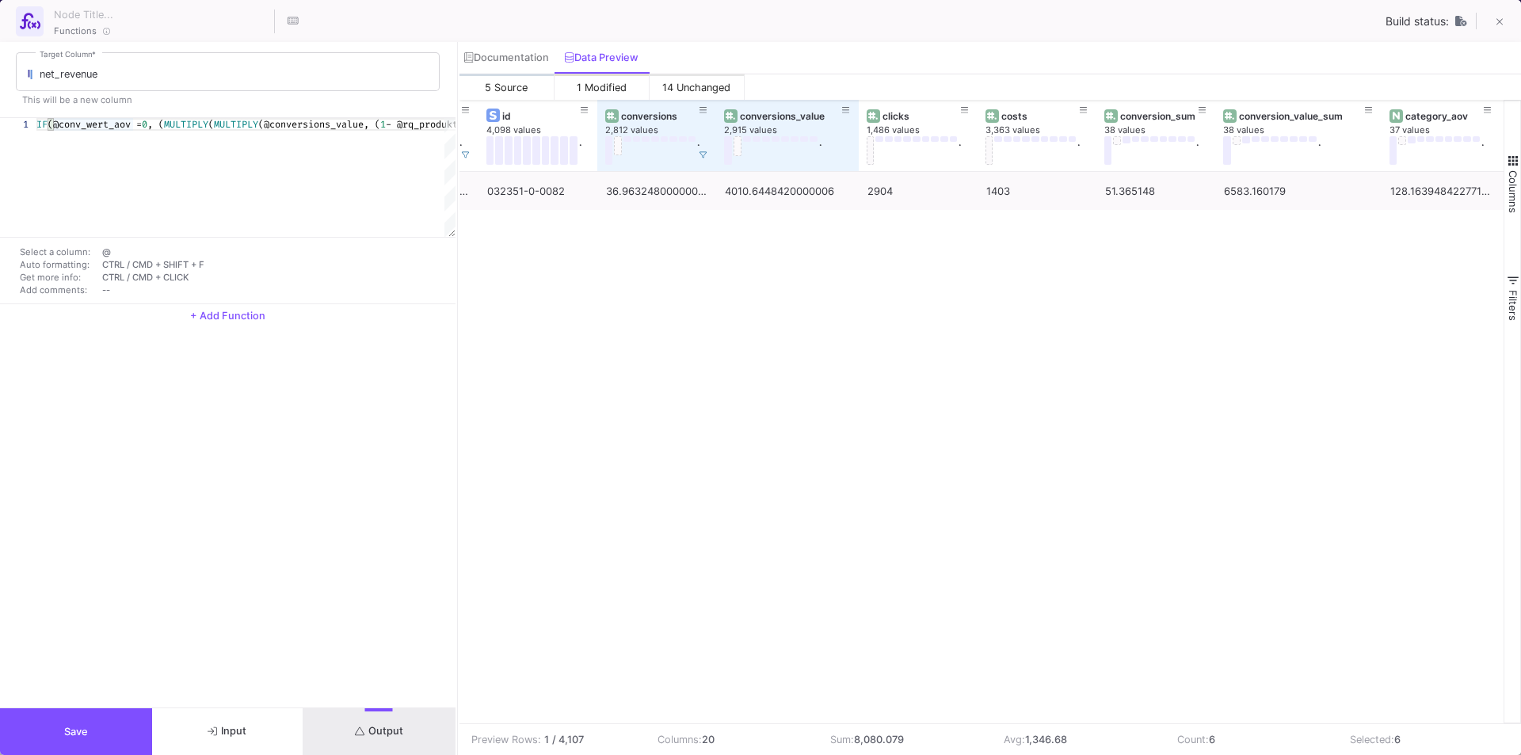
scroll to position [0, 0]
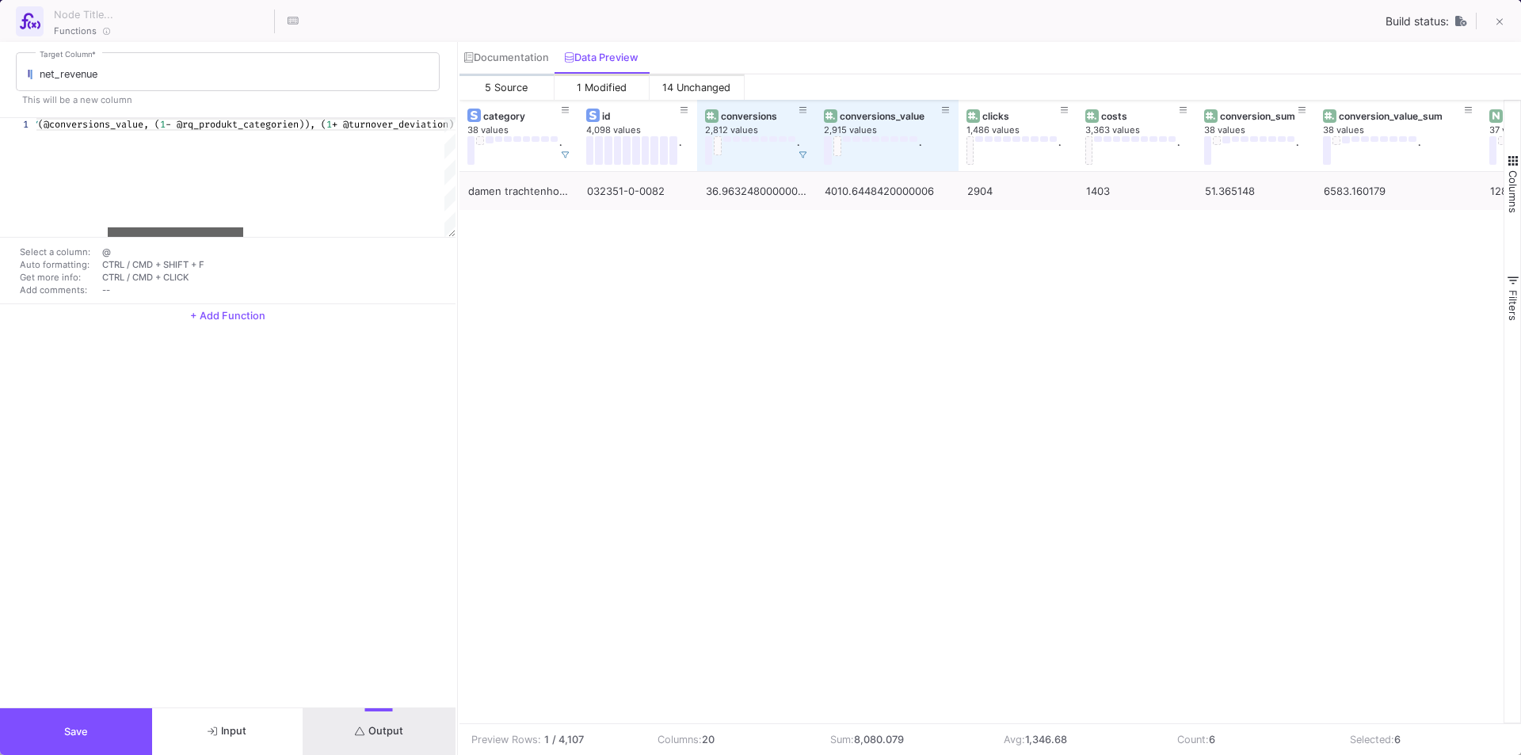
drag, startPoint x: 143, startPoint y: 231, endPoint x: 214, endPoint y: 234, distance: 71.4
click at [214, 234] on div at bounding box center [175, 232] width 135 height 10
drag, startPoint x: 213, startPoint y: 231, endPoint x: 374, endPoint y: 243, distance: 161.3
click at [374, 243] on div "1 IF (@conv_wert_aov = 0 , ( MULTIPLY ( MULTIPLY (@conversions_value, ( 1 - @rq…" at bounding box center [228, 211] width 456 height 186
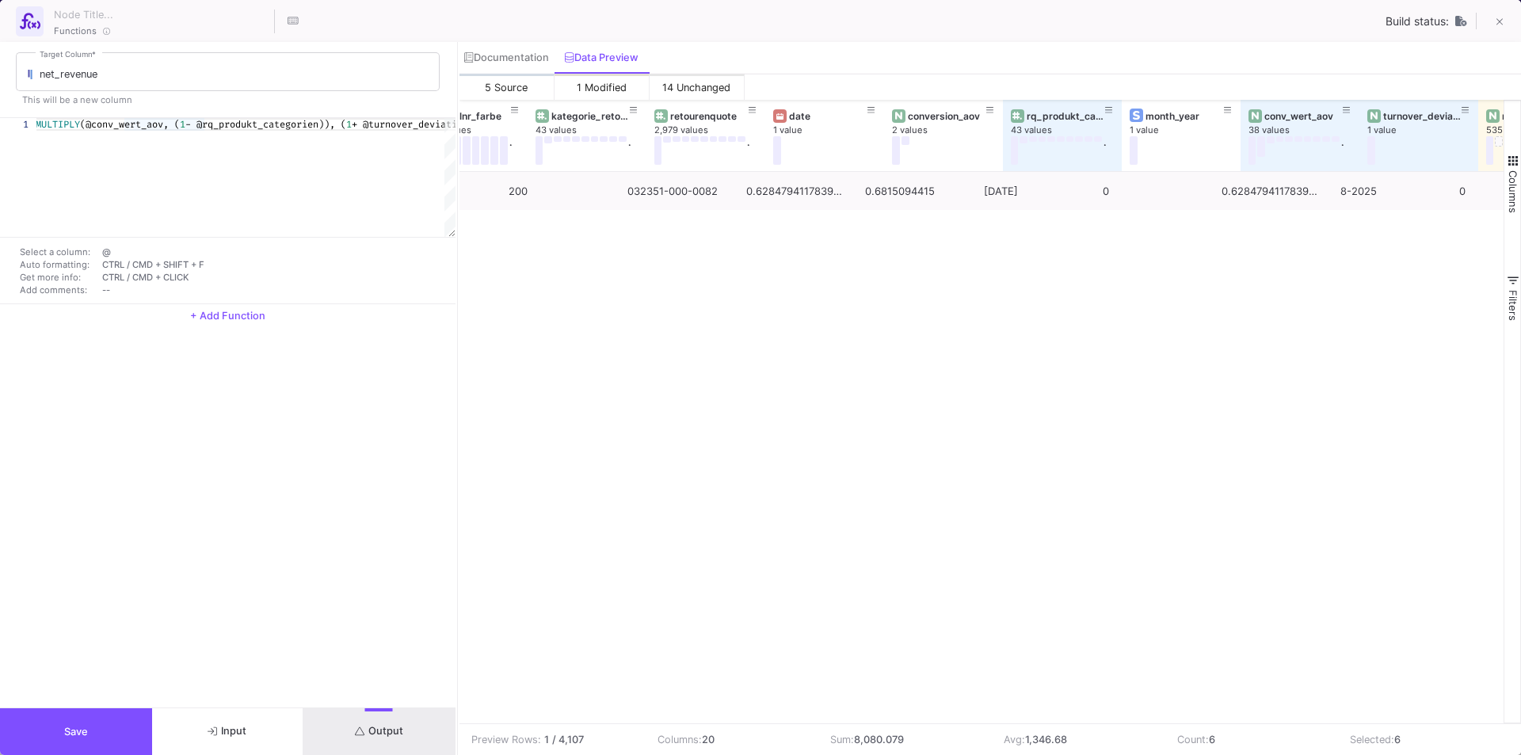
scroll to position [0, 1310]
drag, startPoint x: 1054, startPoint y: 725, endPoint x: 1063, endPoint y: 724, distance: 8.8
click at [1063, 724] on td "Avg: 1,346.68" at bounding box center [1078, 739] width 173 height 31
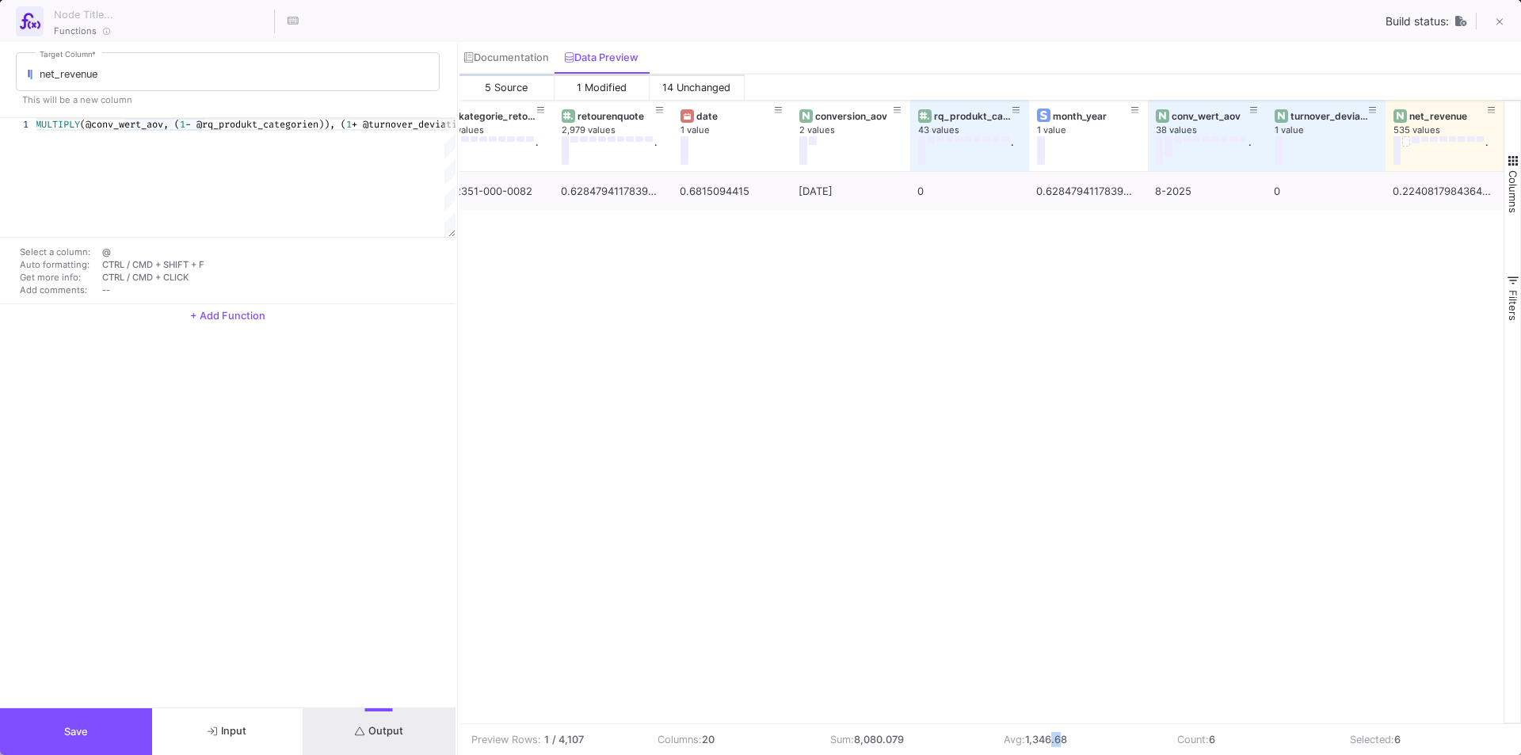
scroll to position [0, 1403]
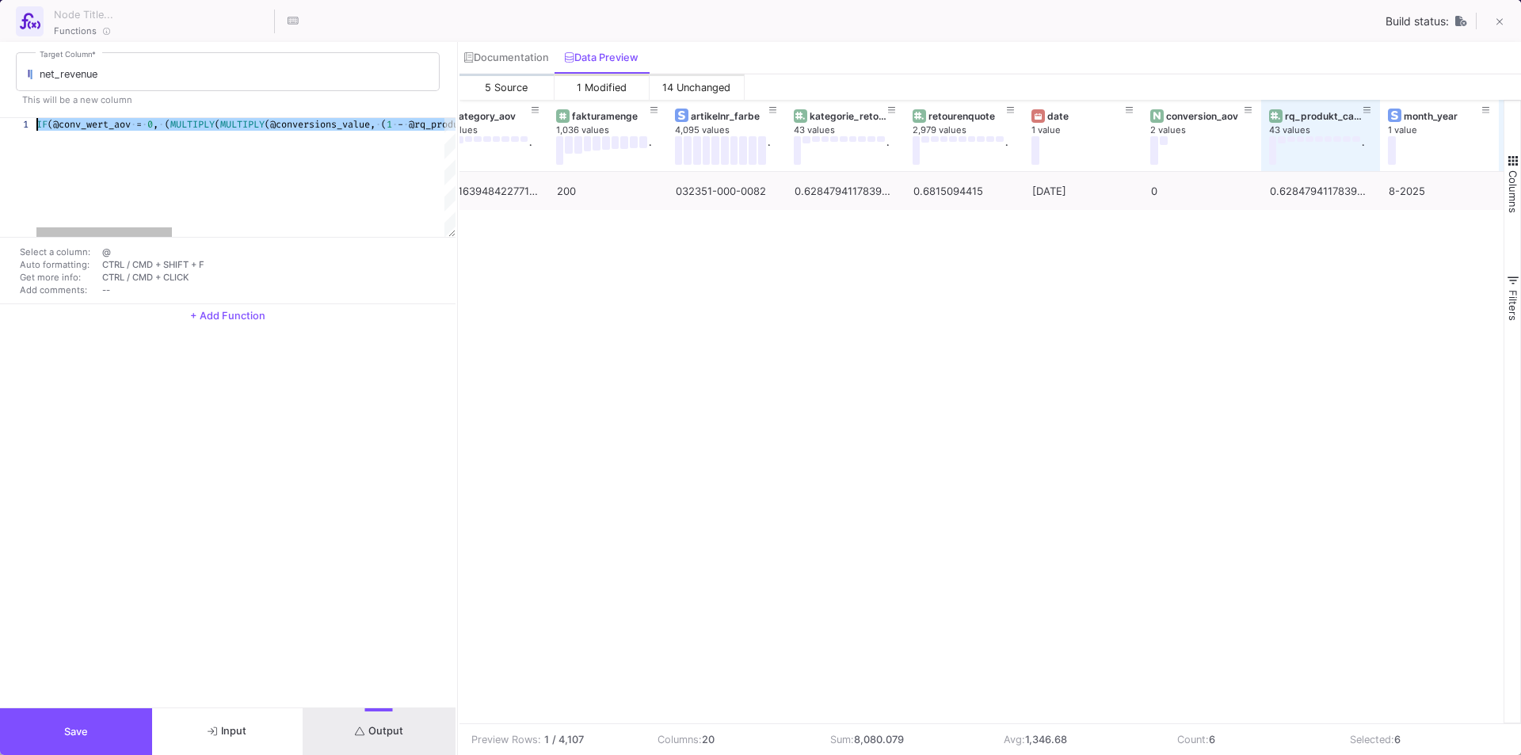
drag, startPoint x: 223, startPoint y: 127, endPoint x: -61, endPoint y: 124, distance: 284.4
click at [72, 124] on span "(@conv_wert_aov" at bounding box center [89, 124] width 83 height 13
drag, startPoint x: 37, startPoint y: 124, endPoint x: 677, endPoint y: 127, distance: 639.3
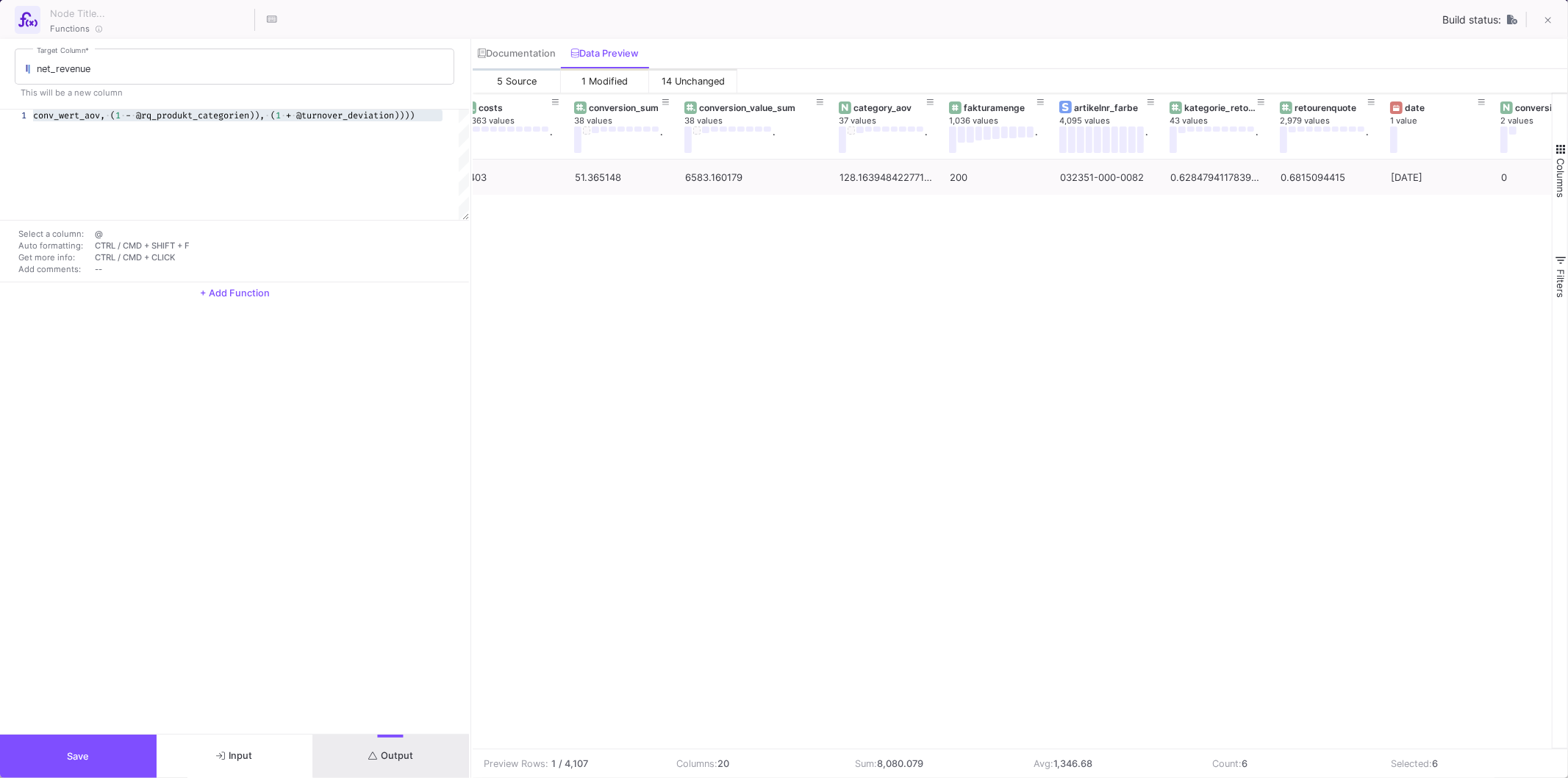
scroll to position [0, 591]
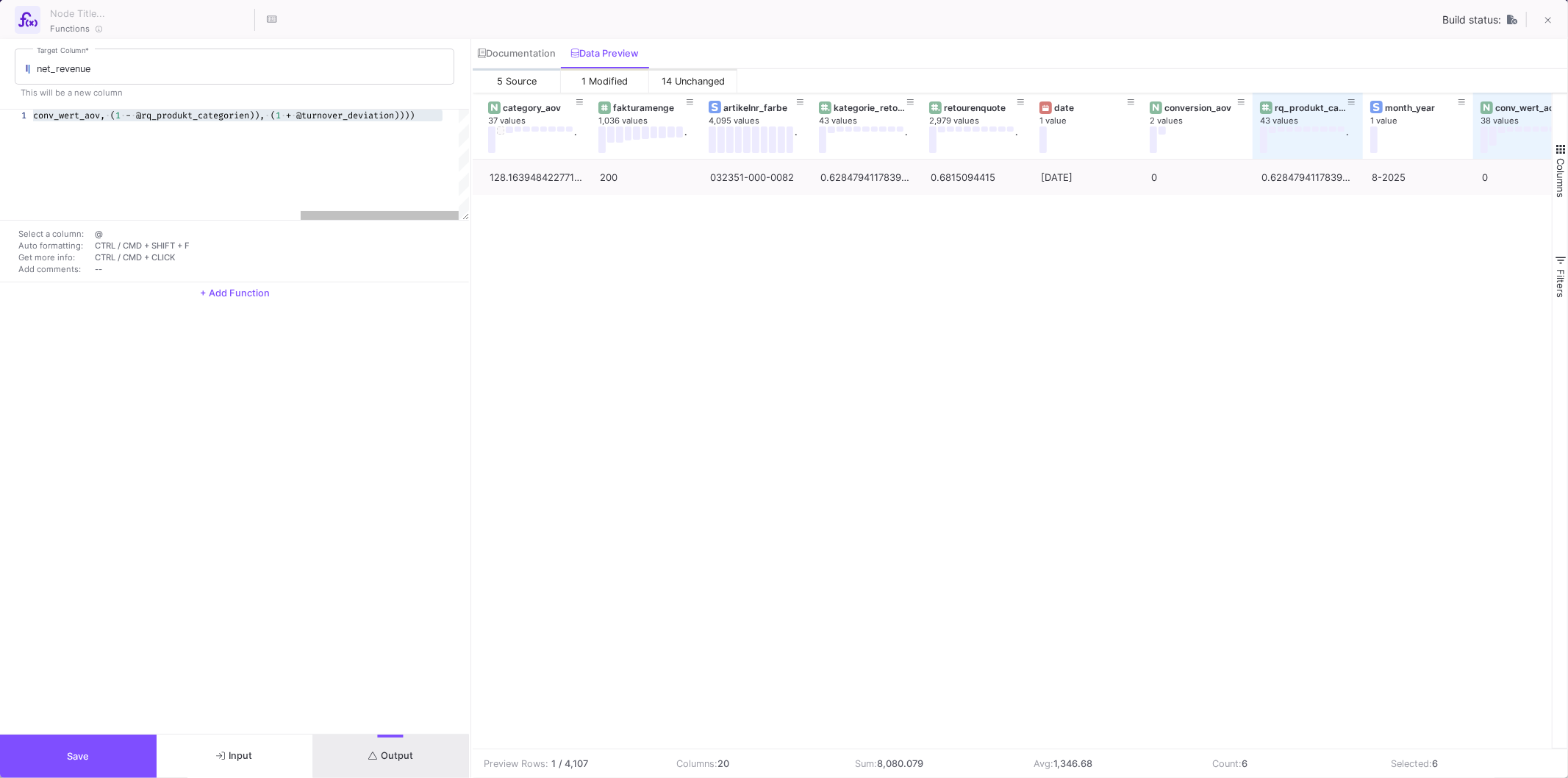
click at [213, 111] on span "@rq_produkt_categorien))," at bounding box center [200, 115] width 129 height 12
click at [229, 107] on div "net_revenue Target Column * This will be a new column" at bounding box center [234, 73] width 469 height 70
drag, startPoint x: 234, startPoint y: 114, endPoint x: -54, endPoint y: 110, distance: 288.0
click at [0, 110] on html "K Krueger Krueger Current branch main Branch Options Last fetched about 5 hours…" at bounding box center [784, 389] width 1568 height 778
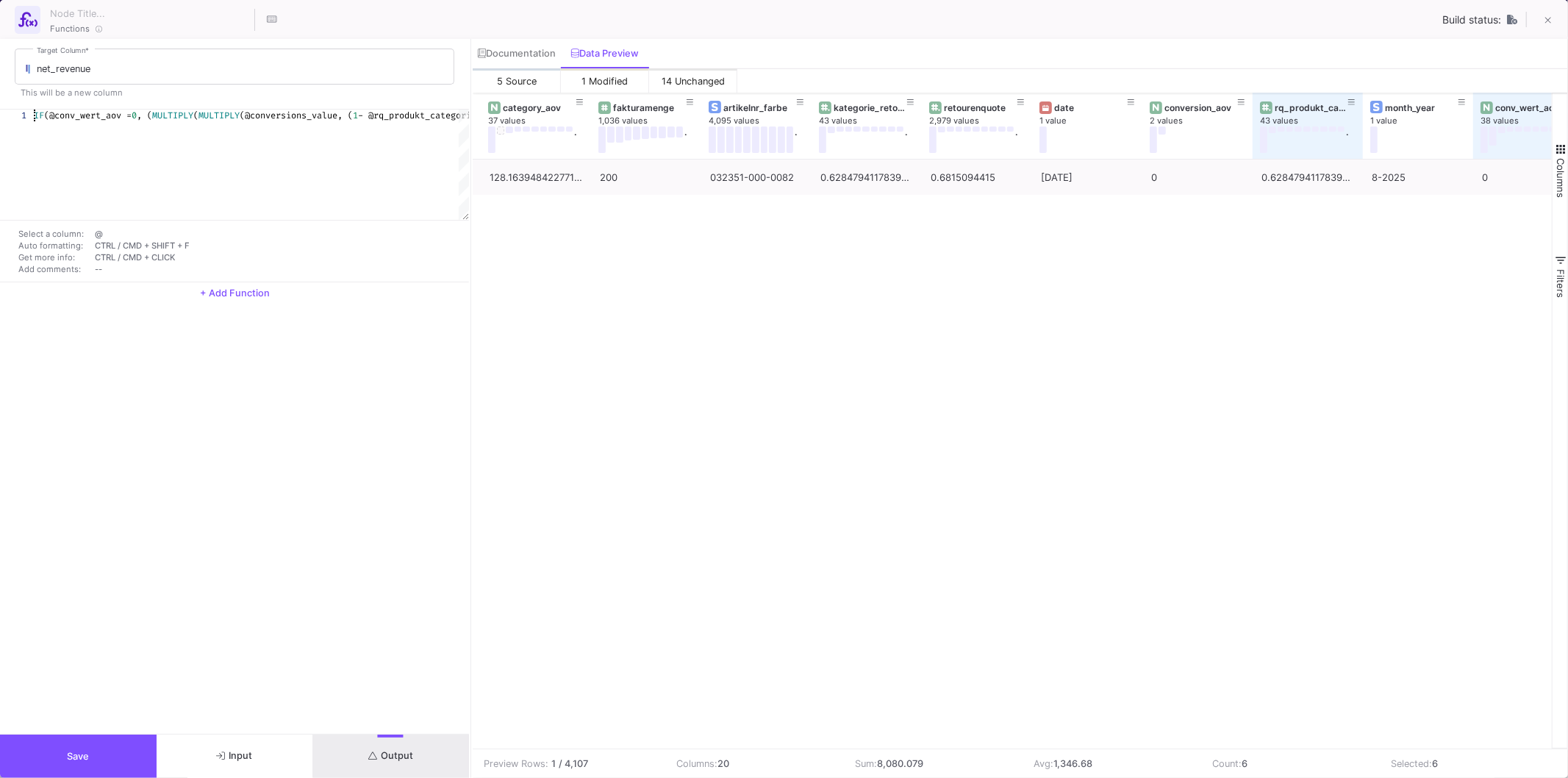
drag, startPoint x: 196, startPoint y: 118, endPoint x: 296, endPoint y: 126, distance: 100.3
click at [0, 108] on html "K Krueger Krueger Current branch main Branch Options Last fetched about 5 hours…" at bounding box center [784, 389] width 1568 height 778
click at [290, 119] on span "(@conversions_value, (" at bounding box center [302, 115] width 113 height 12
drag, startPoint x: 162, startPoint y: 214, endPoint x: 85, endPoint y: 251, distance: 85.4
click at [61, 214] on div at bounding box center [112, 215] width 158 height 9
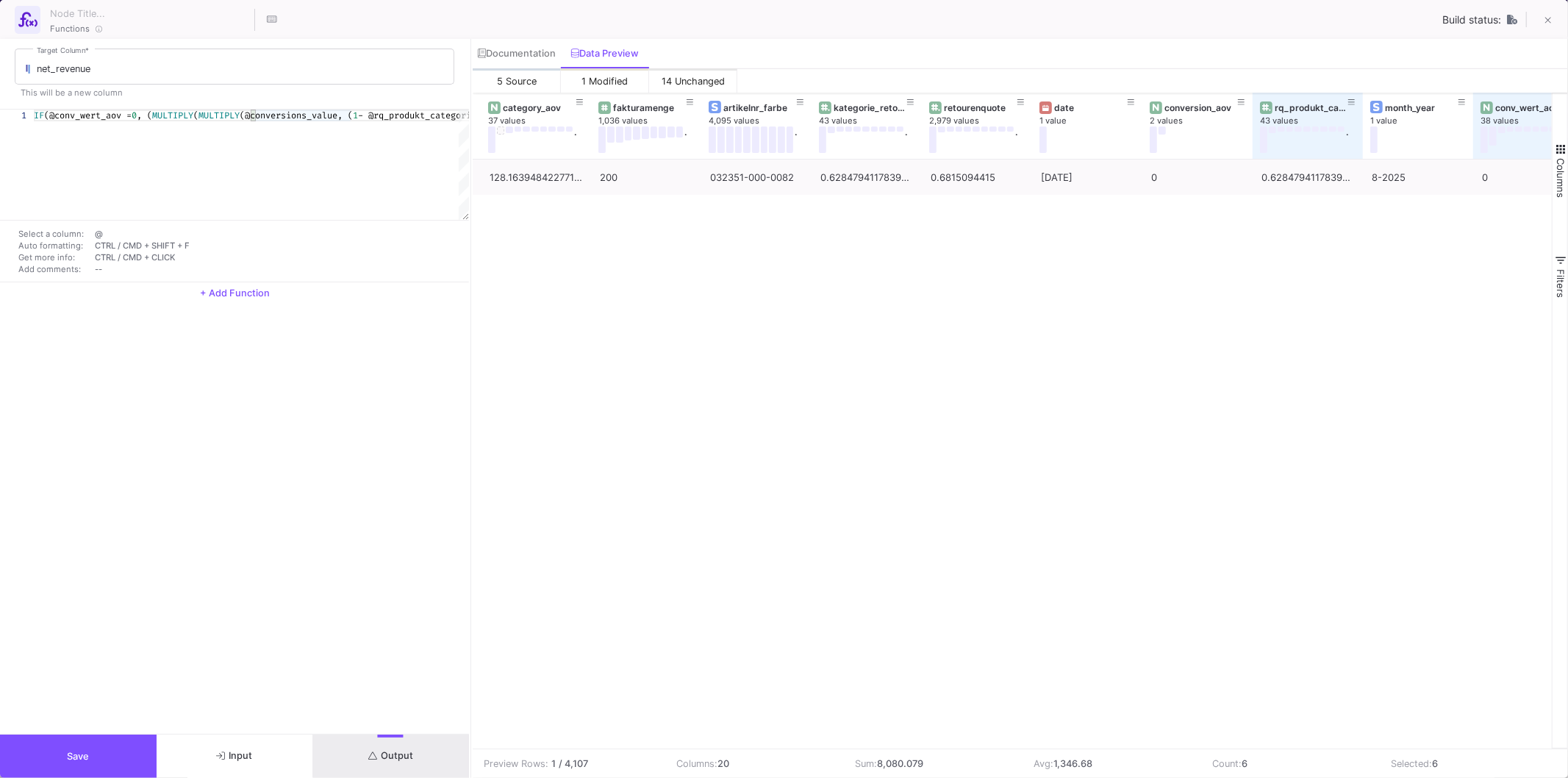
drag, startPoint x: 655, startPoint y: 451, endPoint x: 651, endPoint y: 440, distance: 11.7
click at [655, 451] on div "200 032351-000-0082 128.16394842277103 6583.160179 0.6284794117839064 0.6815094…" at bounding box center [1011, 454] width 1079 height 590
click at [172, 221] on div "Select a column: @ Auto formatting: CTRL / CMD + SHIFT + F Get more info: CTRL …" at bounding box center [234, 250] width 469 height 58
drag, startPoint x: 171, startPoint y: 214, endPoint x: 189, endPoint y: 214, distance: 18.0
click at [189, 214] on div at bounding box center [132, 215] width 158 height 9
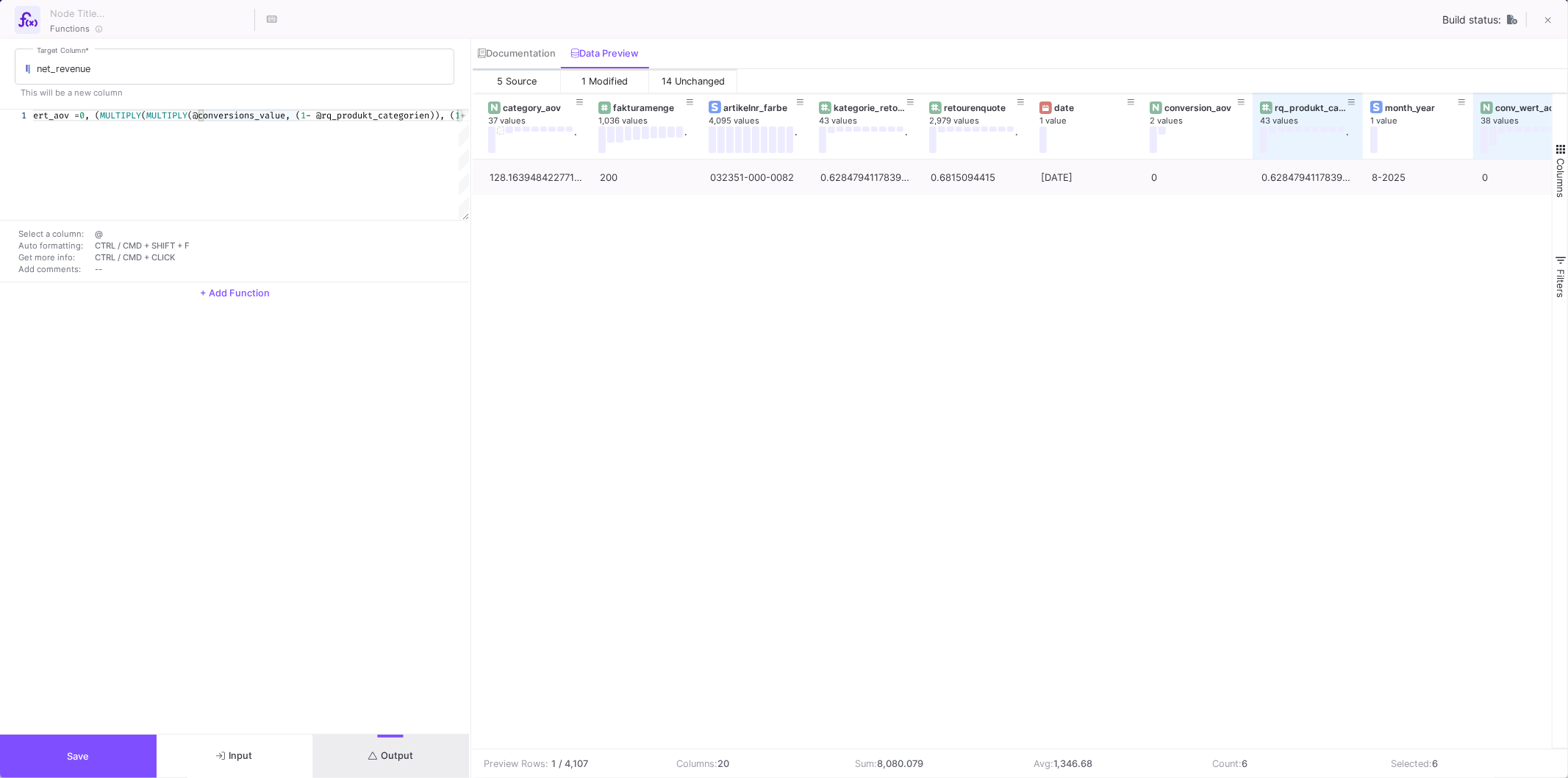
click at [560, 407] on div "200 032351-000-0082 128.16394842277103 6583.160179 0.6284794117839064 0.6815094…" at bounding box center [1011, 454] width 1079 height 590
click at [724, 592] on div "200 032351-000-0082 128.16394842277103 6583.160179 0.6284794117839064 0.6815094…" at bounding box center [1011, 454] width 1079 height 590
click at [1410, 19] on button at bounding box center [1549, 21] width 30 height 30
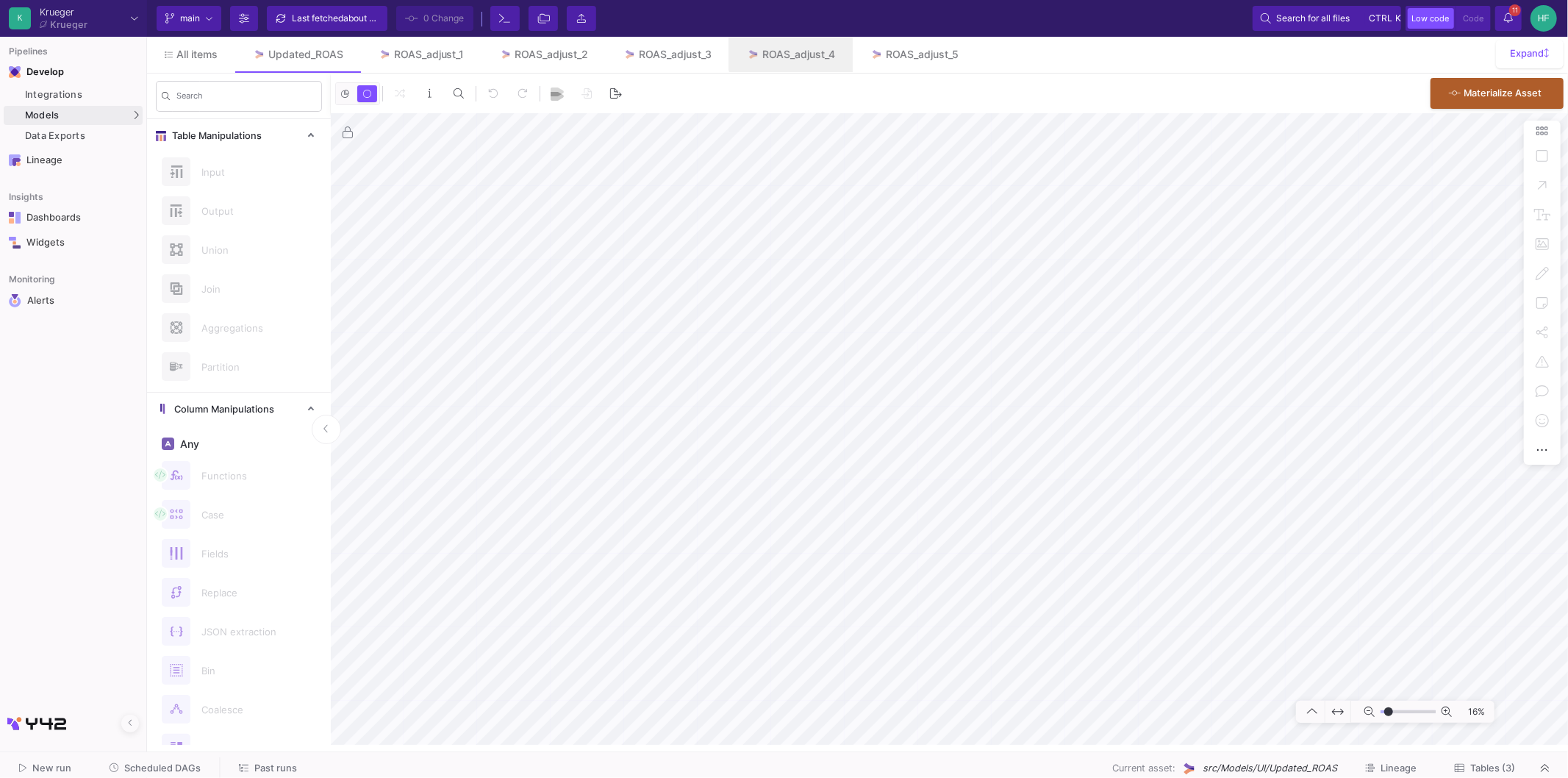
click at [821, 700] on html "K Krueger Krueger Current branch main Branch Options Last fetched about 5 hours…" at bounding box center [784, 389] width 1568 height 778
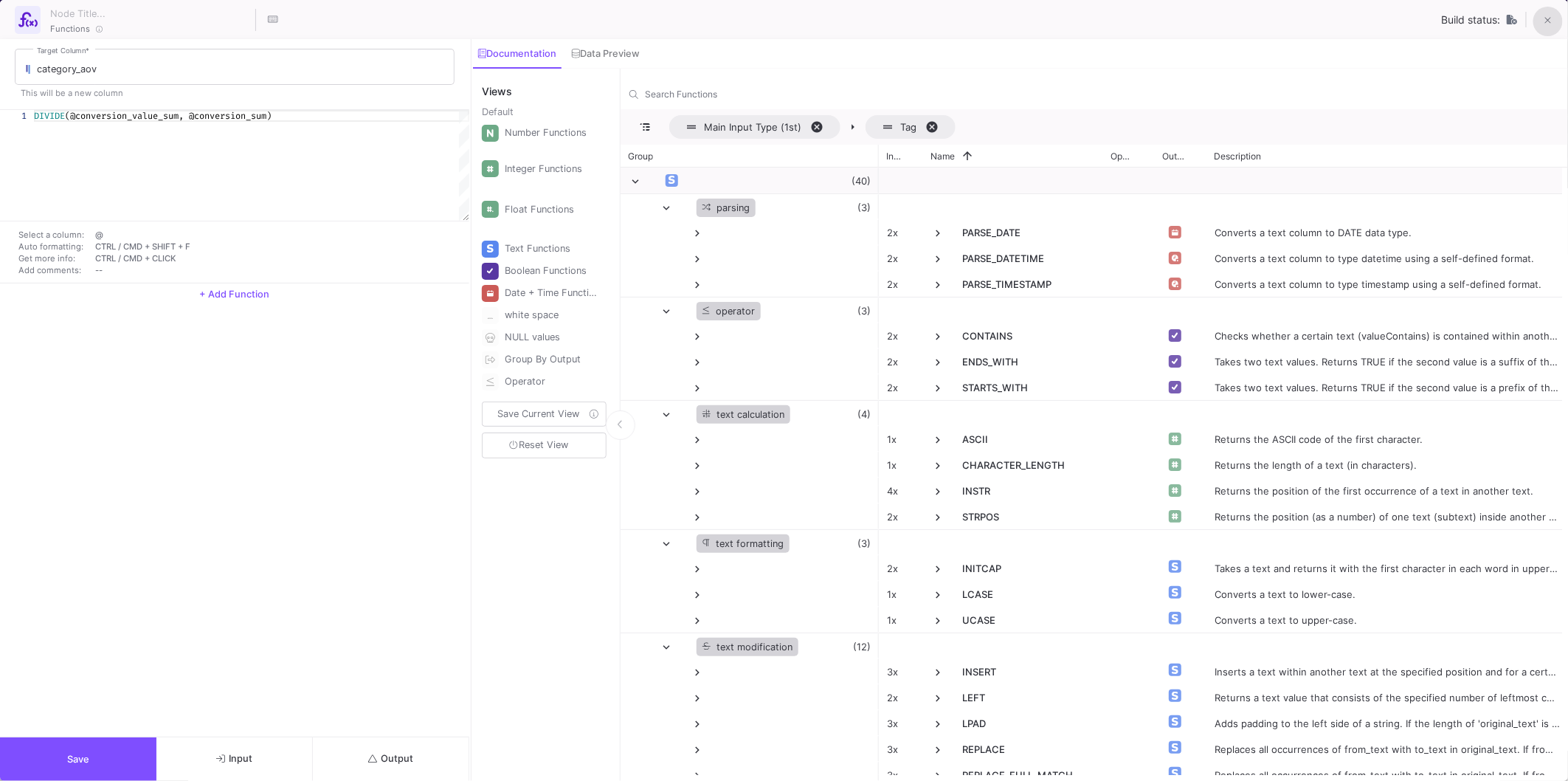
click at [1416, 17] on button at bounding box center [1548, 21] width 30 height 30
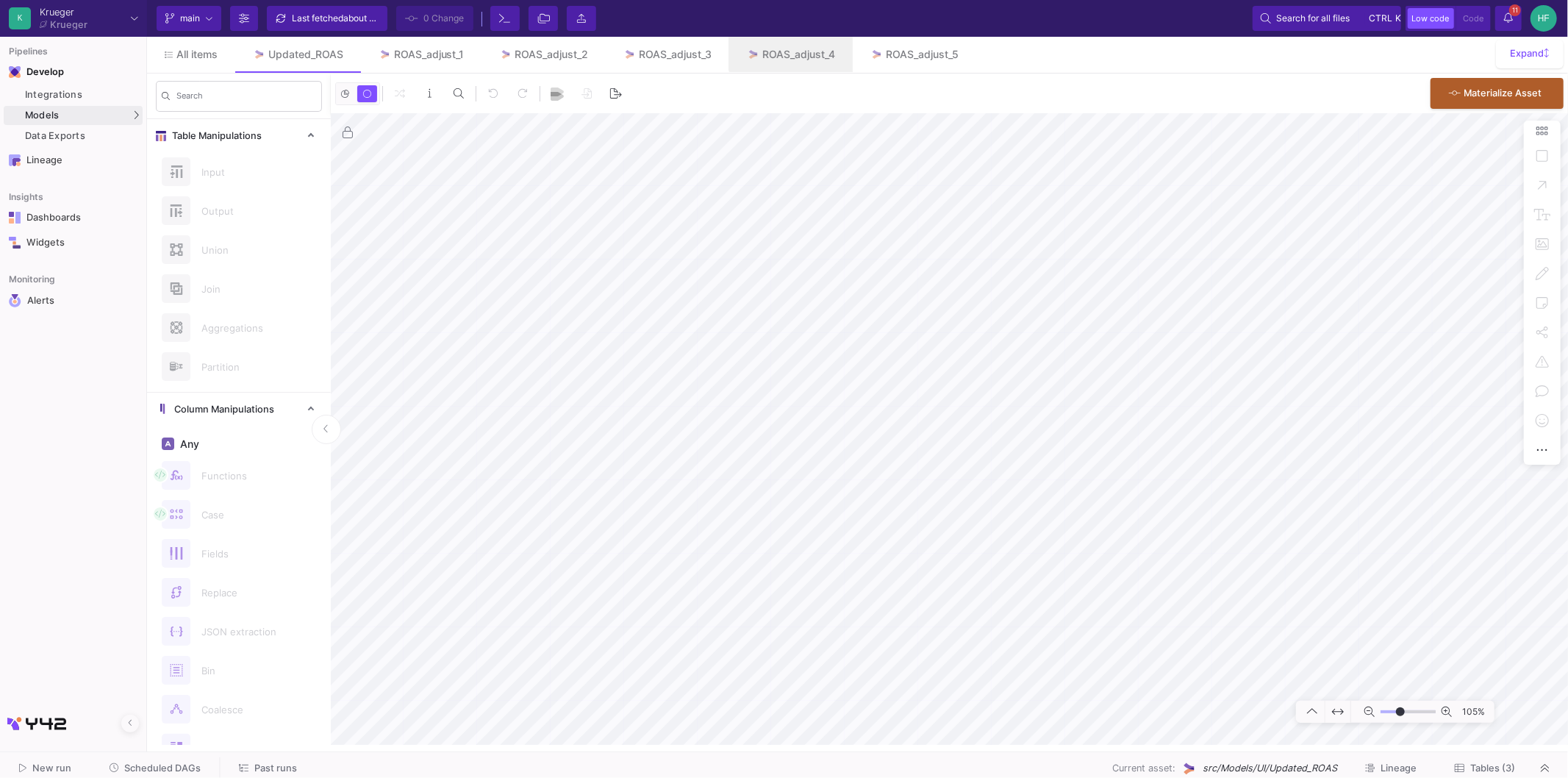
click at [324, 381] on mat-sidenav-container "Search Table Manipulations Input Output Union Join Aggregations Partition Colum…" at bounding box center [856, 408] width 1420 height 671
click at [277, 548] on mat-sidenav-container "Search Table Manipulations Input Output Union Join Aggregations Partition Colum…" at bounding box center [856, 408] width 1420 height 671
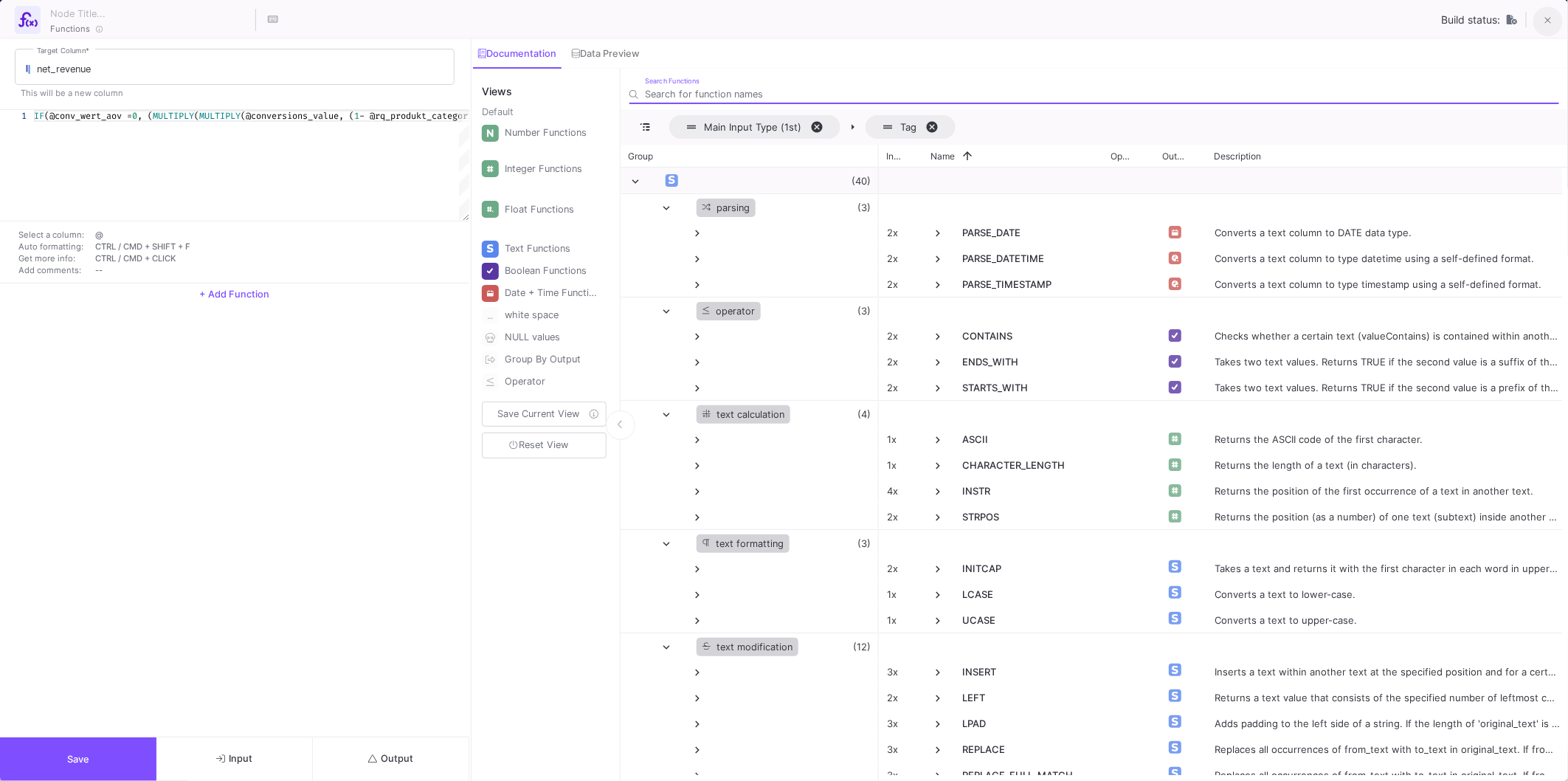
click at [1416, 20] on button at bounding box center [1548, 21] width 30 height 30
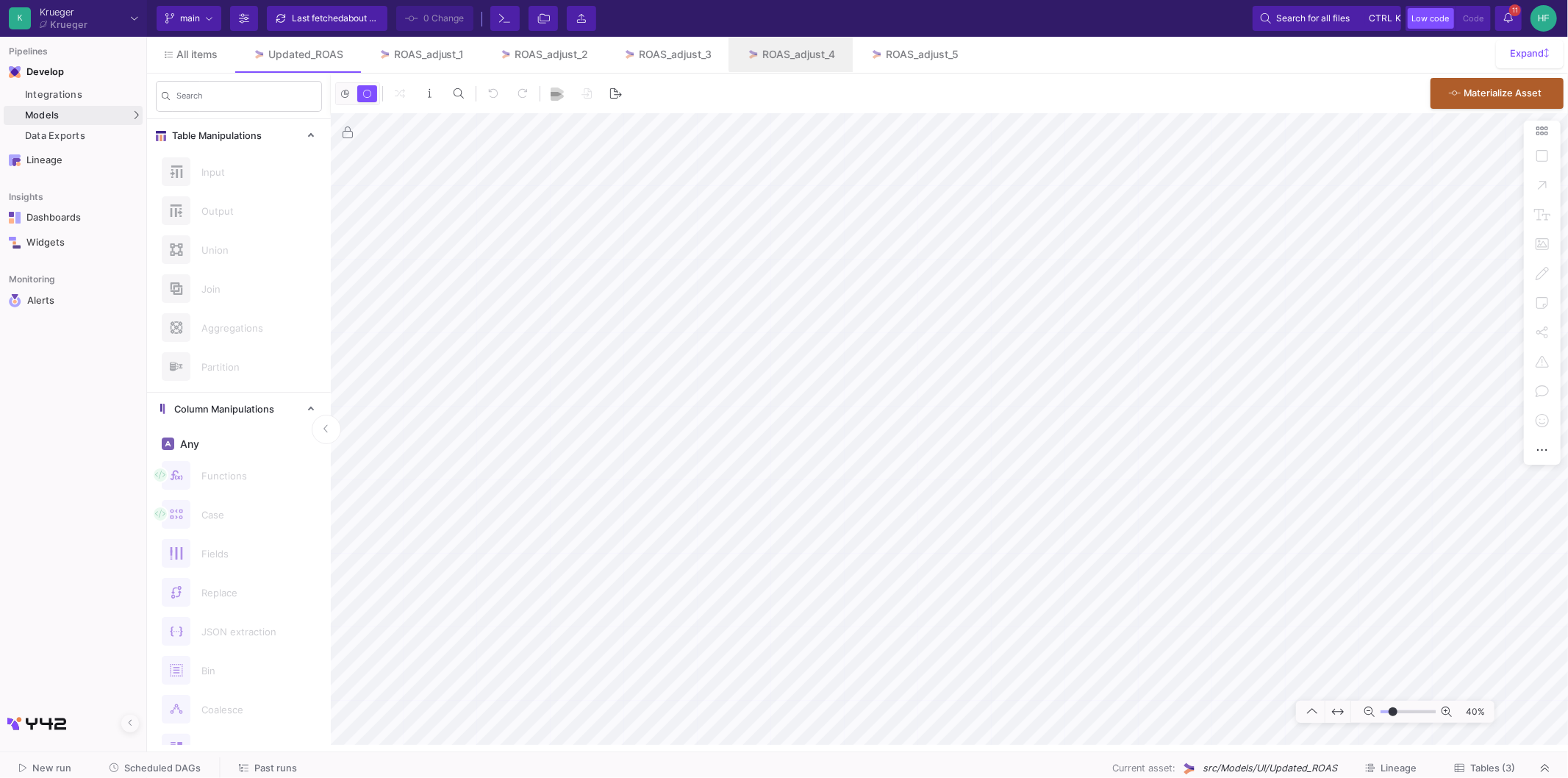
type input "-19"
click at [1410, 700] on icon at bounding box center [1545, 768] width 8 height 9
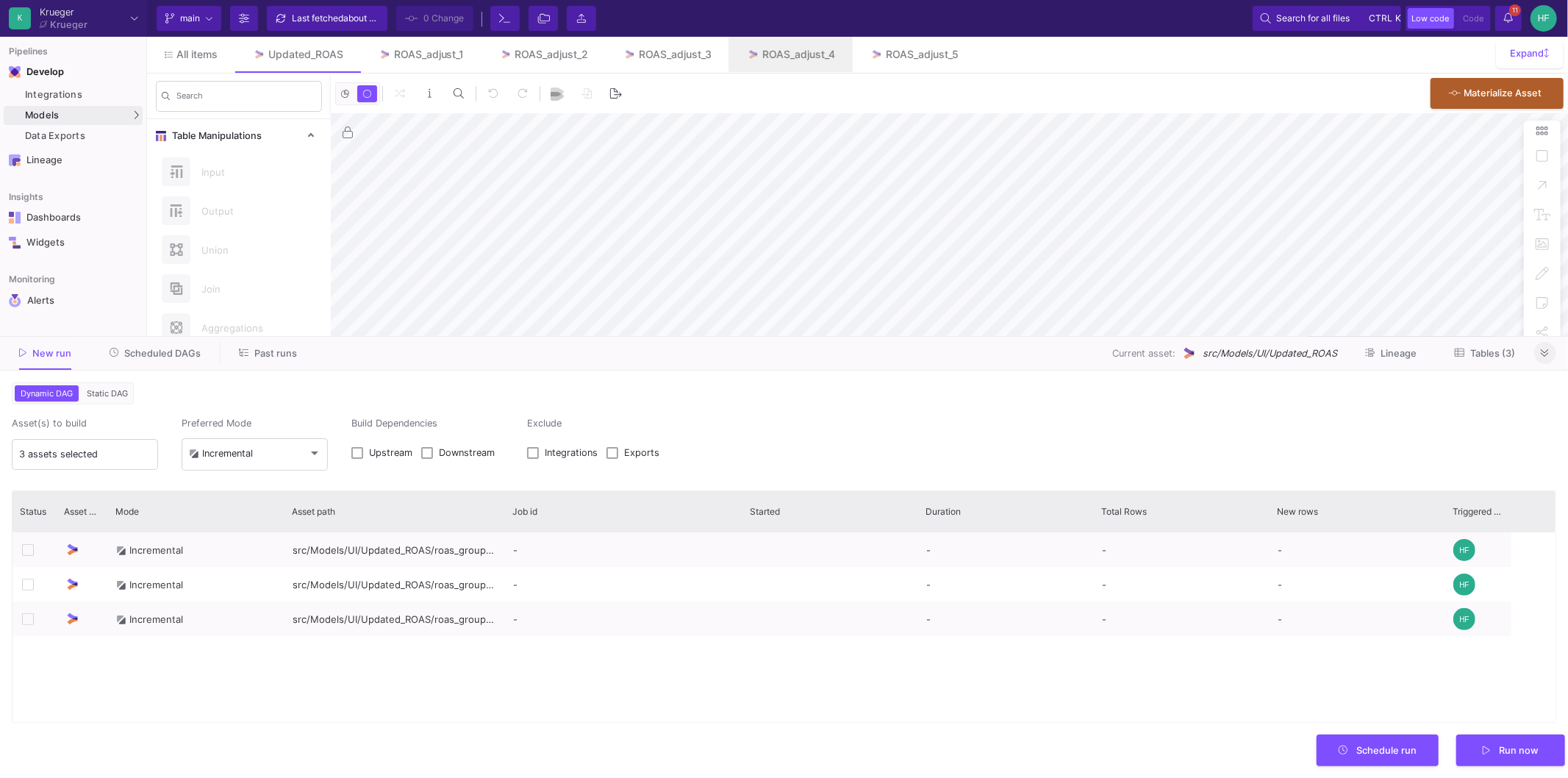
click at [1410, 353] on span "Tables (3)" at bounding box center [1492, 354] width 45 height 11
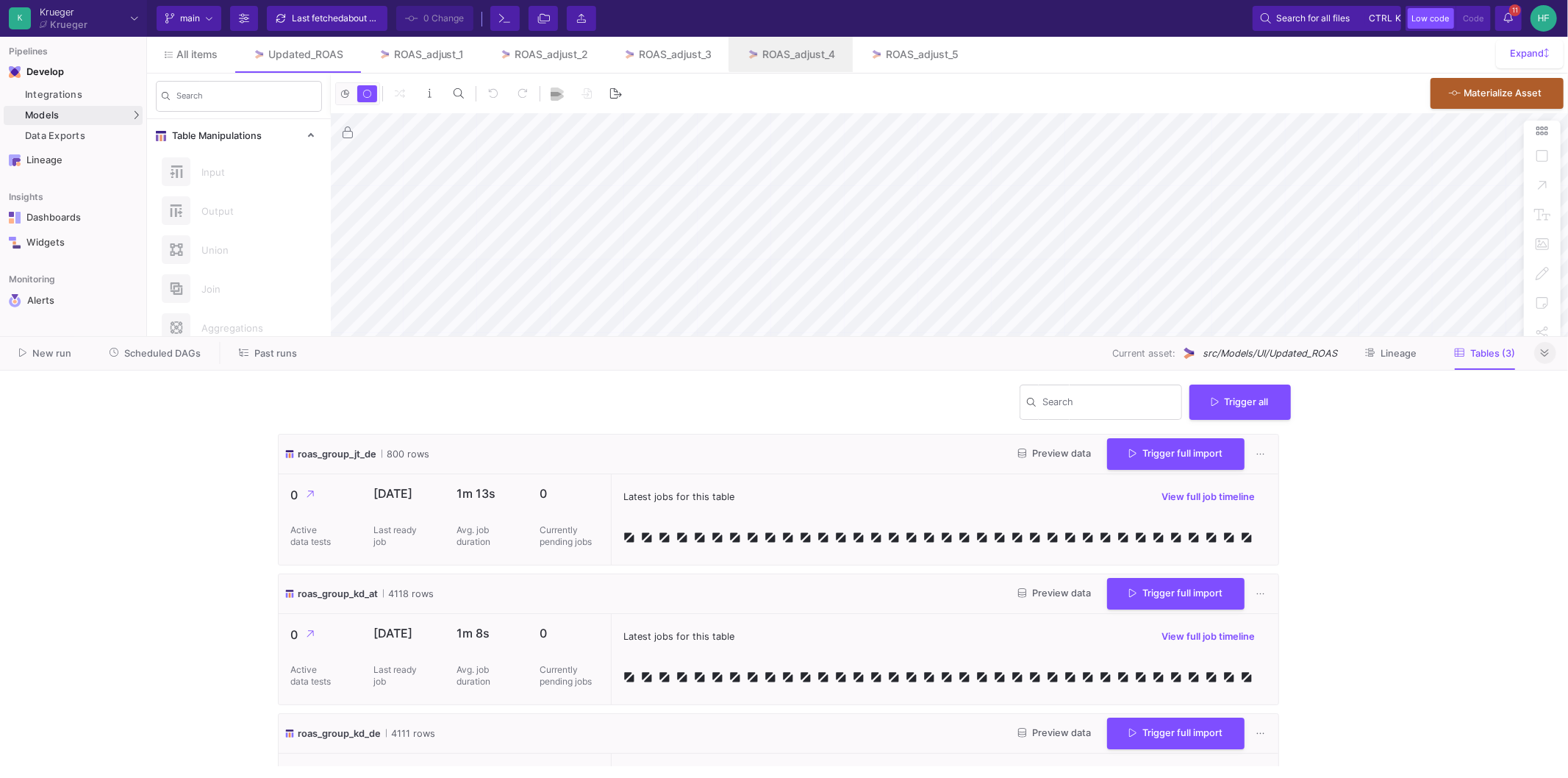
click at [1394, 355] on span "Lineage" at bounding box center [1398, 354] width 36 height 11
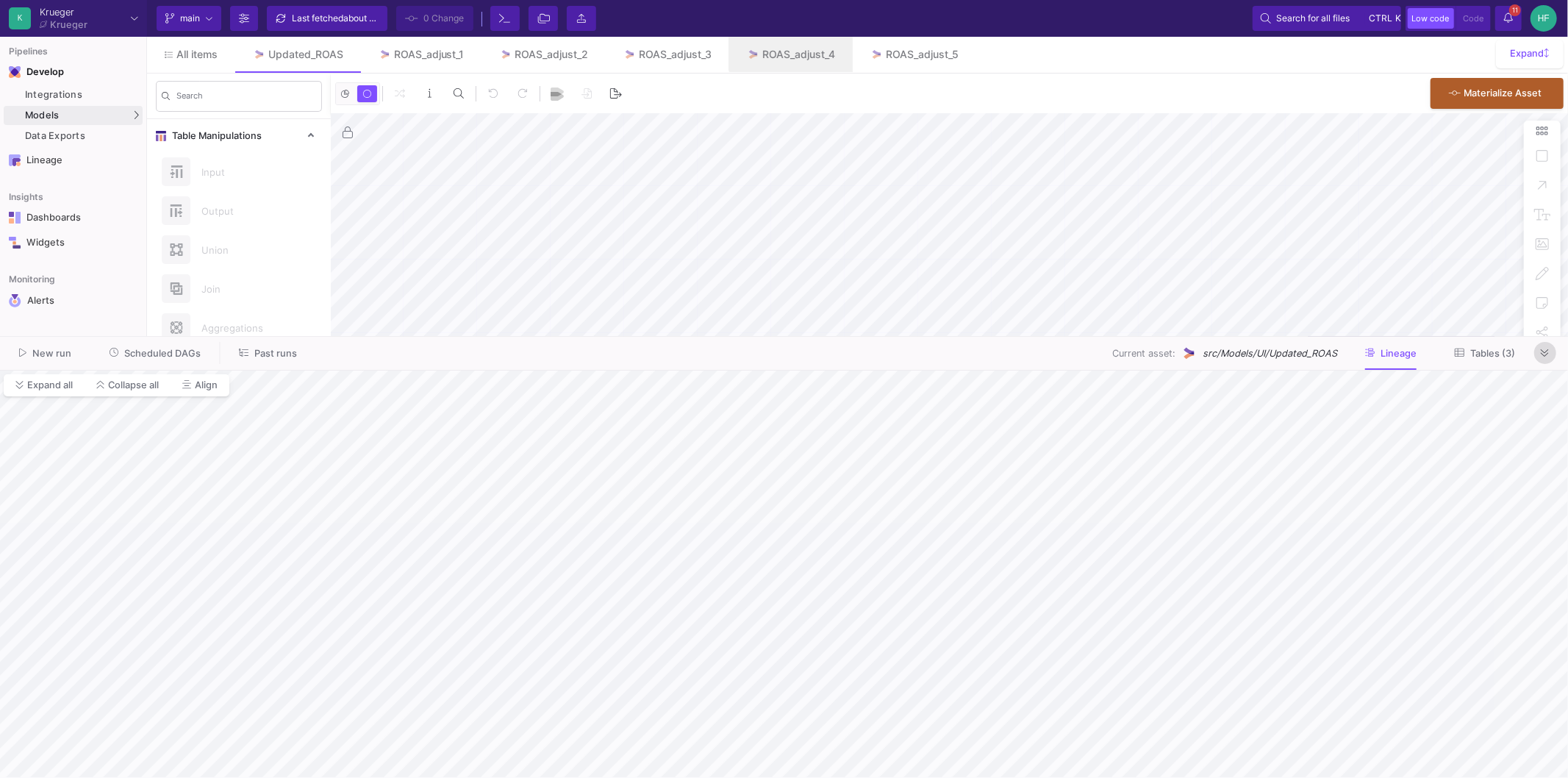
click at [1410, 356] on icon at bounding box center [1545, 354] width 8 height 9
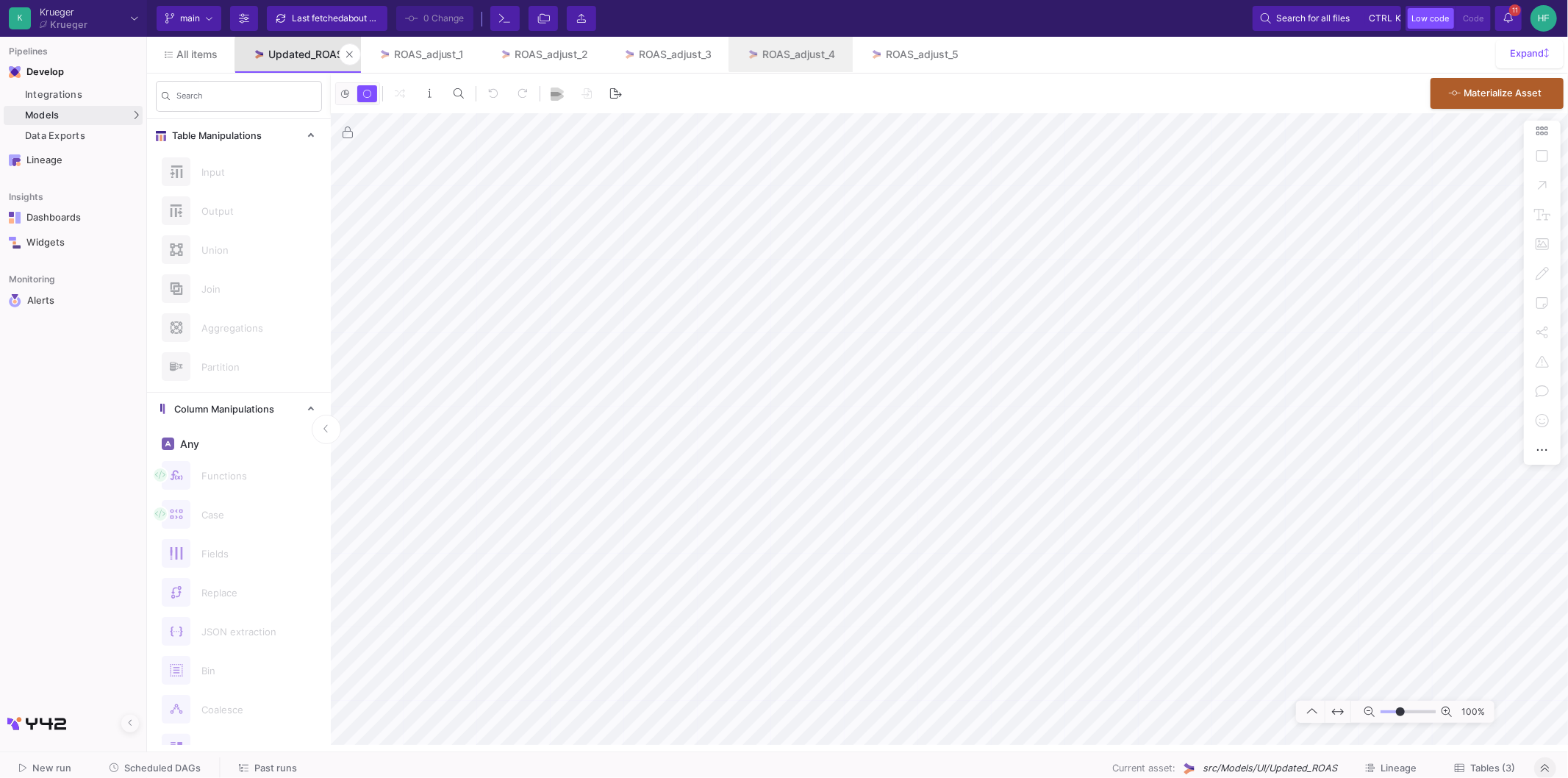
click at [313, 58] on div "Updated_ROAS" at bounding box center [305, 54] width 75 height 12
click at [968, 52] on icon at bounding box center [964, 54] width 6 height 6
click at [841, 54] on button at bounding box center [842, 55] width 22 height 22
click at [0, 0] on icon at bounding box center [0, 0] width 0 height 0
click at [598, 55] on icon at bounding box center [595, 54] width 6 height 10
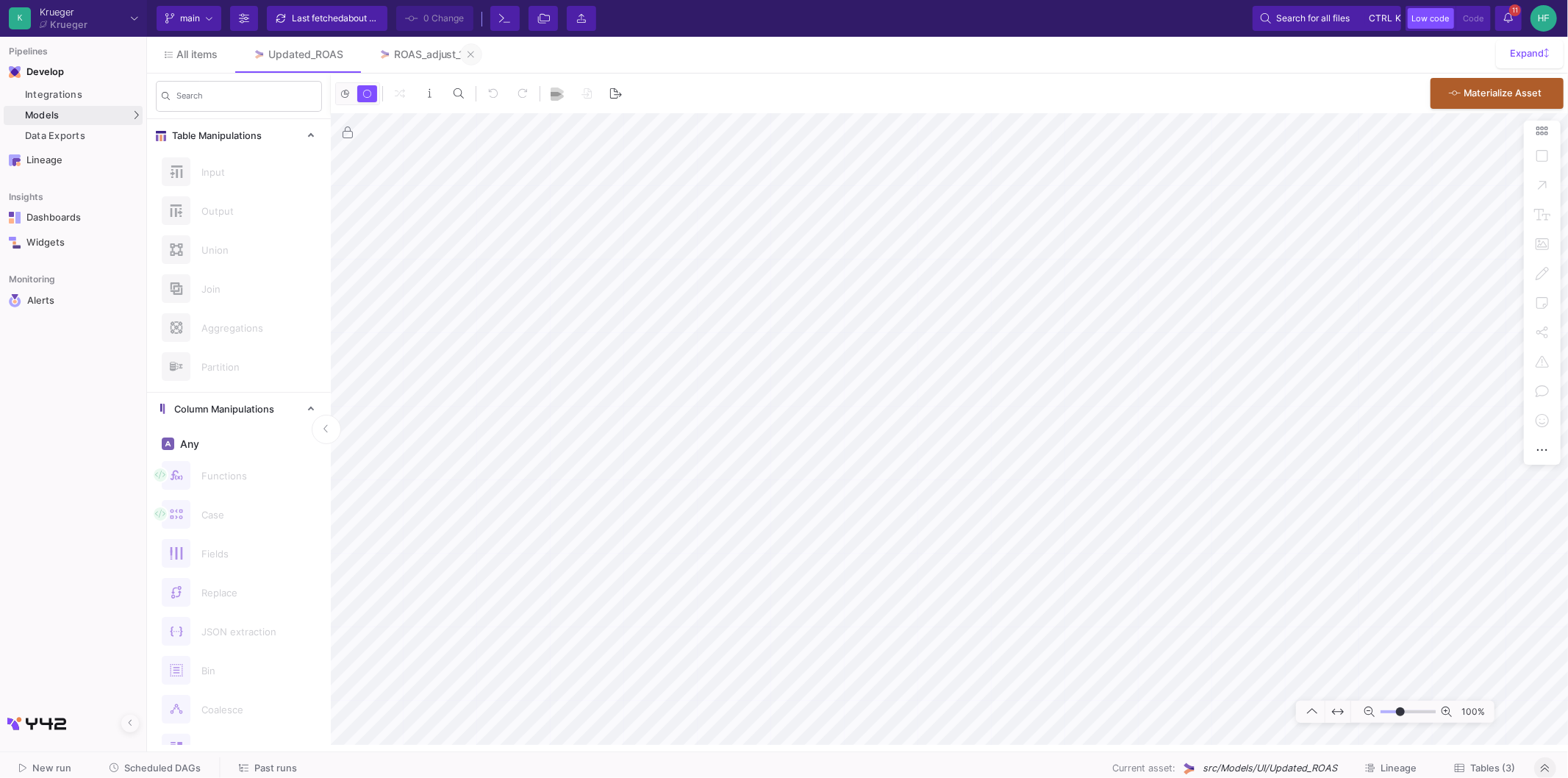
click at [474, 53] on icon at bounding box center [470, 54] width 6 height 10
type input "-38"
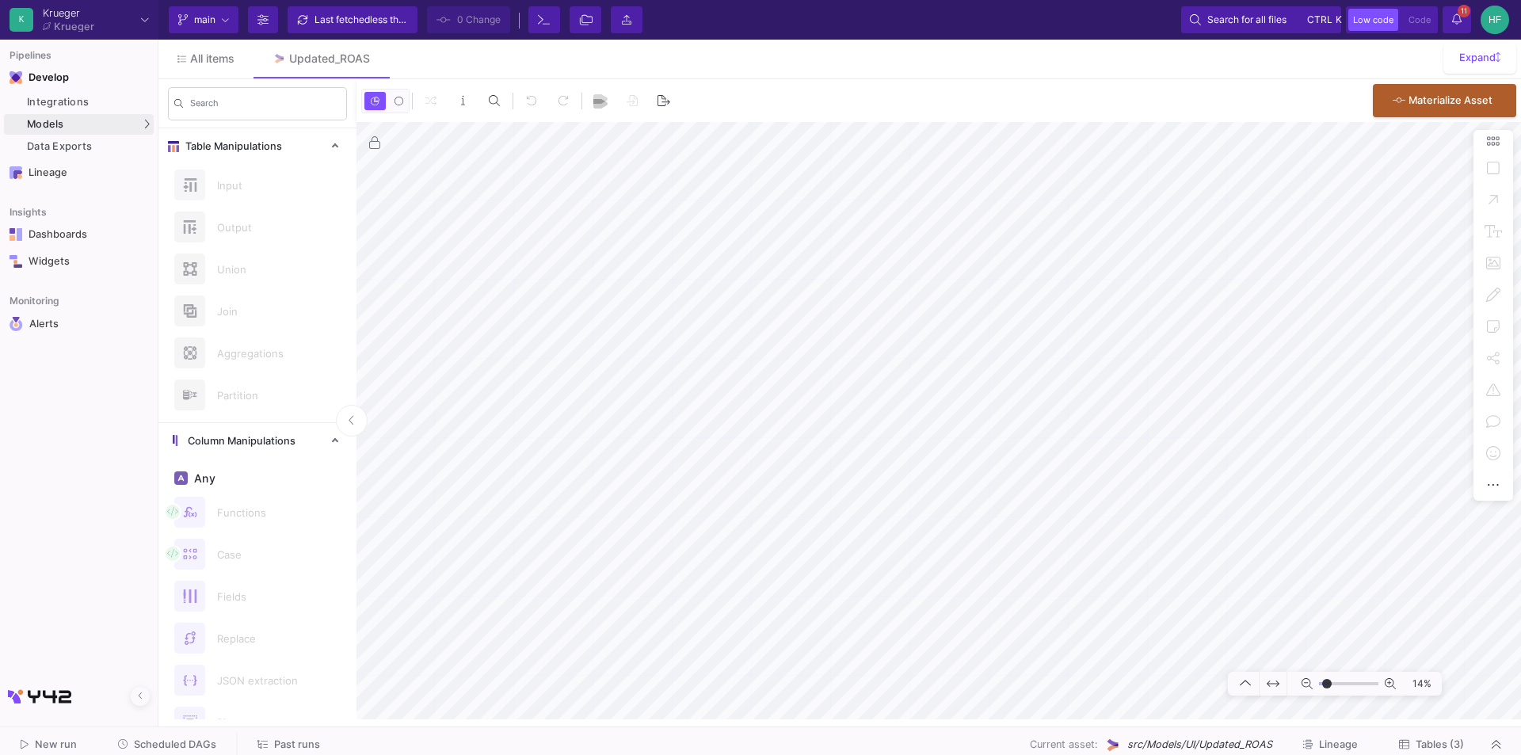
type input "-3"
